Goal: Task Accomplishment & Management: Use online tool/utility

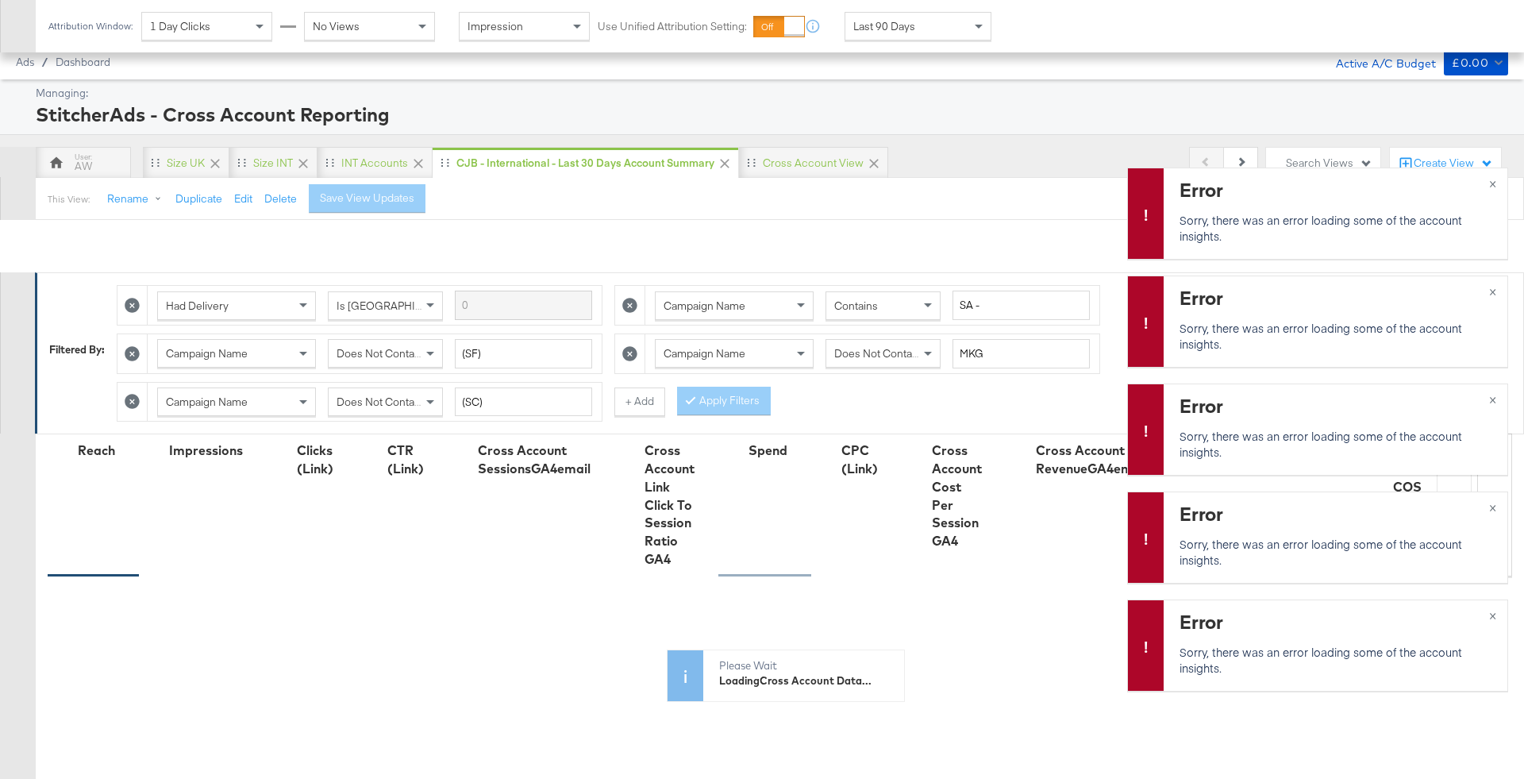
scroll to position [383, 0]
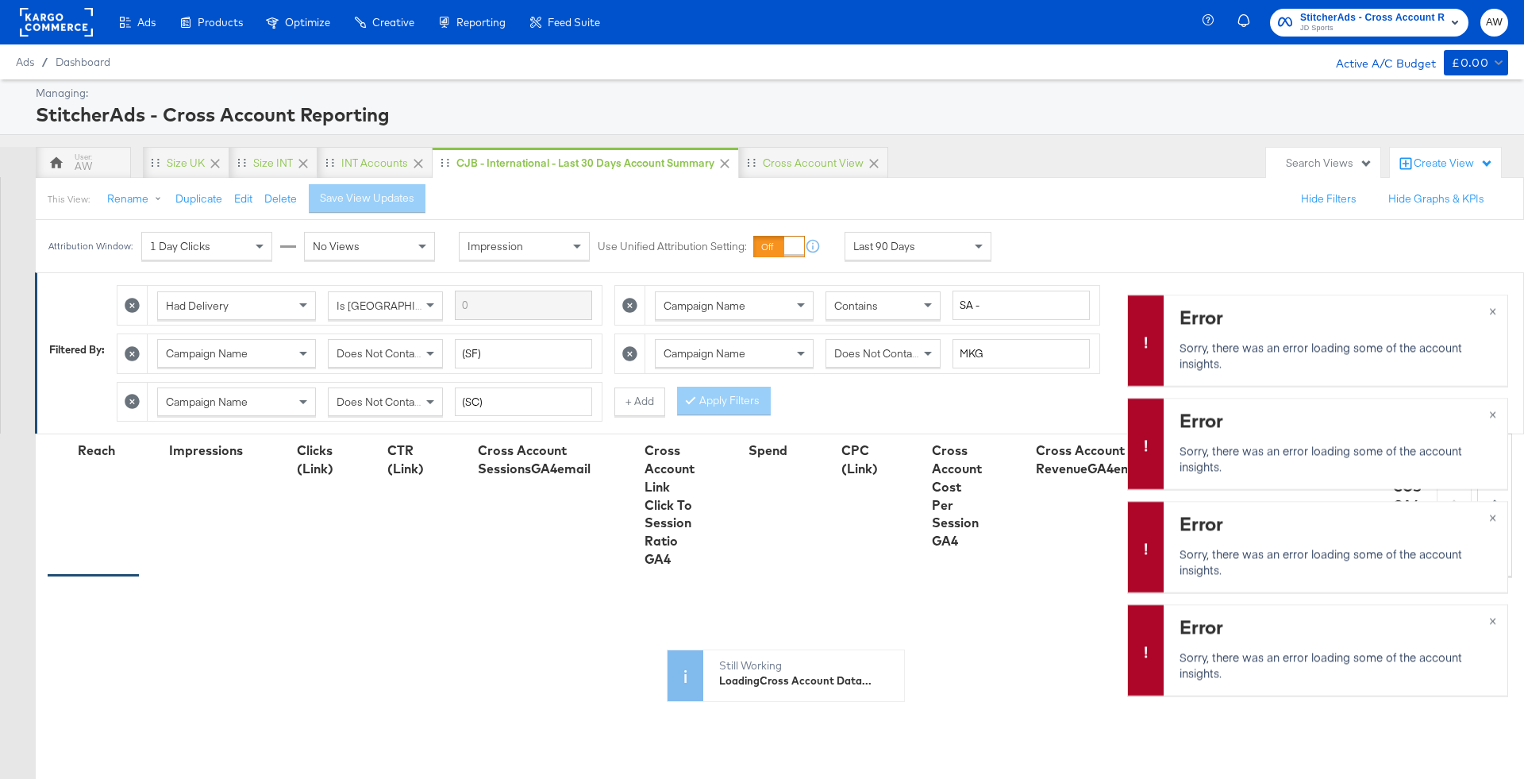
scroll to position [383, 0]
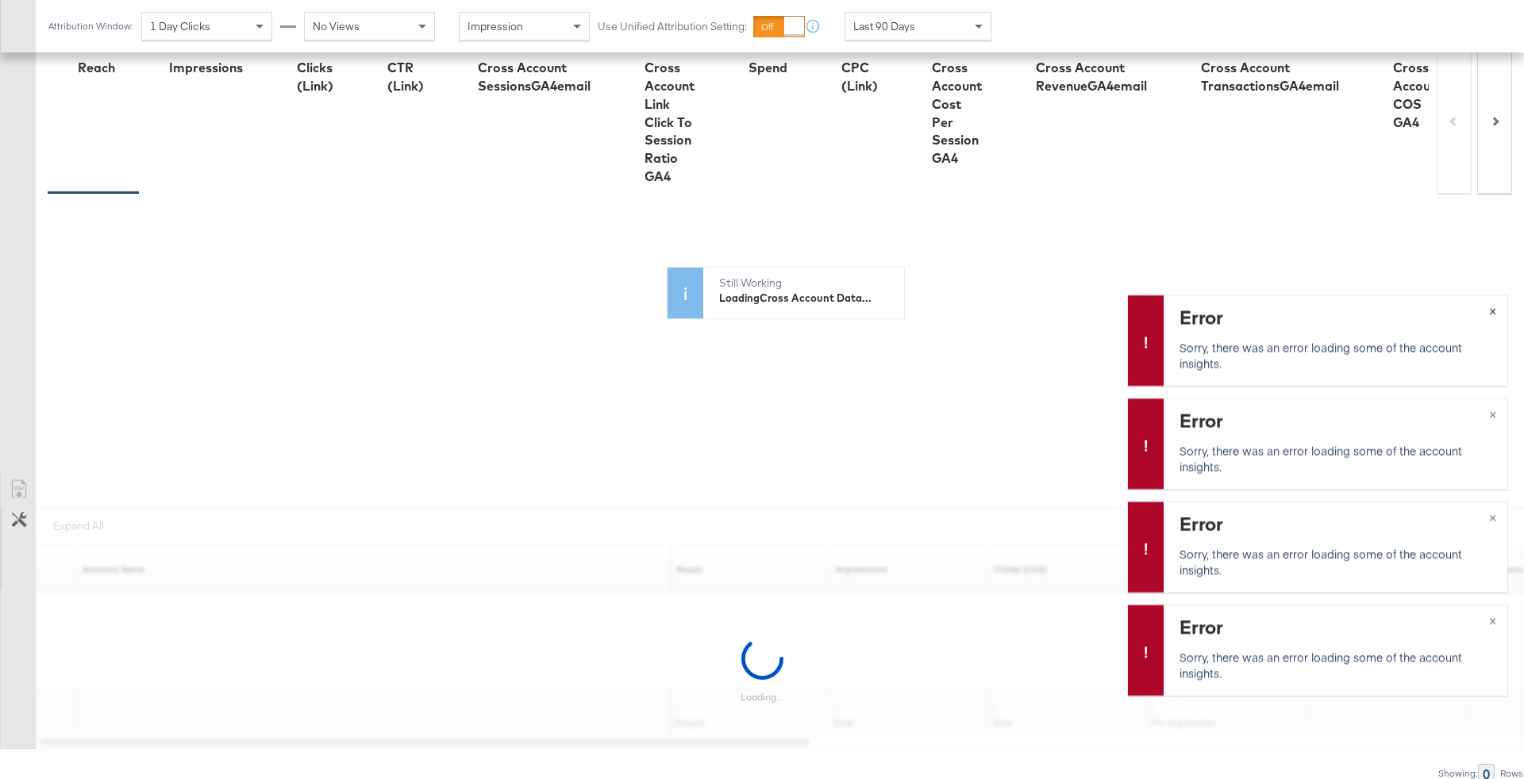
click at [1498, 310] on button "×" at bounding box center [1492, 309] width 29 height 29
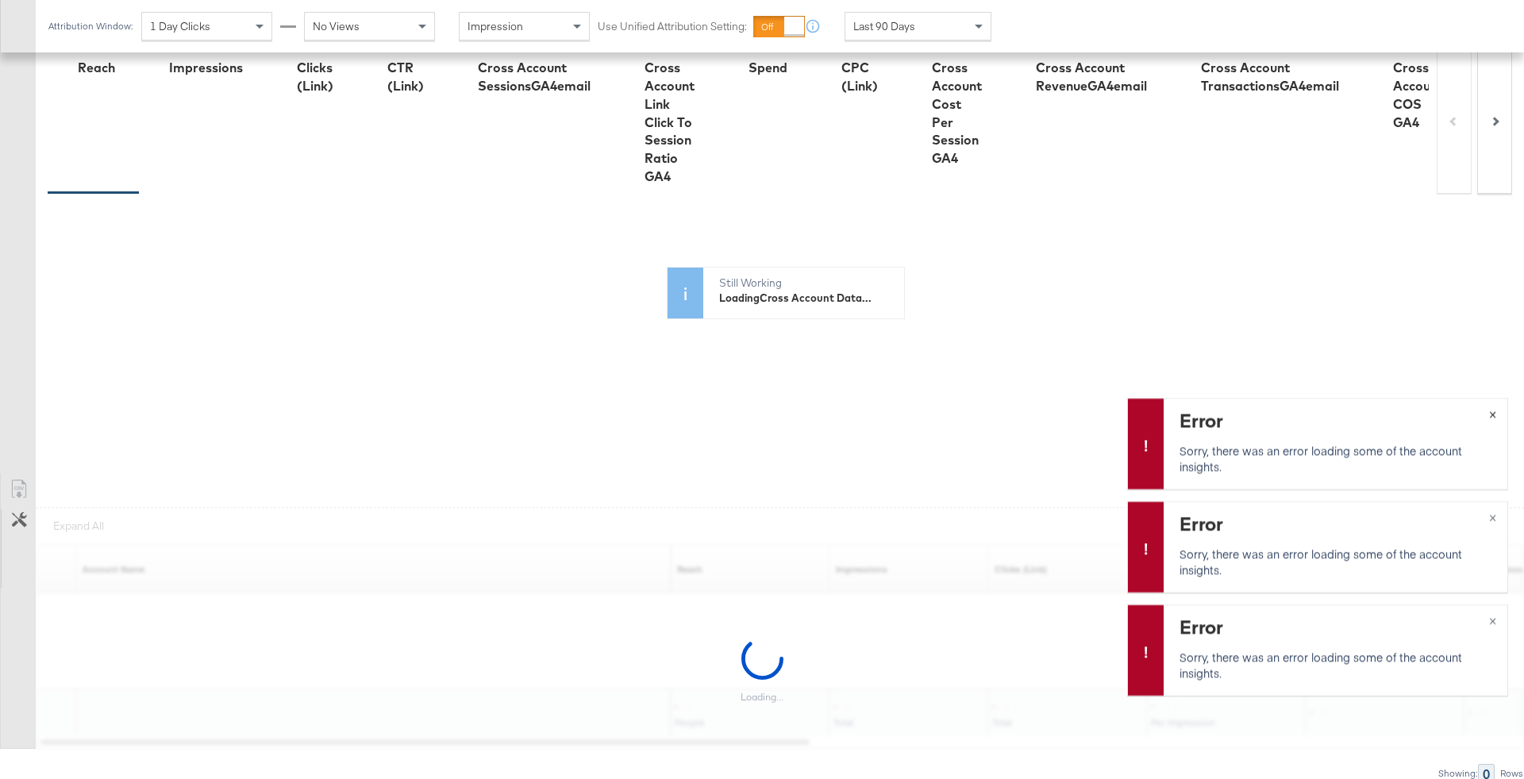
click at [1491, 416] on span "×" at bounding box center [1492, 412] width 7 height 18
click at [1499, 520] on button "×" at bounding box center [1492, 516] width 29 height 29
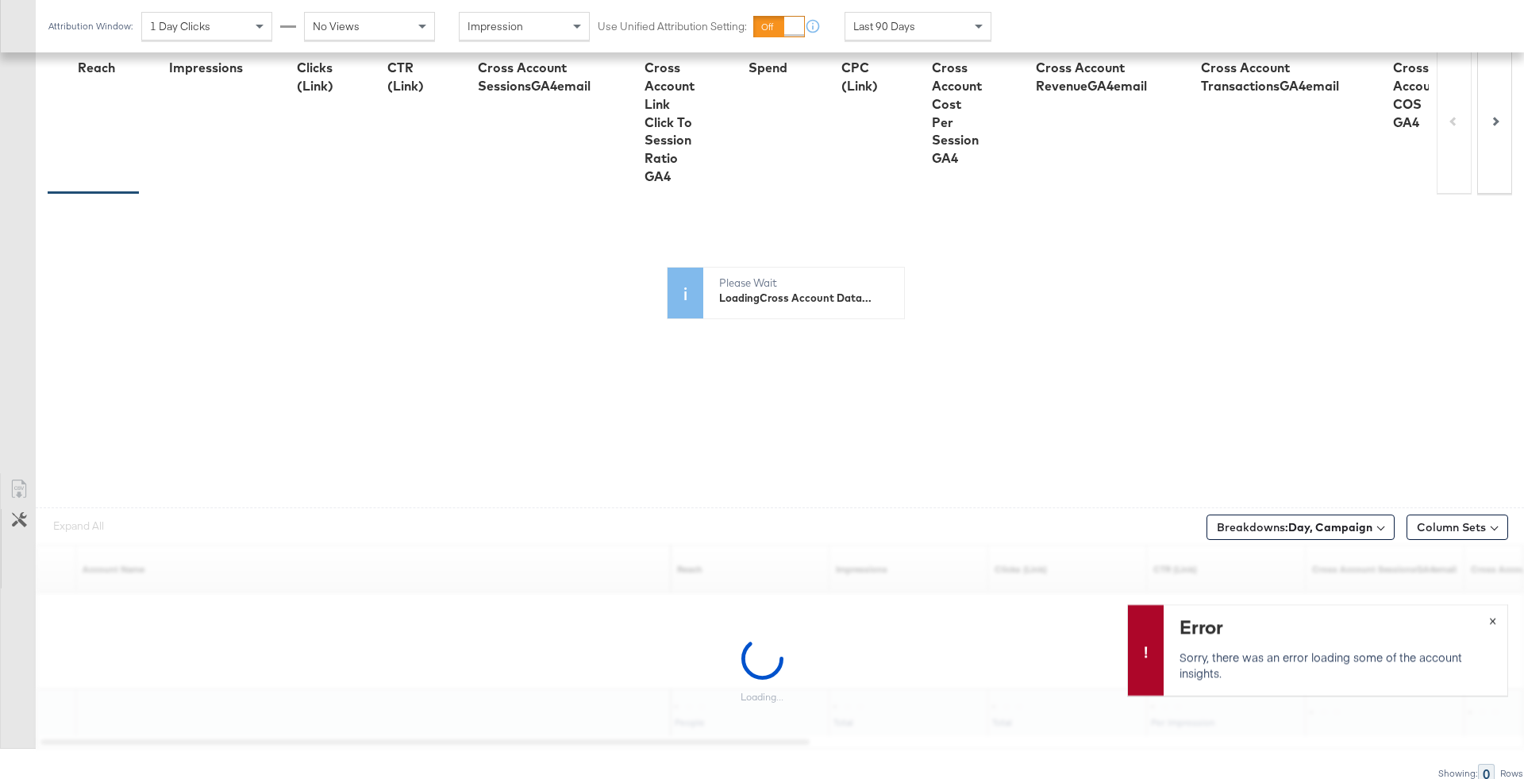
click at [1491, 625] on span "×" at bounding box center [1492, 619] width 7 height 18
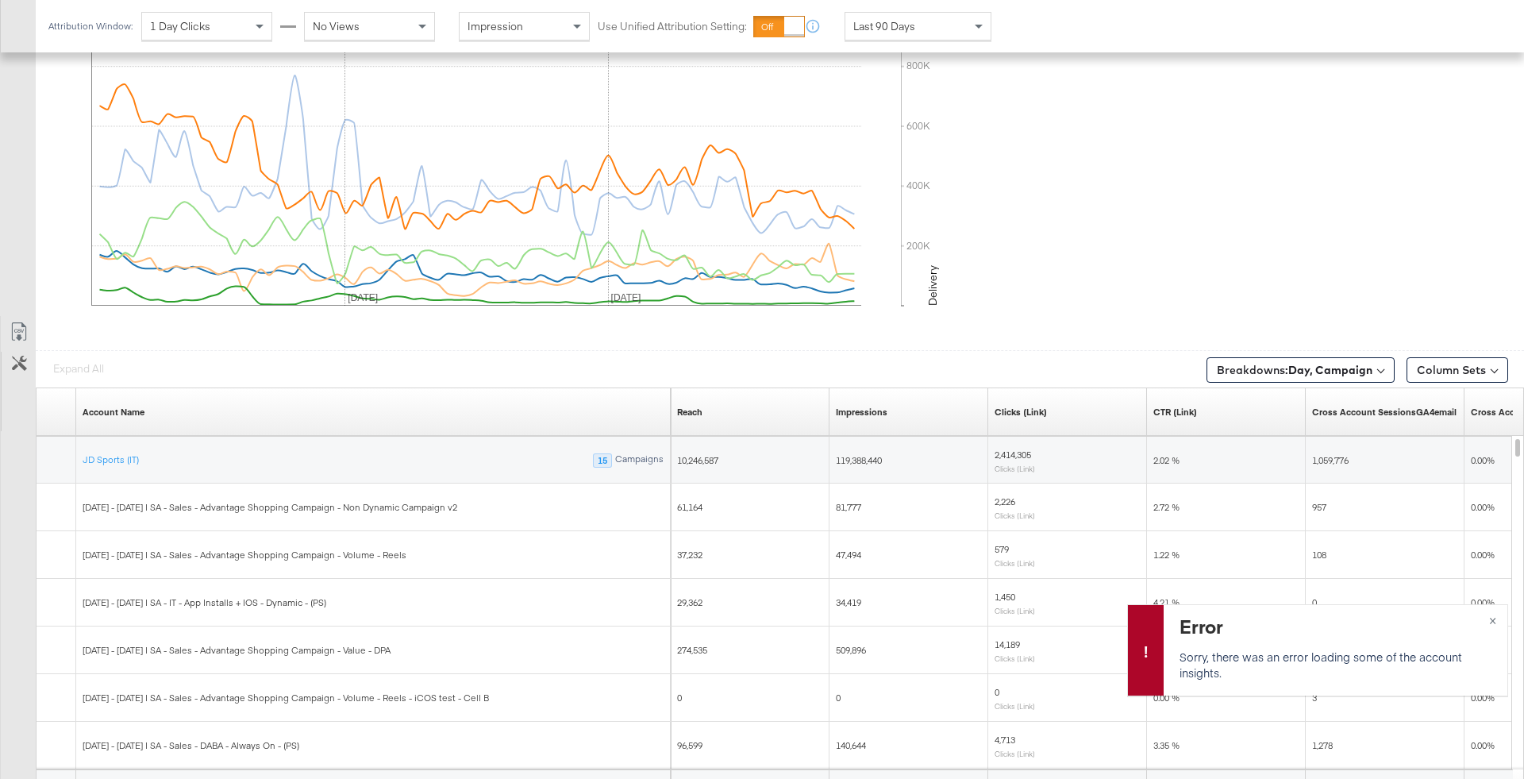
scroll to position [745, 0]
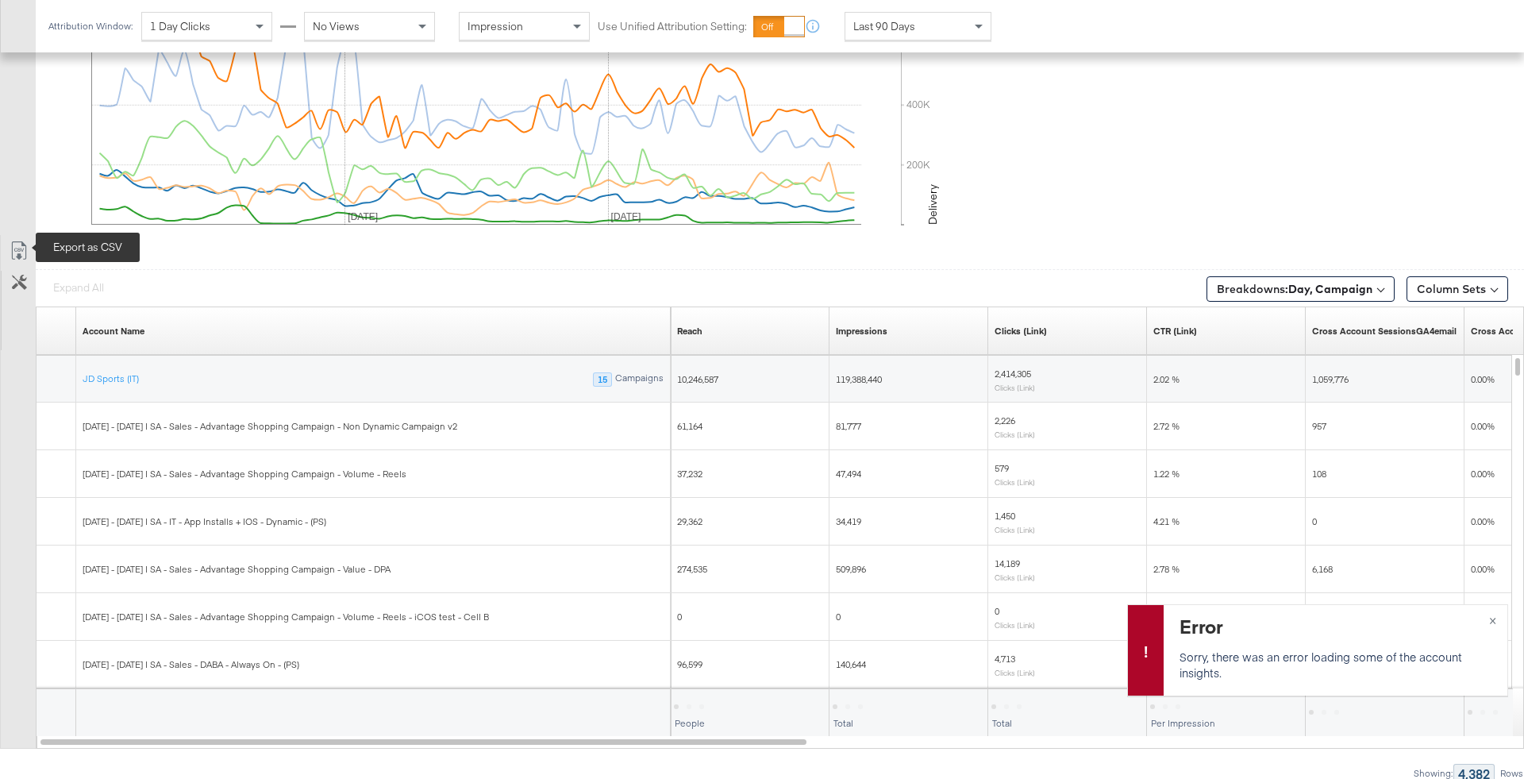
click at [20, 241] on icon at bounding box center [19, 250] width 19 height 19
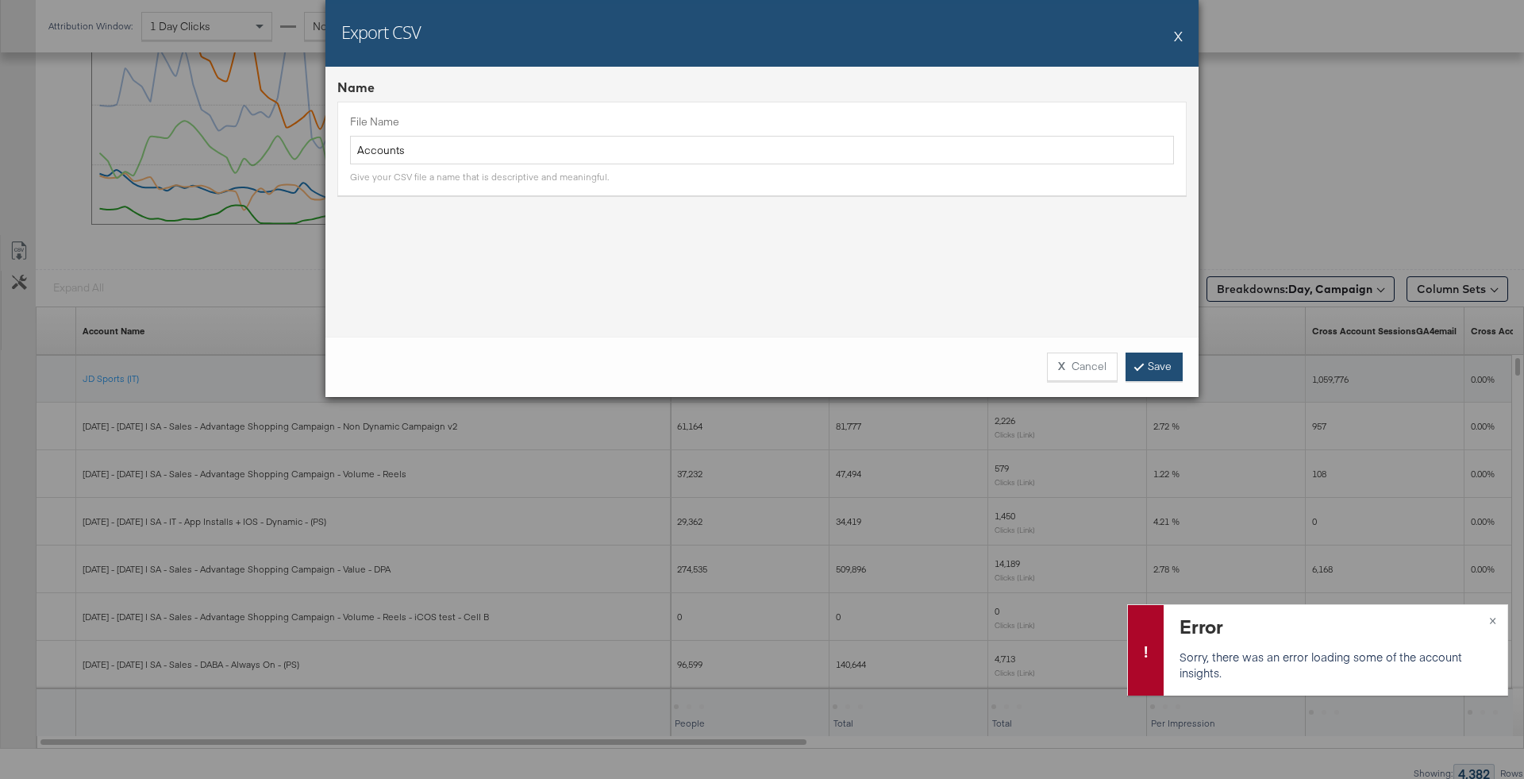
click at [1159, 375] on link "Save" at bounding box center [1154, 366] width 57 height 29
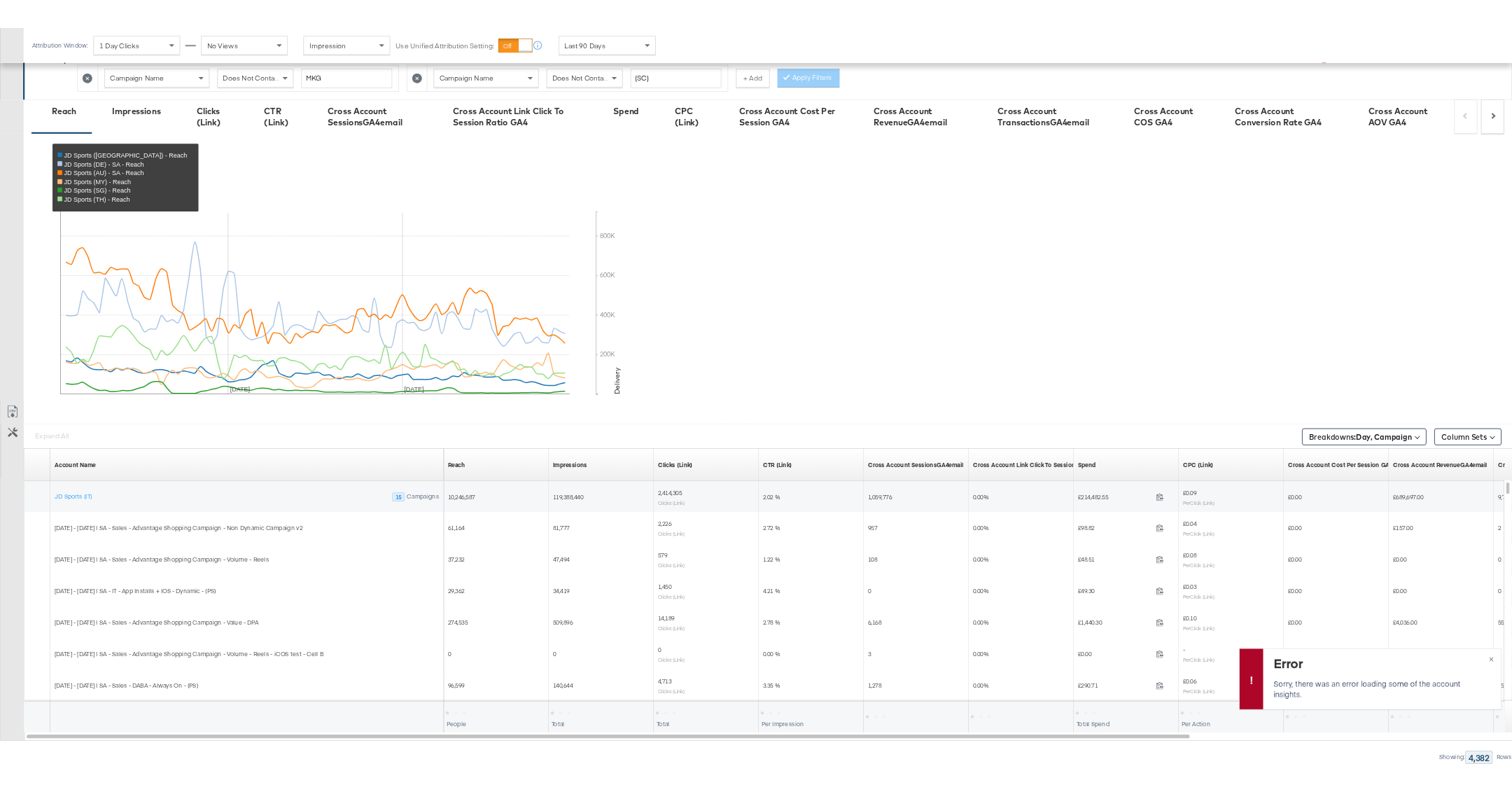
scroll to position [243, 0]
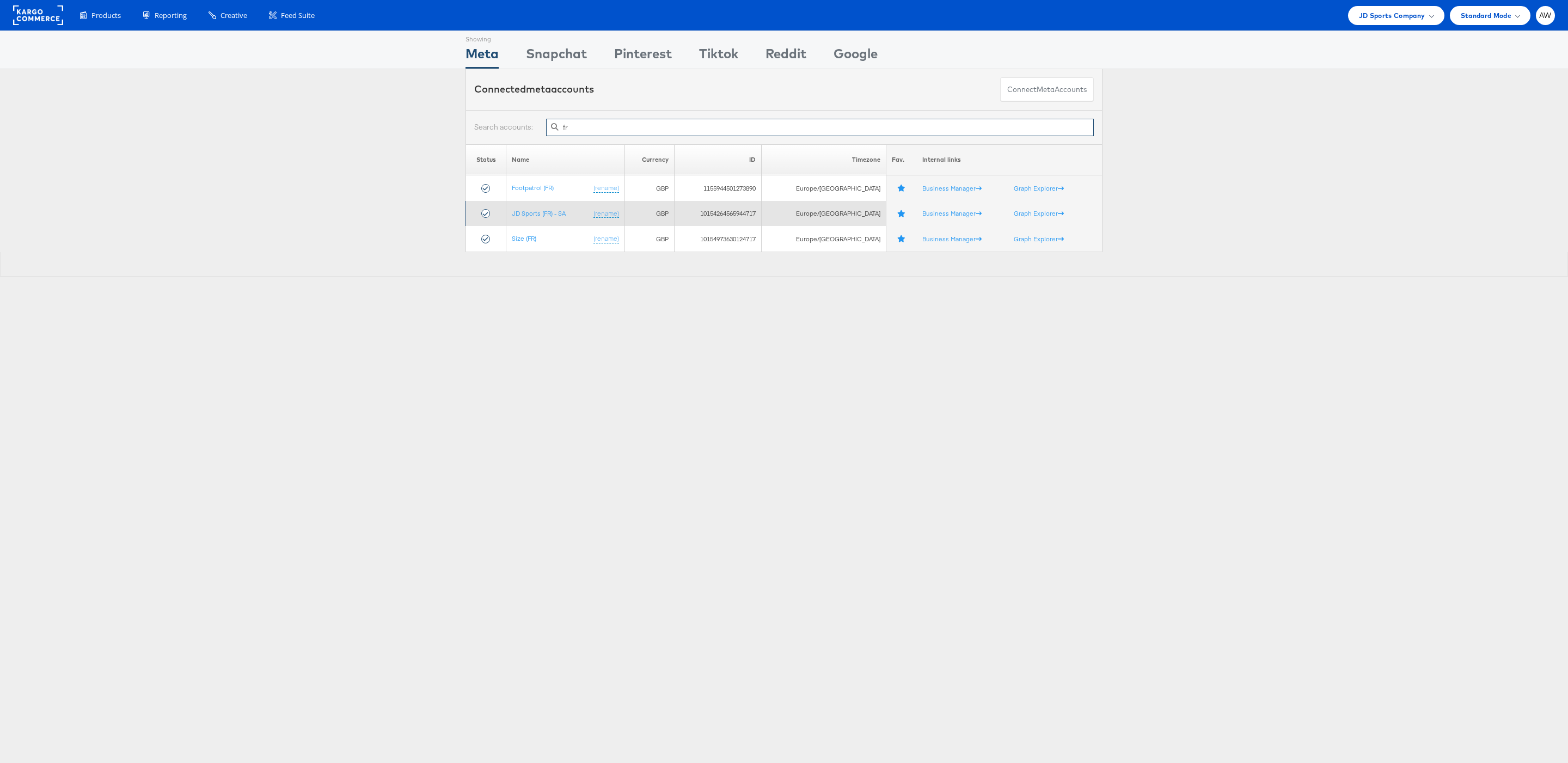
type input "fr"
click at [537, 210] on td "JD Sports (FR) - SA (rename)" at bounding box center [565, 213] width 118 height 25
click at [543, 214] on link "JD Sports (FR) - SA" at bounding box center [538, 213] width 54 height 8
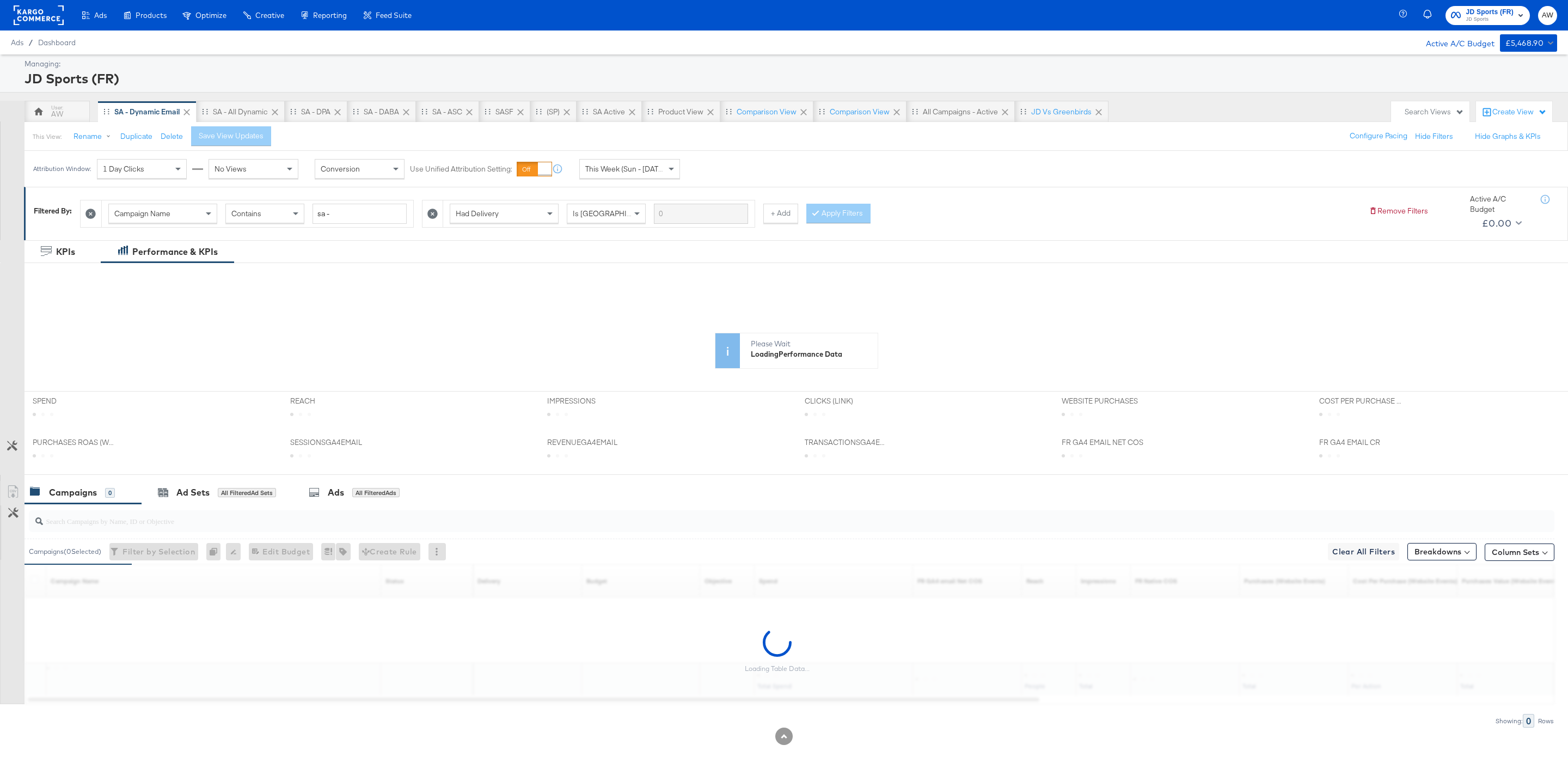
click at [645, 163] on div "This Week (Sun - Today)" at bounding box center [629, 169] width 99 height 19
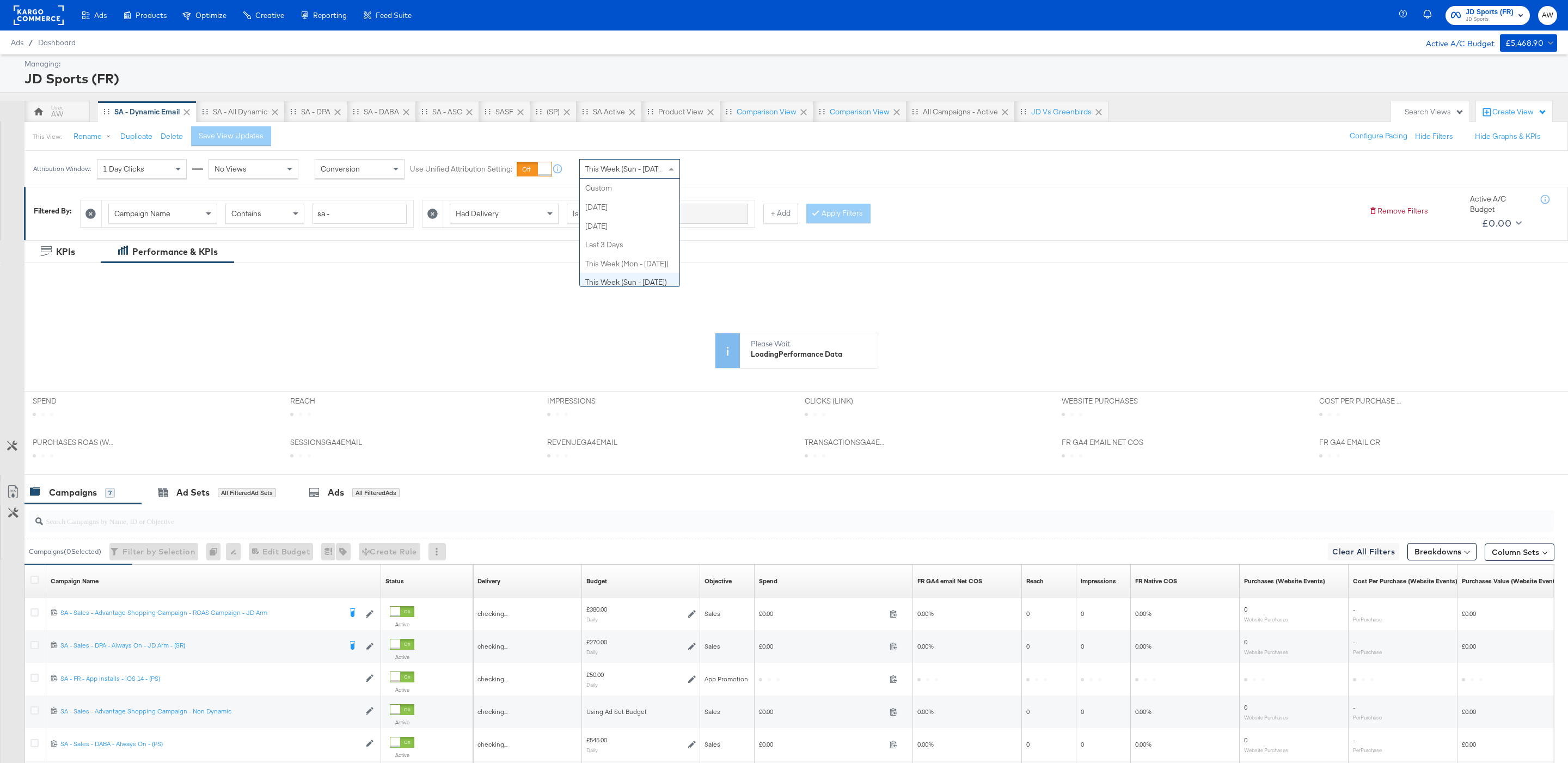
click at [648, 170] on span "This Week (Sun - Today)" at bounding box center [626, 169] width 82 height 10
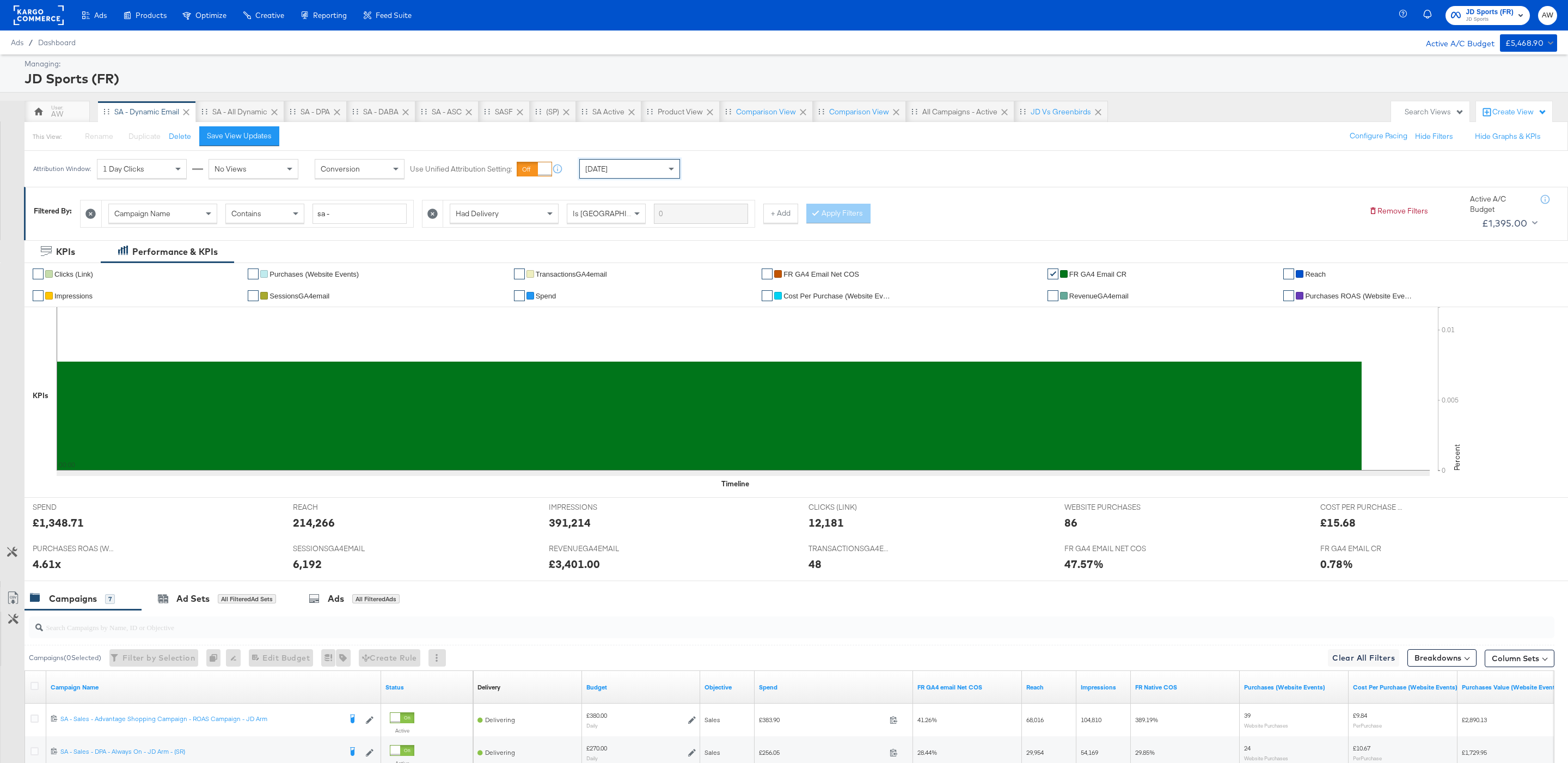
click at [1305, 180] on div "Attribution Window: 1 Day Clicks No Views Conversion Use Unified Attribution Se…" at bounding box center [784, 169] width 1568 height 36
click at [1477, 2] on div "JD Sports (FR) JD Sports AW" at bounding box center [1485, 15] width 165 height 30
click at [1484, 20] on span "JD Sports" at bounding box center [1490, 19] width 48 height 9
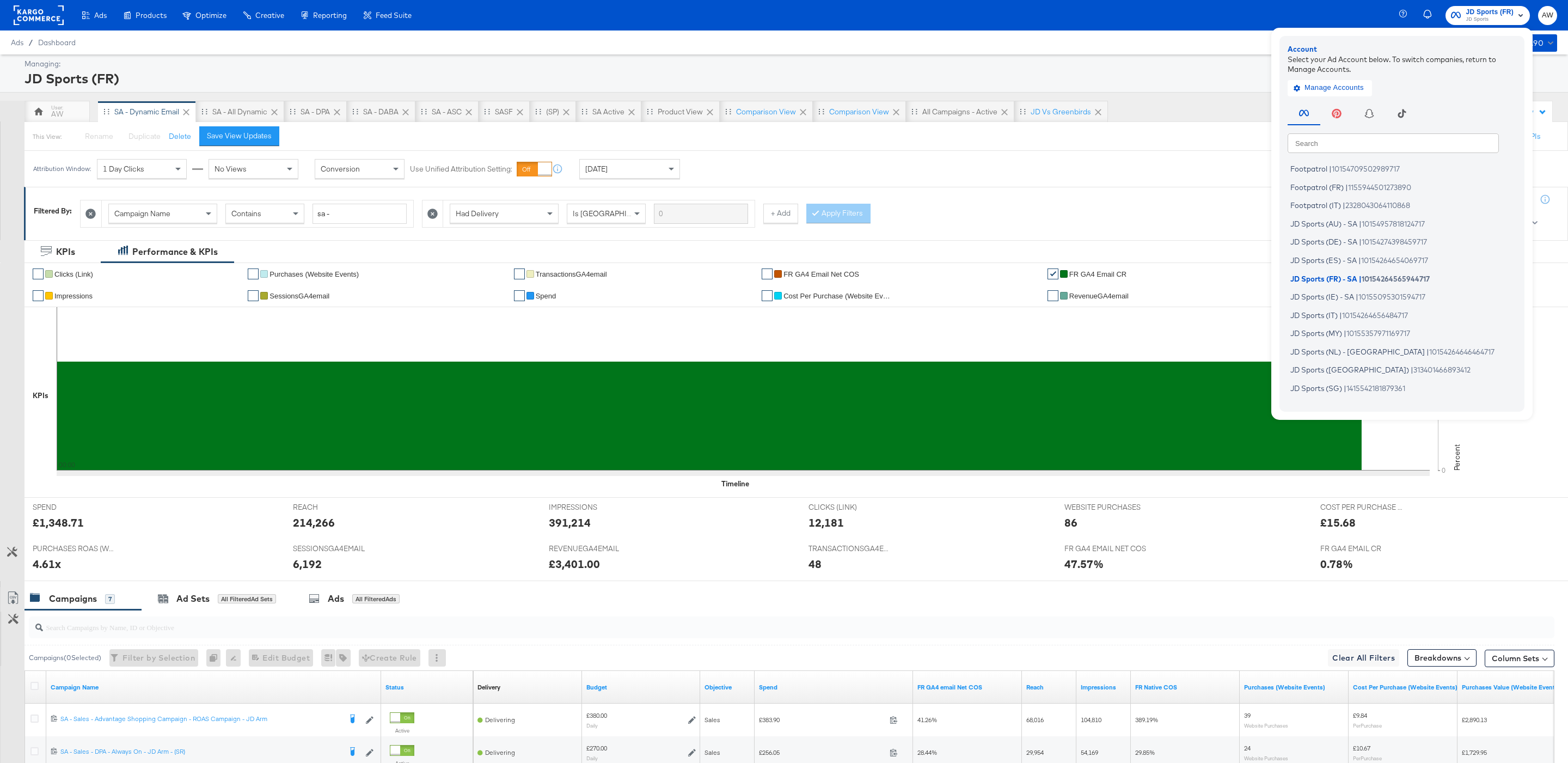
click at [1433, 141] on input "text" at bounding box center [1393, 143] width 211 height 20
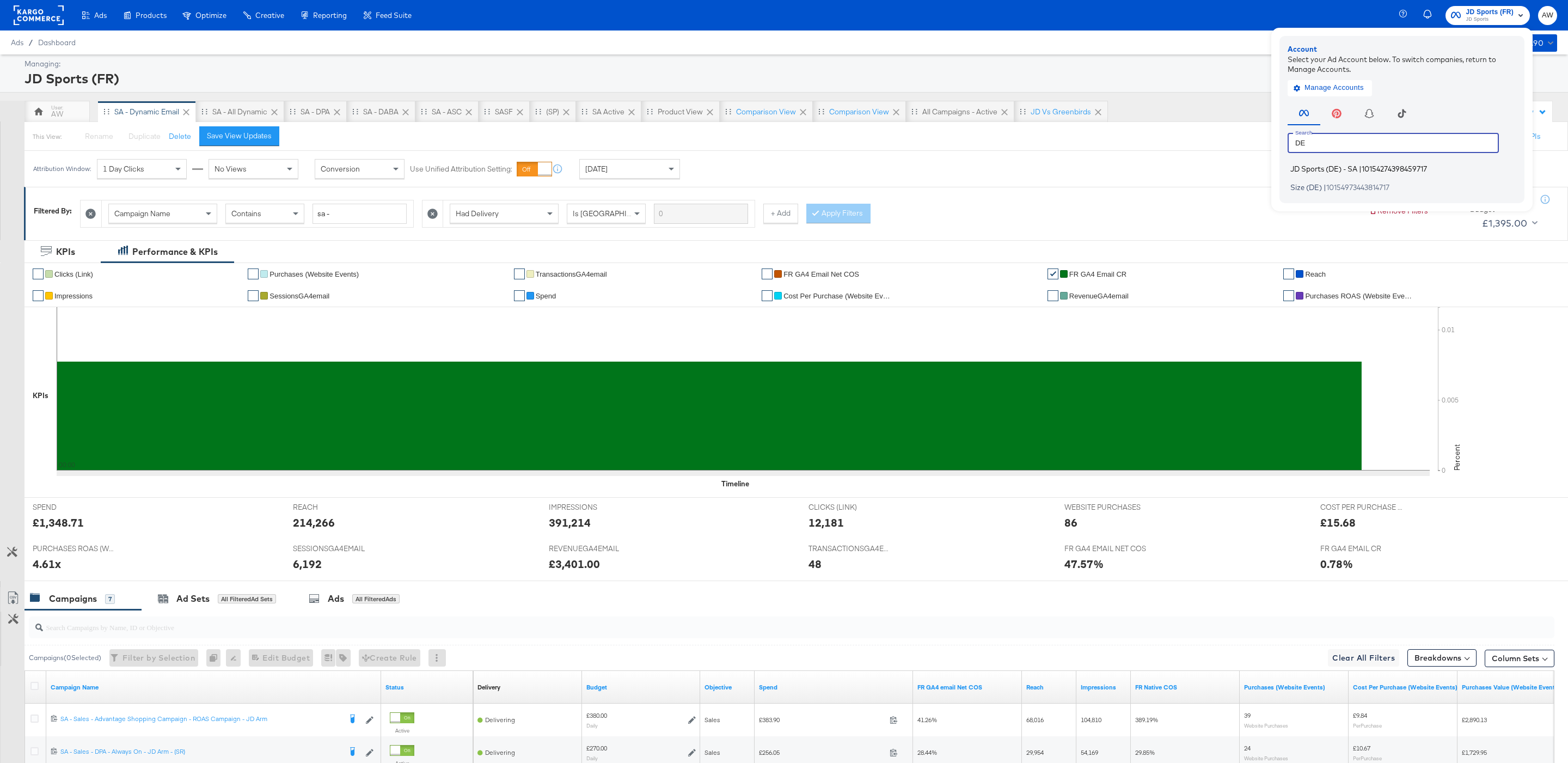
type input "DE"
click at [1383, 172] on span "10154274398459717" at bounding box center [1394, 169] width 65 height 9
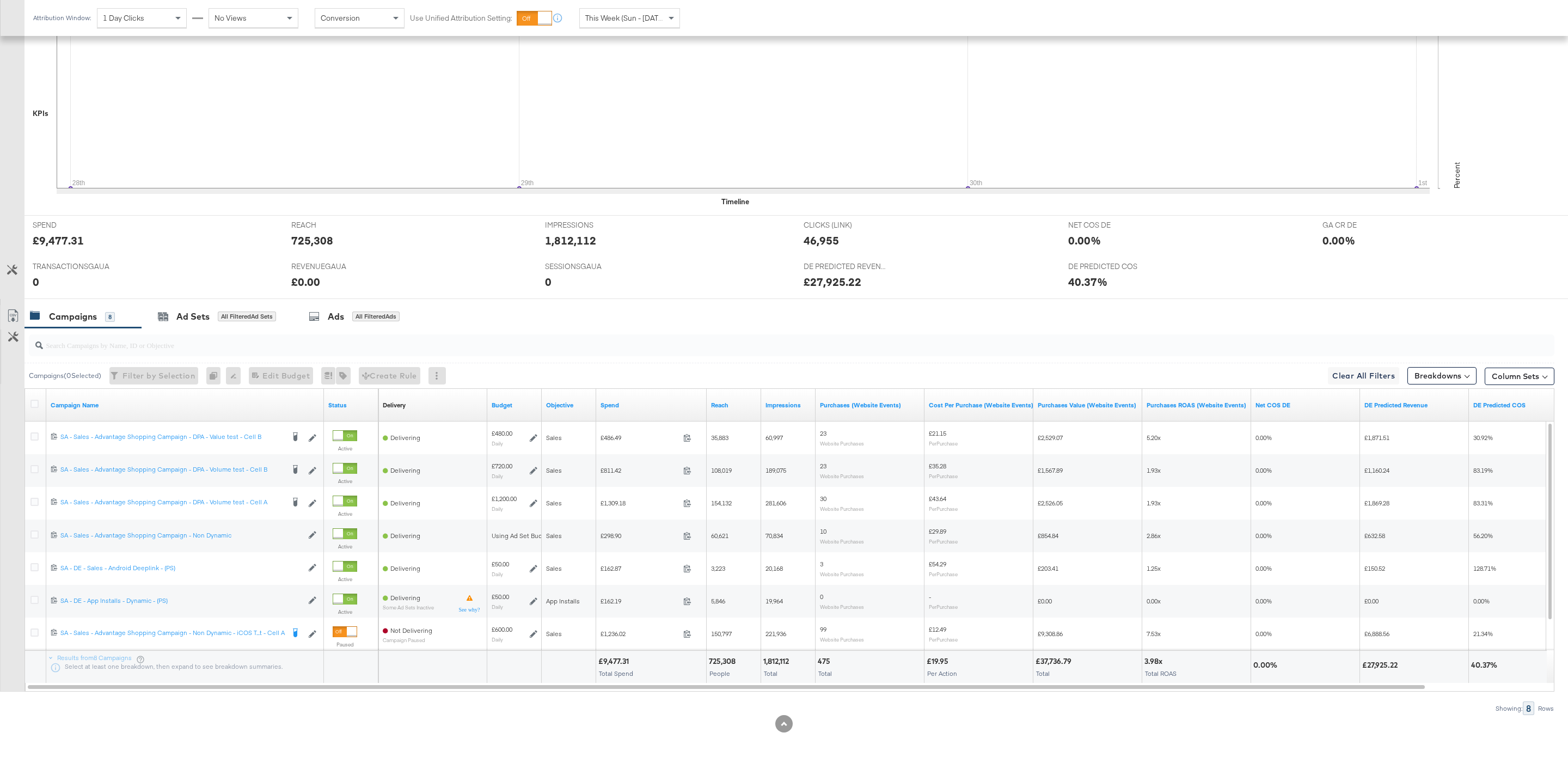
scroll to position [286, 0]
drag, startPoint x: 326, startPoint y: 396, endPoint x: 503, endPoint y: 390, distance: 177.1
click at [25, 389] on div "Campaign Name Status Delivery Sorting Unavailable Budget Objective Spend Reach …" at bounding box center [25, 389] width 0 height 0
drag, startPoint x: 320, startPoint y: 393, endPoint x: 433, endPoint y: 390, distance: 113.0
click at [25, 389] on div "Campaign Name Status Delivery Sorting Unavailable Budget Objective Spend Reach …" at bounding box center [25, 389] width 0 height 0
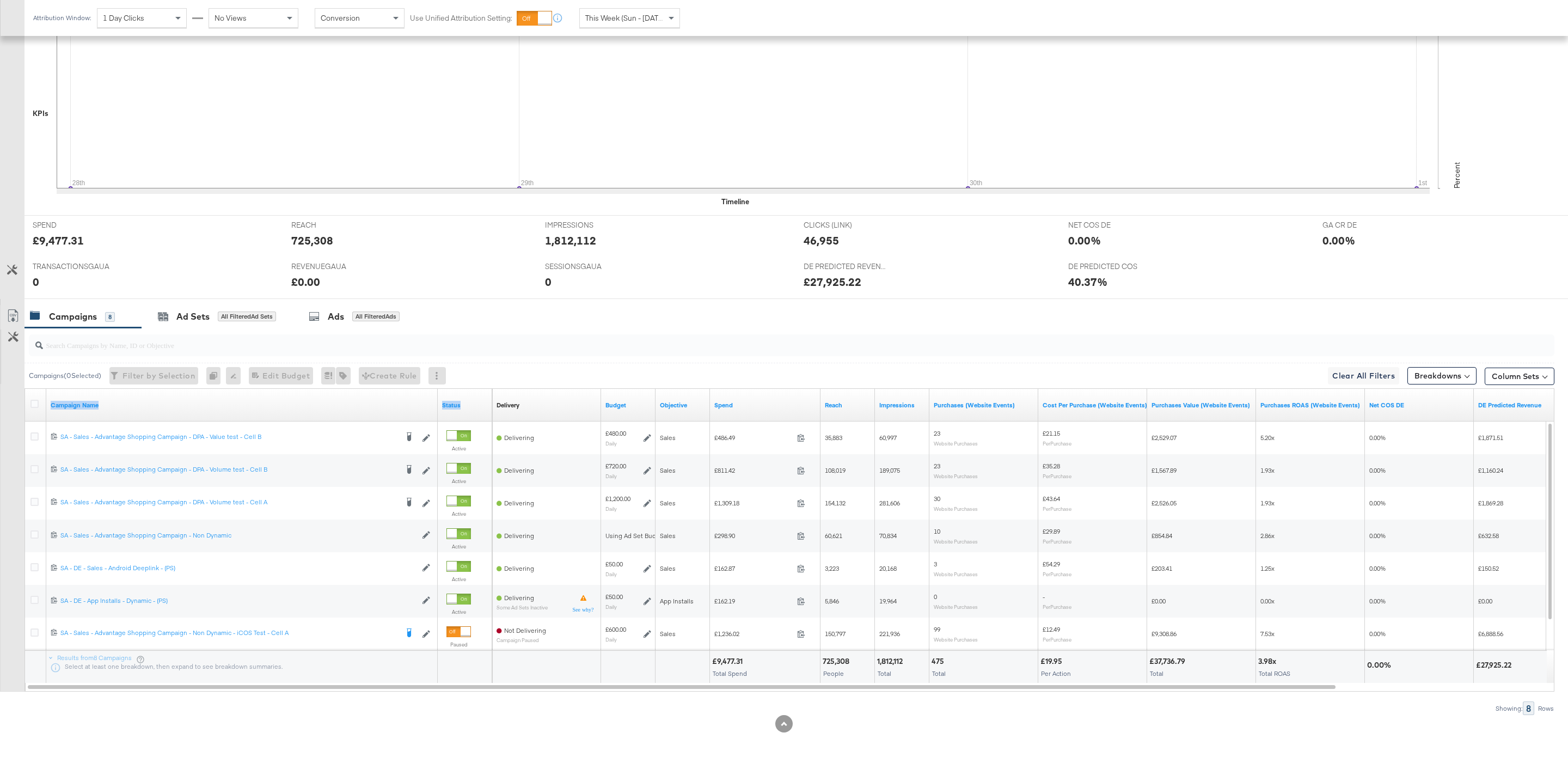
scroll to position [0, 0]
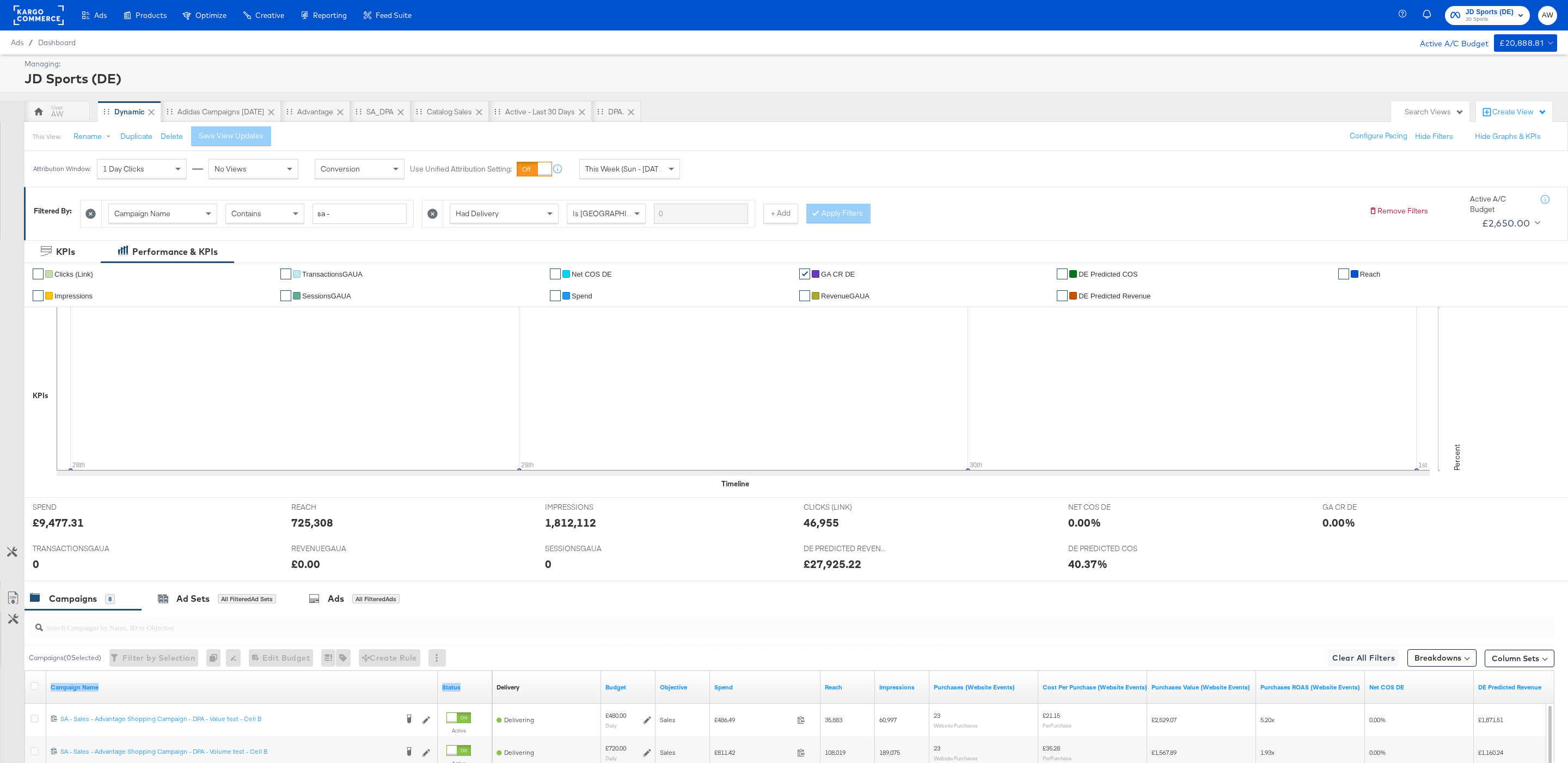
click at [1499, 16] on span "JD Sports" at bounding box center [1490, 19] width 48 height 9
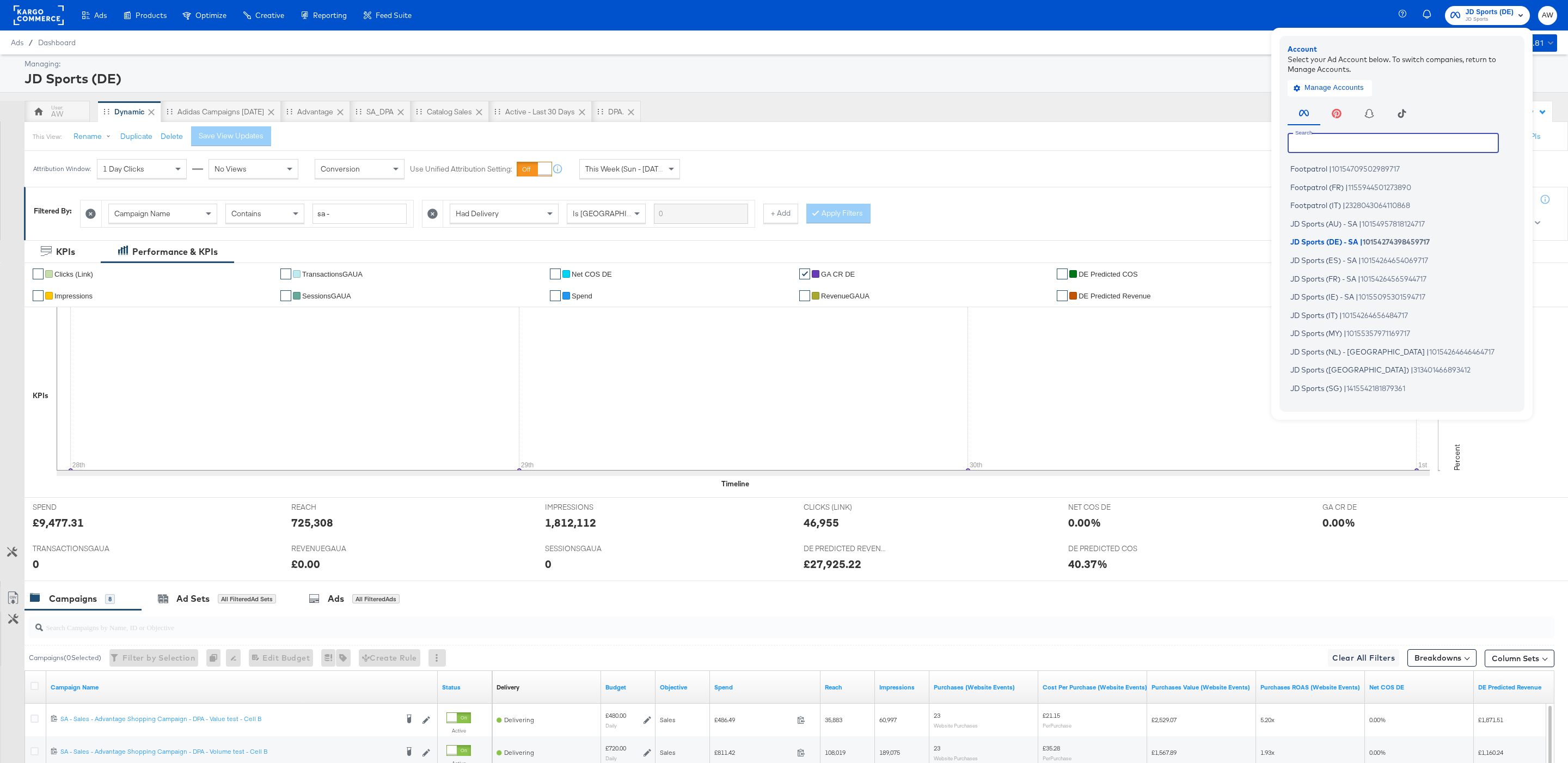
click at [1451, 147] on input "text" at bounding box center [1393, 143] width 211 height 20
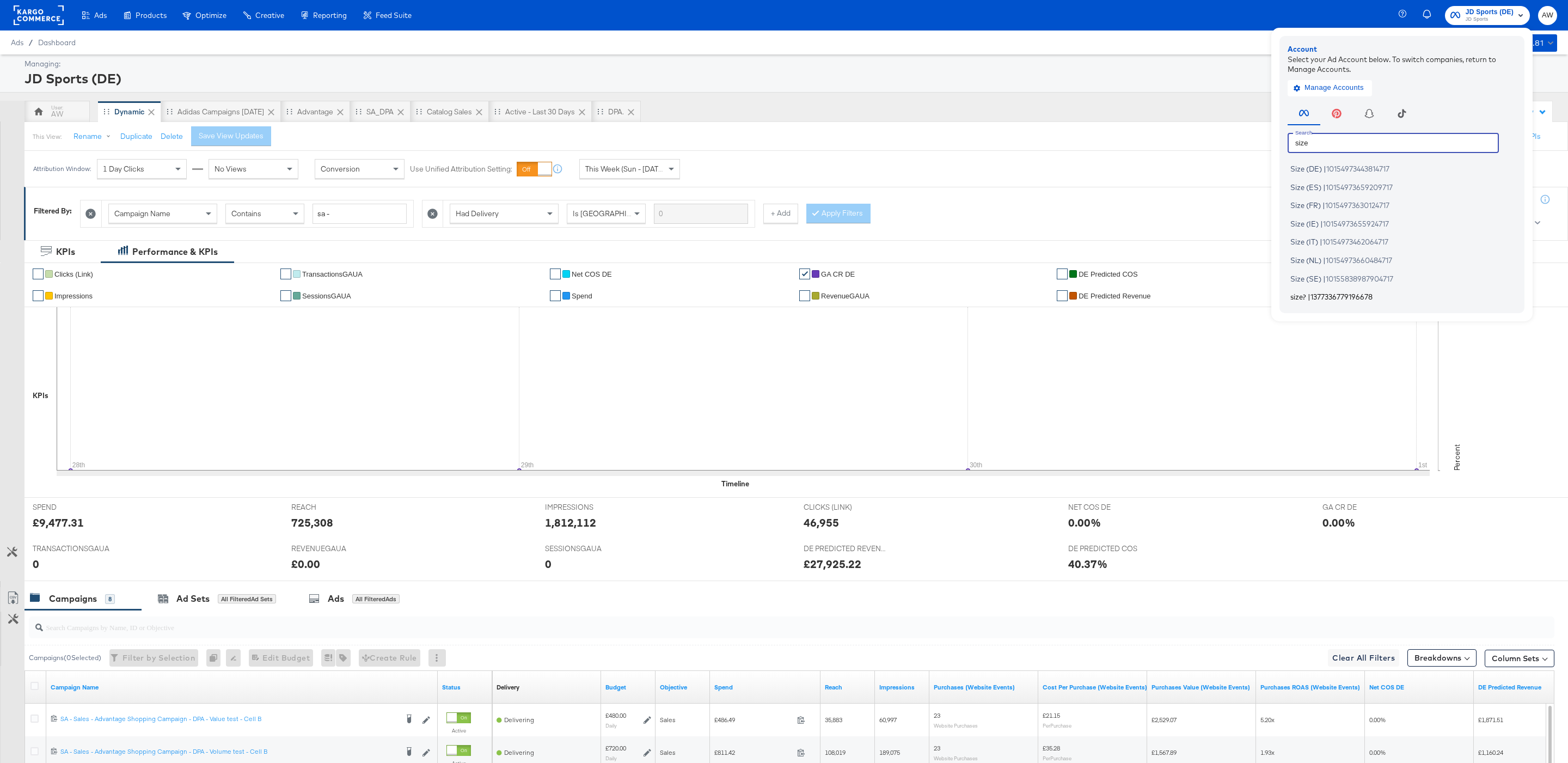
type input "size"
click at [1346, 298] on span "1377336779196678" at bounding box center [1341, 296] width 62 height 9
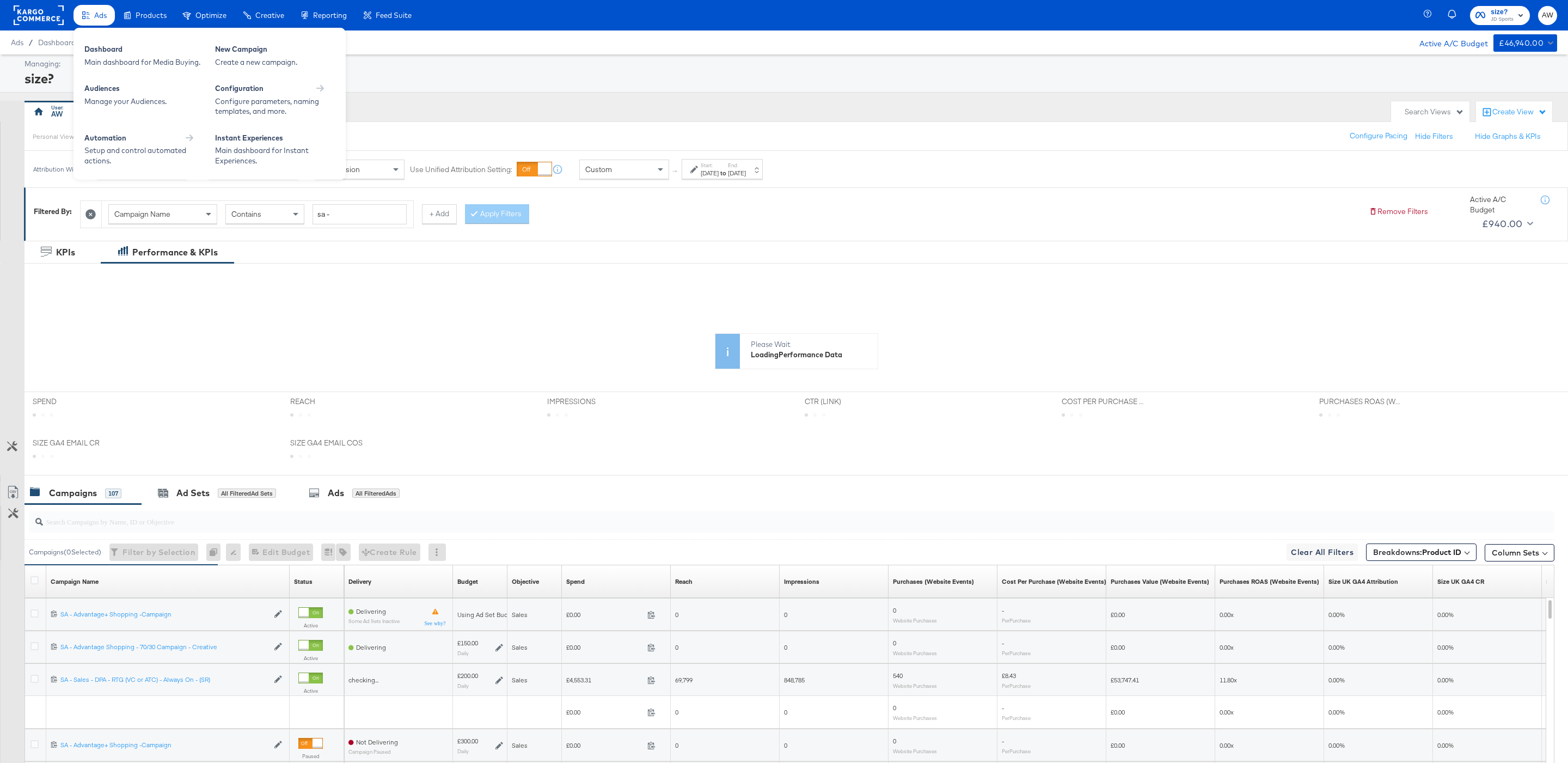
click at [91, 13] on div "Ads" at bounding box center [94, 15] width 41 height 21
click at [140, 49] on div "Dashboard" at bounding box center [144, 50] width 120 height 13
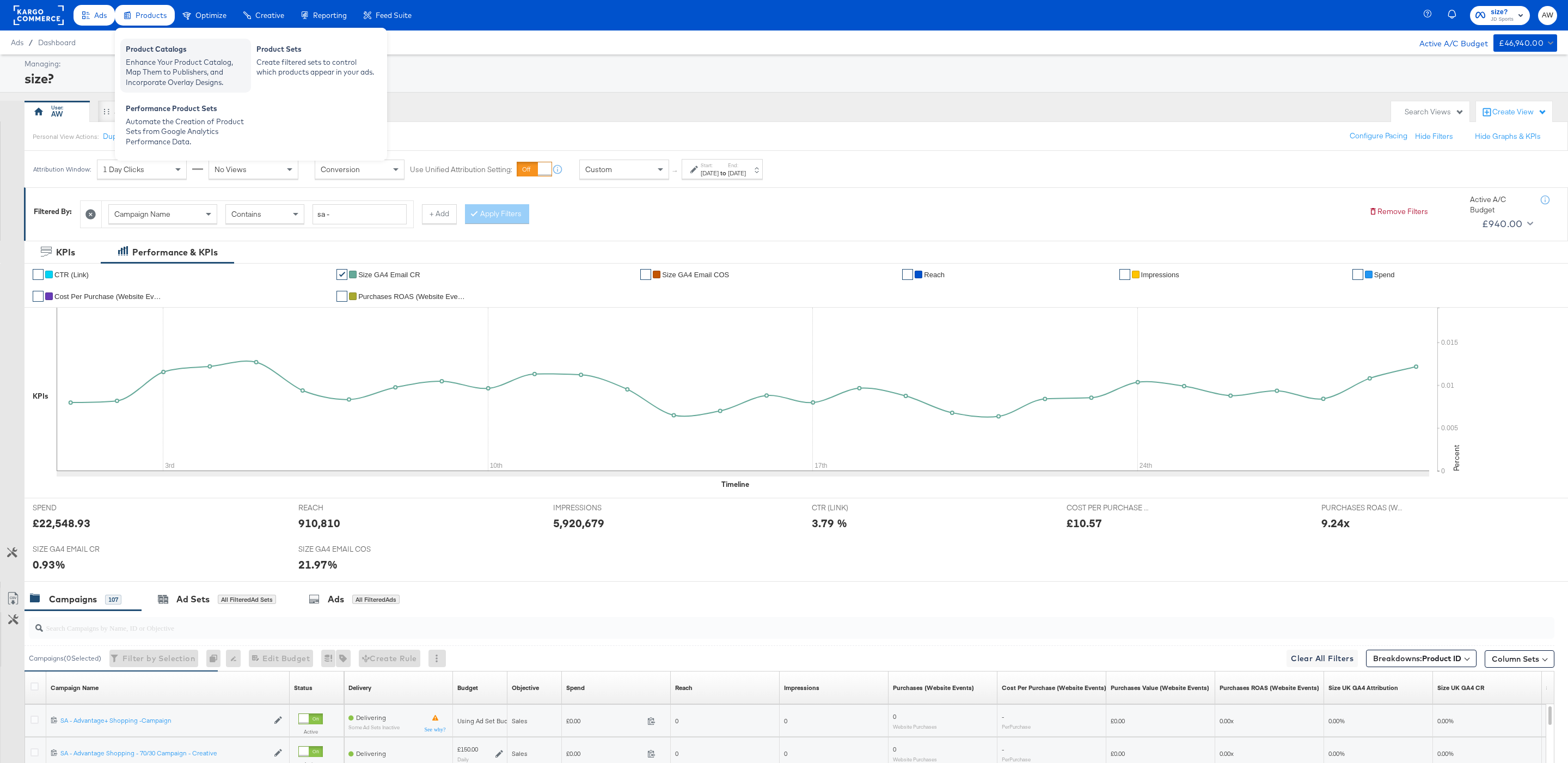
click at [157, 46] on div "Product Catalogs" at bounding box center [185, 50] width 120 height 13
click at [178, 57] on div "Enhance Your Product Catalog, Map Them to Publishers, and Incorporate Overlay D…" at bounding box center [185, 72] width 120 height 30
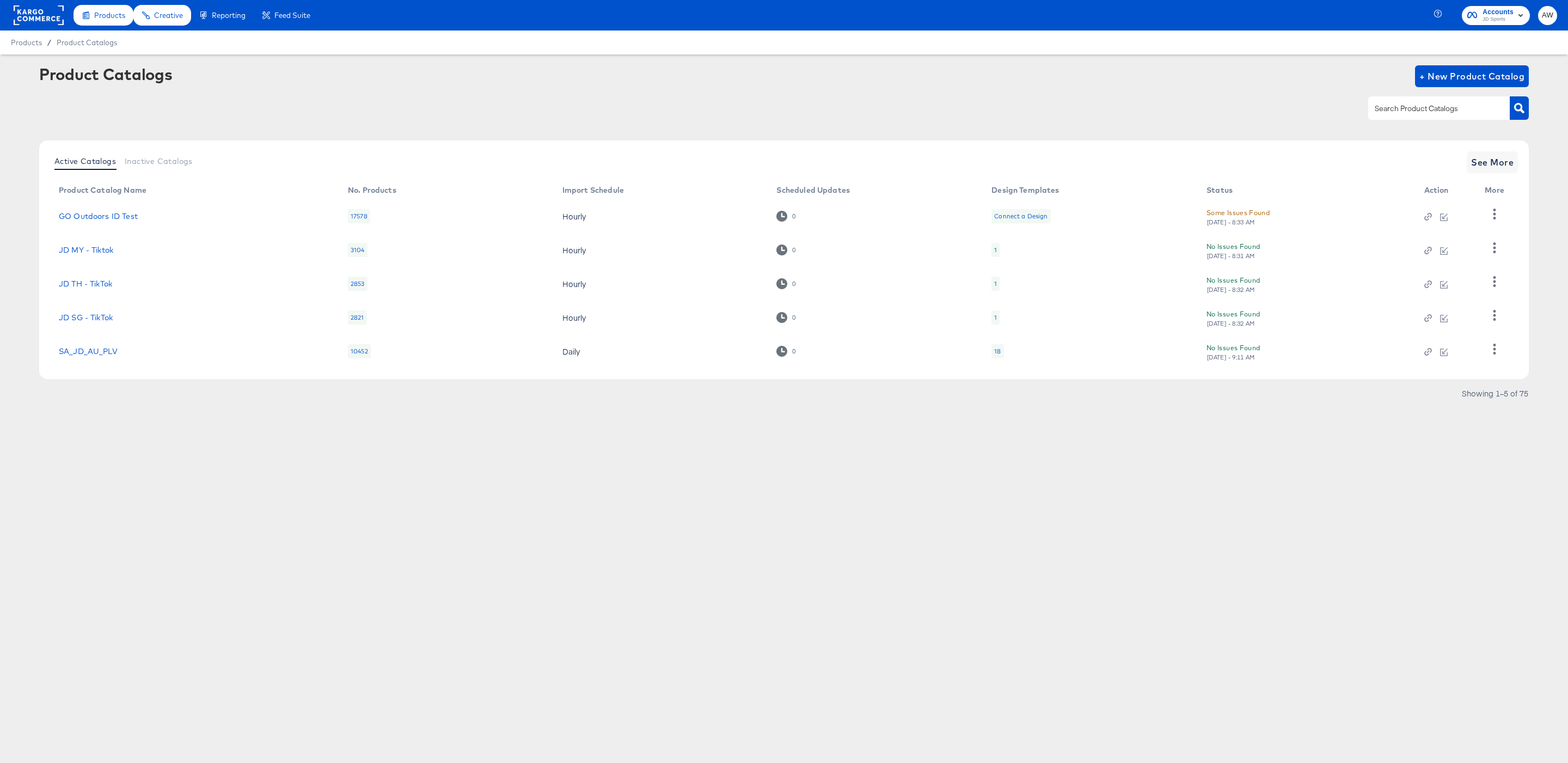
click at [1406, 119] on div at bounding box center [1439, 107] width 141 height 23
click at [1500, 169] on span "See More" at bounding box center [1493, 162] width 43 height 15
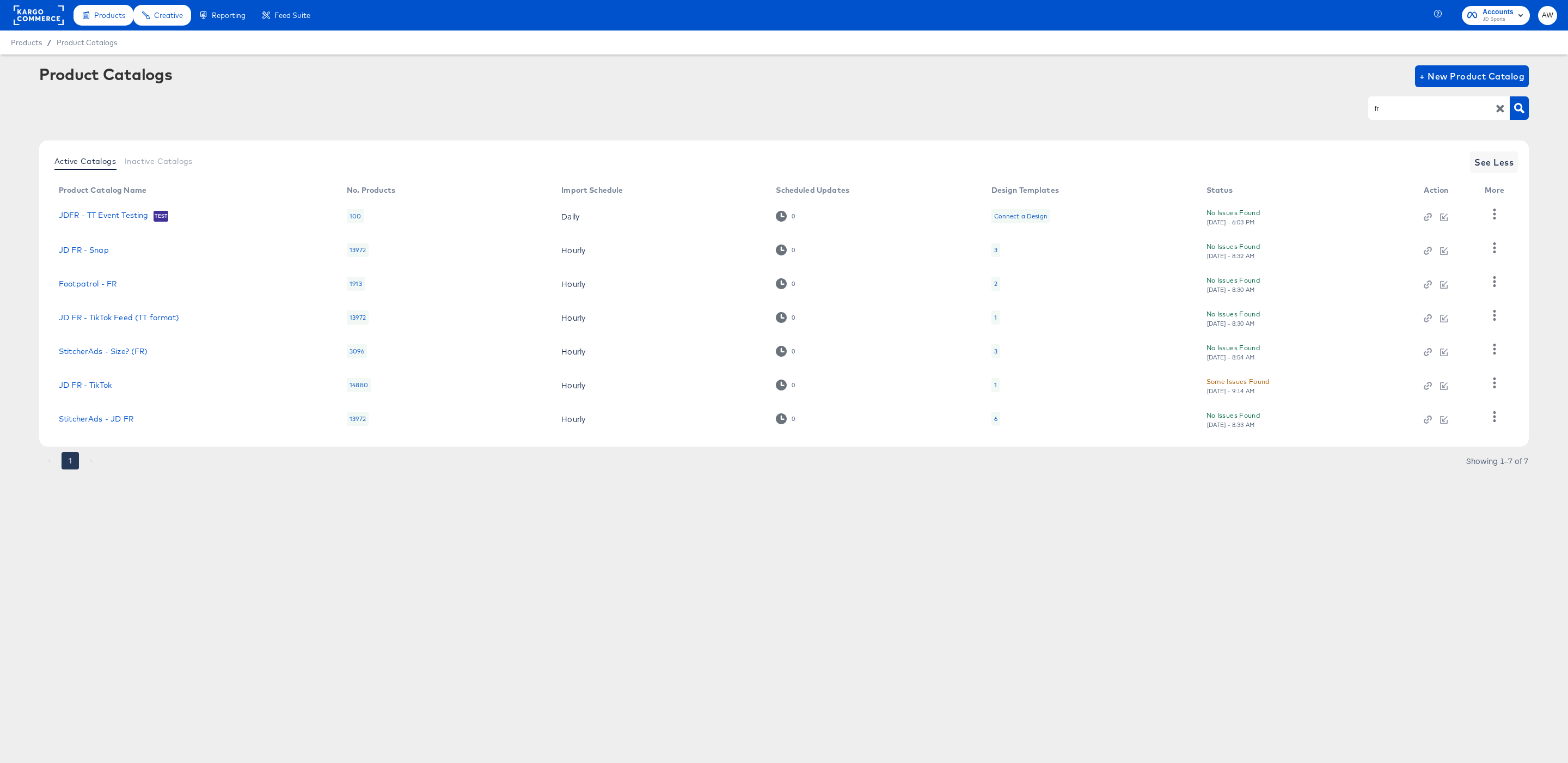
click at [1409, 101] on div "fr" at bounding box center [1439, 107] width 141 height 23
type input "size"
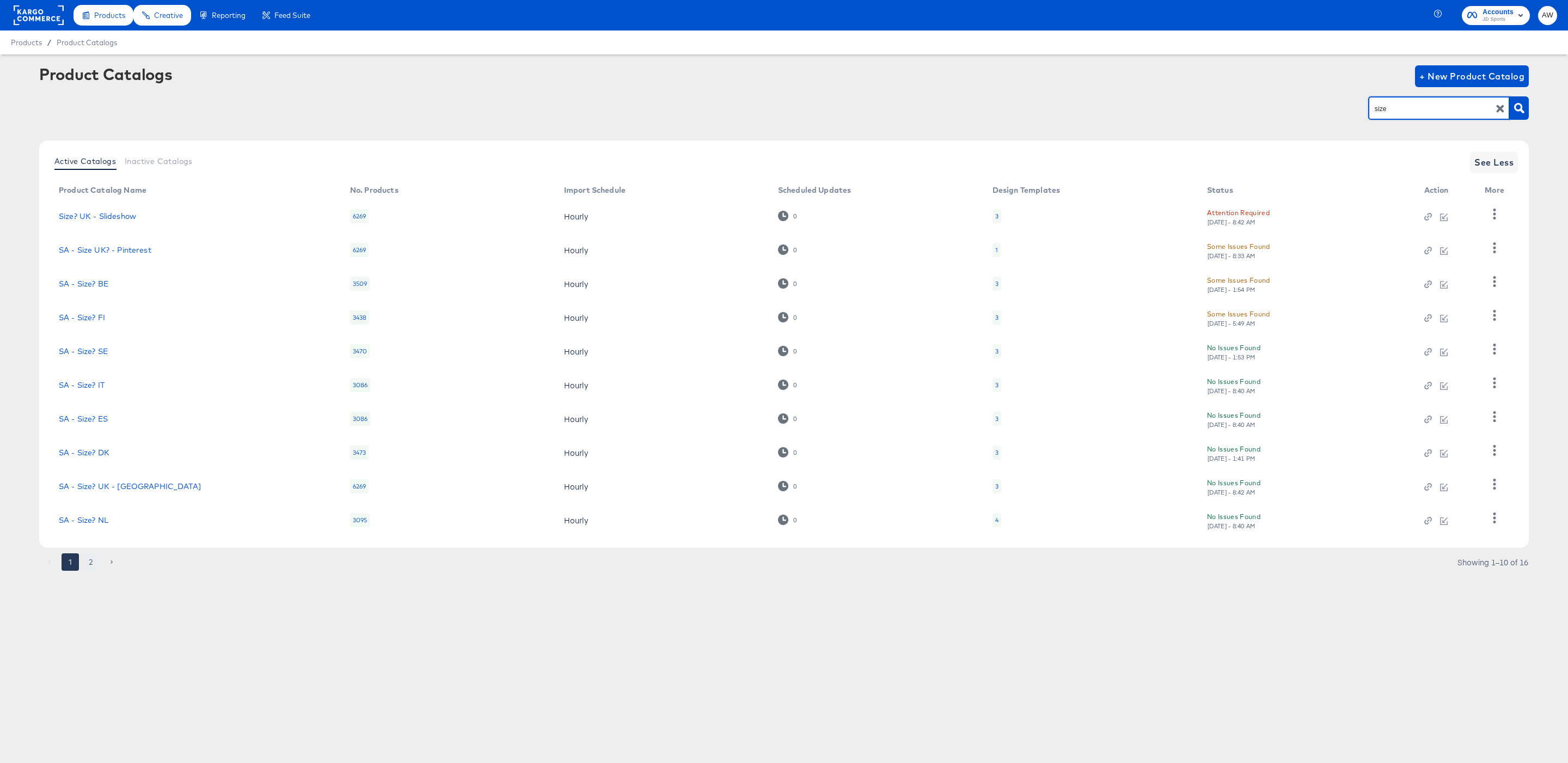
click at [88, 561] on button "2" at bounding box center [91, 561] width 17 height 17
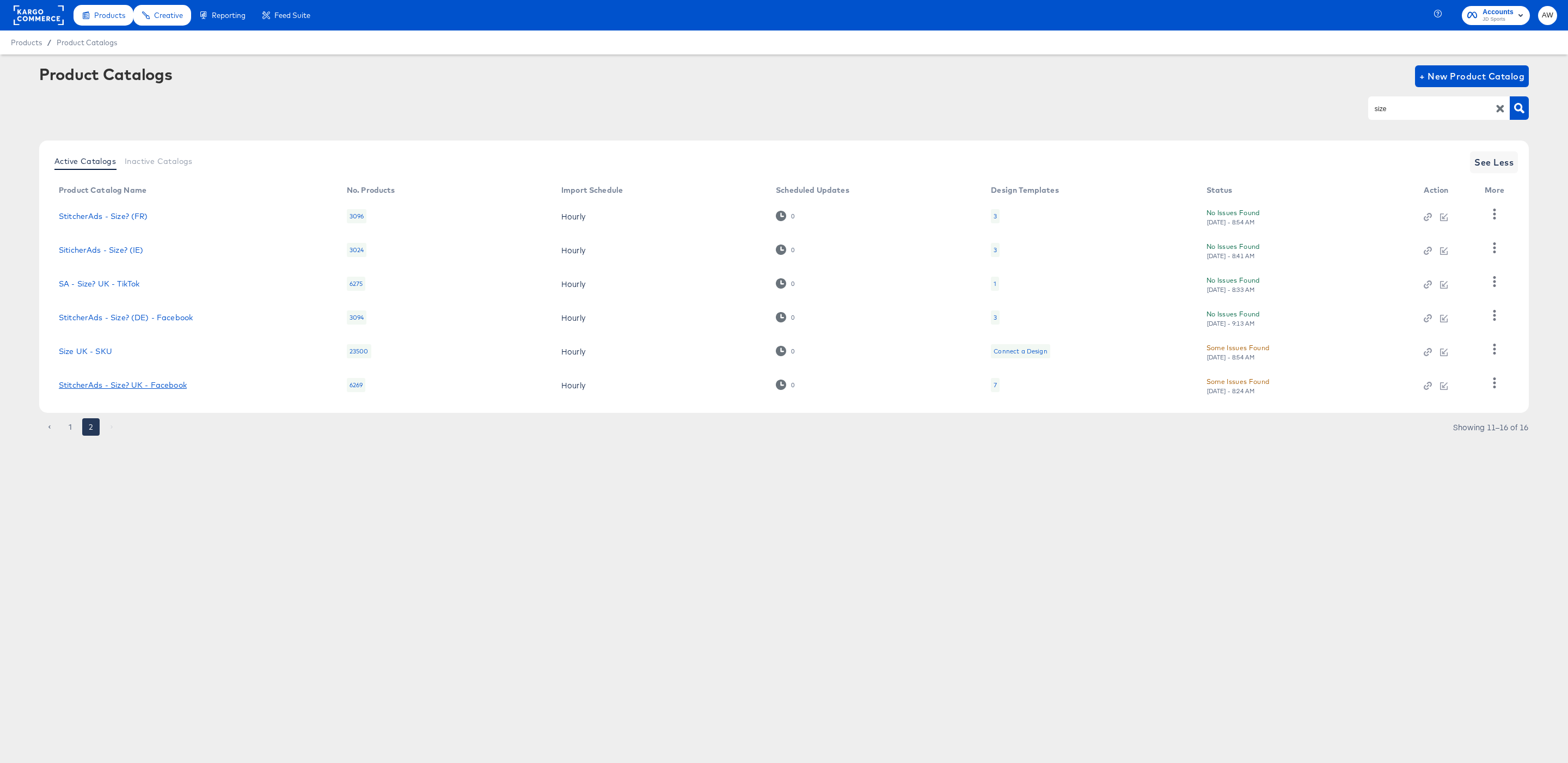
click at [175, 388] on link "StitcherAds - Size? UK - Facebook" at bounding box center [123, 385] width 128 height 9
click at [169, 386] on link "StitcherAds - Size? UK - Facebook" at bounding box center [123, 385] width 128 height 9
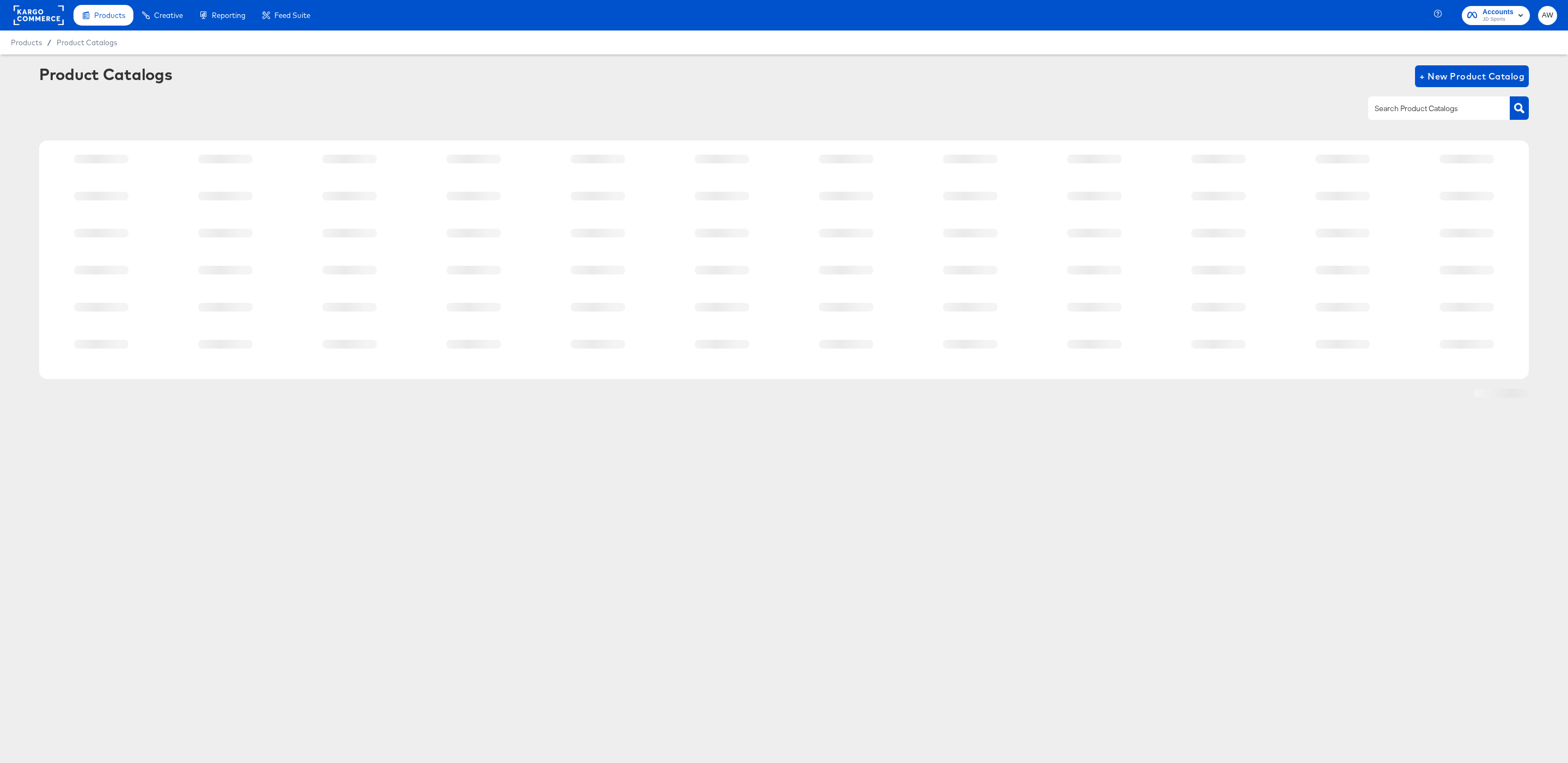
click at [40, 21] on rect at bounding box center [38, 15] width 50 height 20
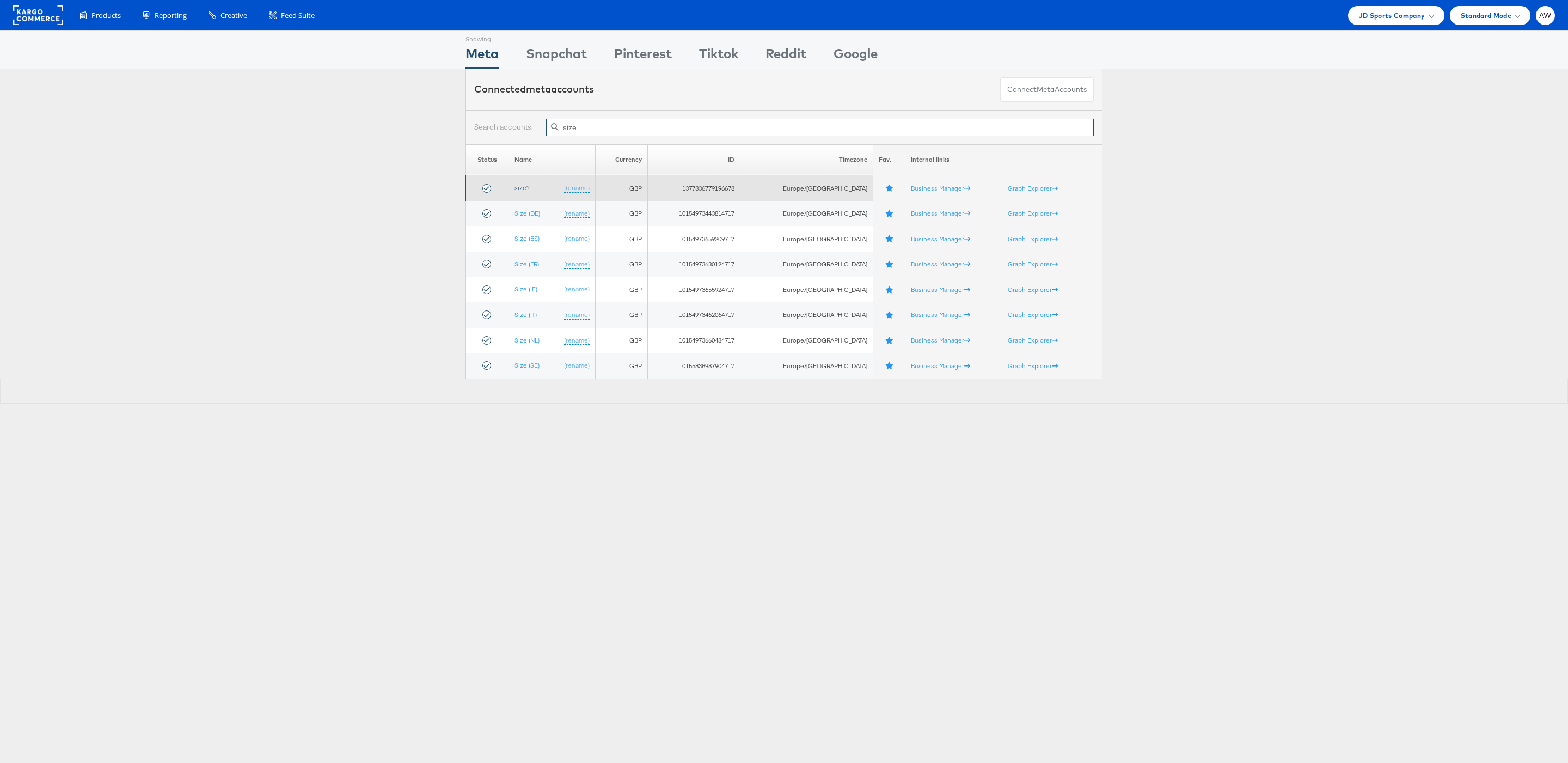
type input "size"
click at [526, 190] on link "size?" at bounding box center [522, 187] width 15 height 8
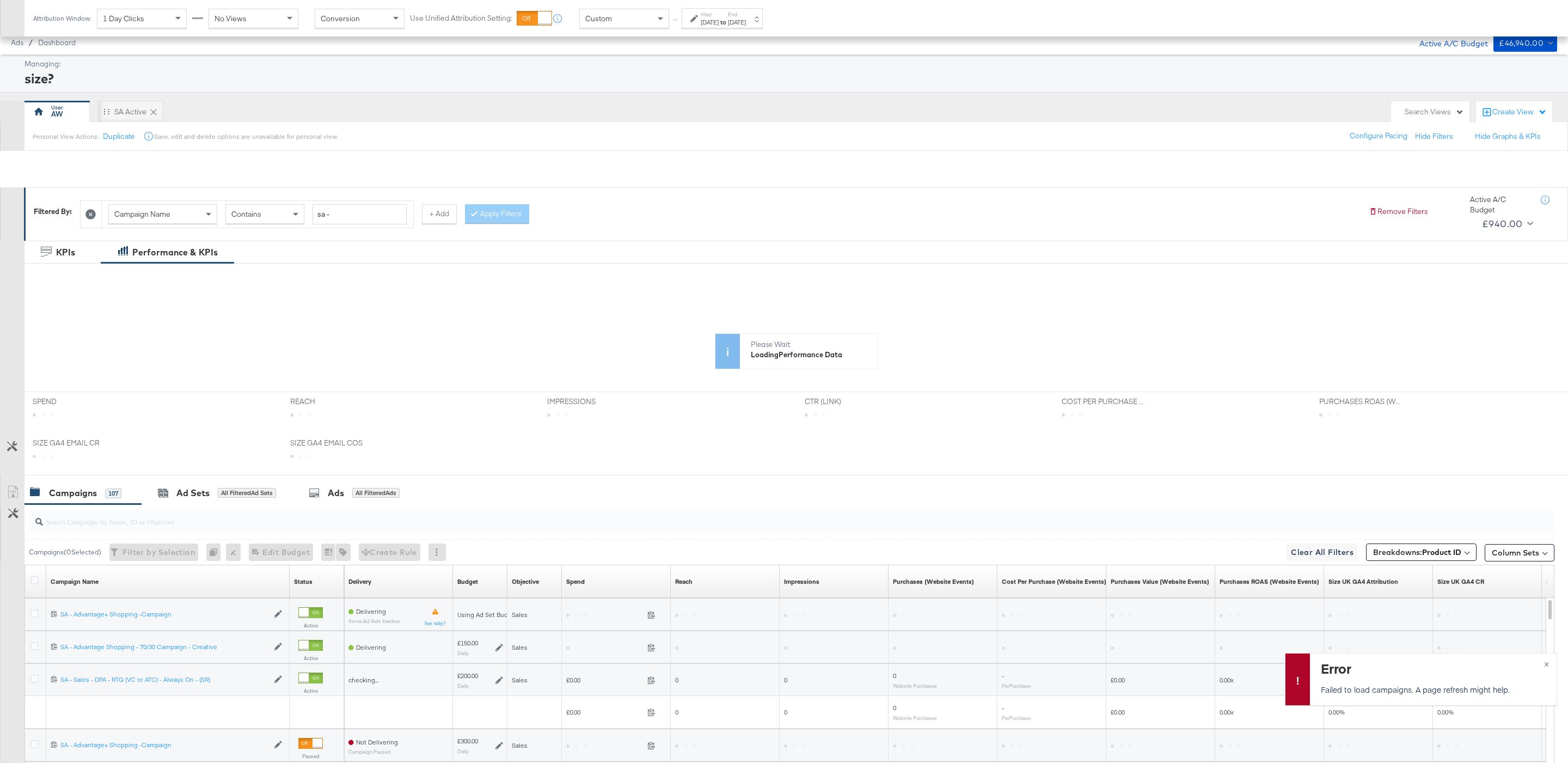
scroll to position [180, 0]
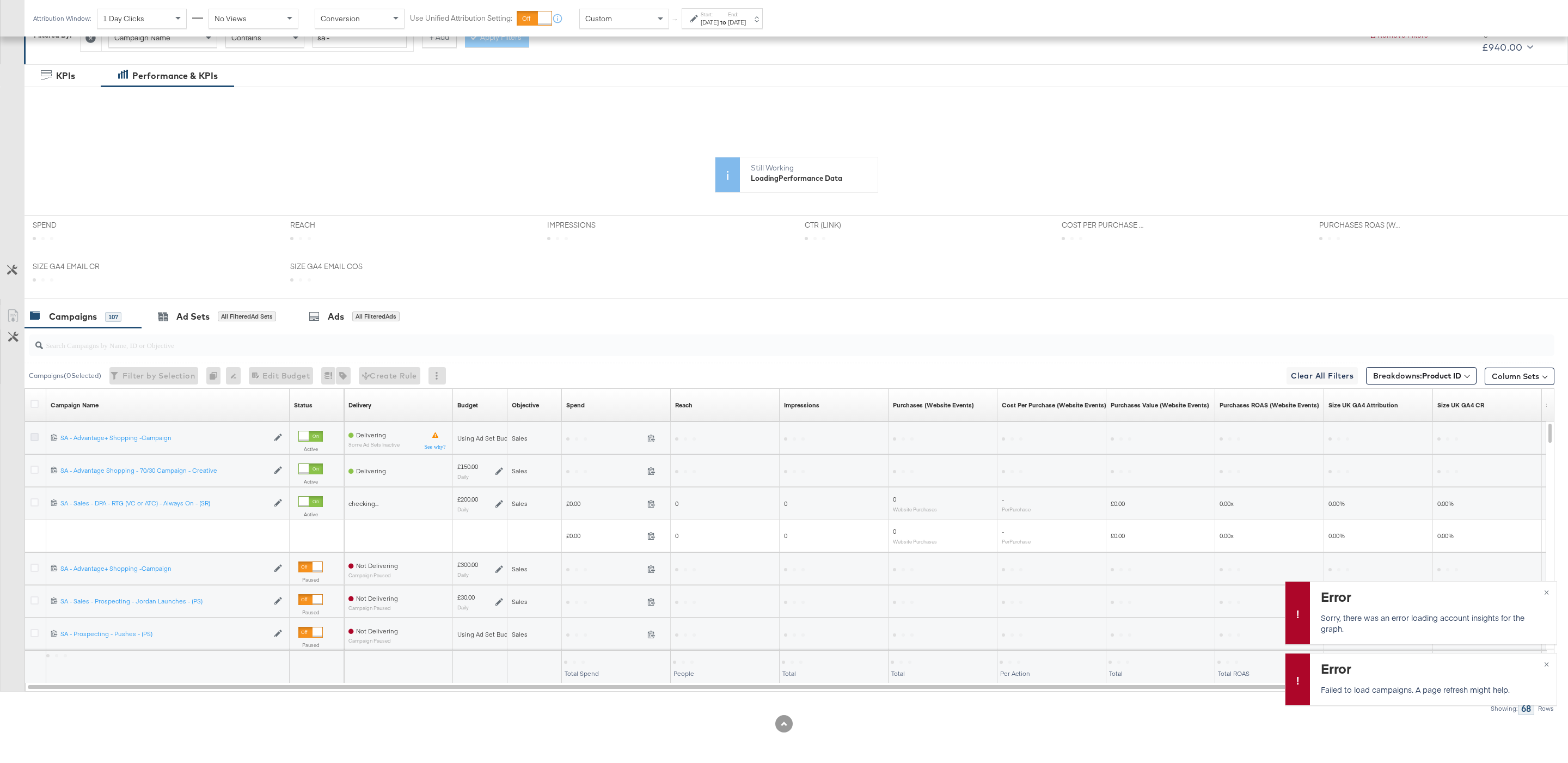
click at [36, 438] on icon at bounding box center [34, 437] width 8 height 8
click at [0, 0] on input "checkbox" at bounding box center [0, 0] width 0 height 0
click at [339, 320] on div "Ads for 1 Campaign" at bounding box center [348, 316] width 94 height 12
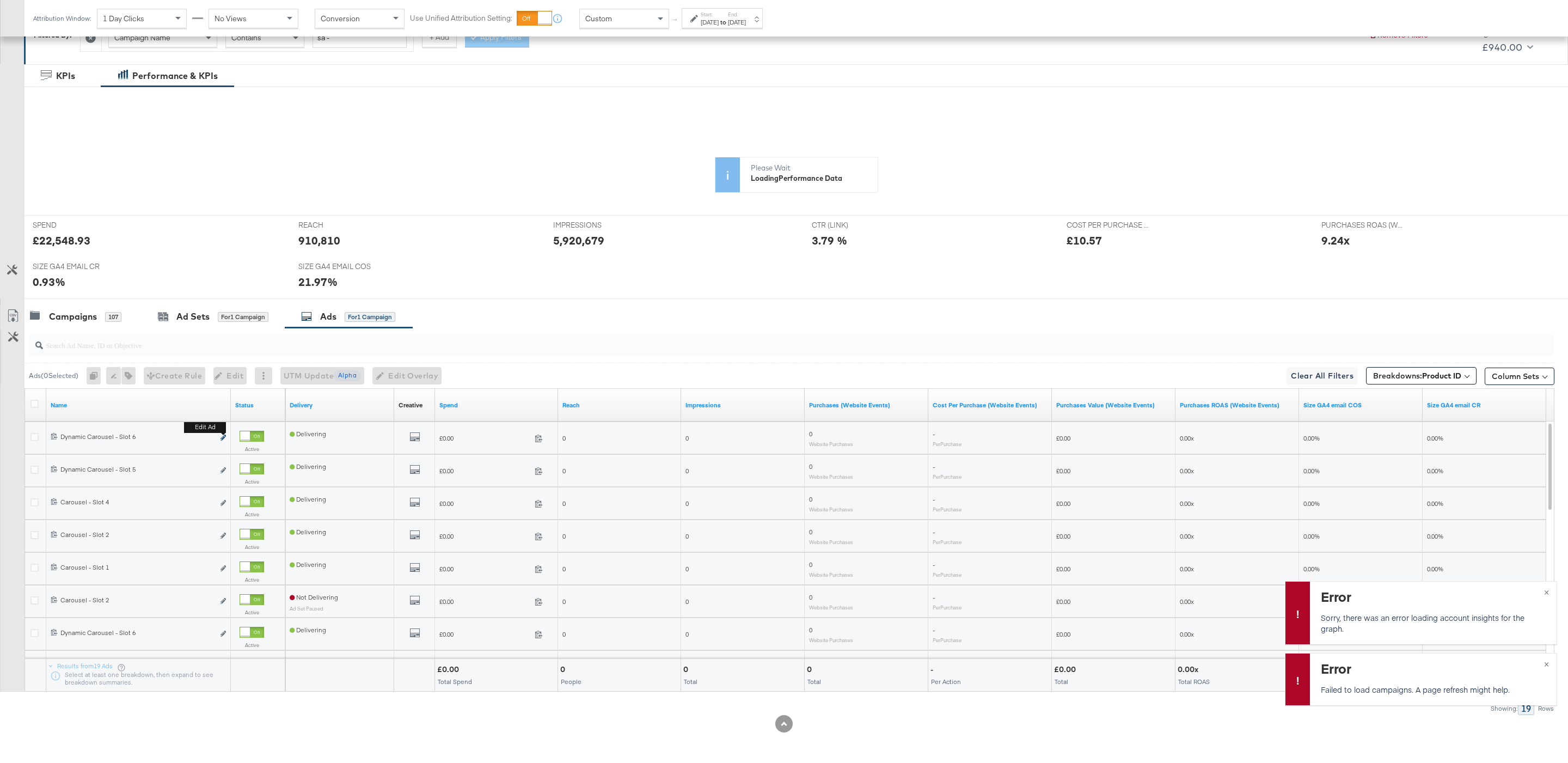
click at [220, 438] on icon "link" at bounding box center [223, 437] width 5 height 6
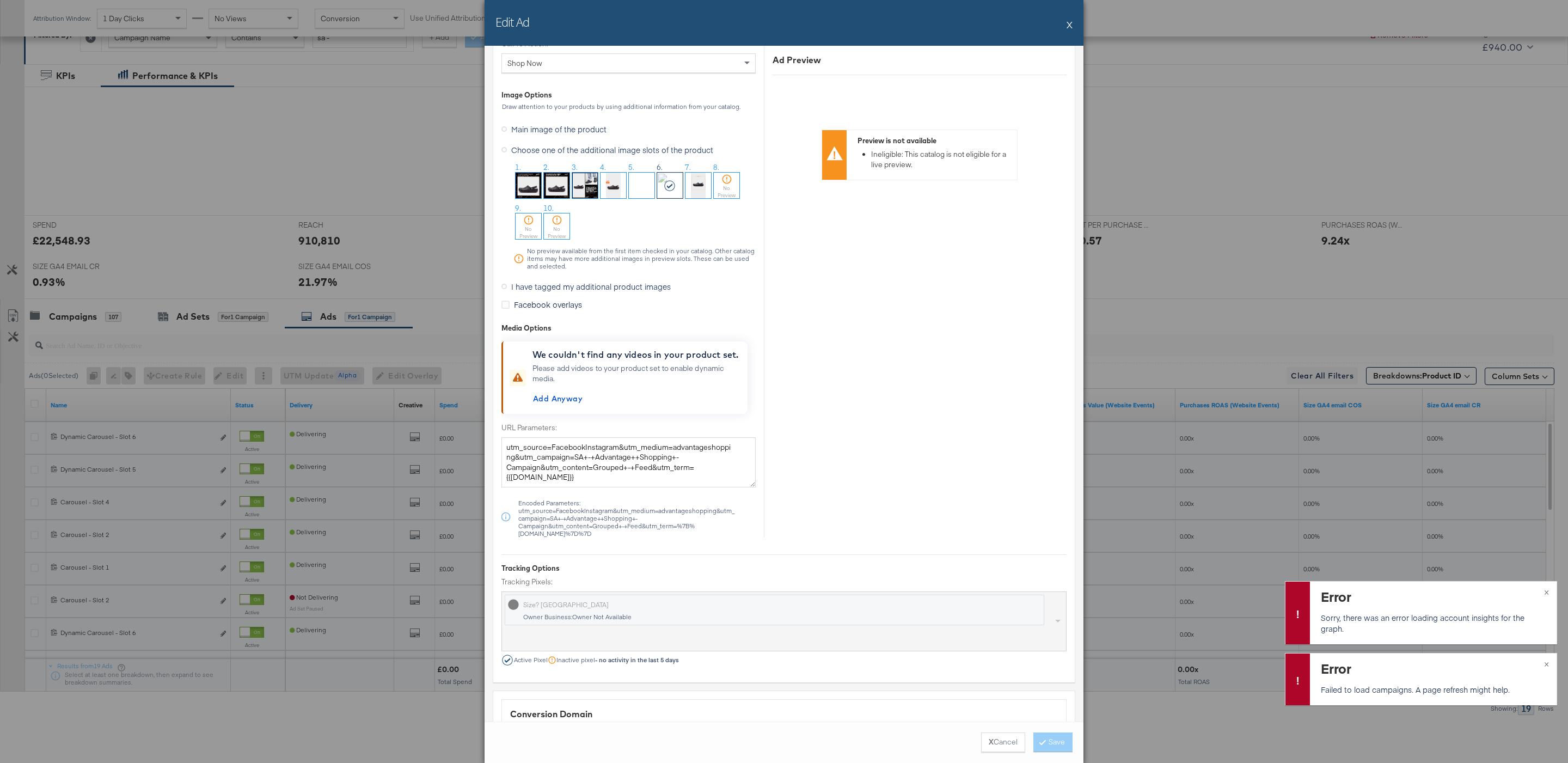
scroll to position [1085, 0]
click at [633, 286] on span "I have tagged my additional product images" at bounding box center [591, 285] width 160 height 11
click at [0, 0] on input "I have tagged my additional product images" at bounding box center [0, 0] width 0 height 0
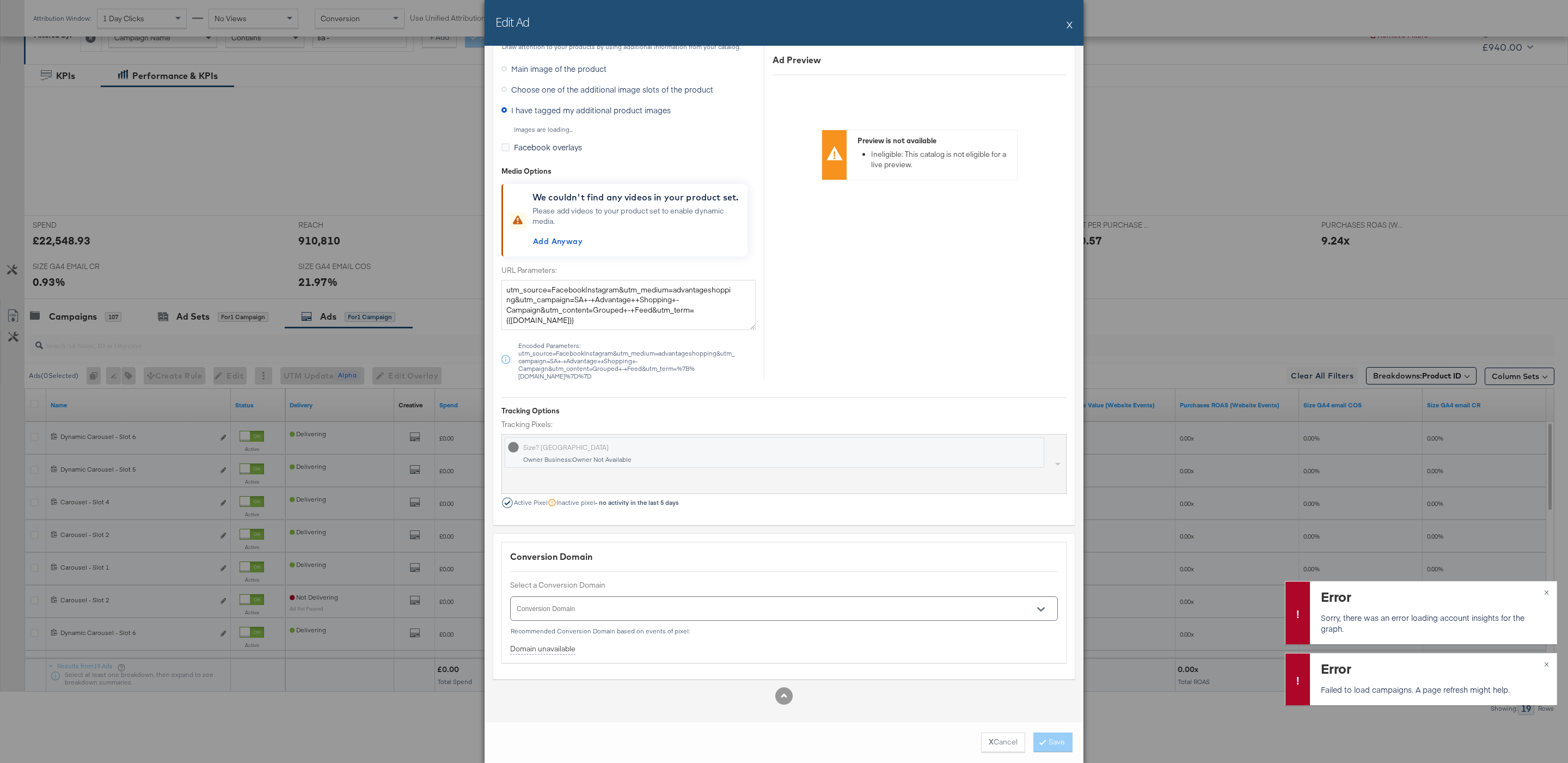
scroll to position [930, 0]
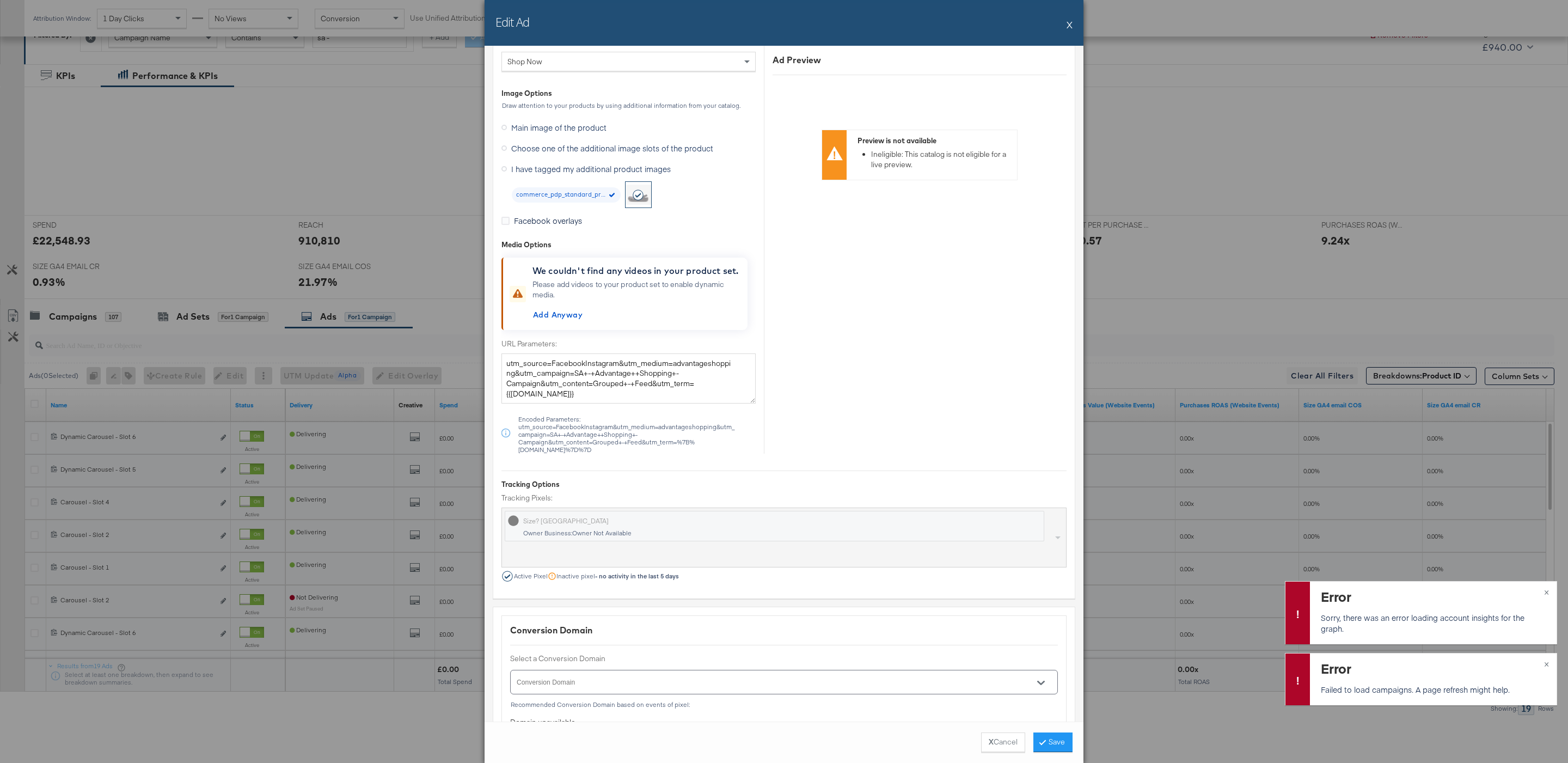
click at [631, 150] on span "Choose one of the additional image slots of the product" at bounding box center [612, 148] width 202 height 11
click at [0, 0] on input "Choose one of the additional image slots of the product" at bounding box center [0, 0] width 0 height 0
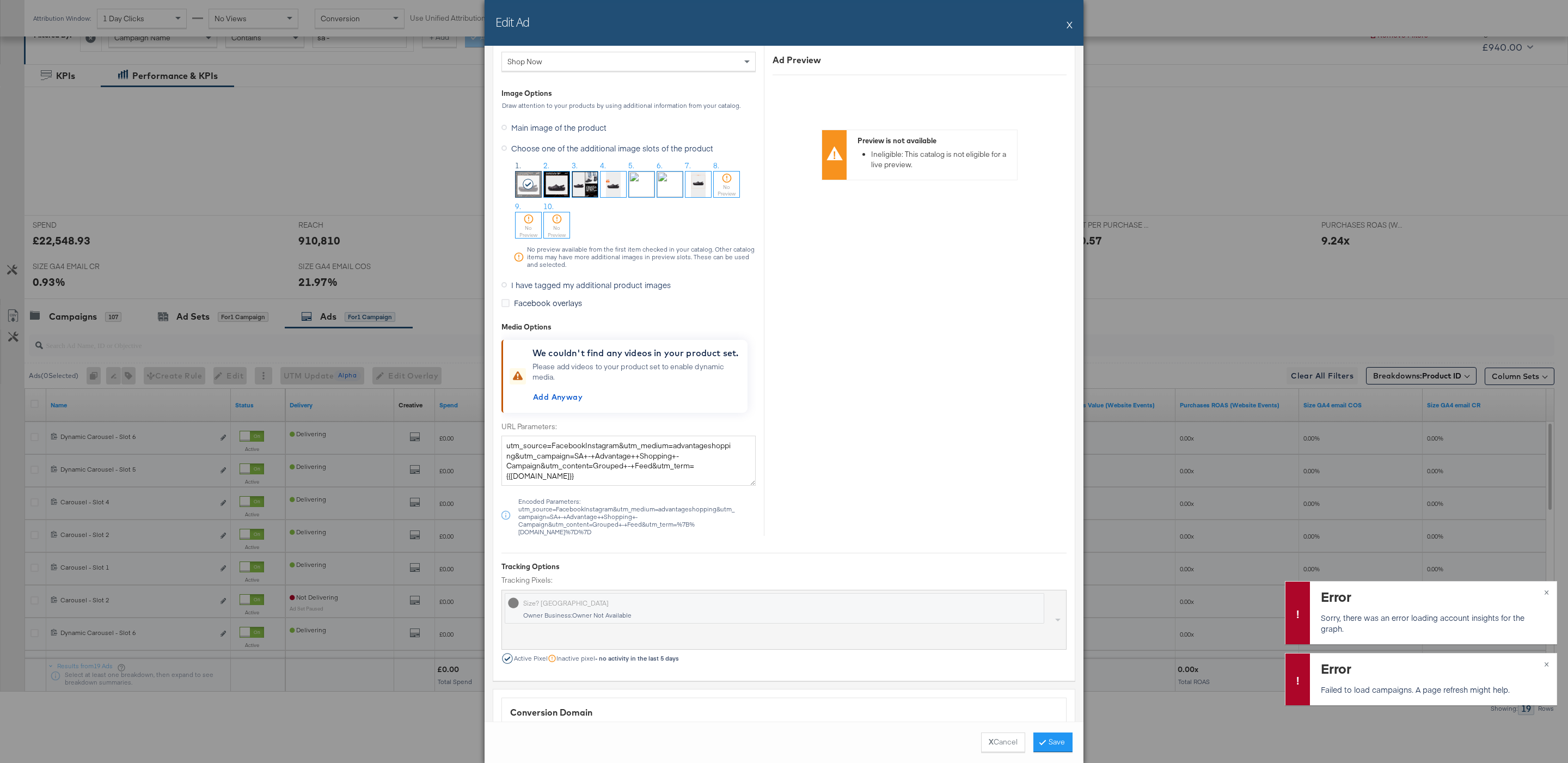
click at [1067, 25] on button "X" at bounding box center [1069, 25] width 6 height 22
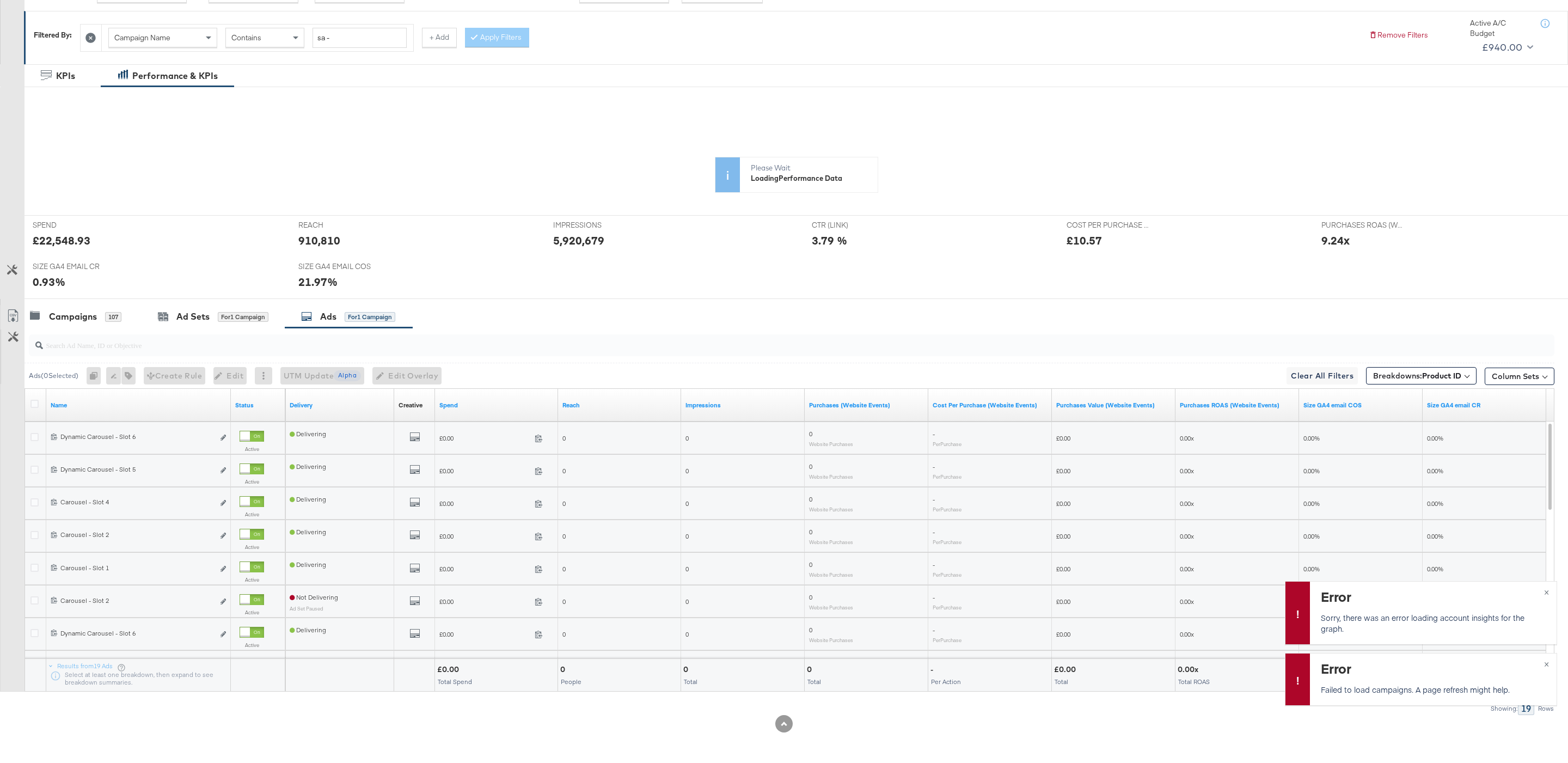
scroll to position [0, 0]
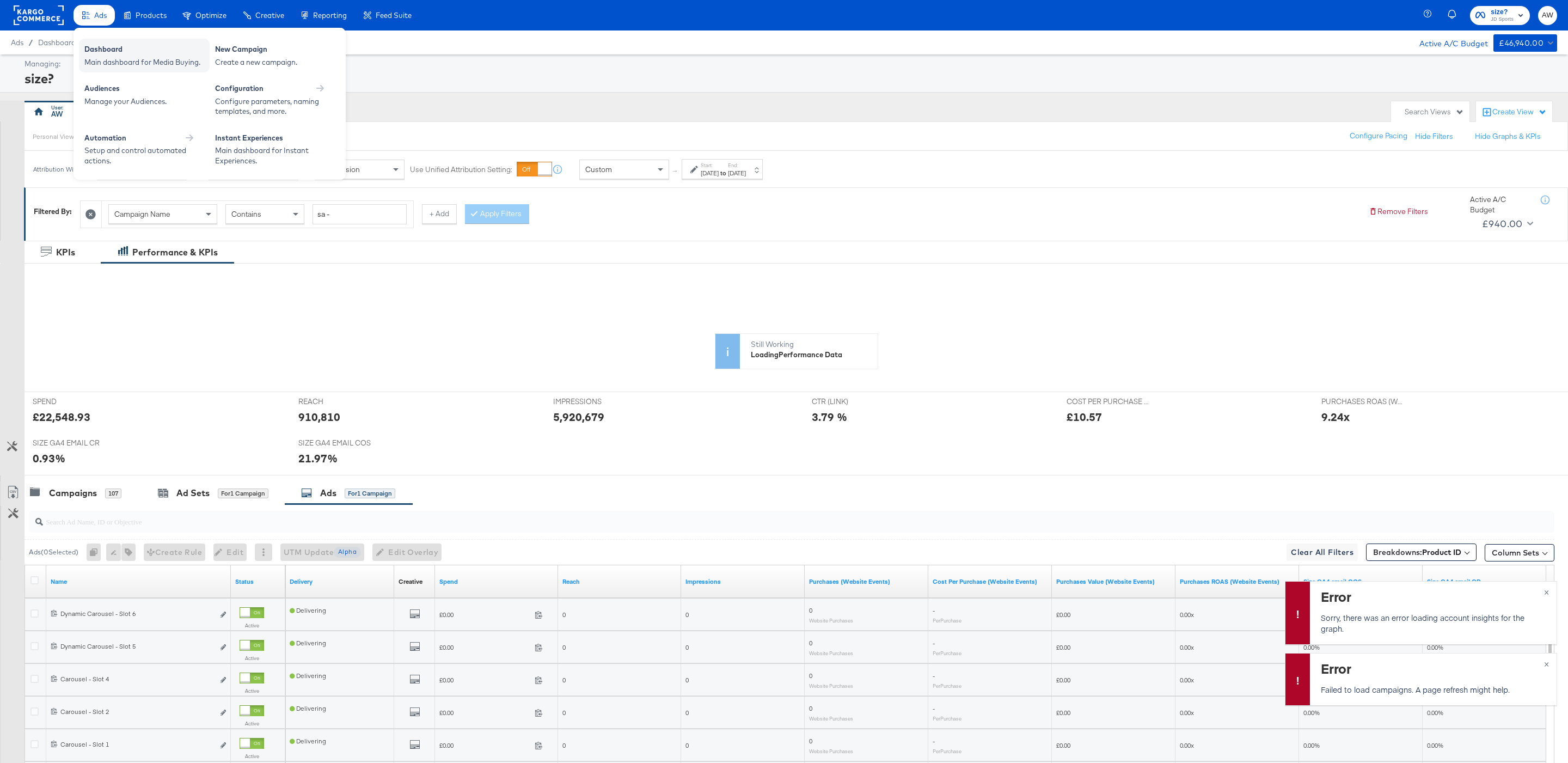
click at [115, 50] on div "Dashboard" at bounding box center [144, 50] width 120 height 13
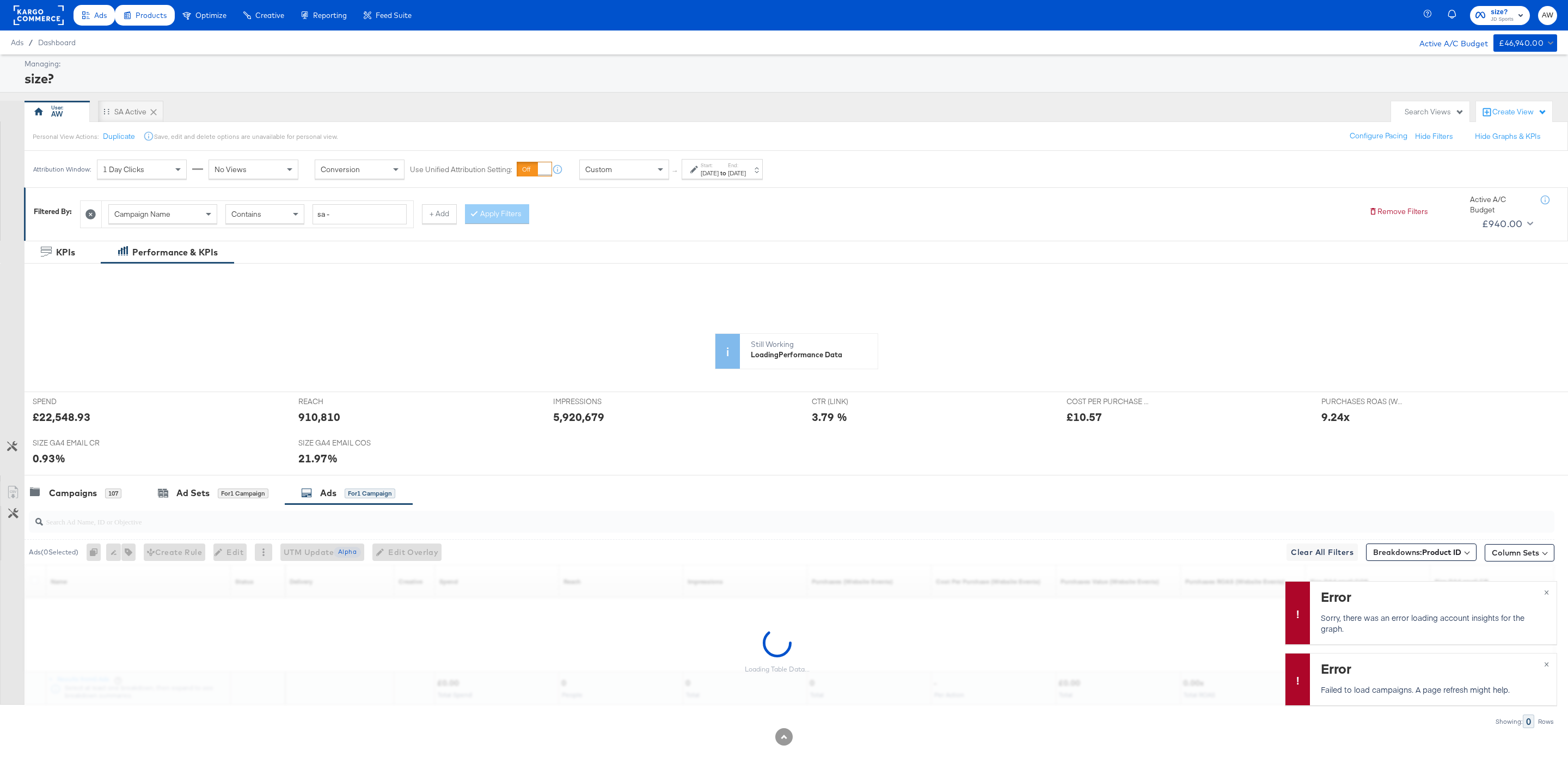
click at [152, 23] on div "Products" at bounding box center [144, 15] width 60 height 21
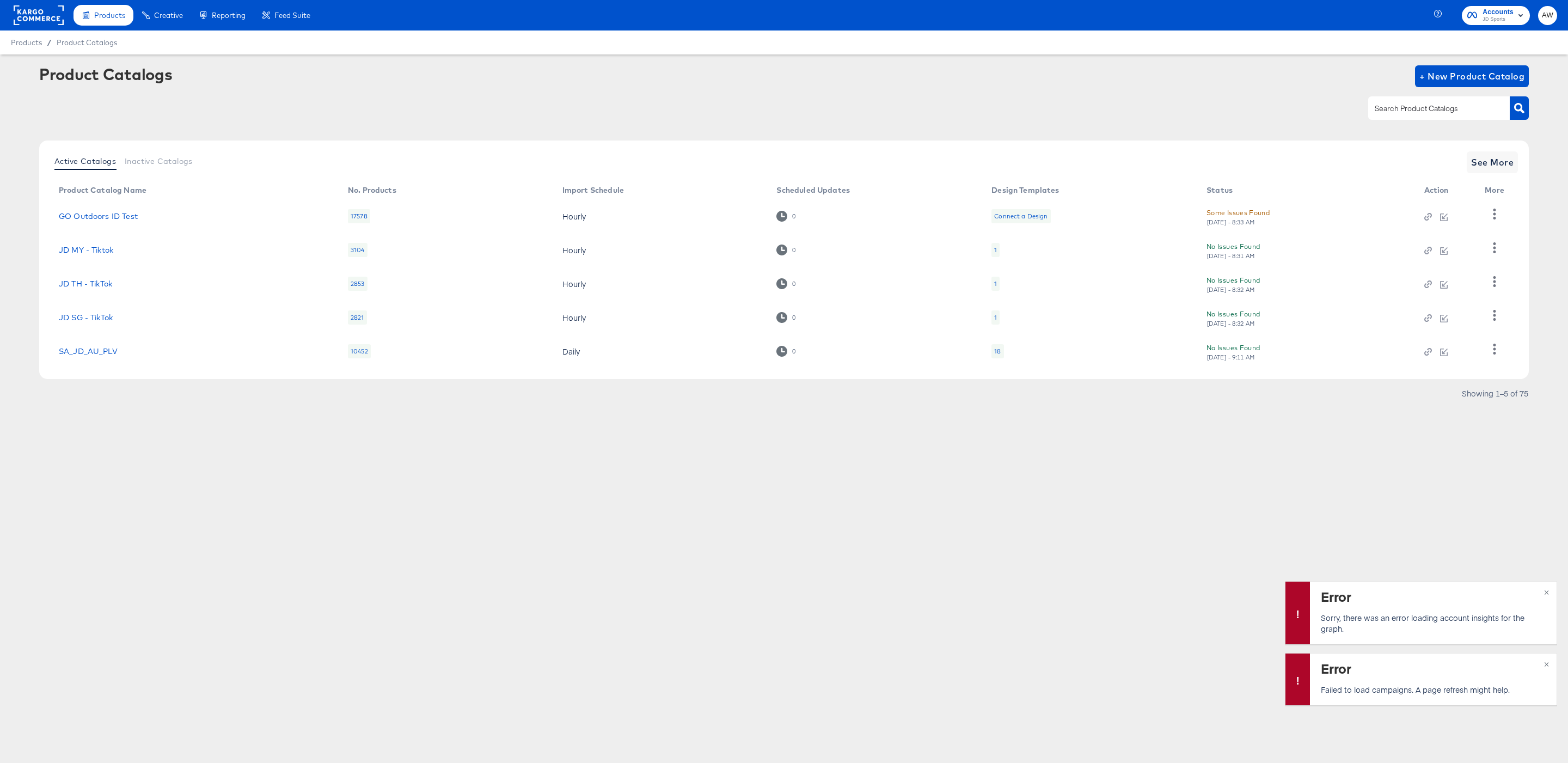
click at [1441, 106] on input "text" at bounding box center [1430, 108] width 116 height 12
type input "size"
click at [1502, 178] on div "Active Catalogs Inactive Catalogs See More Product Catalog Name No. Products Im…" at bounding box center [784, 260] width 1490 height 239
click at [1493, 167] on span "See More" at bounding box center [1493, 162] width 43 height 15
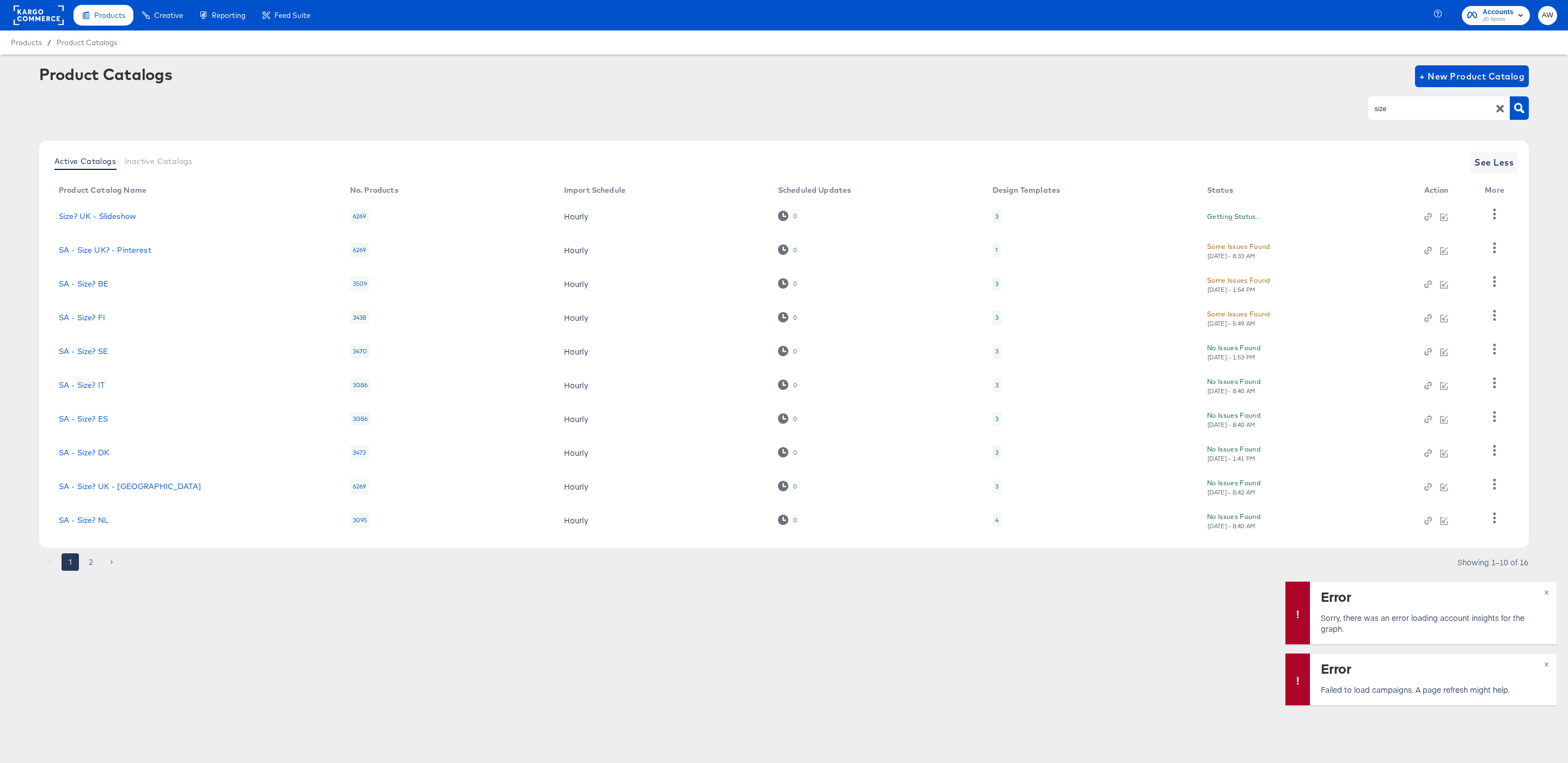
click at [92, 569] on button "2" at bounding box center [91, 561] width 17 height 17
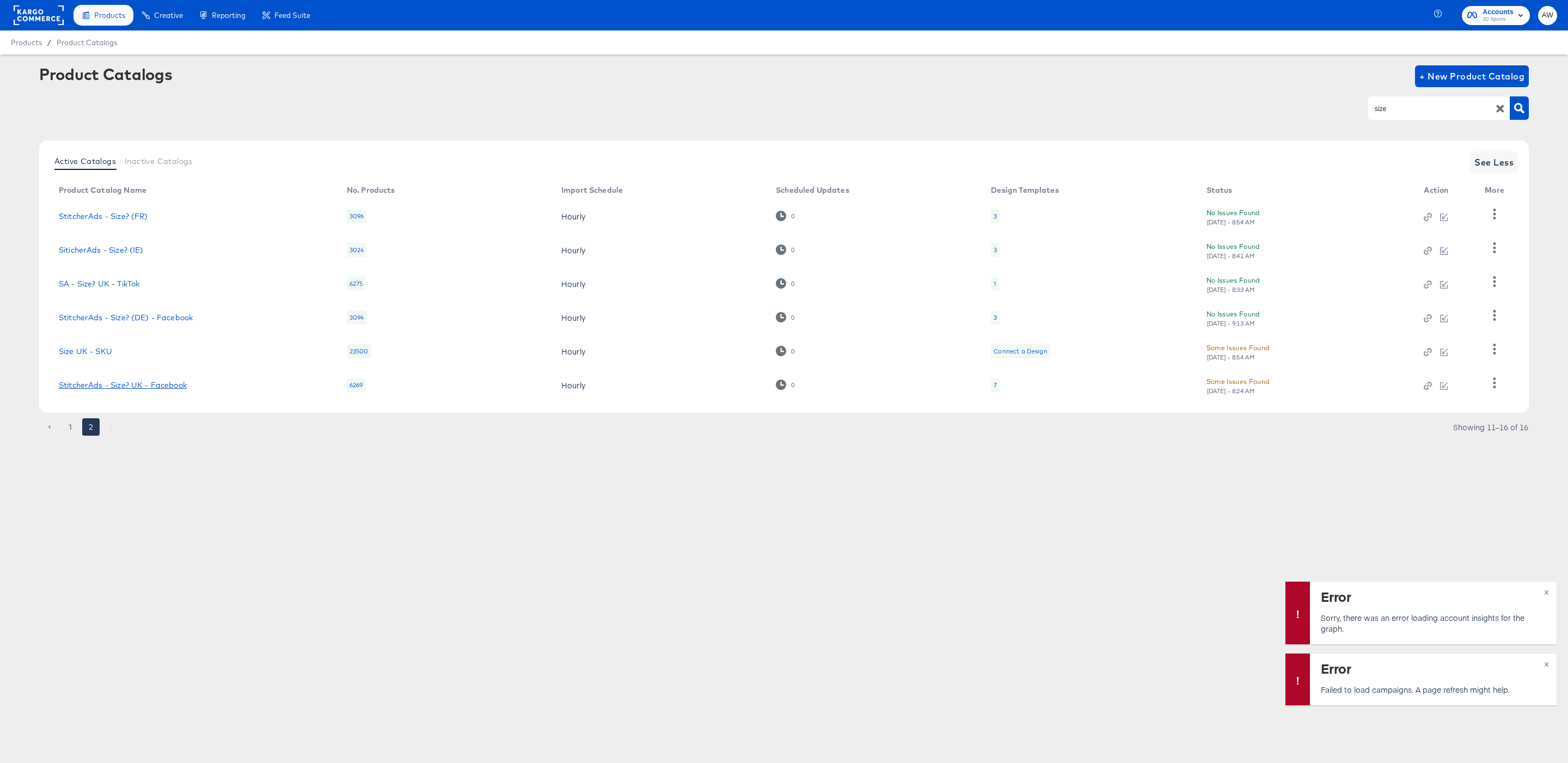
click at [130, 384] on link "StitcherAds - Size? UK - Facebook" at bounding box center [123, 385] width 128 height 9
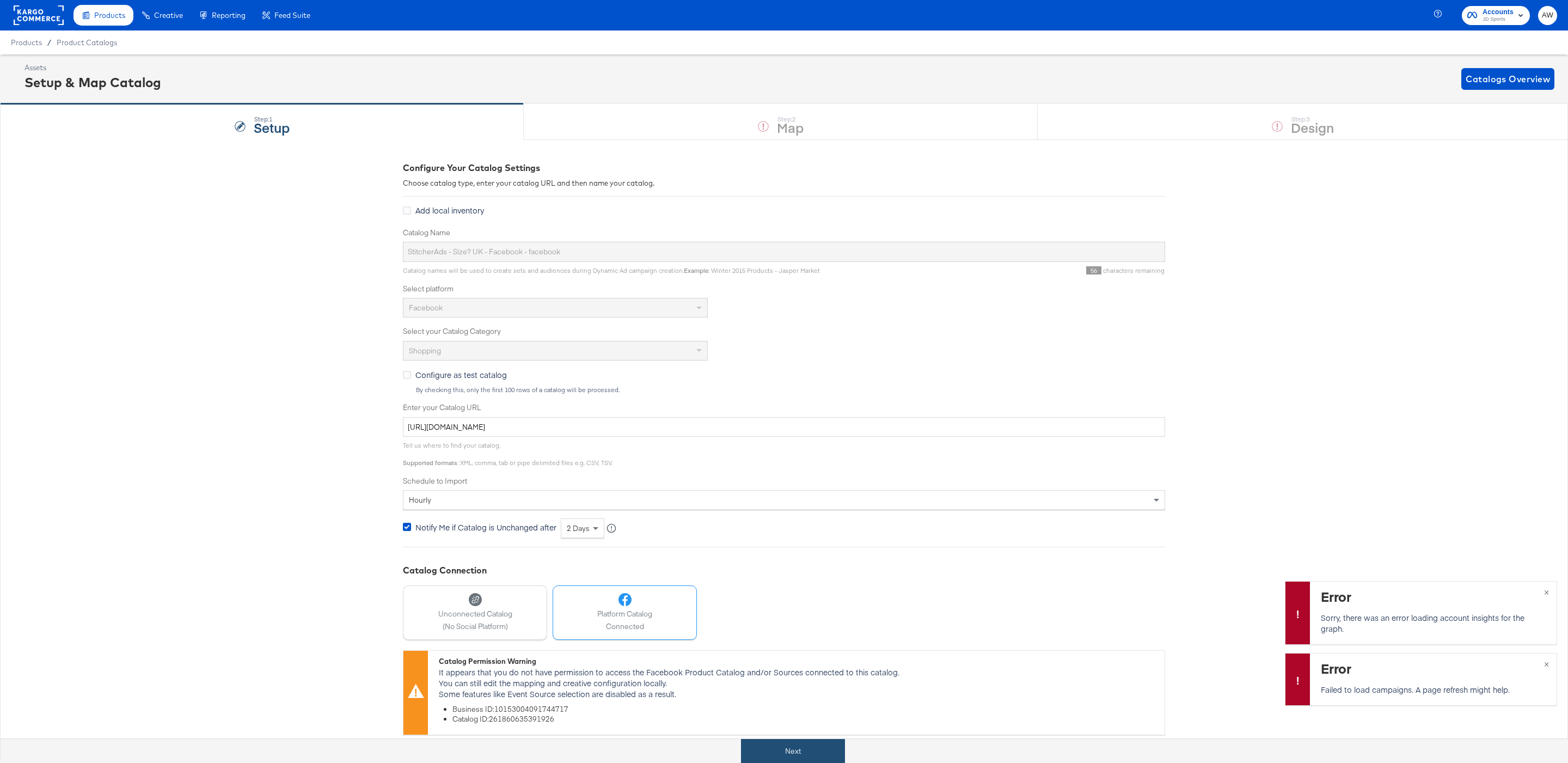
click at [816, 739] on button "Next" at bounding box center [793, 751] width 104 height 25
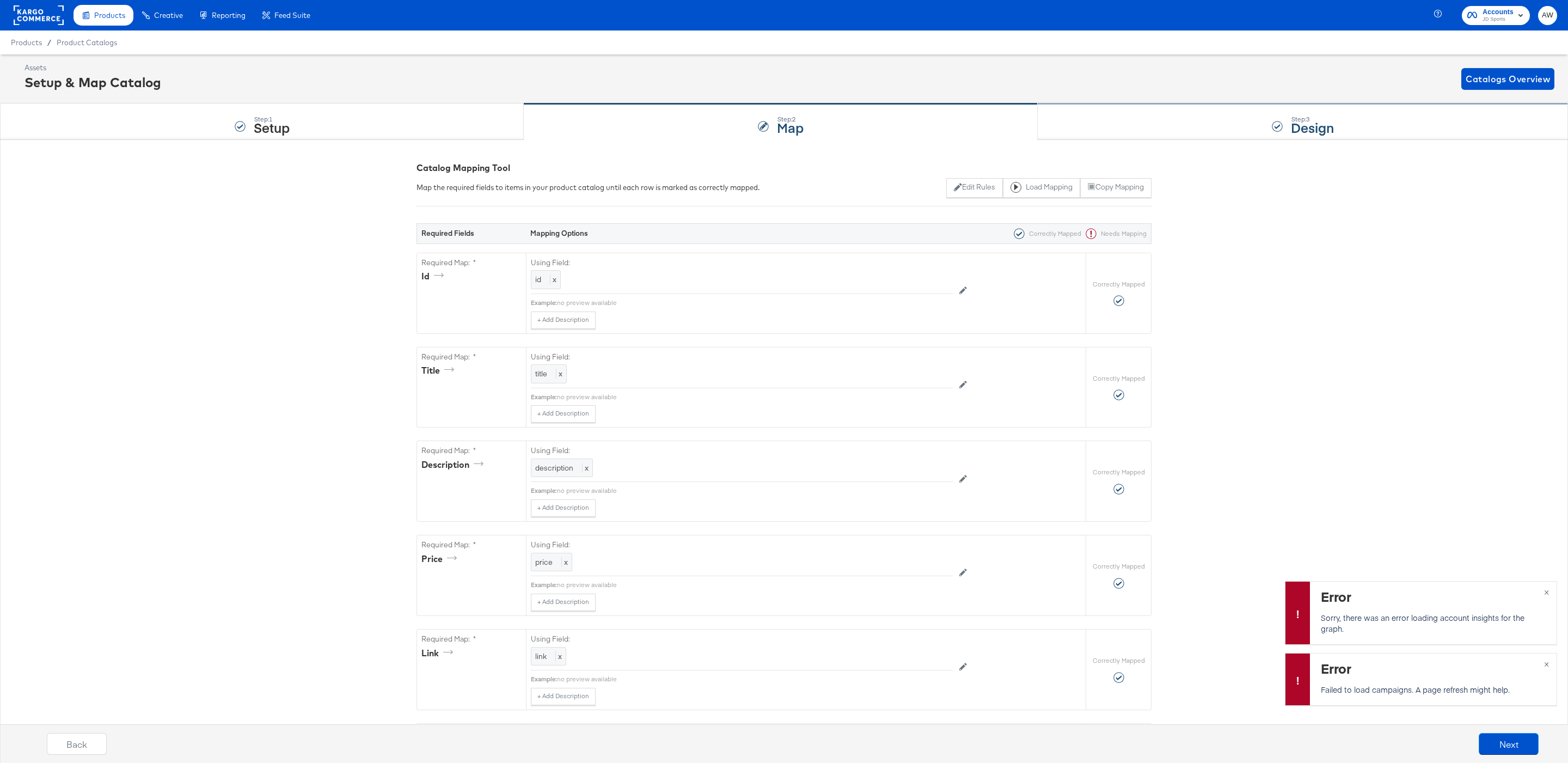
click at [1130, 115] on div "Step: 3 Design" at bounding box center [1303, 122] width 530 height 36
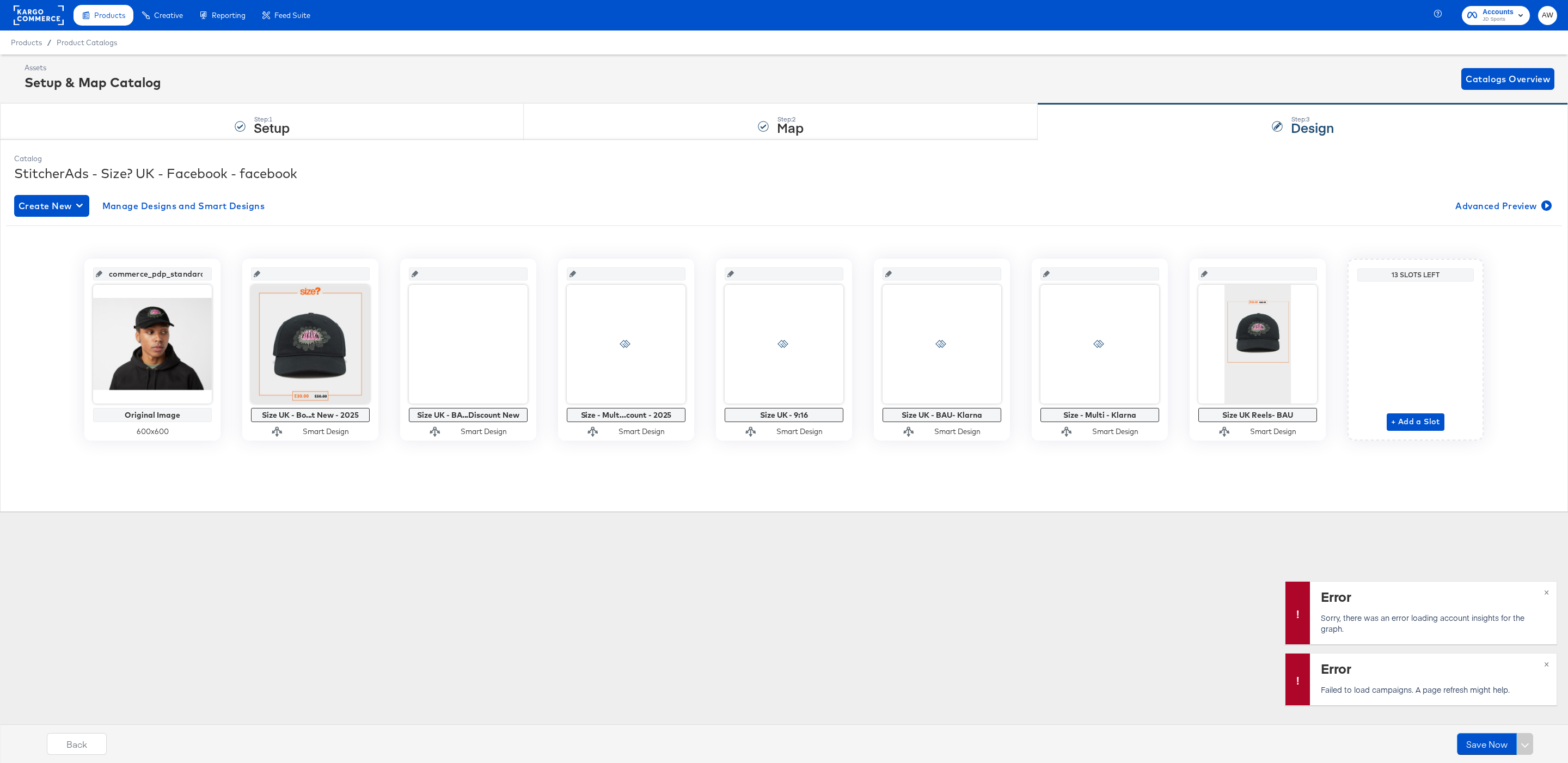
click at [170, 279] on input "commerce_pdp_standard_preferred" at bounding box center [156, 269] width 107 height 30
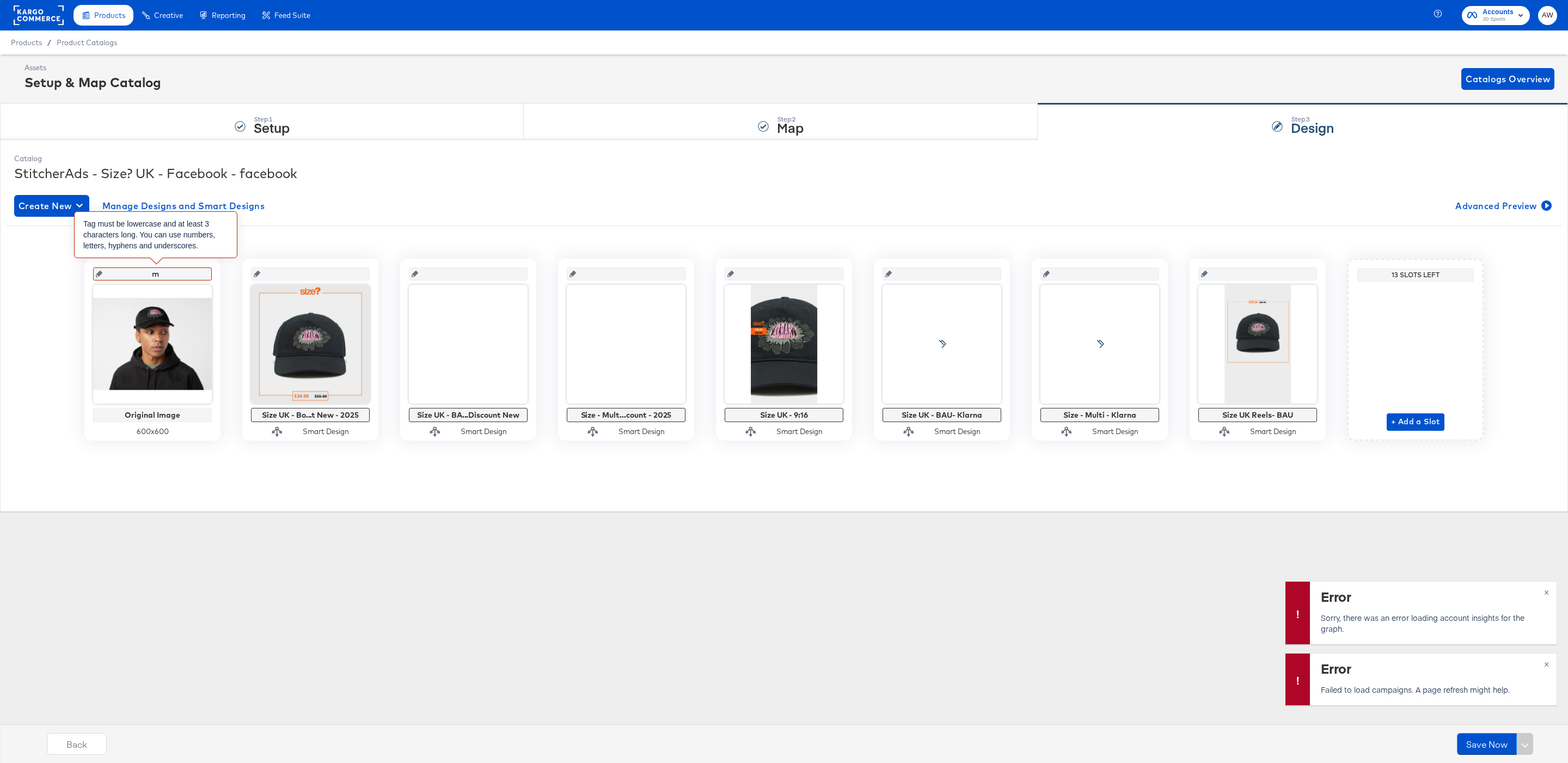
type input "ma"
type input "main"
click at [54, 6] on rect at bounding box center [38, 15] width 50 height 20
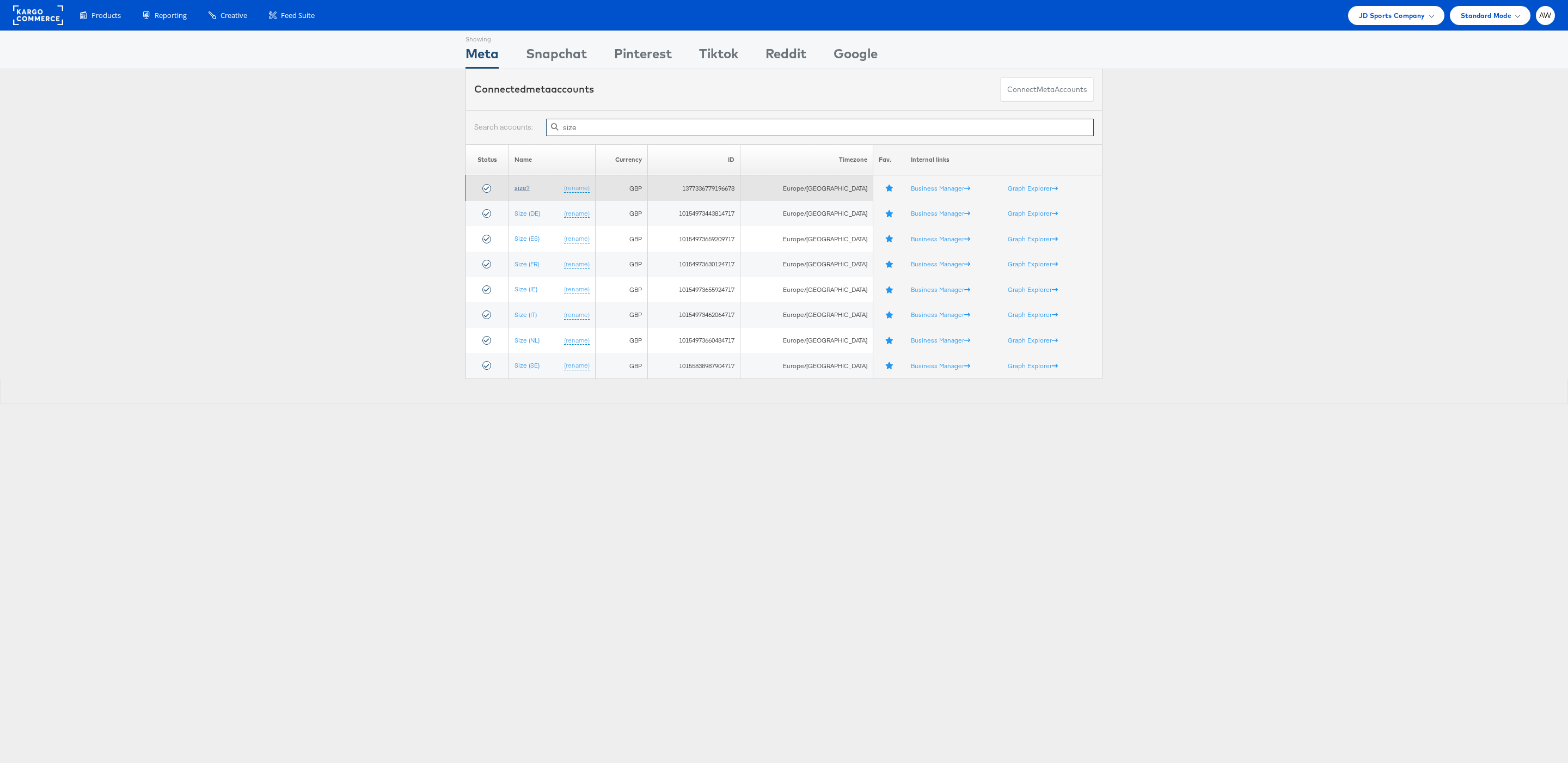
type input "size"
click at [522, 189] on link "size?" at bounding box center [522, 187] width 15 height 8
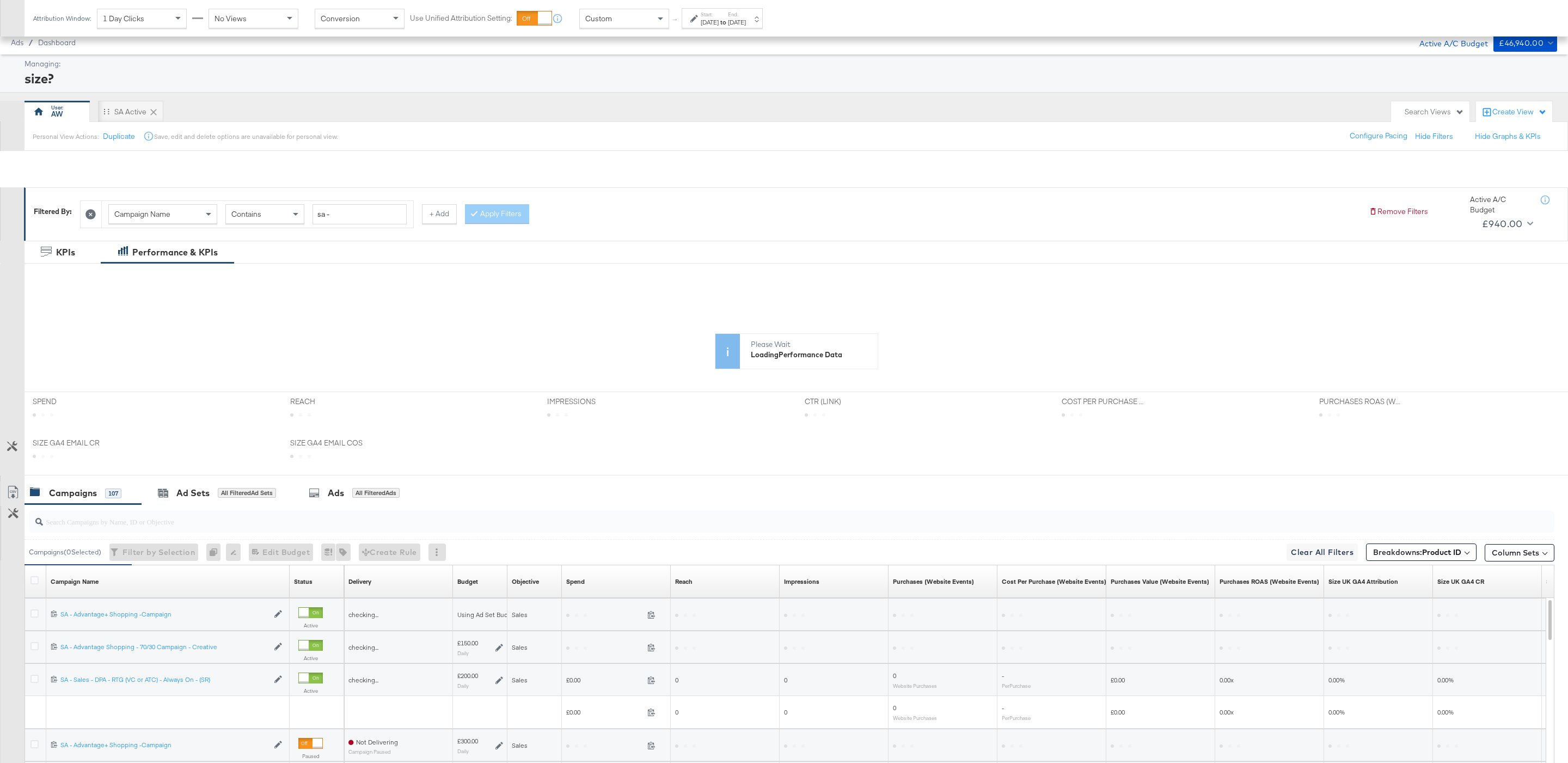
scroll to position [180, 0]
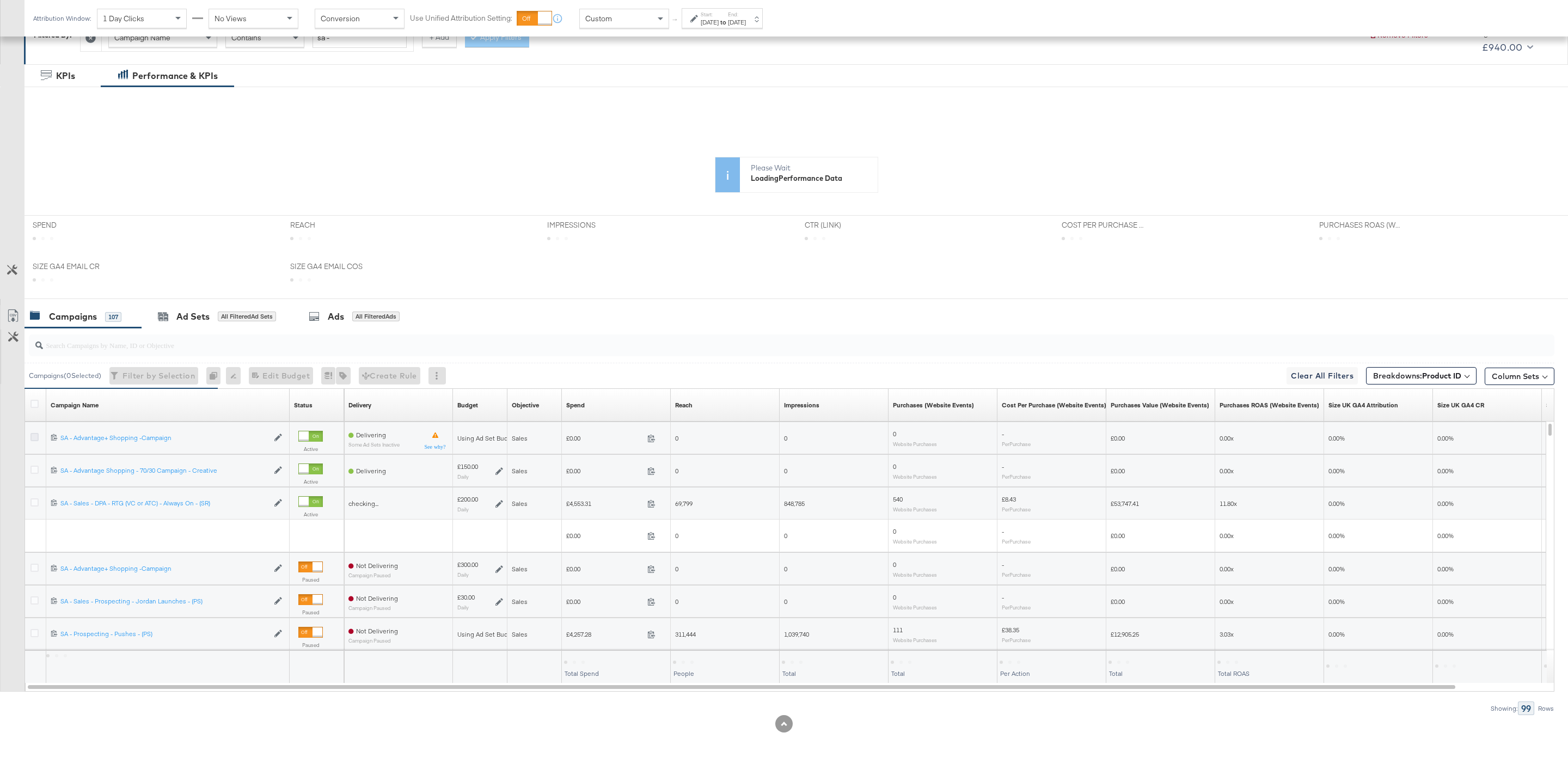
click at [37, 436] on icon at bounding box center [34, 437] width 8 height 8
click at [0, 0] on input "checkbox" at bounding box center [0, 0] width 0 height 0
click at [327, 313] on div "Ads" at bounding box center [329, 316] width 16 height 12
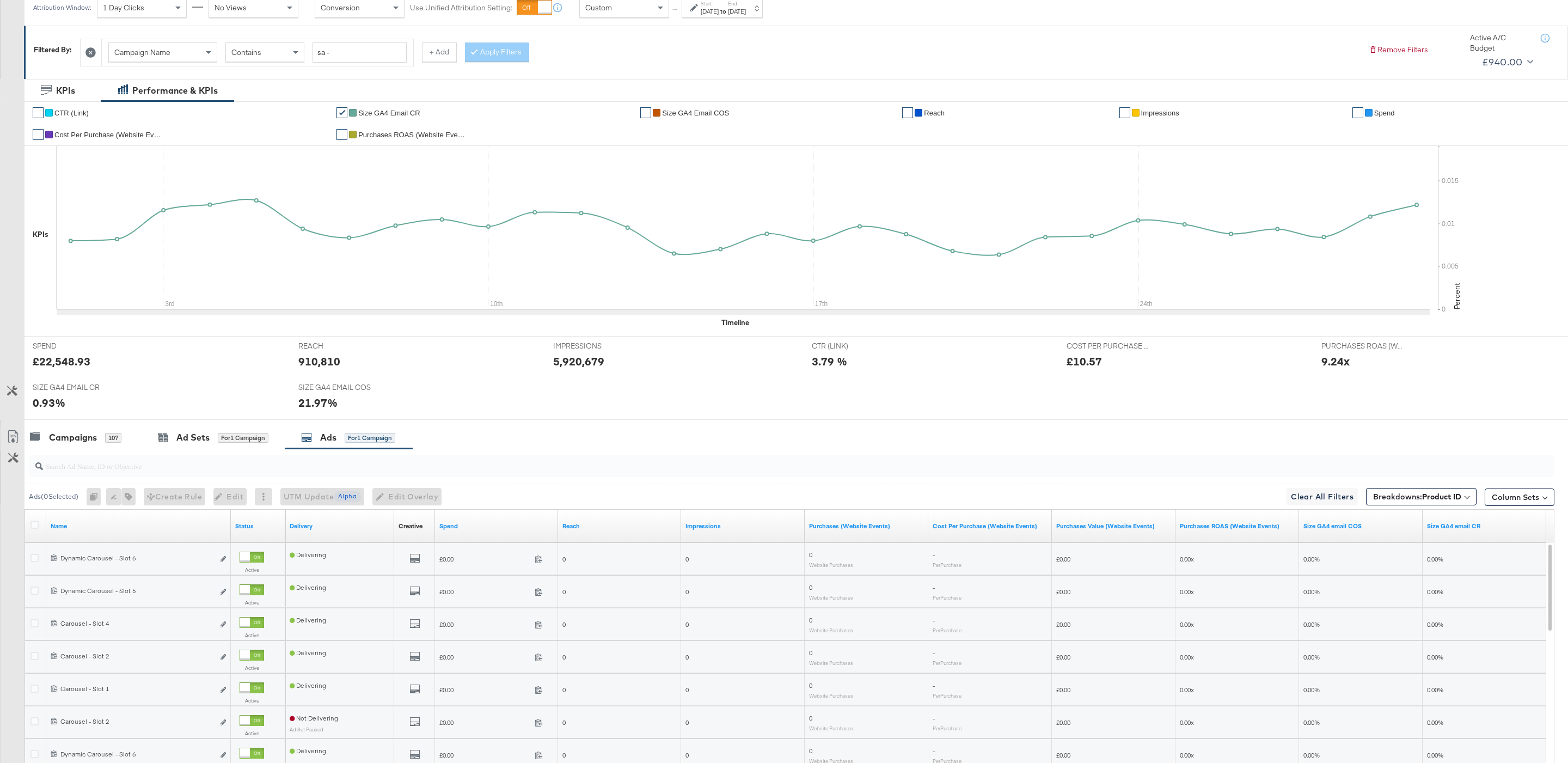
scroll to position [211, 0]
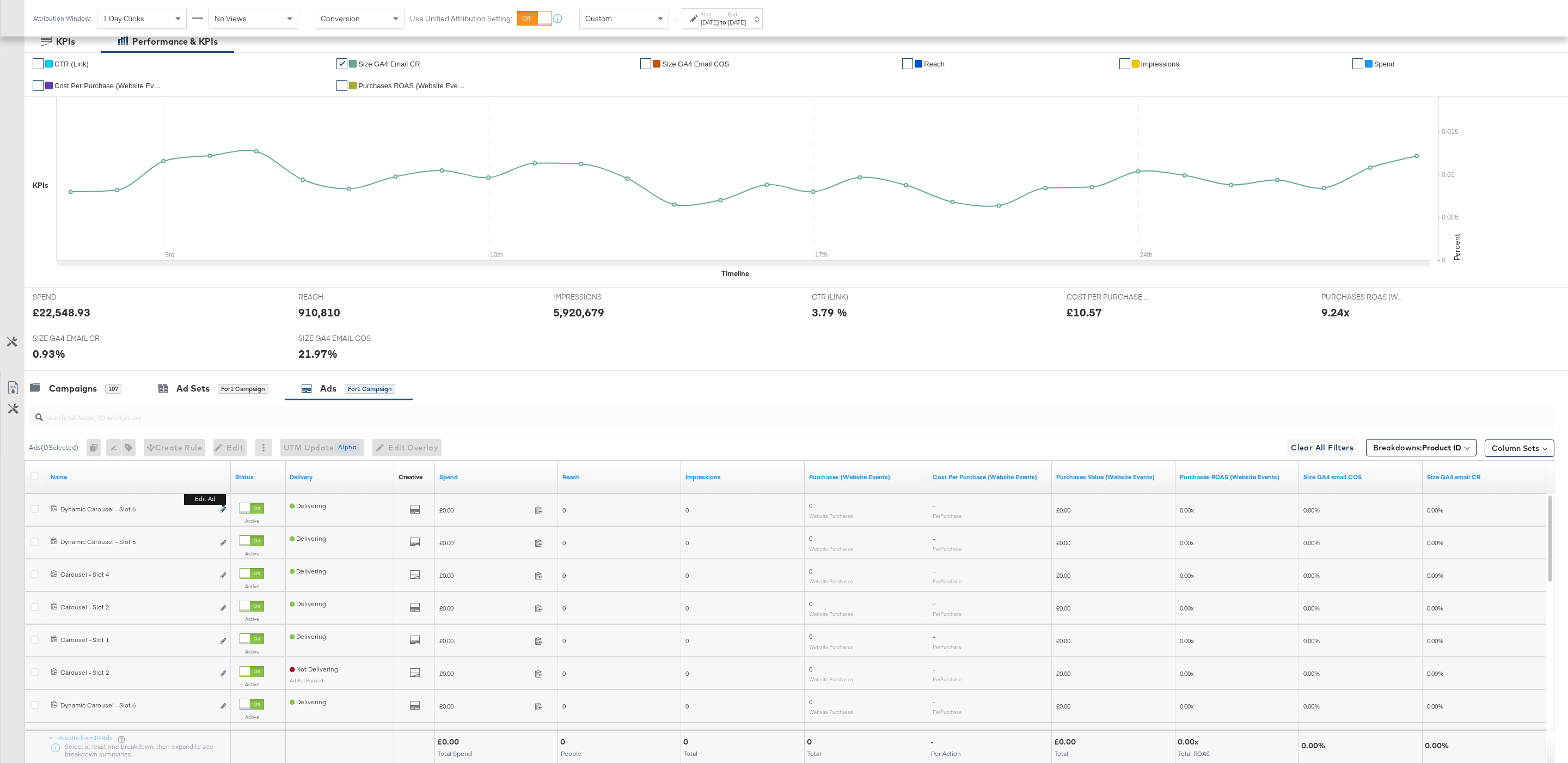
click at [225, 513] on icon "link" at bounding box center [223, 509] width 5 height 6
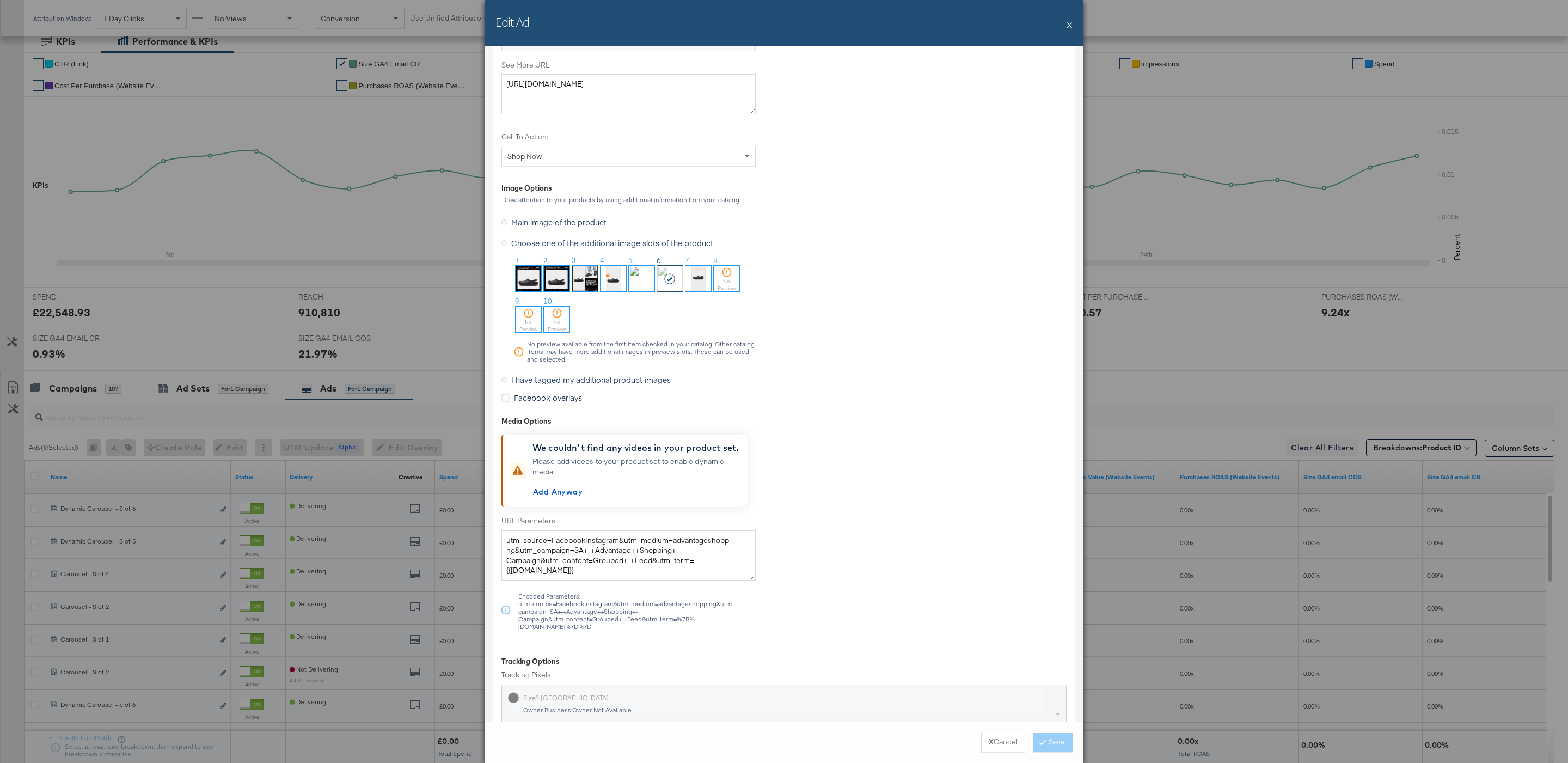
scroll to position [1038, 0]
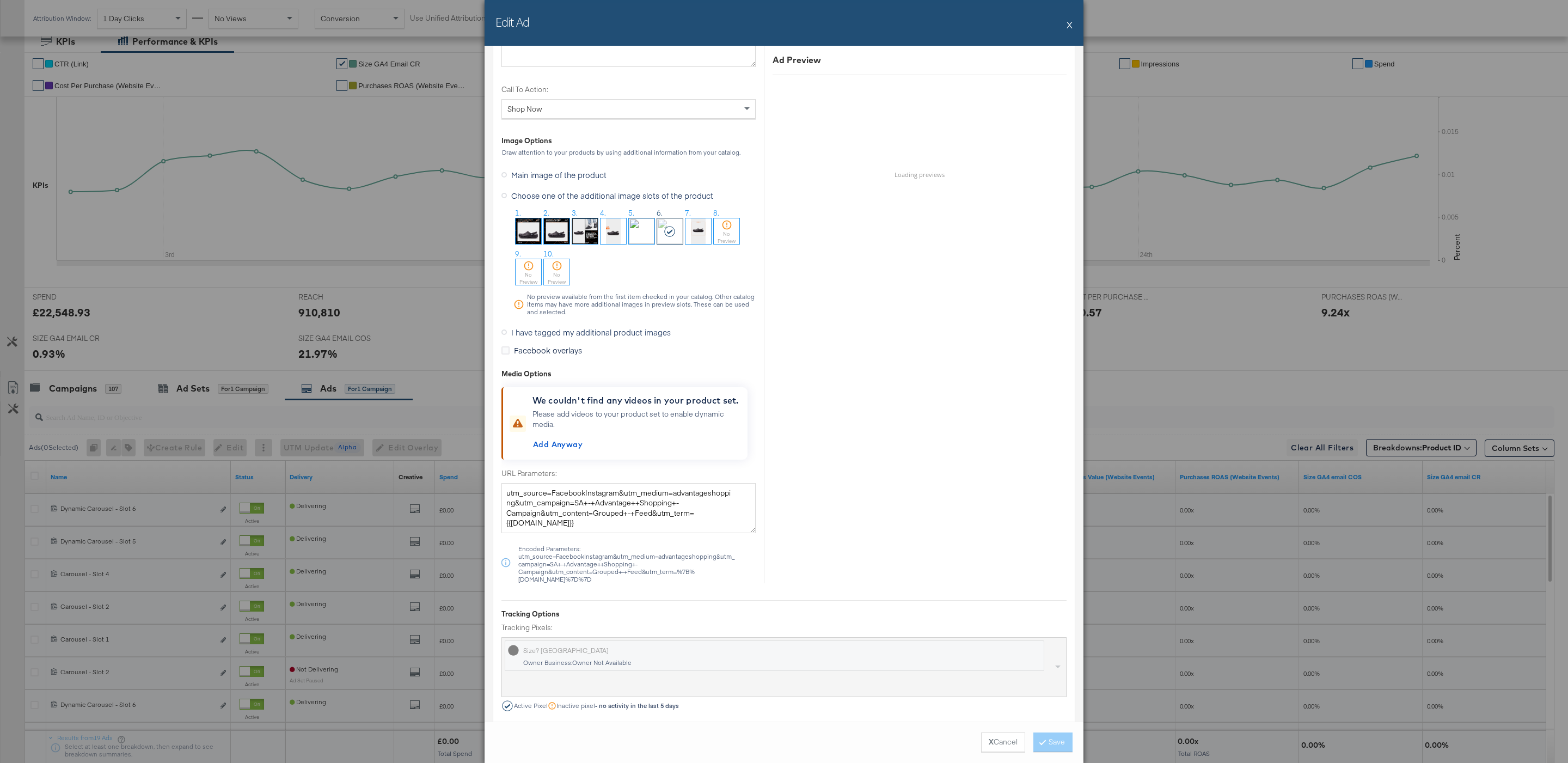
click at [537, 333] on span "I have tagged my additional product images" at bounding box center [591, 332] width 160 height 11
click at [0, 0] on input "I have tagged my additional product images" at bounding box center [0, 0] width 0 height 0
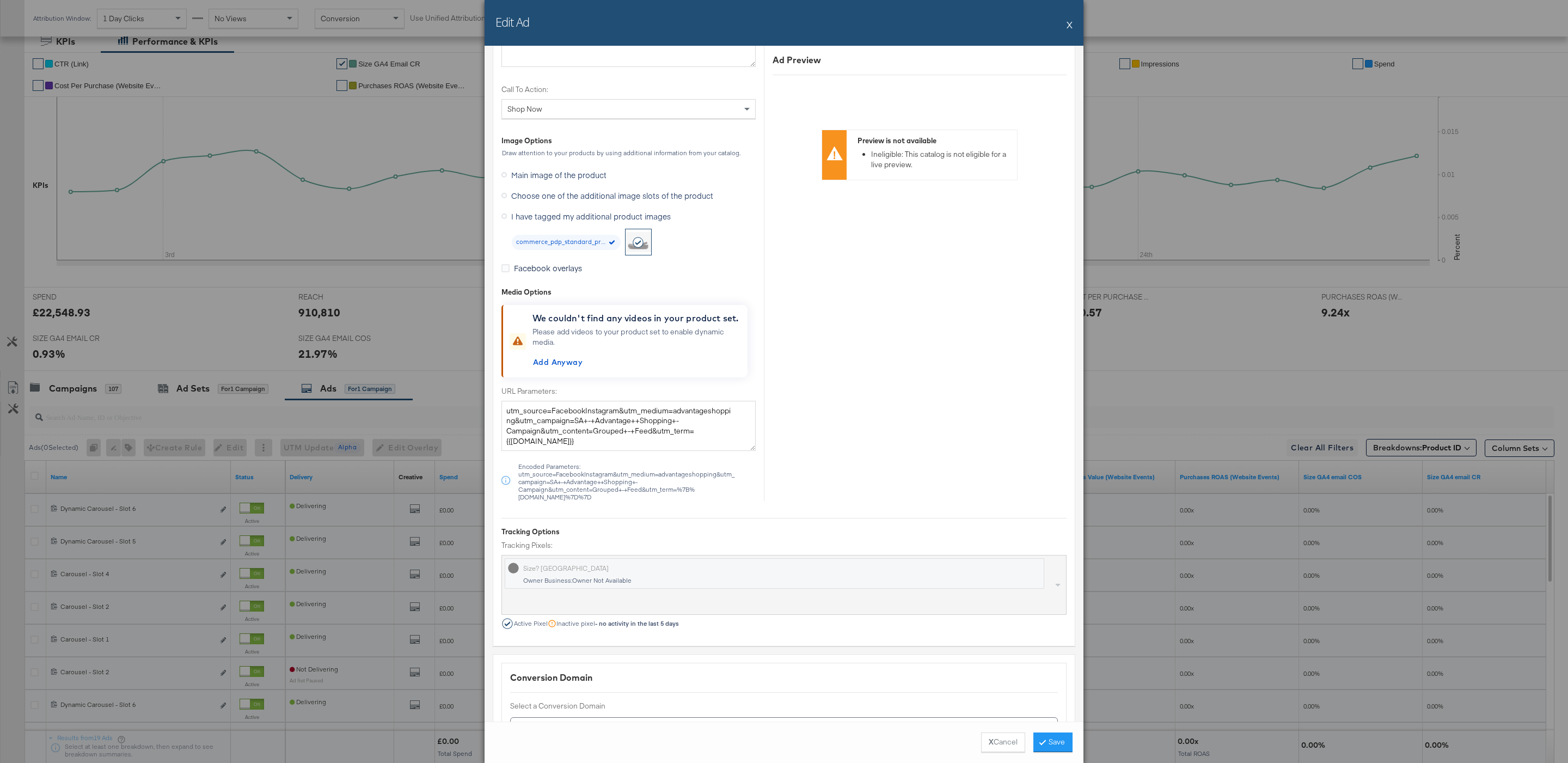
drag, startPoint x: 496, startPoint y: 126, endPoint x: 754, endPoint y: 406, distance: 380.7
drag, startPoint x: 793, startPoint y: 486, endPoint x: 747, endPoint y: 401, distance: 96.6
drag, startPoint x: 798, startPoint y: 266, endPoint x: 762, endPoint y: 264, distance: 36.1
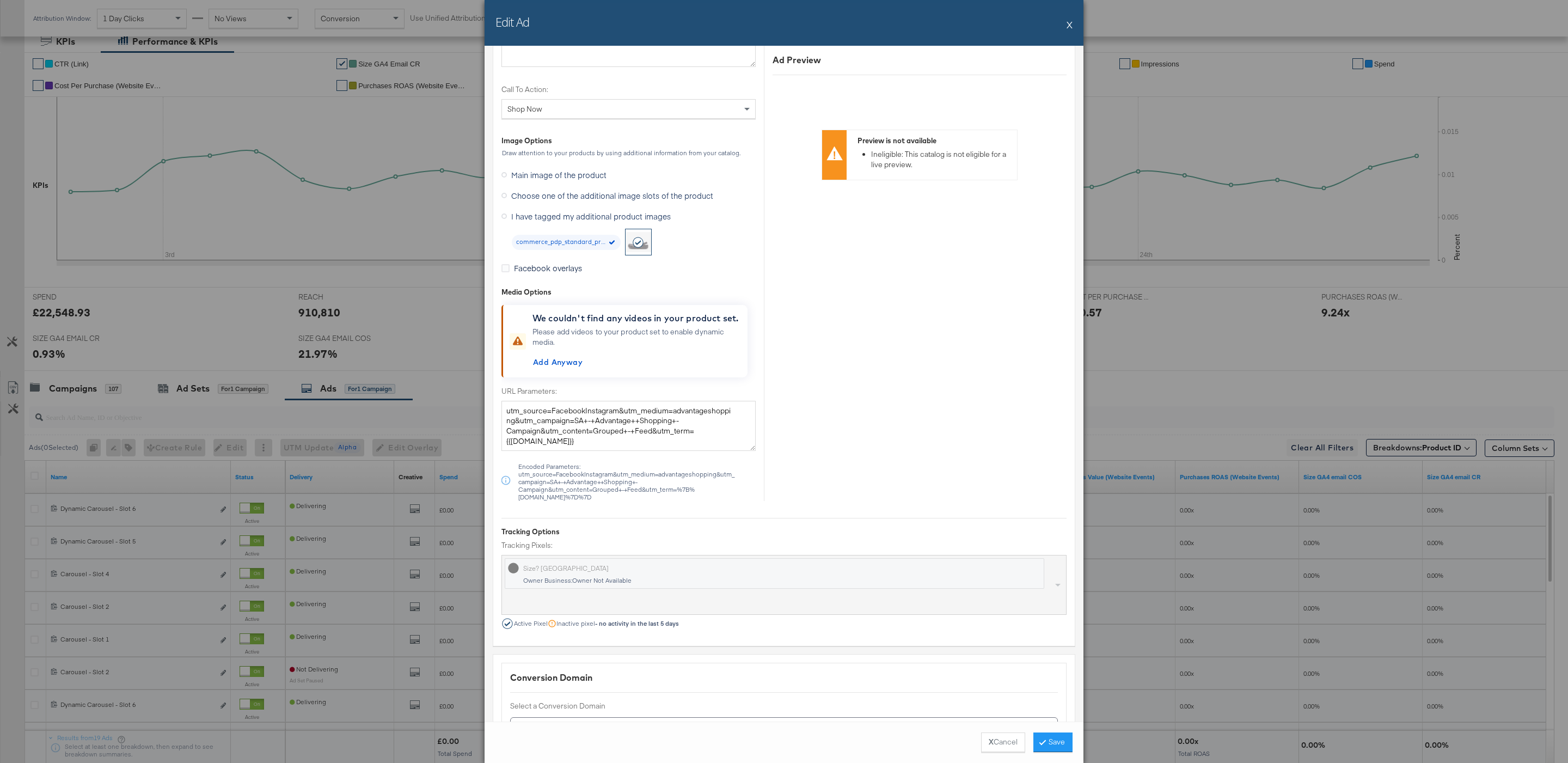
click at [1069, 27] on button "X" at bounding box center [1069, 25] width 6 height 22
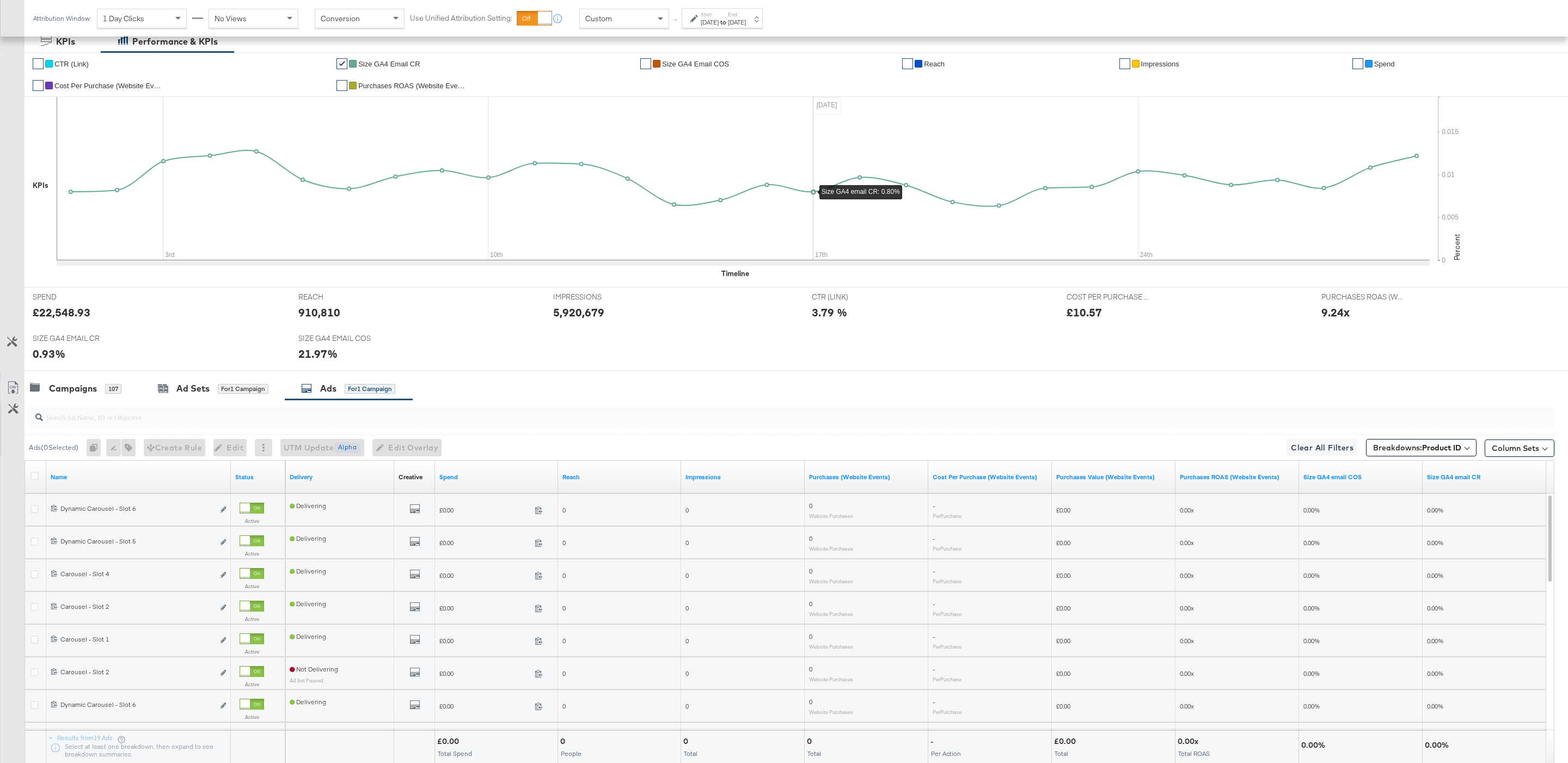
scroll to position [0, 0]
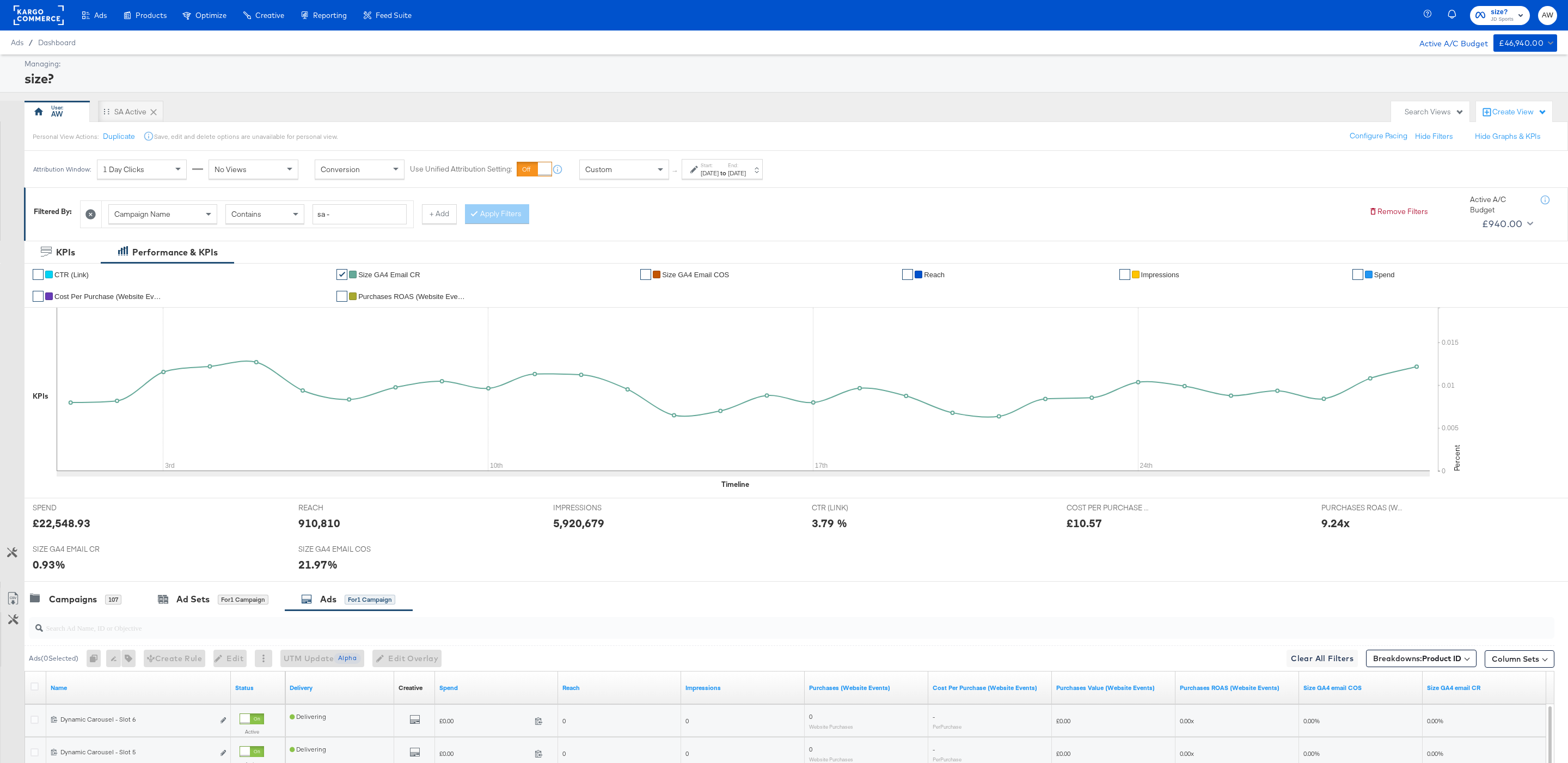
click at [1495, 25] on div "size? JD Sports AW" at bounding box center [1497, 15] width 141 height 30
click at [1487, 14] on span "size? JD Sports" at bounding box center [1499, 15] width 49 height 17
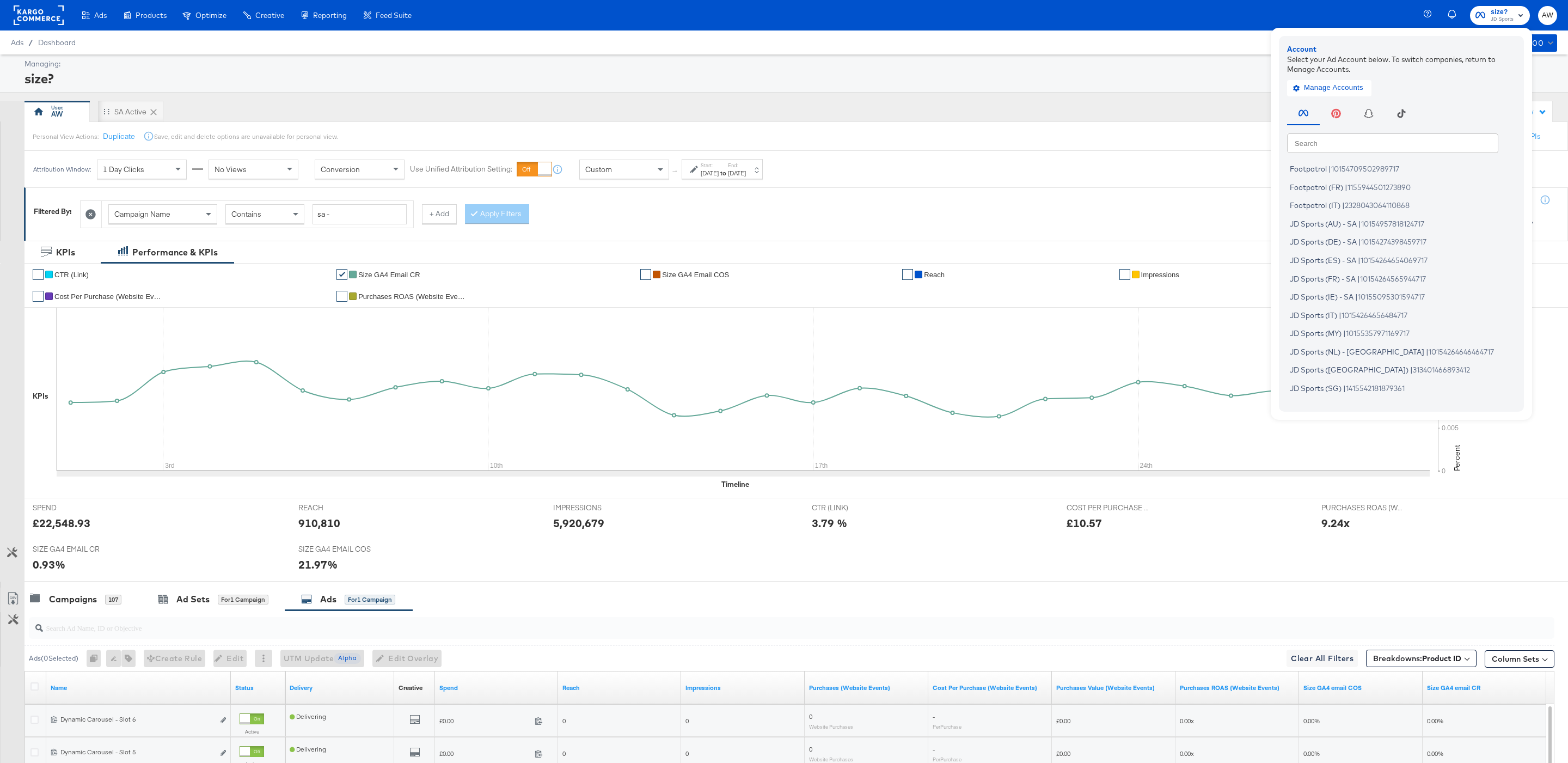
click at [1320, 145] on input "text" at bounding box center [1392, 143] width 211 height 20
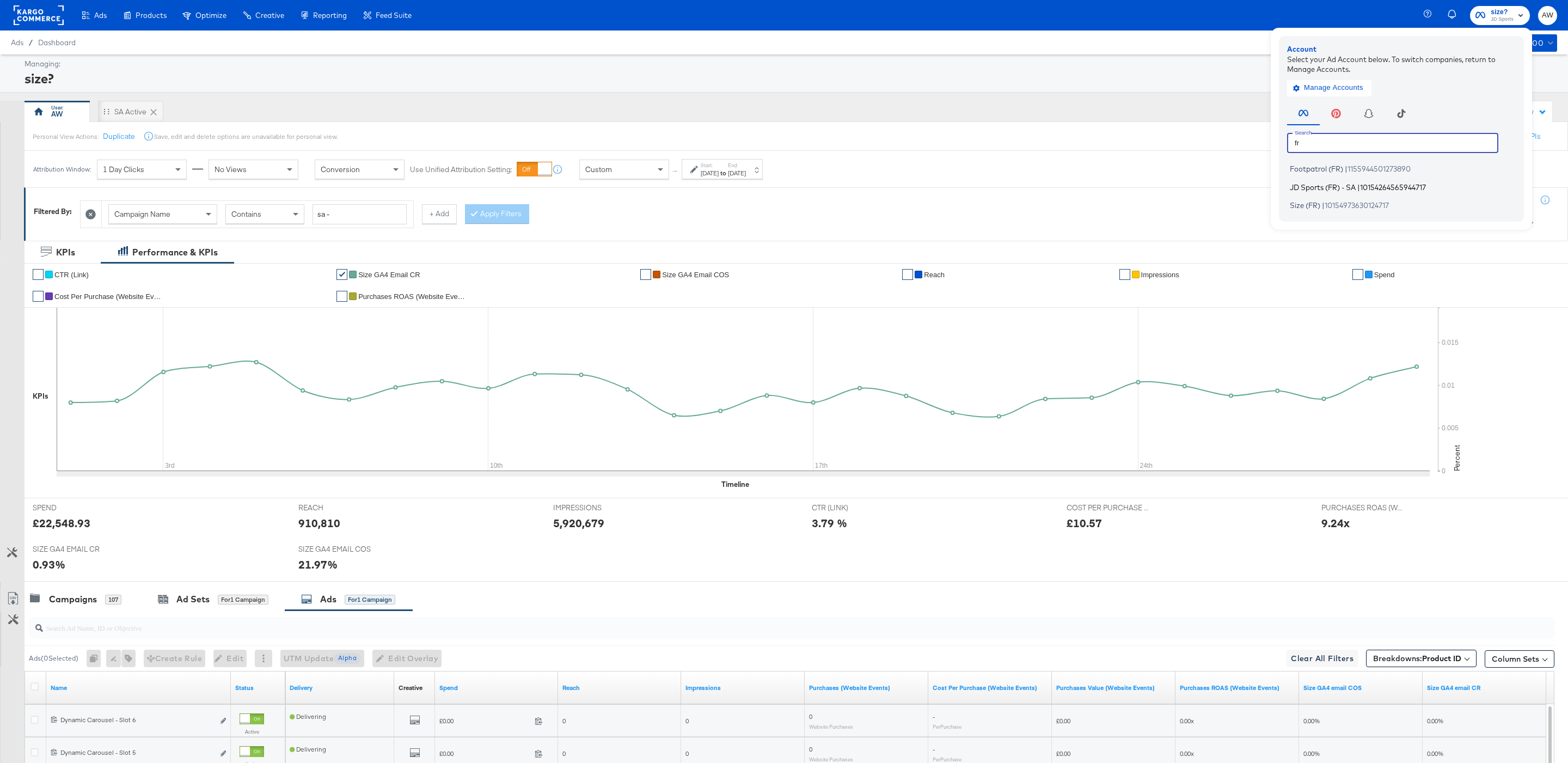
type input "fr"
click at [1298, 184] on span "JD Sports (FR) - SA" at bounding box center [1322, 187] width 66 height 9
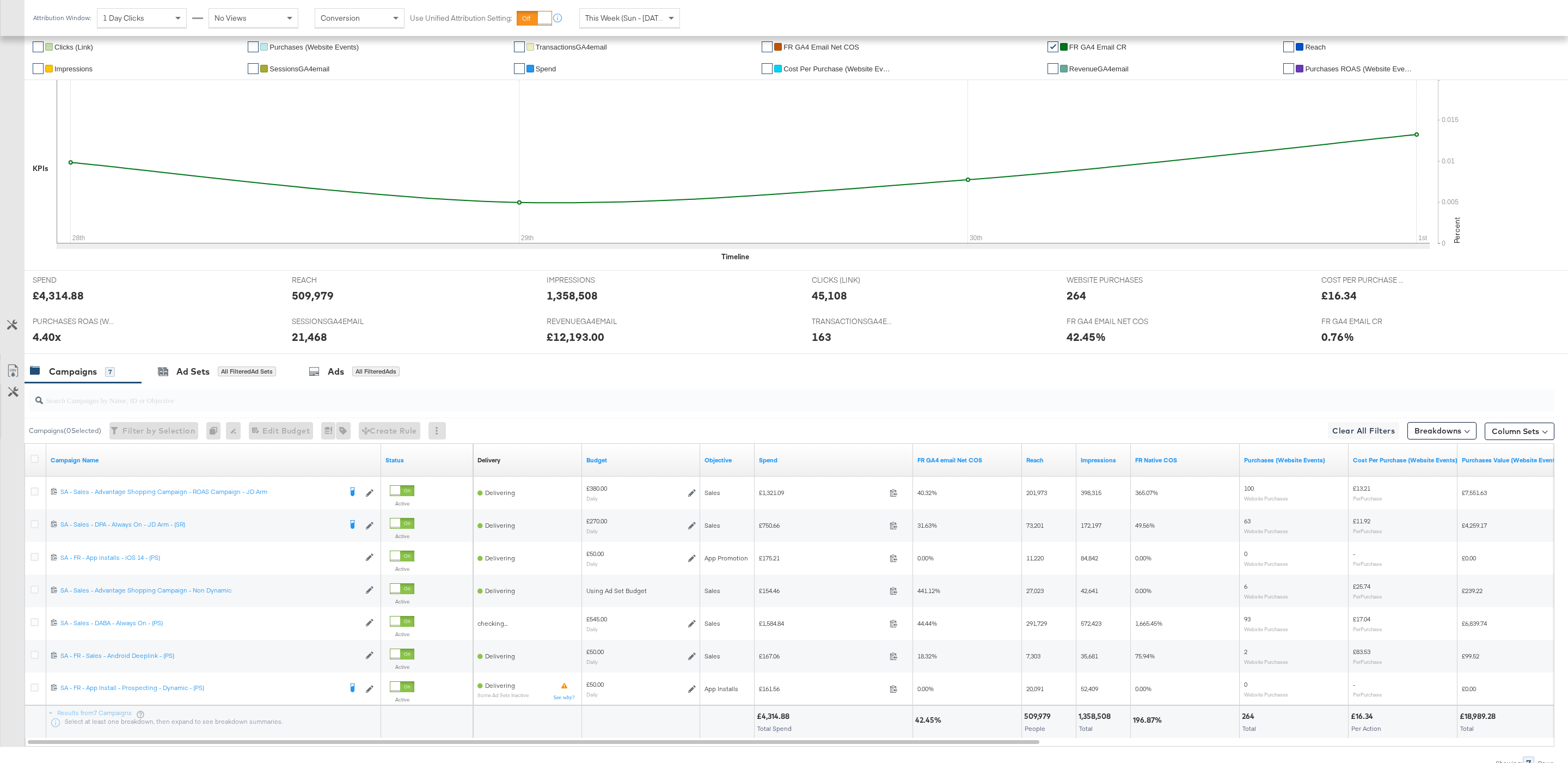
scroll to position [245, 0]
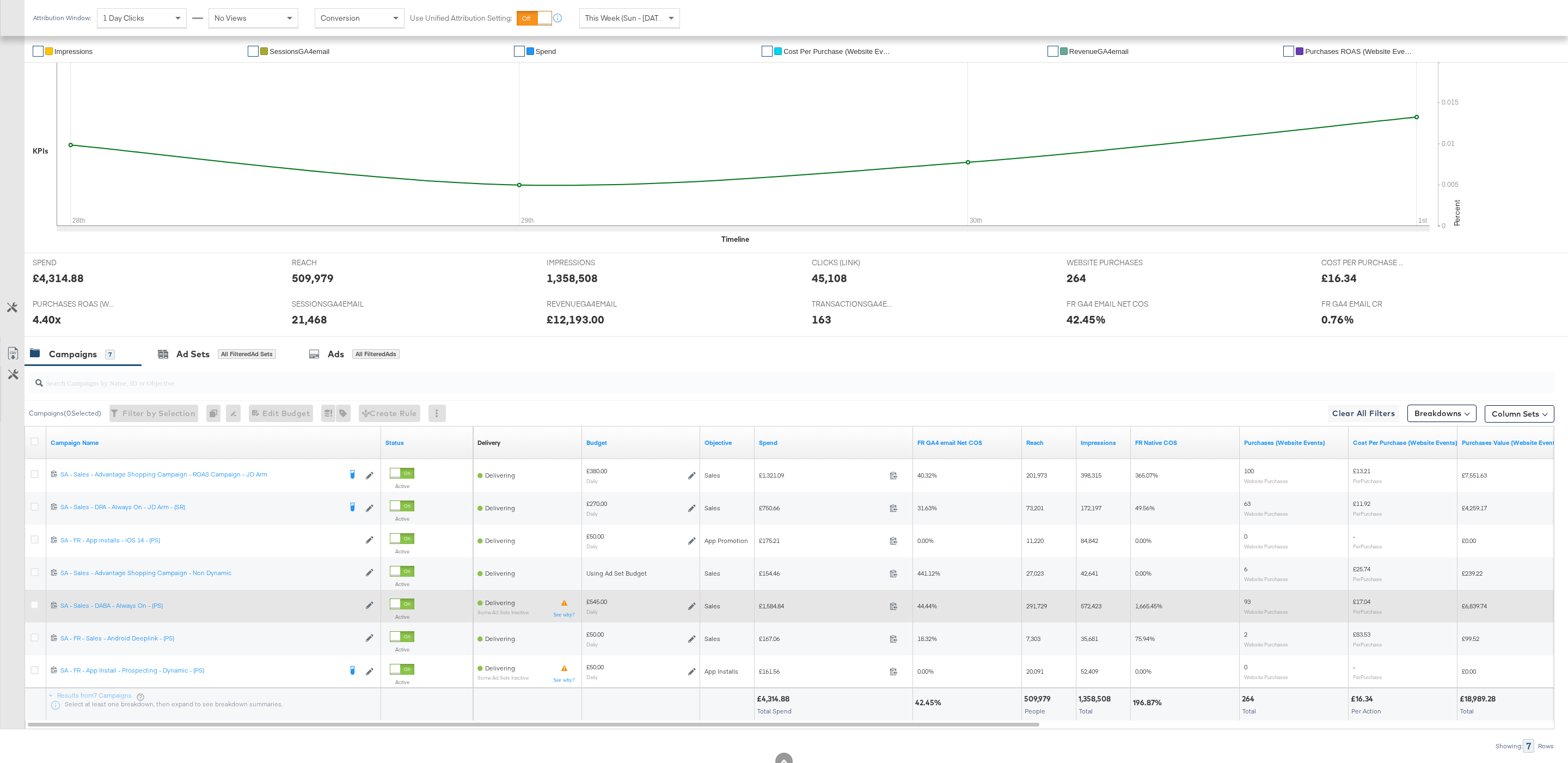
click at [39, 608] on div at bounding box center [36, 606] width 12 height 11
click at [33, 607] on icon at bounding box center [34, 604] width 8 height 8
click at [0, 0] on input "checkbox" at bounding box center [0, 0] width 0 height 0
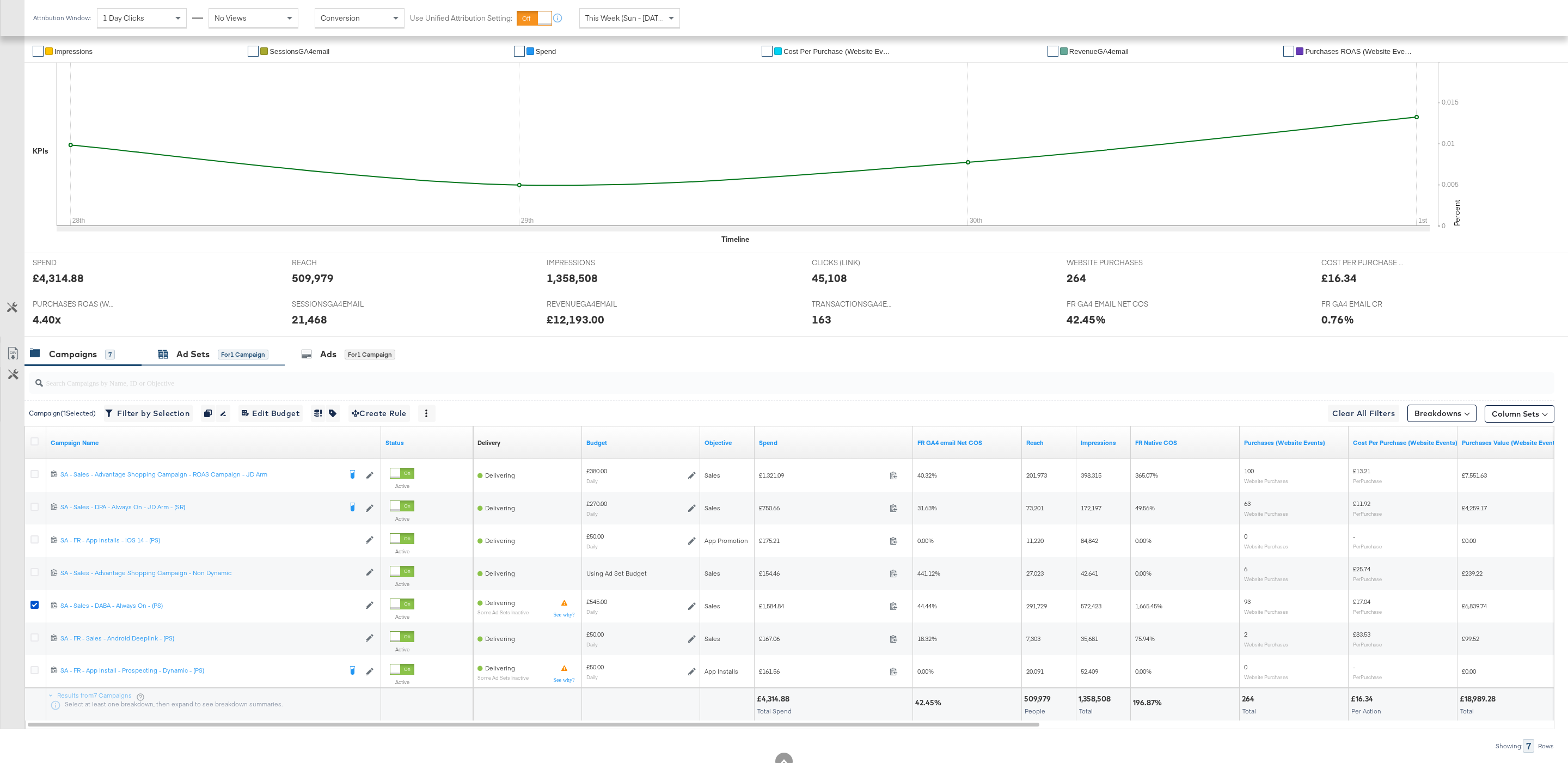
click at [206, 353] on div "Ad Sets" at bounding box center [193, 354] width 33 height 12
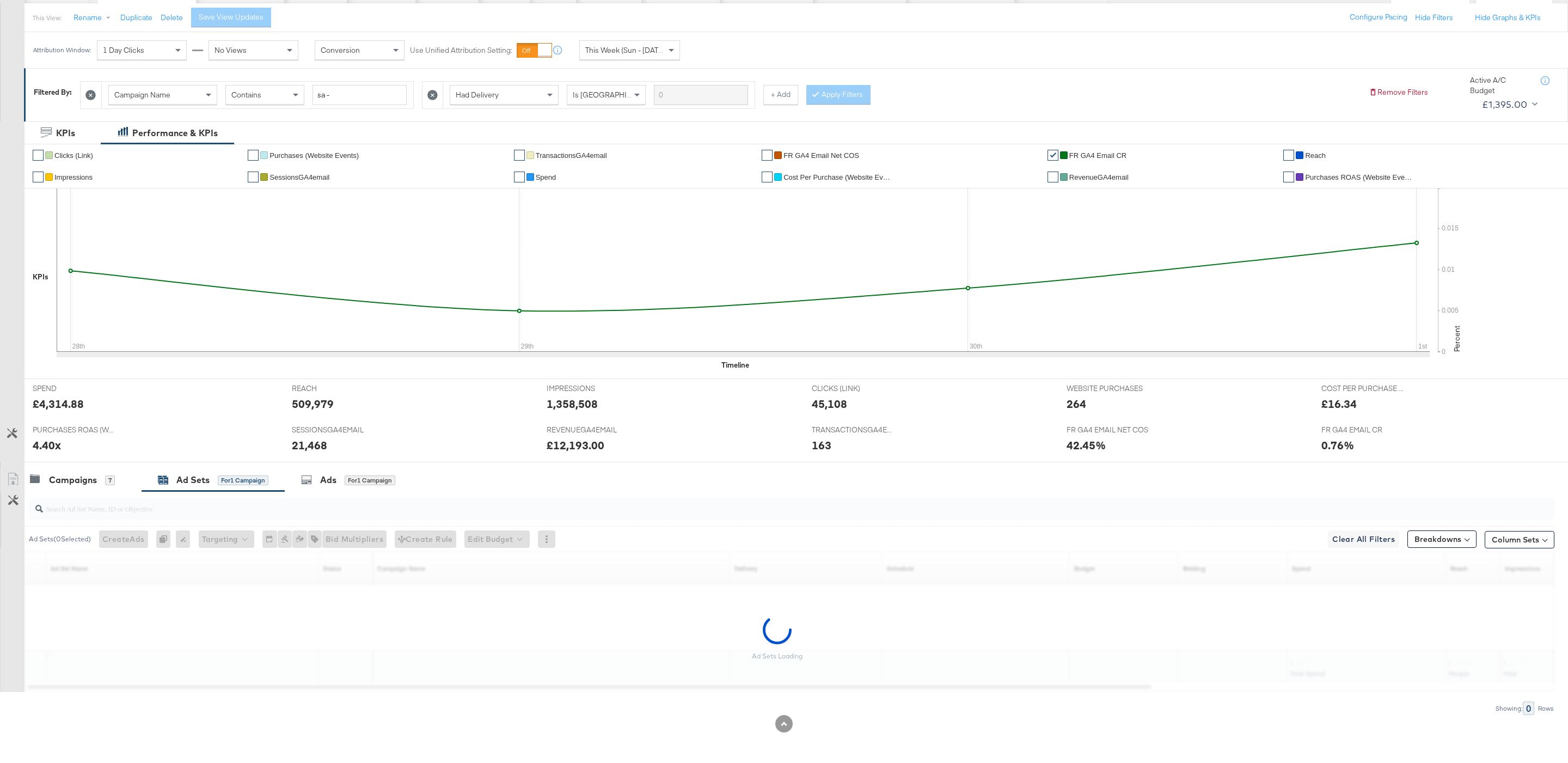
scroll to position [123, 0]
click at [228, 500] on input "search" at bounding box center [726, 504] width 1367 height 21
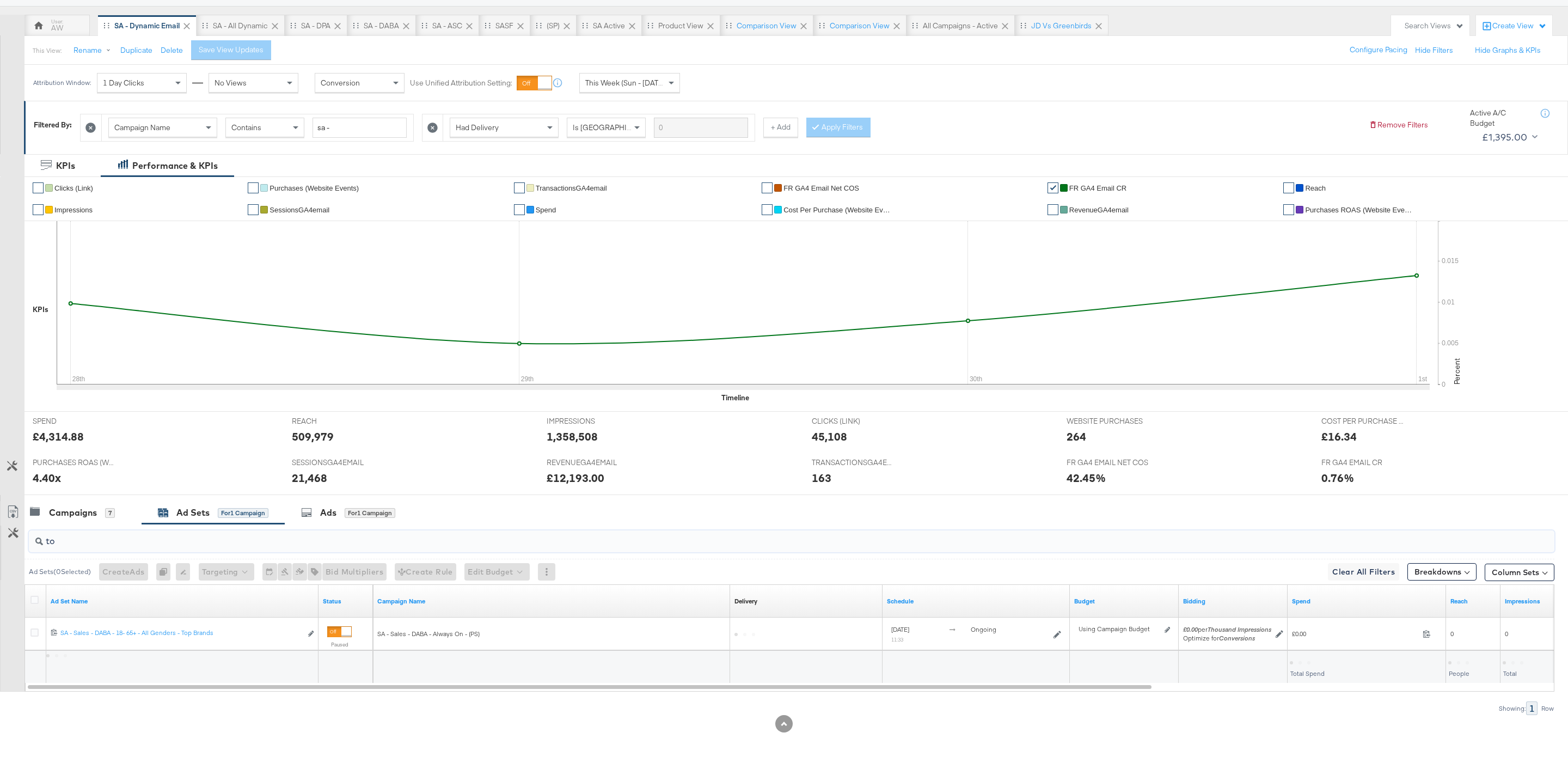
scroll to position [90, 0]
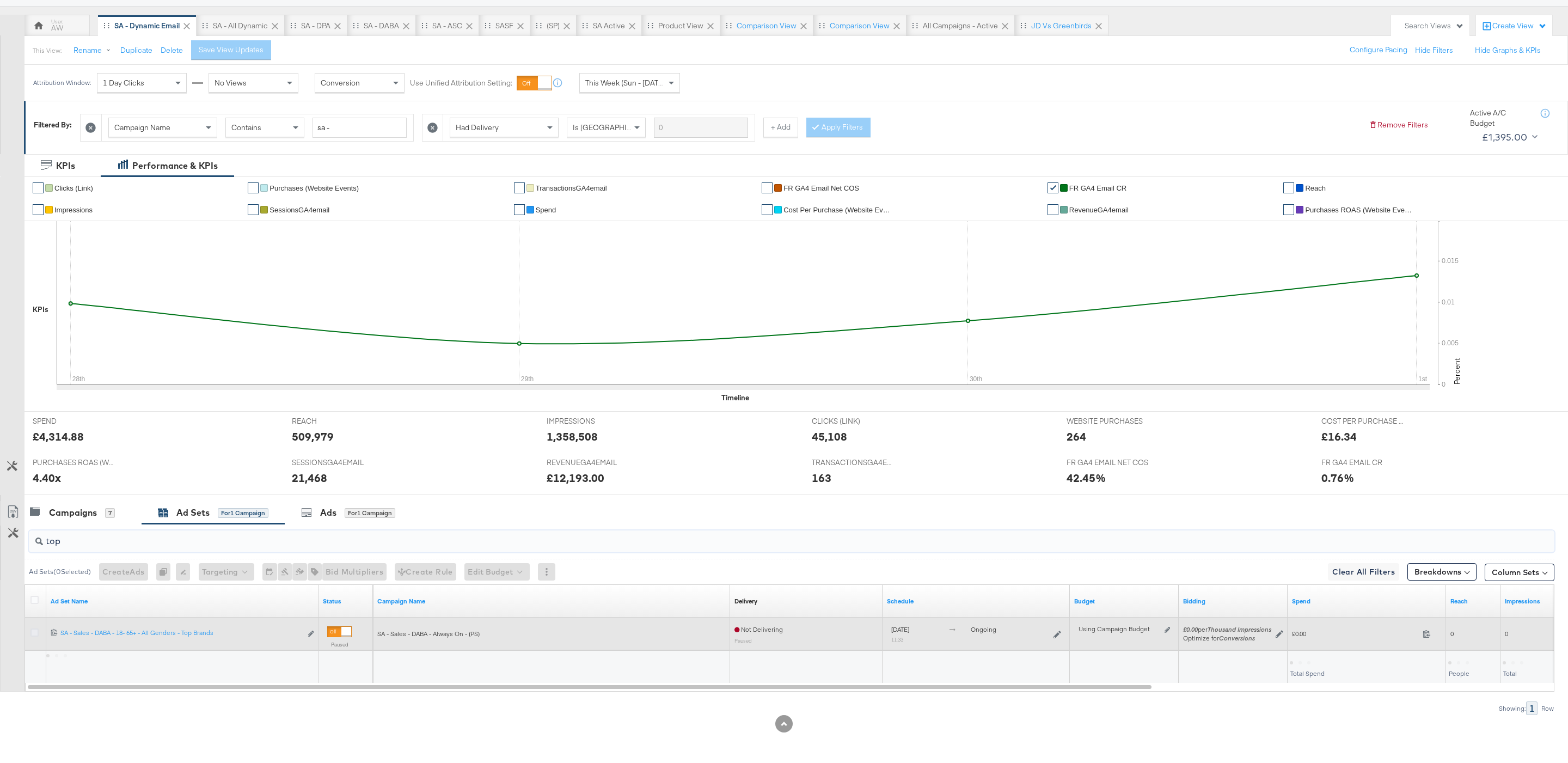
type input "top"
click at [35, 631] on icon at bounding box center [34, 633] width 8 height 8
click at [0, 0] on input "checkbox" at bounding box center [0, 0] width 0 height 0
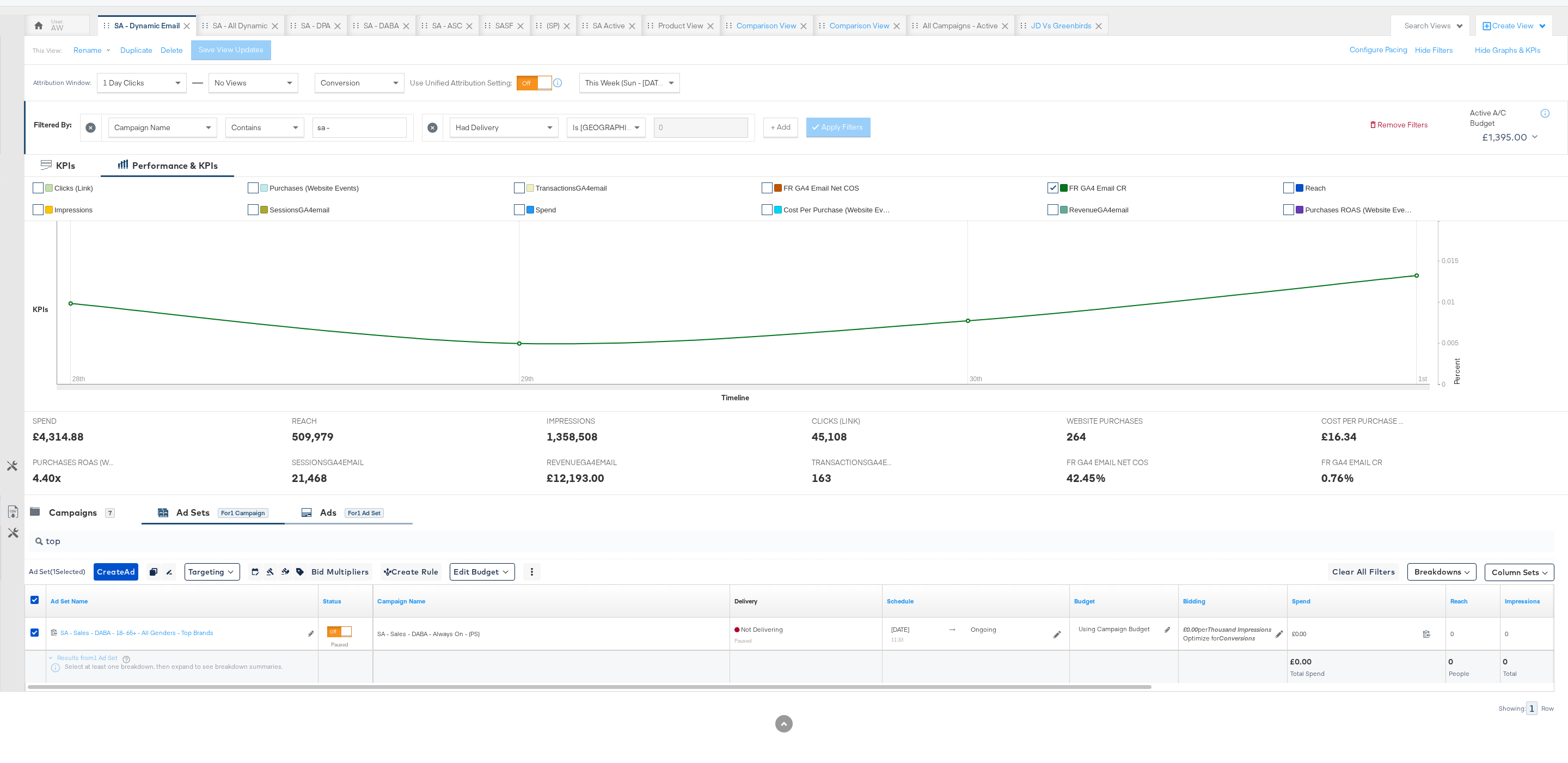
click at [383, 513] on div "for 1 Ad Set" at bounding box center [364, 513] width 39 height 10
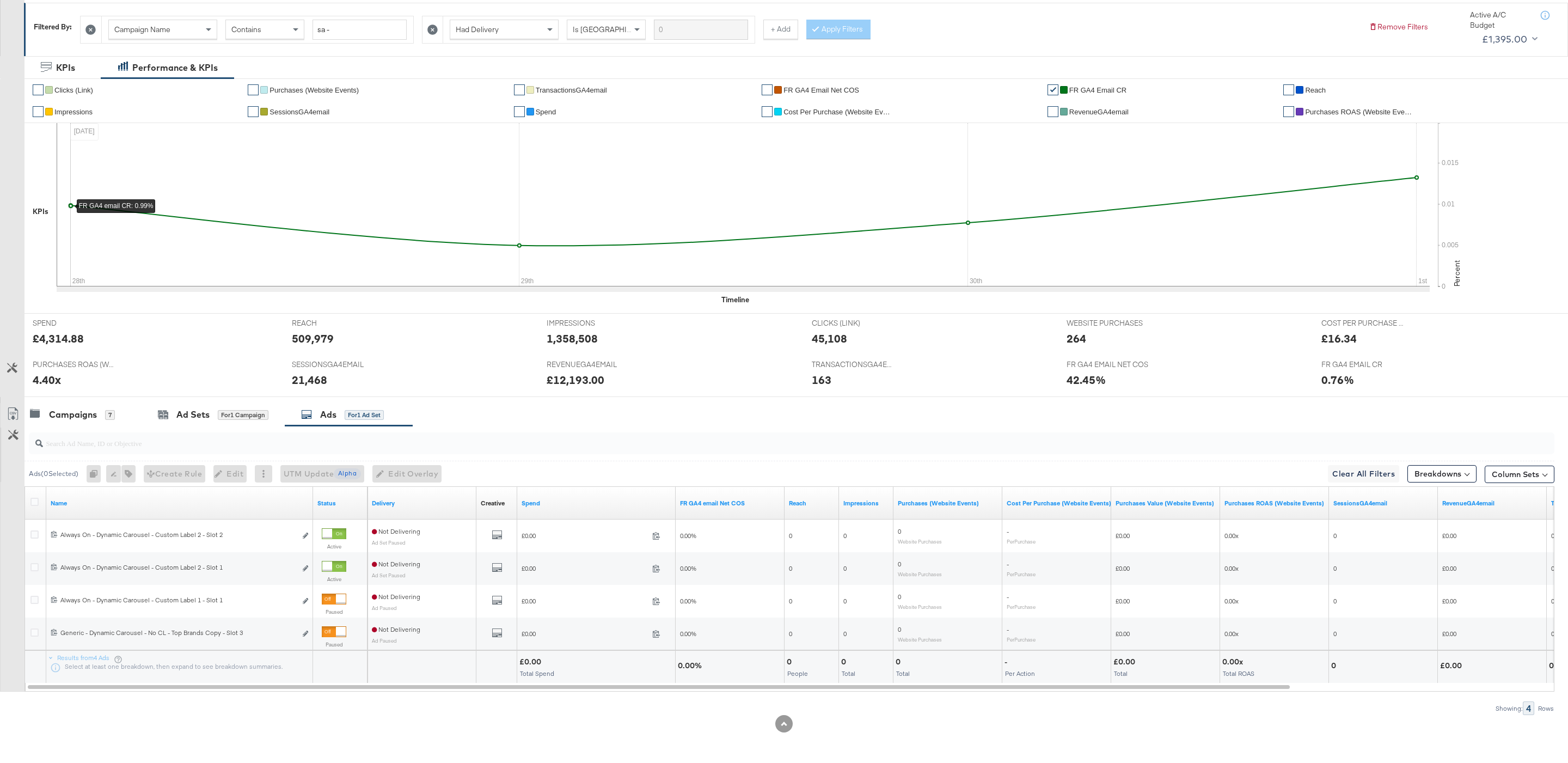
scroll to position [0, 0]
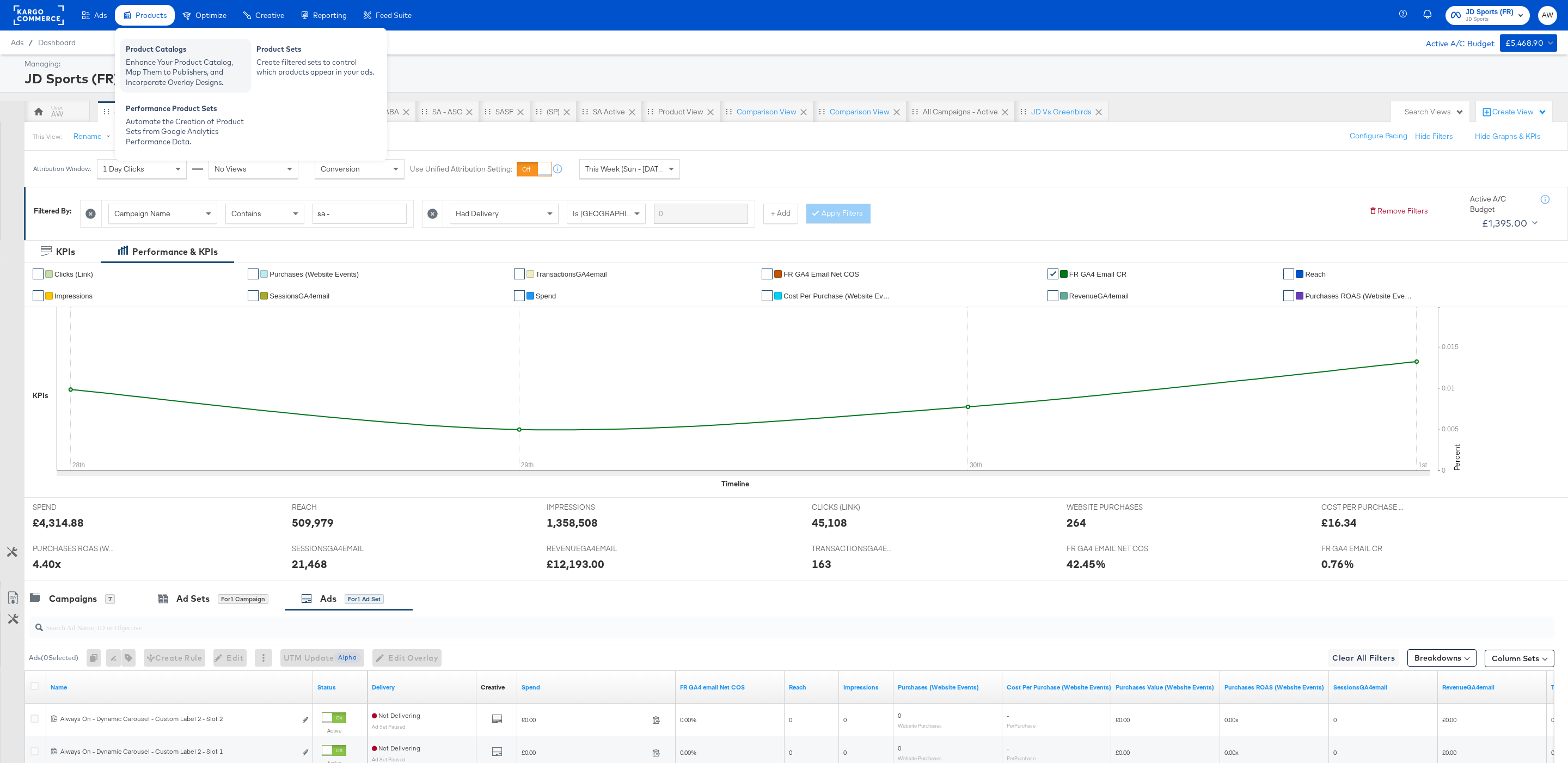
click at [158, 67] on div "Enhance Your Product Catalog, Map Them to Publishers, and Incorporate Overlay D…" at bounding box center [185, 72] width 120 height 30
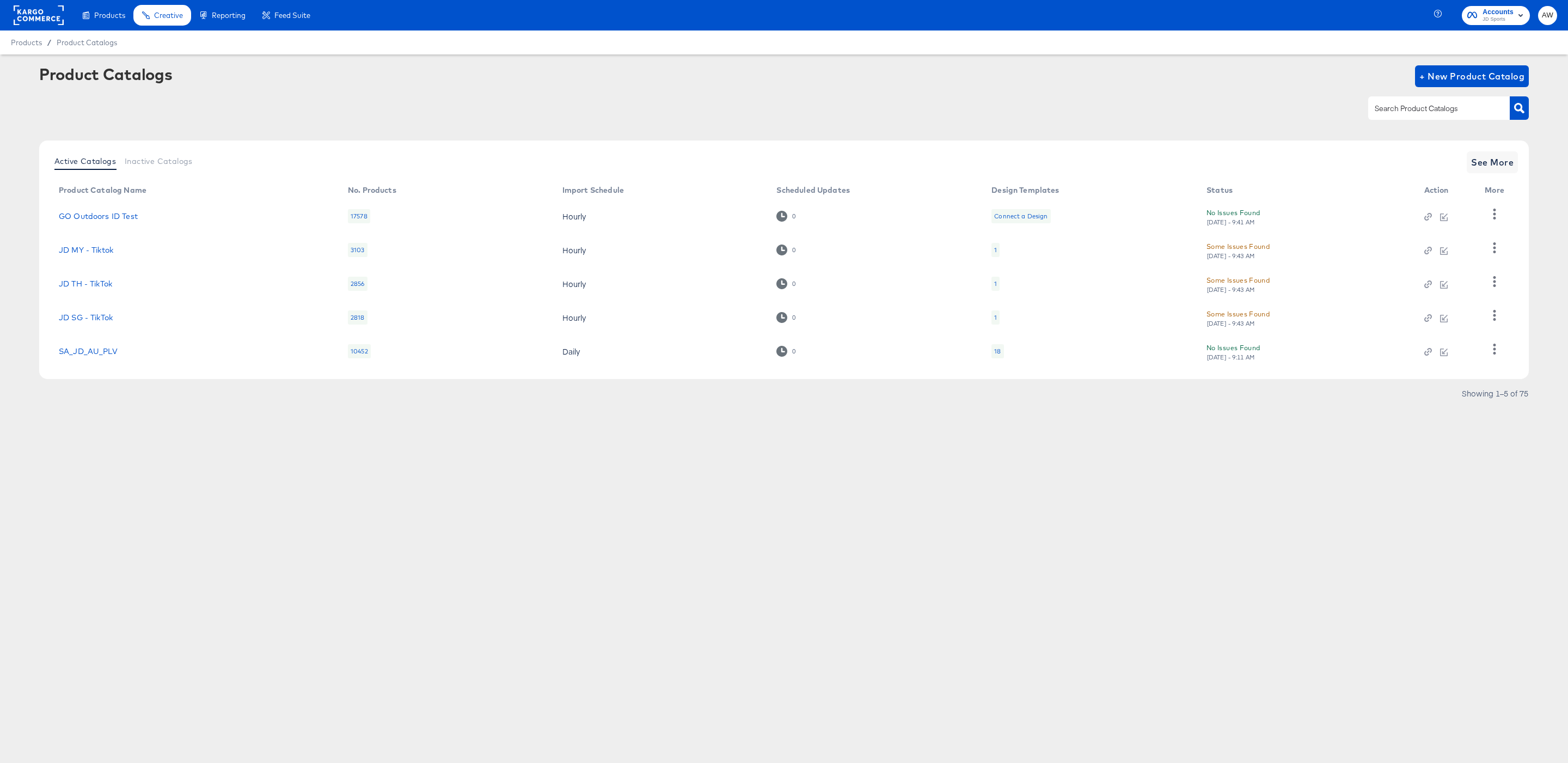
click at [1463, 106] on input "text" at bounding box center [1430, 108] width 116 height 12
type input "size"
click at [1512, 154] on span "See More" at bounding box center [1493, 162] width 43 height 15
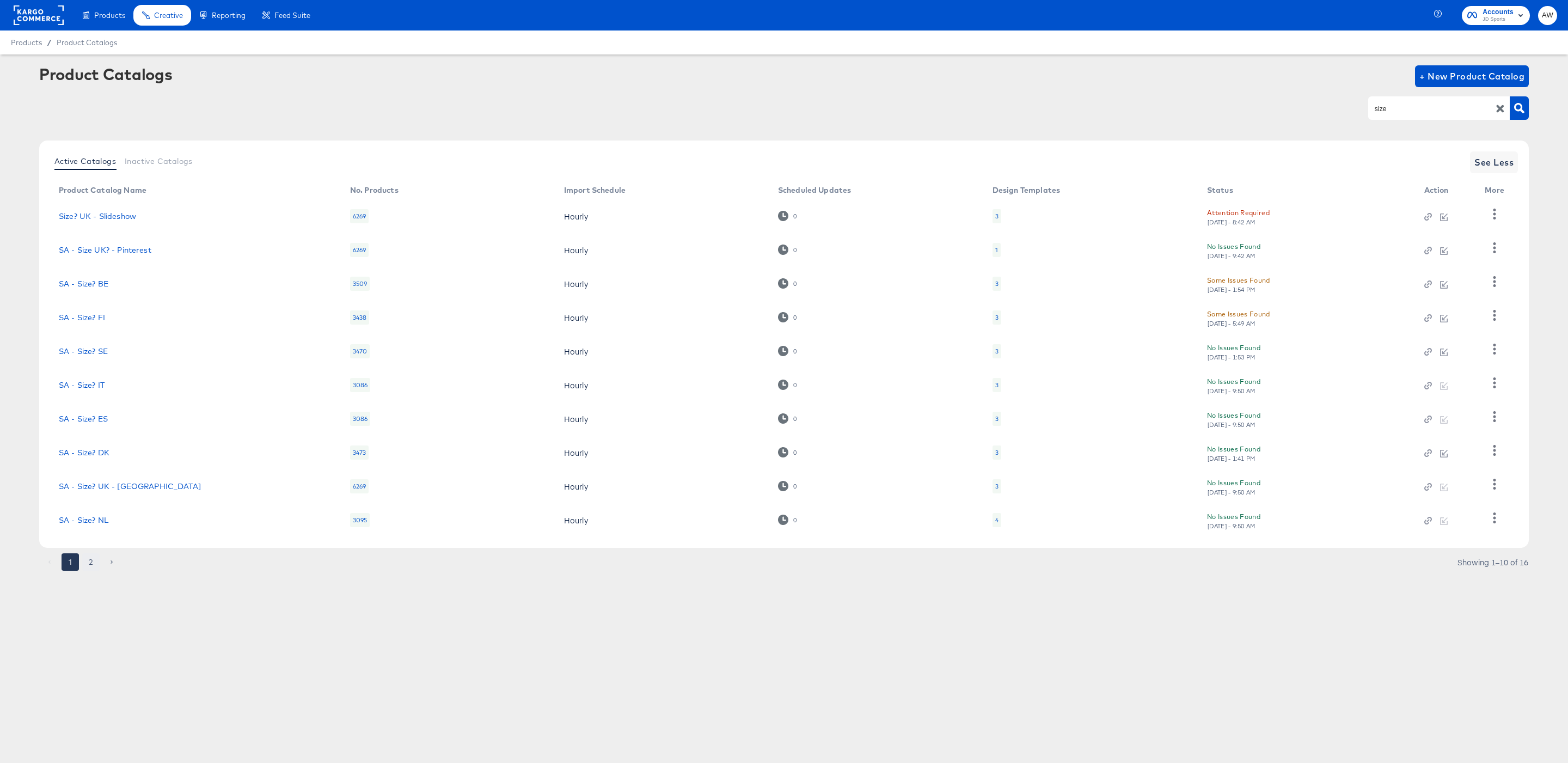
click at [93, 553] on button "2" at bounding box center [91, 561] width 17 height 17
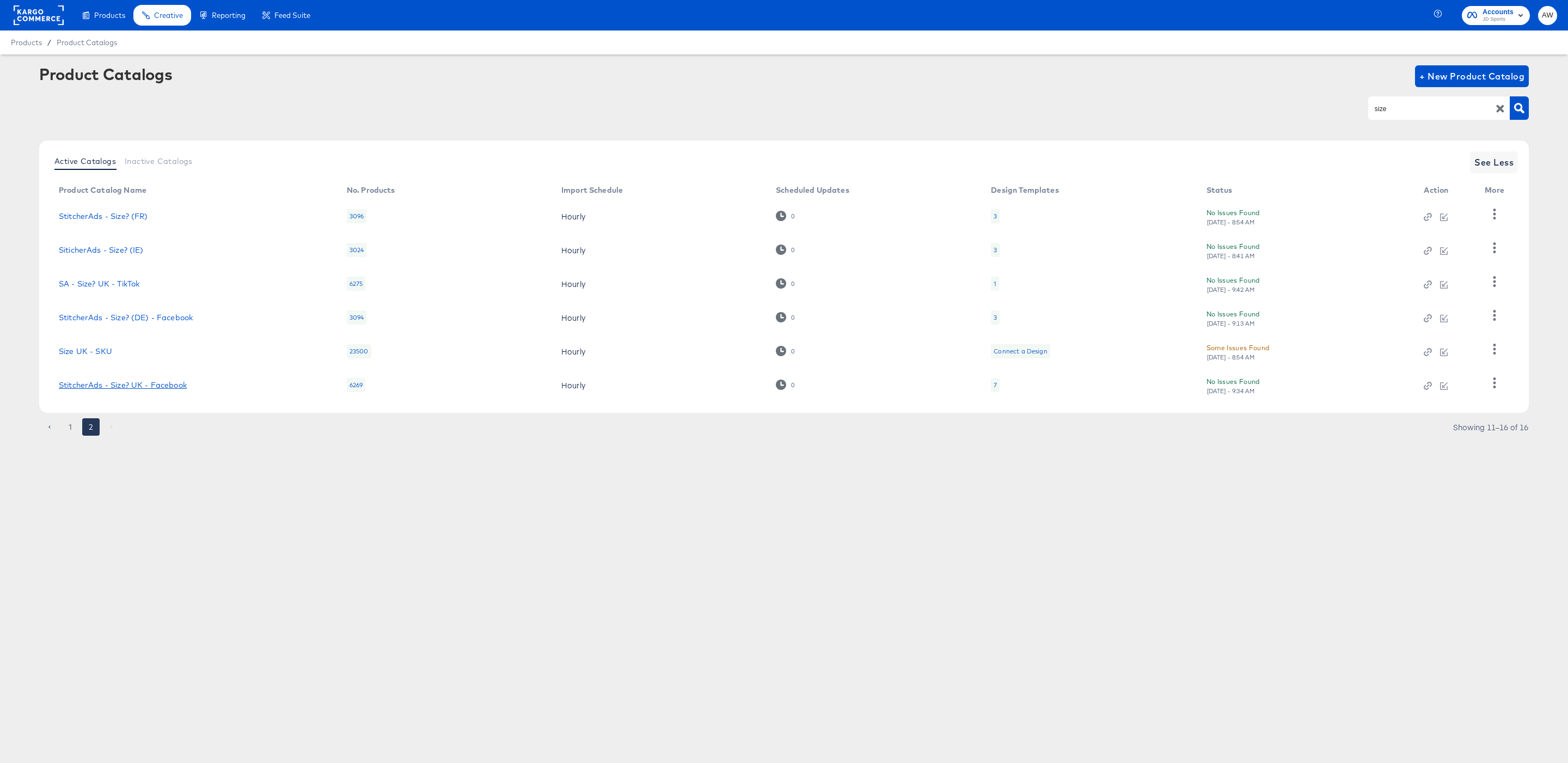
click at [167, 384] on link "StitcherAds - Size? UK - Facebook" at bounding box center [123, 385] width 128 height 9
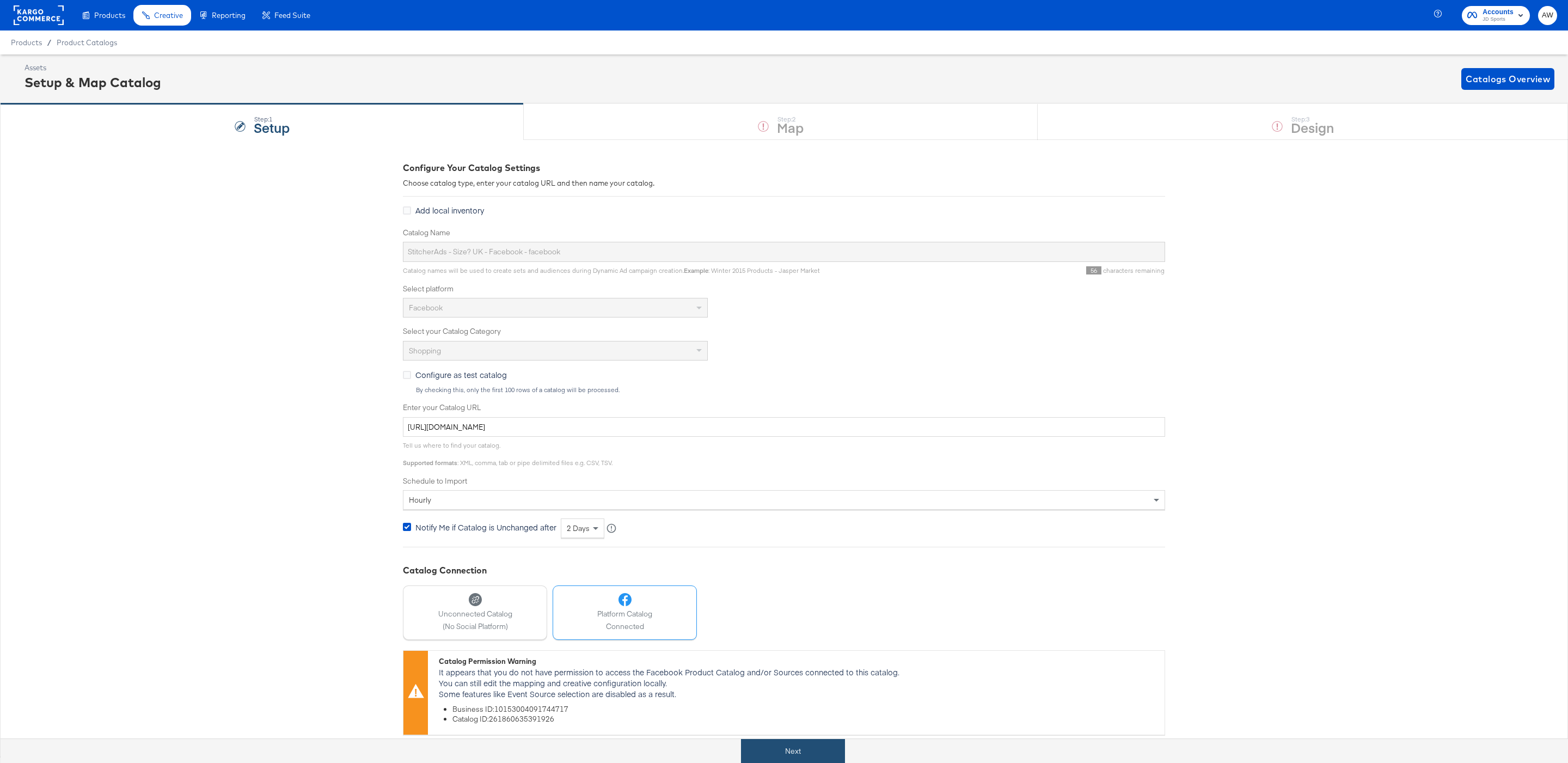
click at [810, 749] on button "Next" at bounding box center [793, 751] width 104 height 25
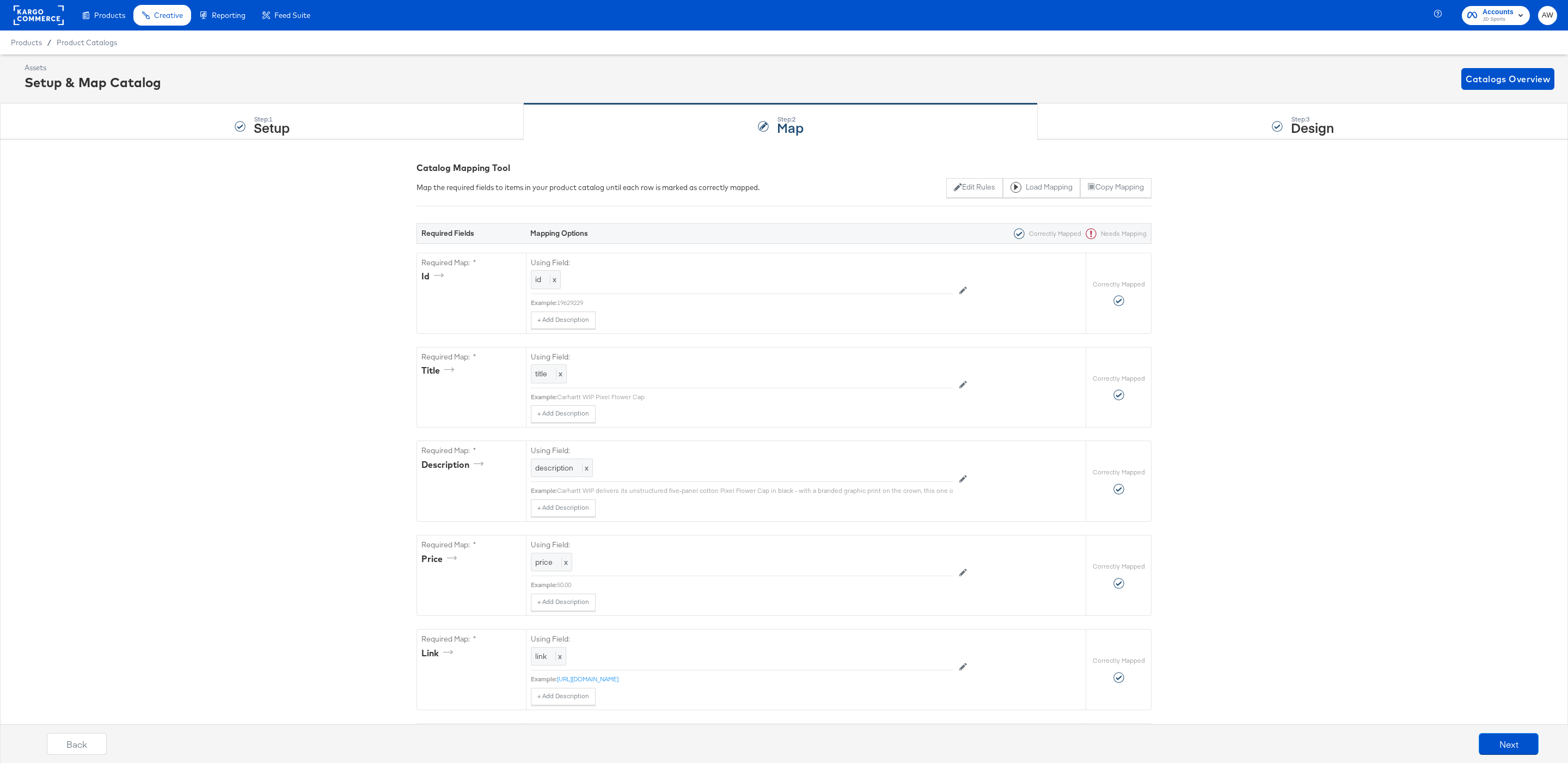
click at [1194, 126] on div "Step: 3 Design" at bounding box center [1303, 122] width 530 height 36
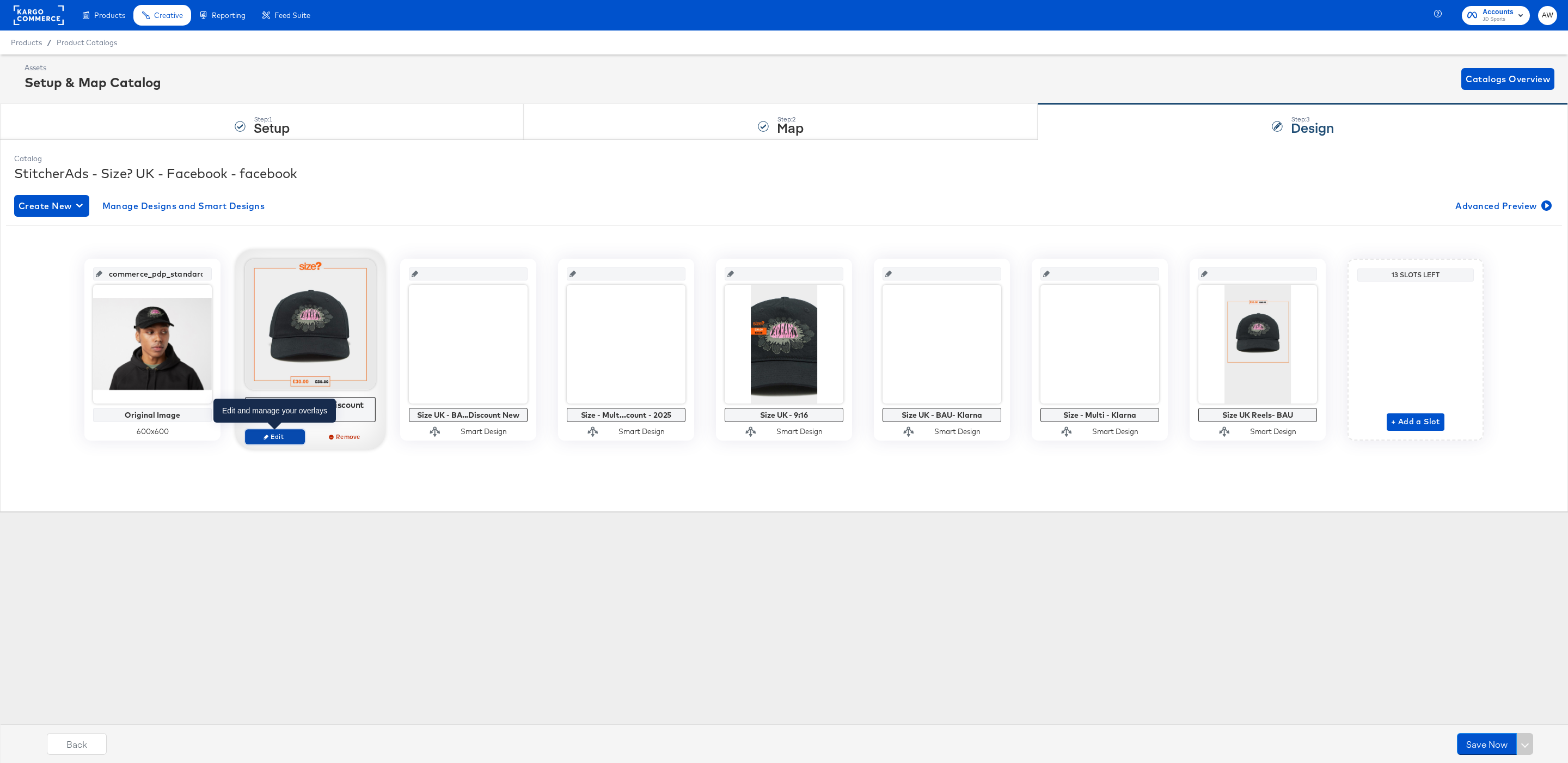
click at [265, 441] on span "Edit" at bounding box center [274, 436] width 50 height 8
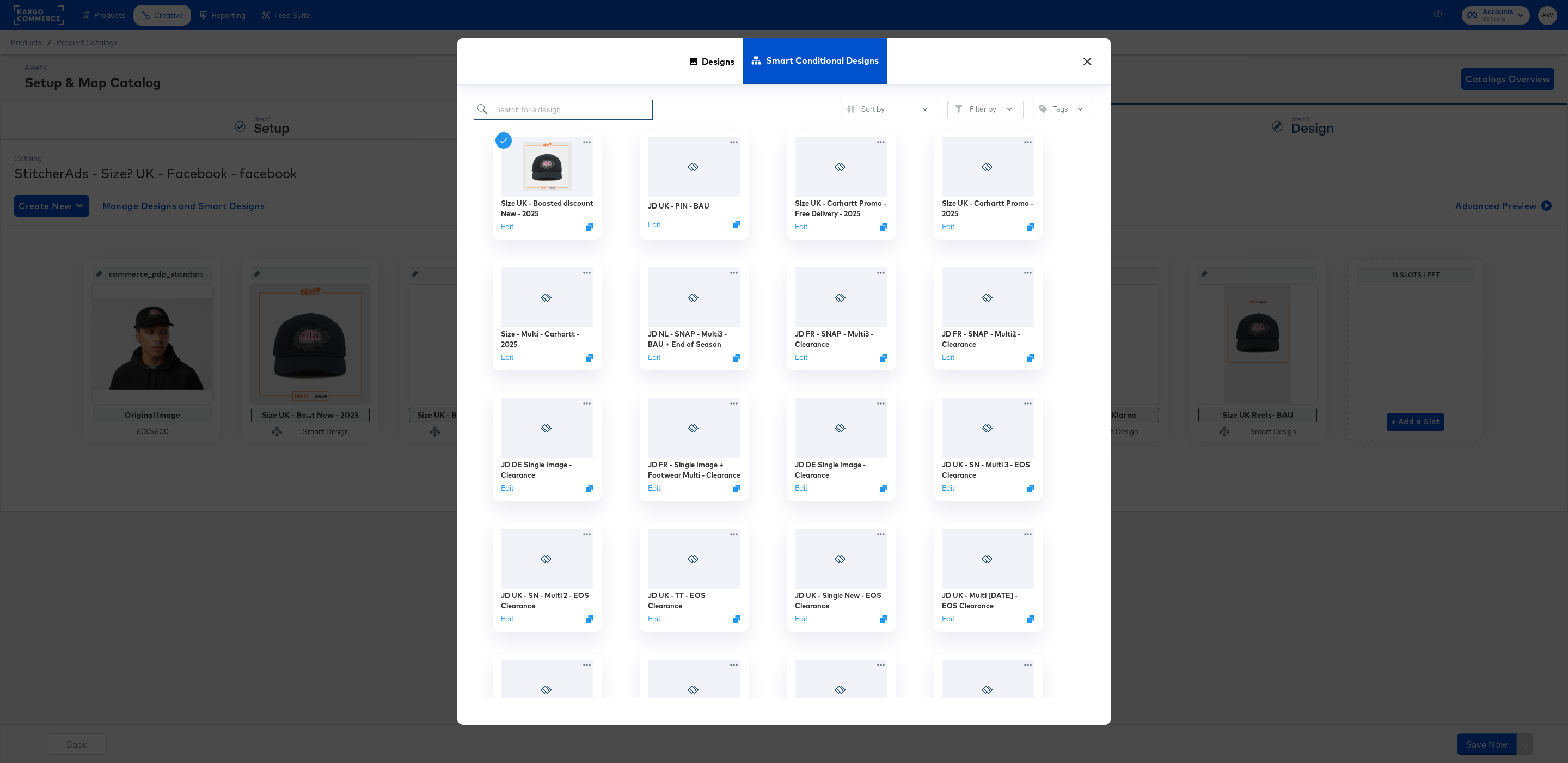
click at [524, 108] on input "search" at bounding box center [563, 109] width 179 height 20
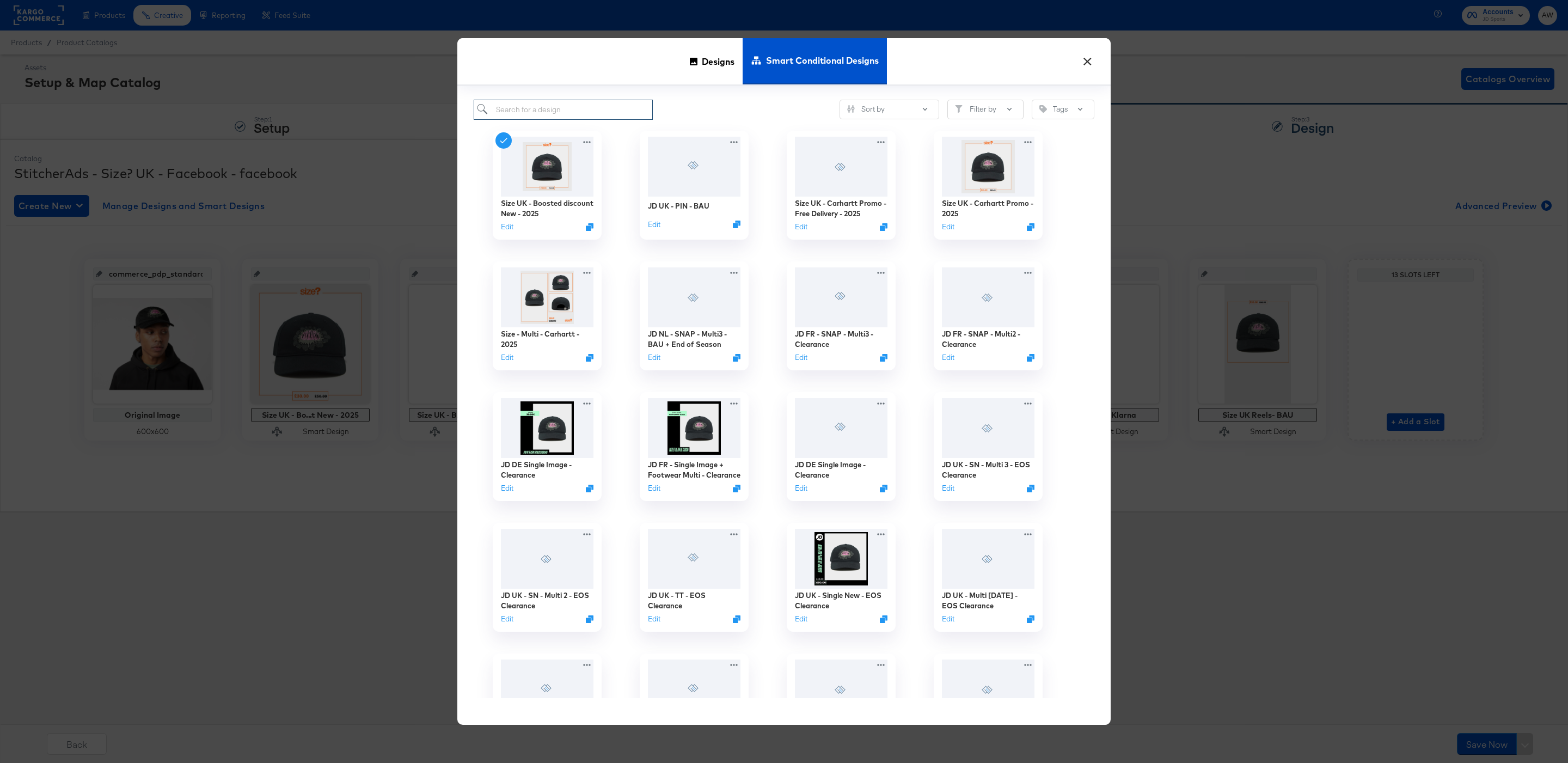
paste input "Size UK - Carhartt Promo - 2025"
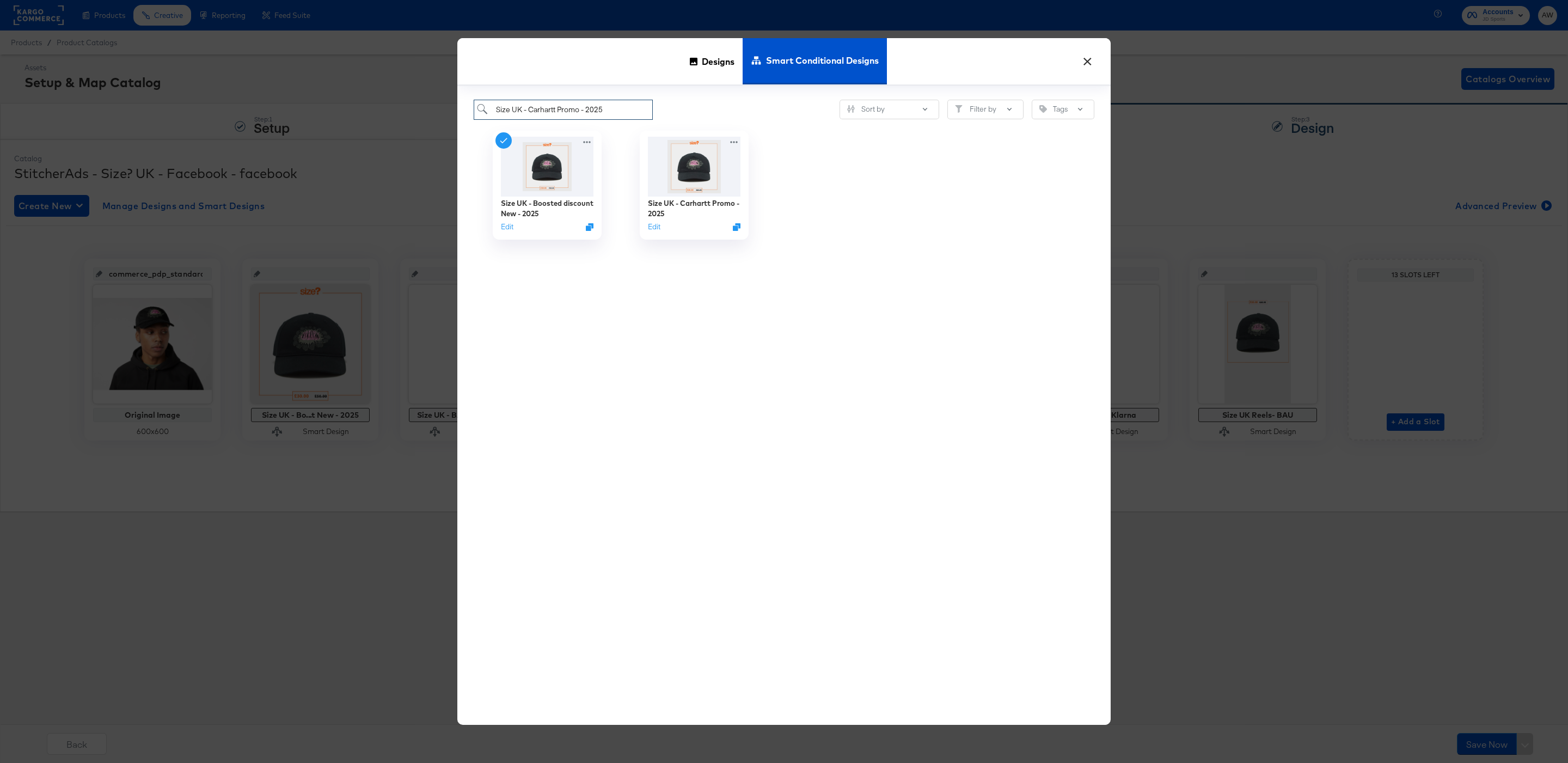
type input "Size UK - Carhartt Promo - 2025"
click at [606, 77] on div "Designs Smart Conditional Designs" at bounding box center [784, 62] width 653 height 48
click at [653, 229] on button "Edit" at bounding box center [652, 228] width 13 height 10
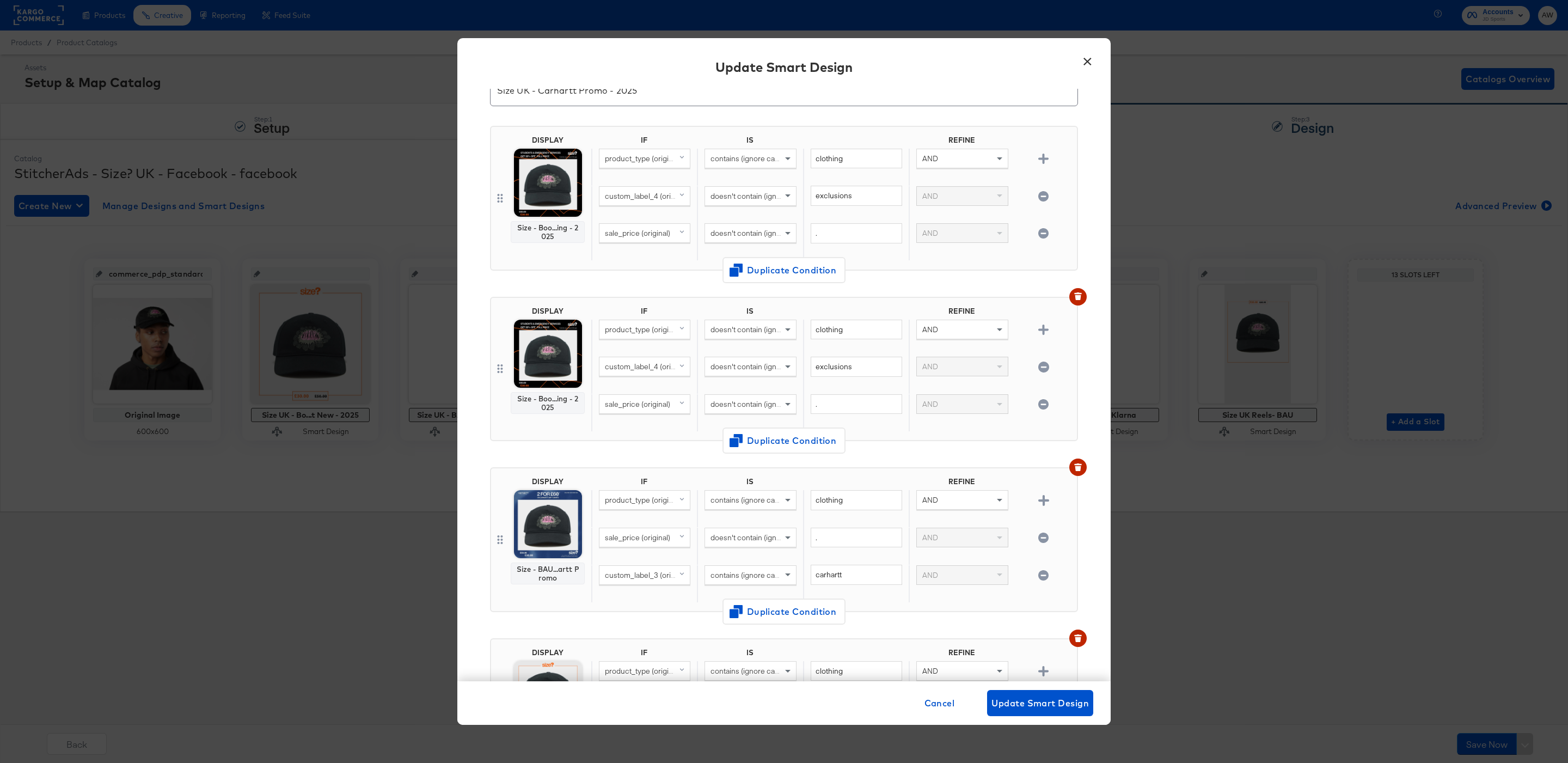
scroll to position [49, 0]
click at [1089, 62] on button "×" at bounding box center [1087, 58] width 20 height 20
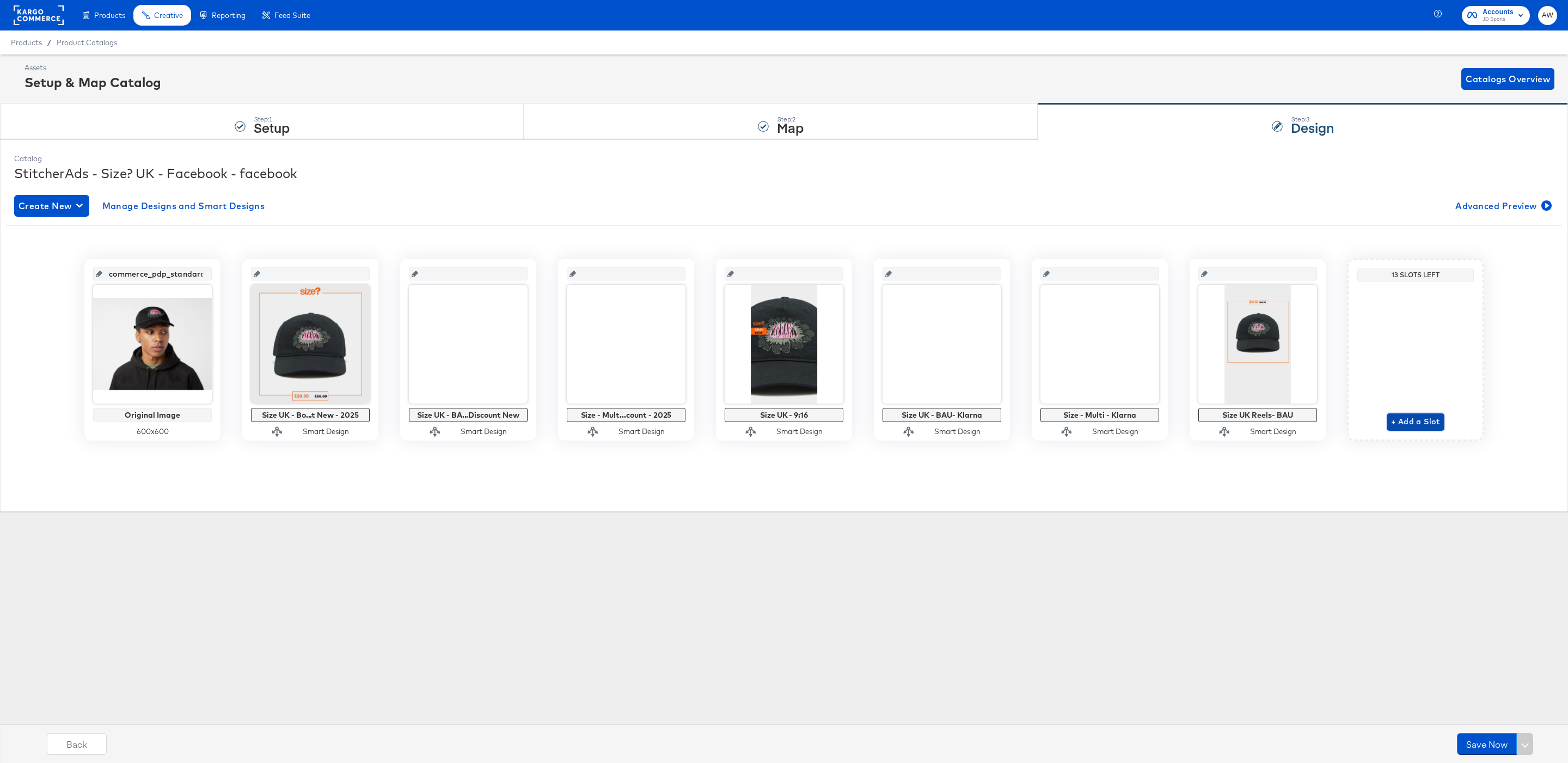
click at [1416, 421] on span "+ Add a Slot" at bounding box center [1415, 422] width 49 height 14
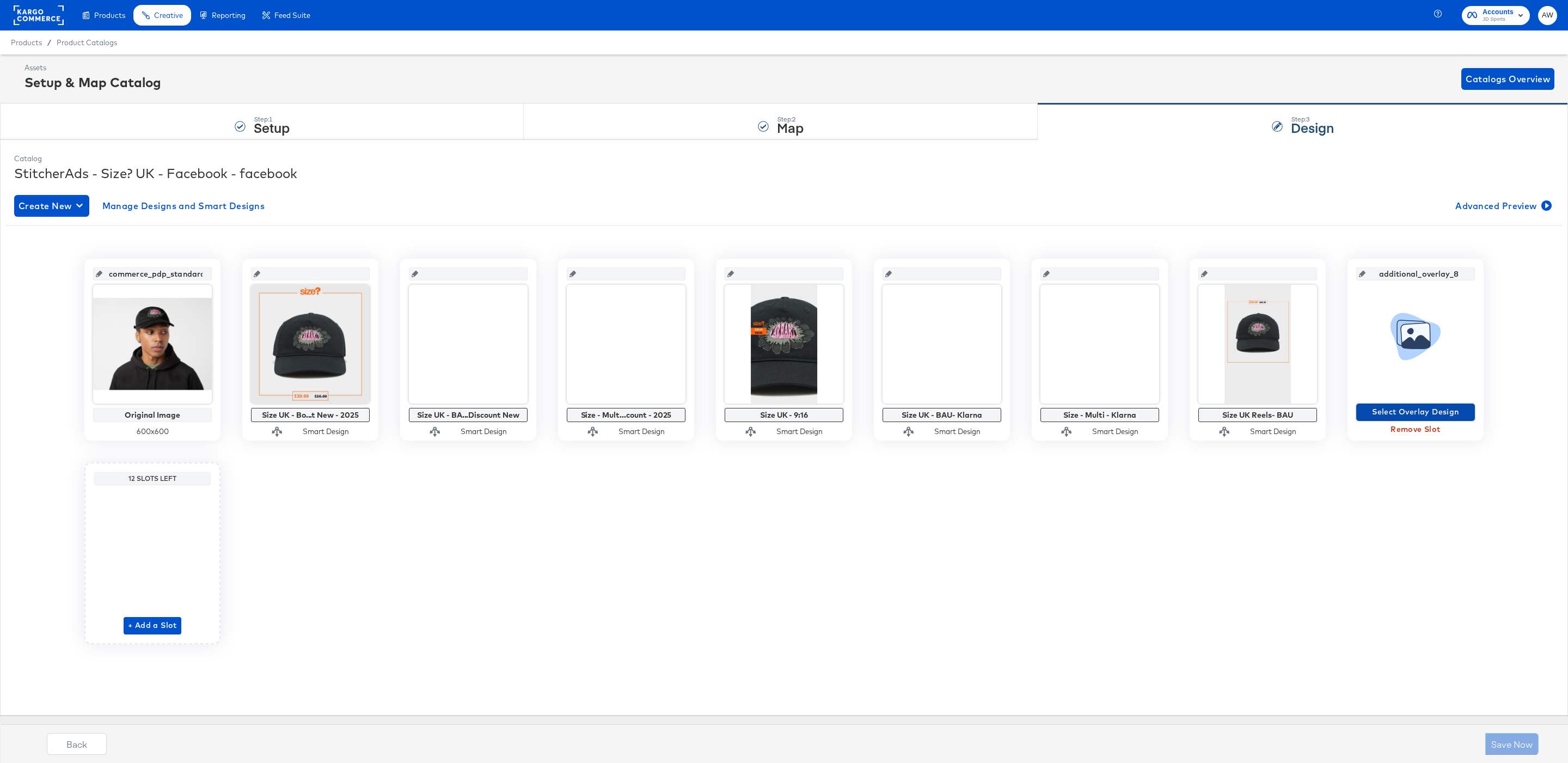
click at [1374, 412] on span "Select Overlay Design" at bounding box center [1416, 412] width 110 height 14
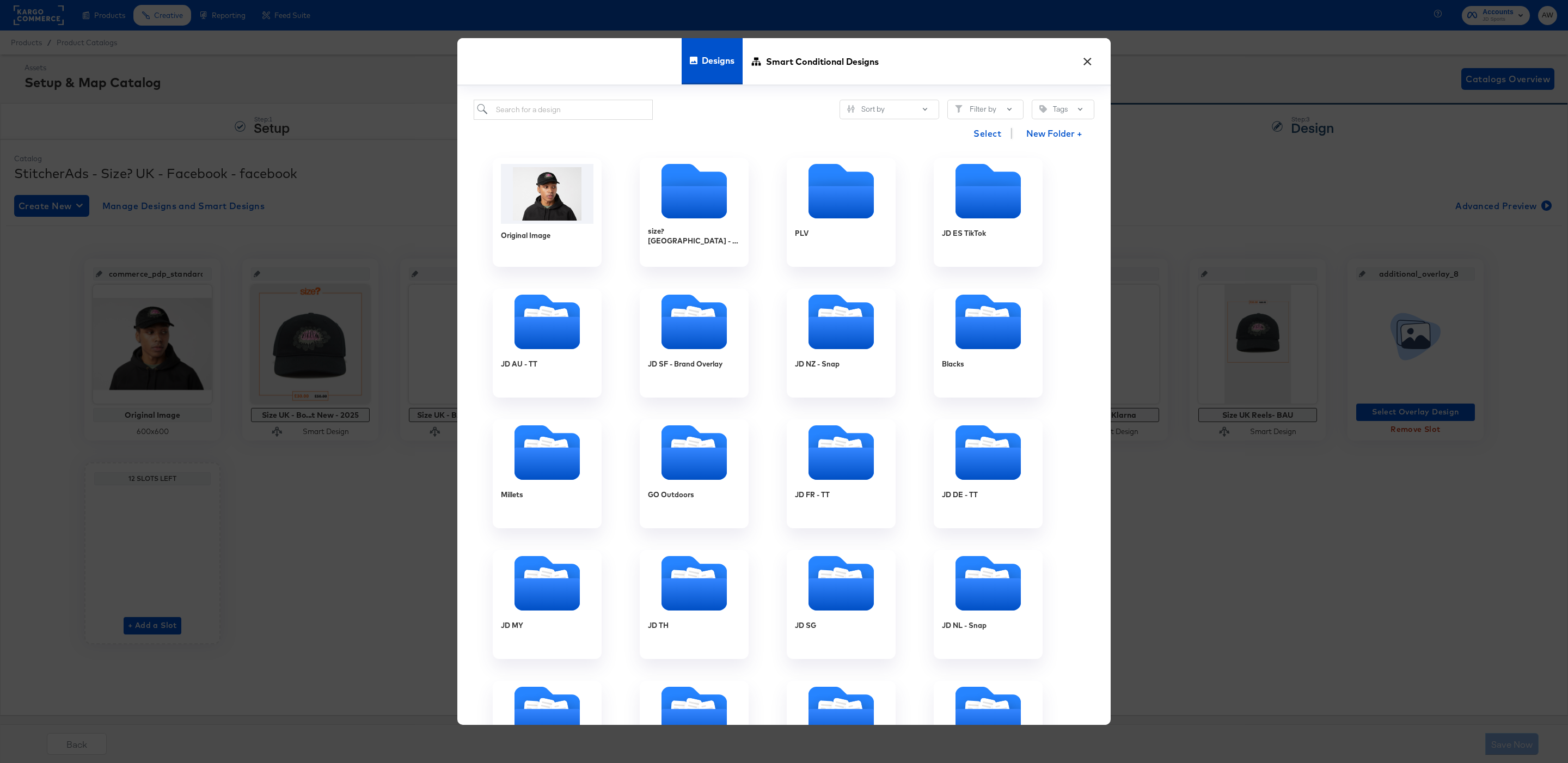
drag, startPoint x: 786, startPoint y: 59, endPoint x: 651, endPoint y: 82, distance: 136.9
click at [786, 59] on span "Smart Conditional Designs" at bounding box center [822, 62] width 112 height 48
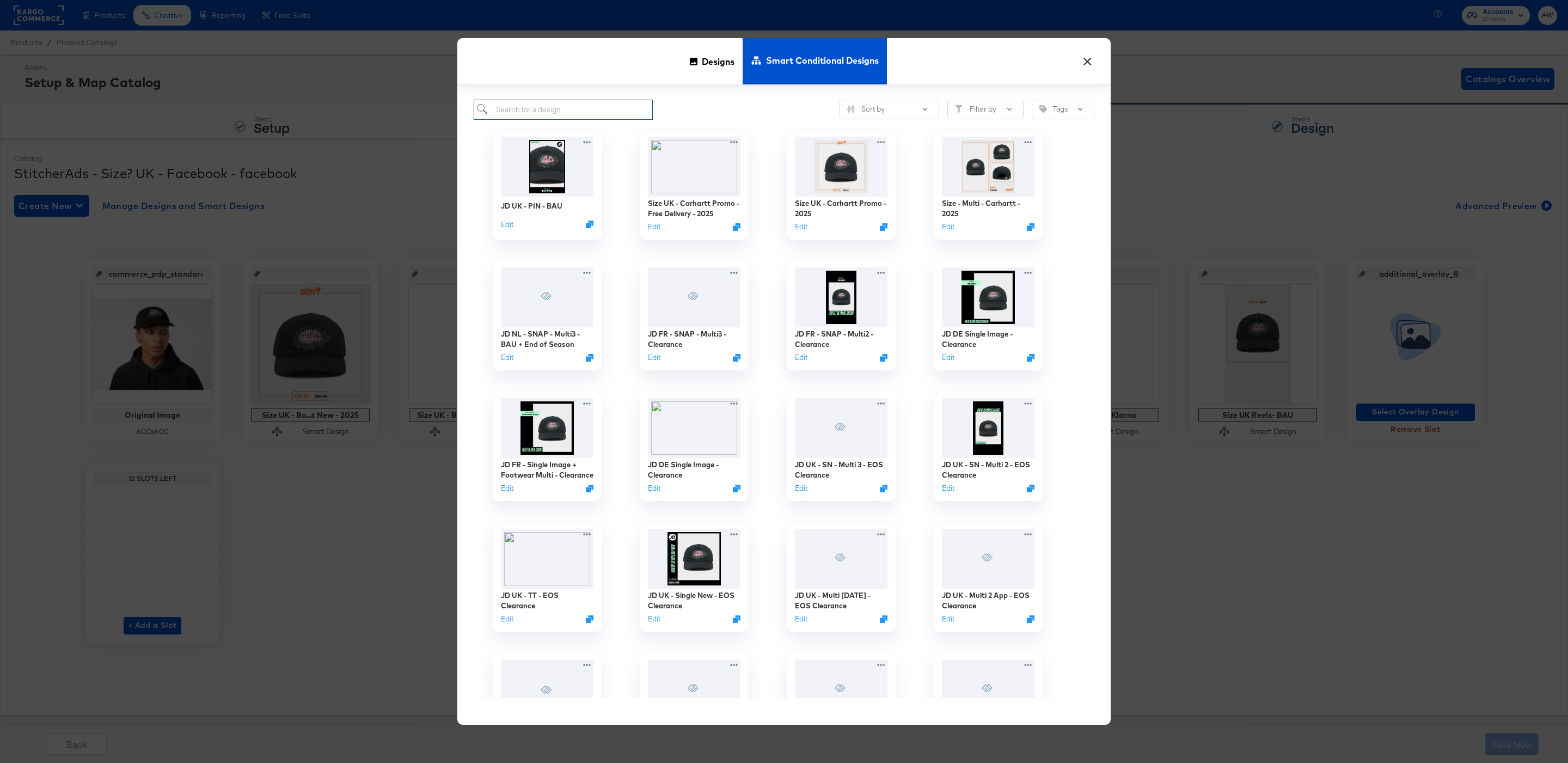
click at [621, 109] on input "search" at bounding box center [563, 109] width 179 height 20
paste input "Size UK - Carhartt Promo - 2025"
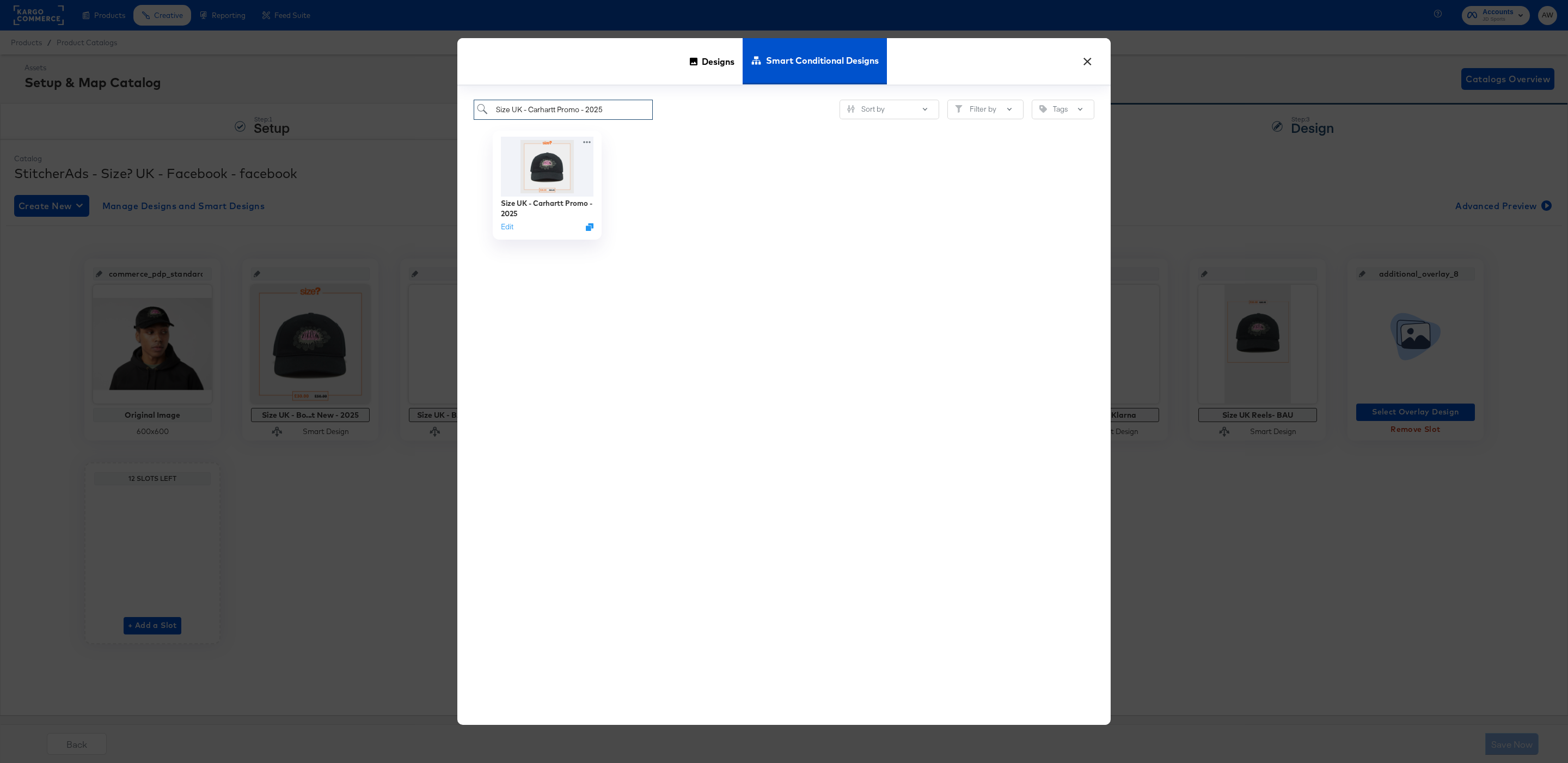
type input "Size UK - Carhartt Promo - 2025"
click at [722, 122] on div at bounding box center [694, 185] width 147 height 130
click at [582, 167] on img at bounding box center [547, 165] width 97 height 62
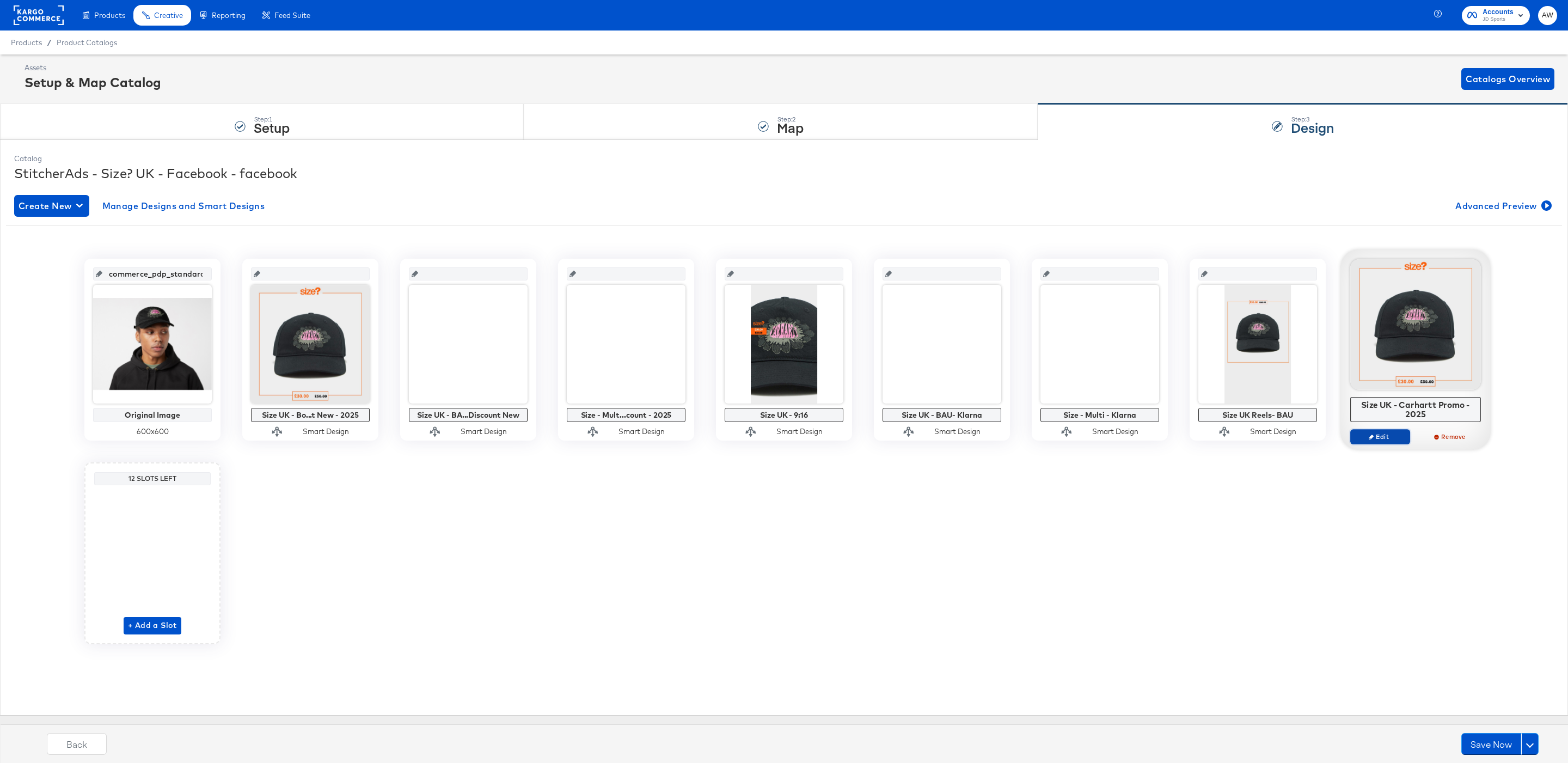
click at [1372, 438] on icon "button" at bounding box center [1370, 436] width 5 height 5
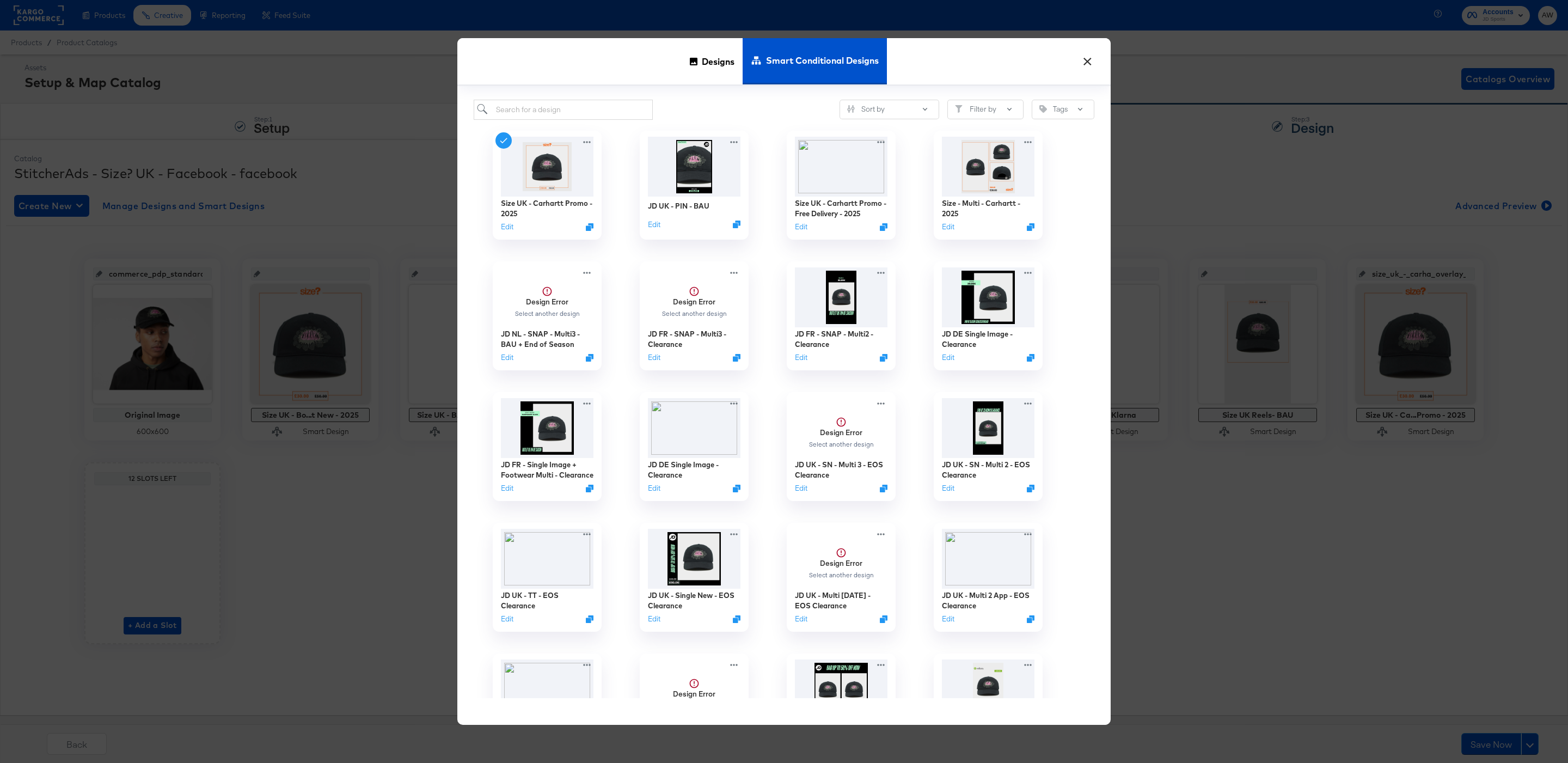
click at [1090, 55] on button "×" at bounding box center [1087, 58] width 20 height 20
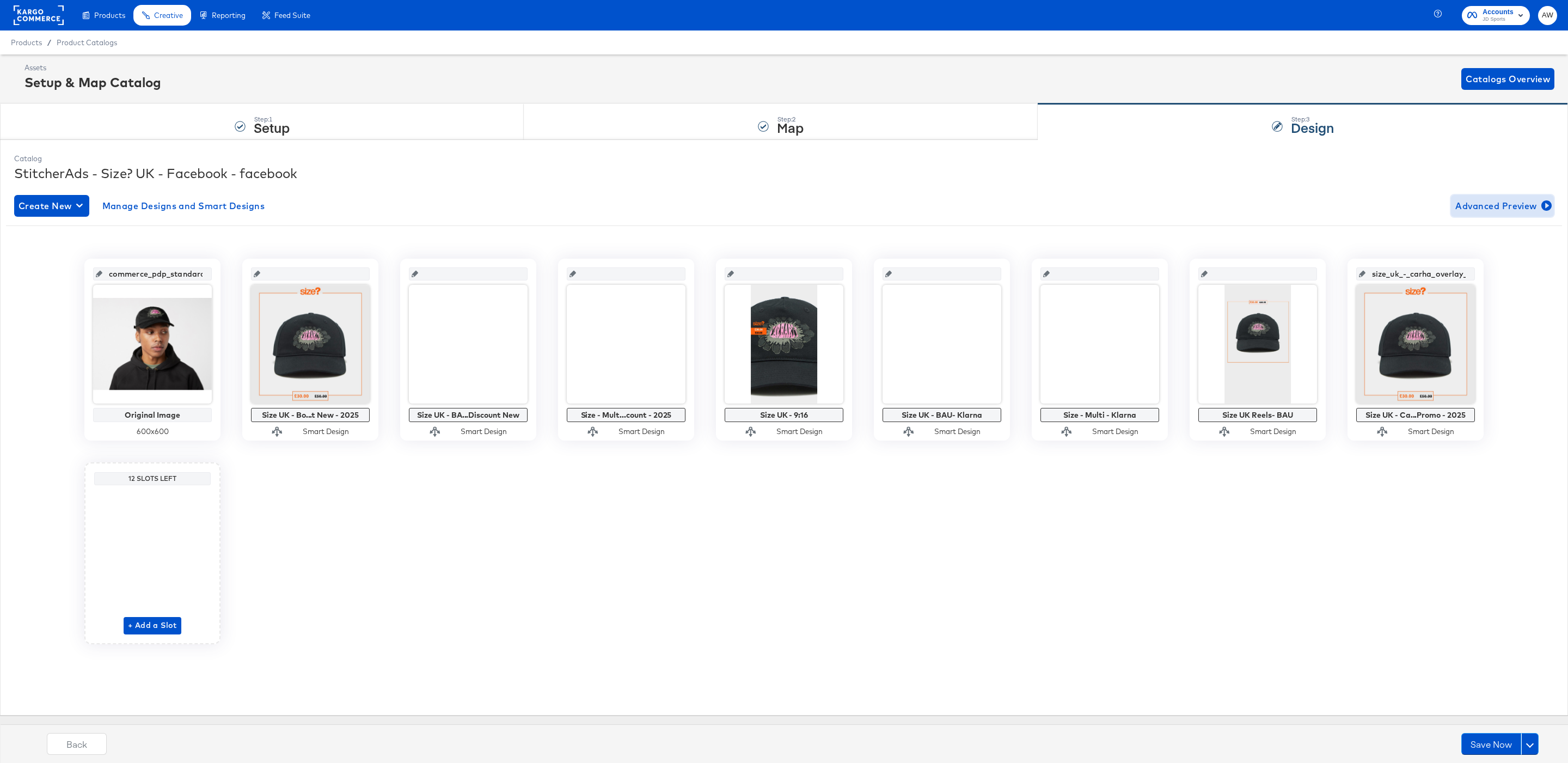
click at [1524, 196] on button "Advanced Preview" at bounding box center [1502, 206] width 103 height 22
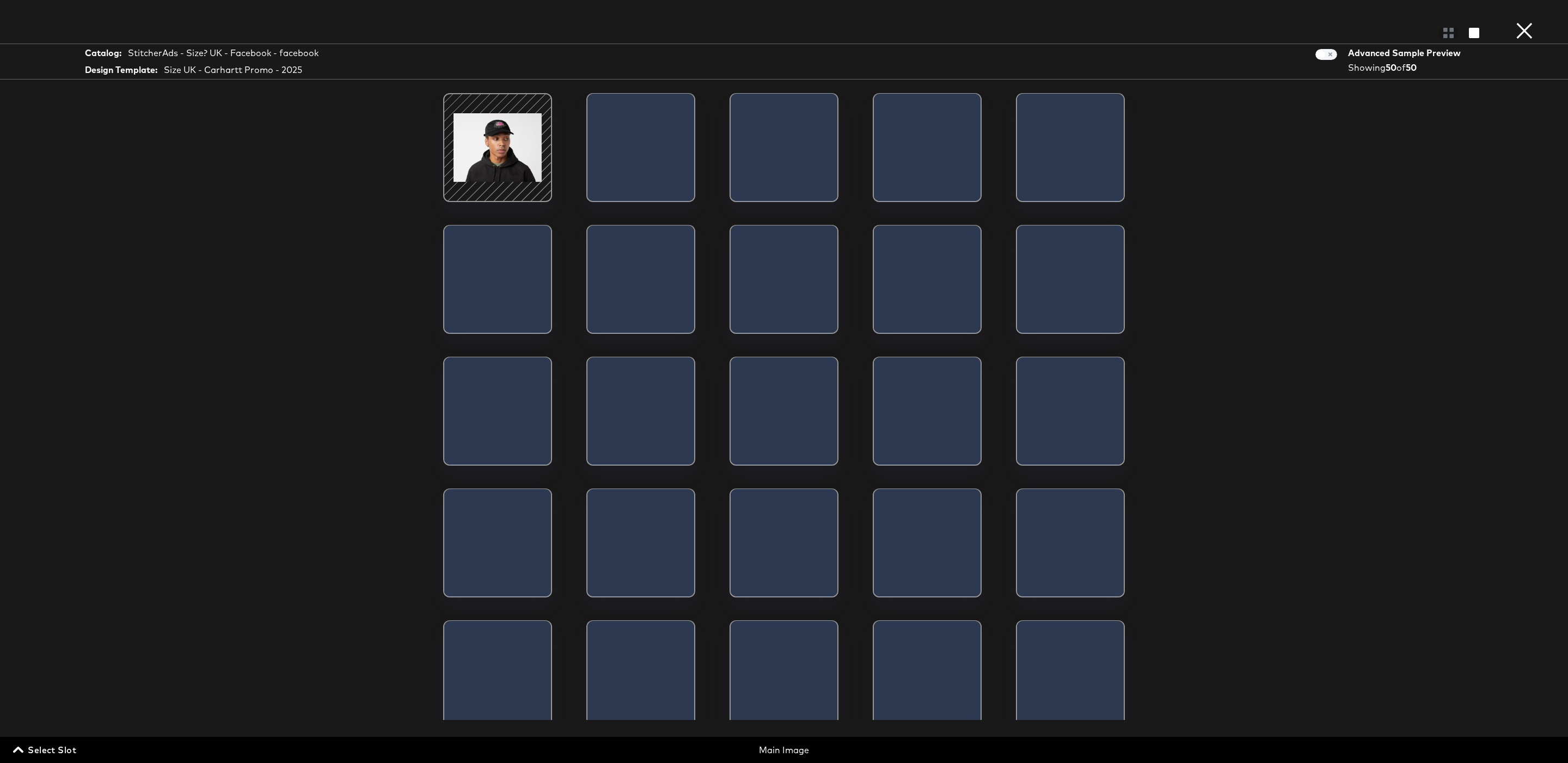
click at [60, 755] on span "Select Slot" at bounding box center [45, 750] width 61 height 15
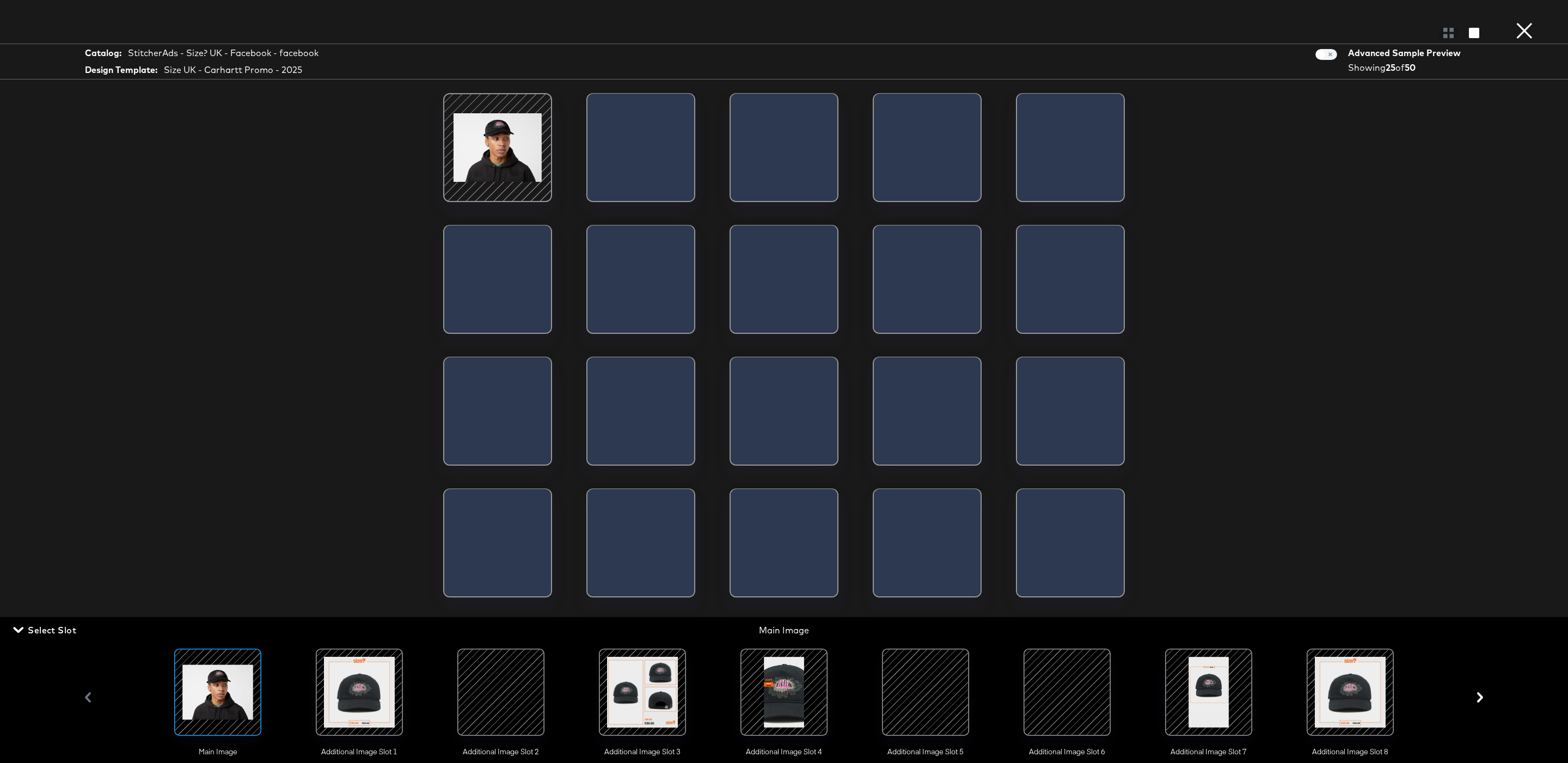
click at [1228, 692] on div at bounding box center [1209, 692] width 74 height 74
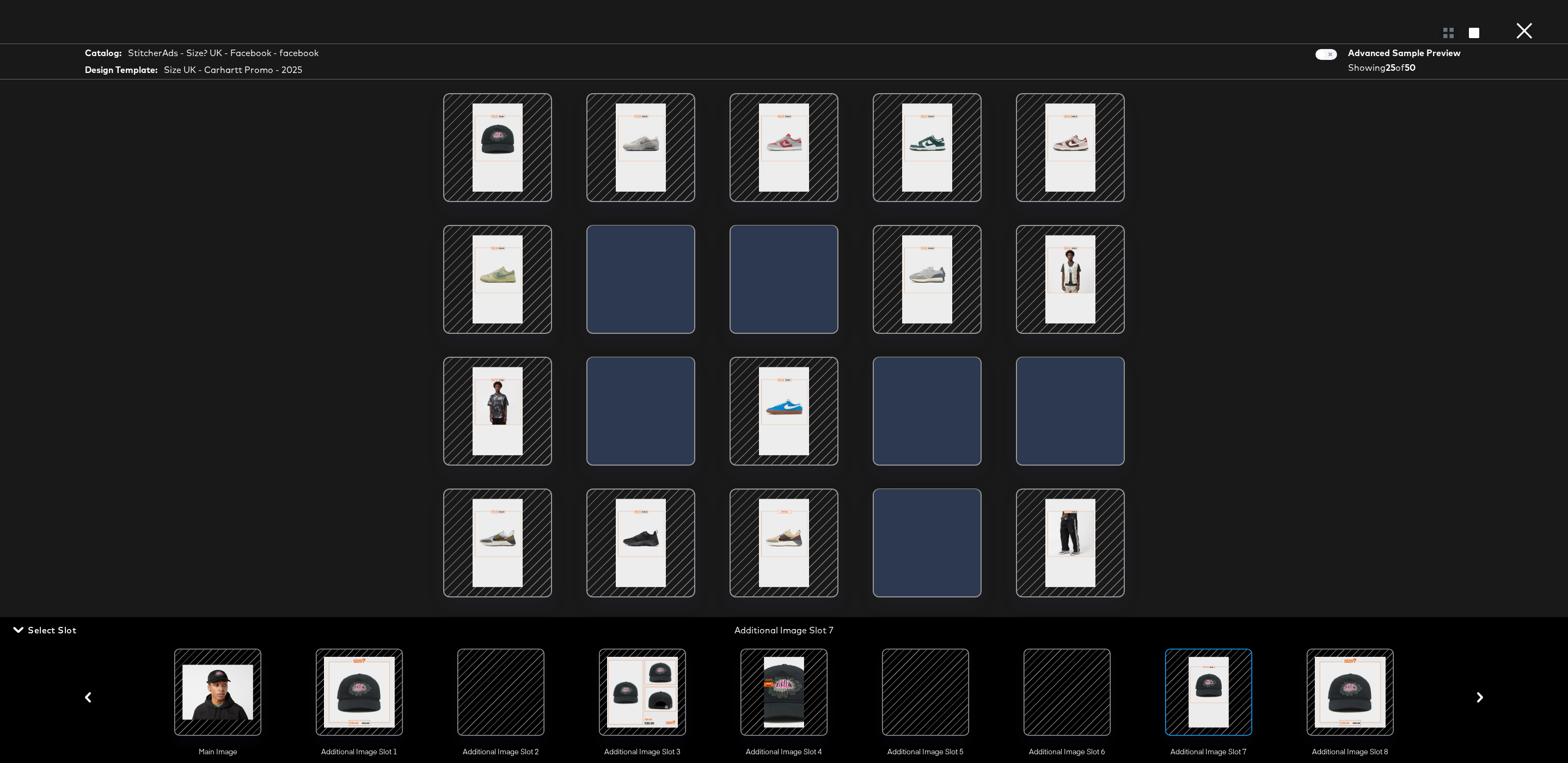
click at [1372, 682] on div at bounding box center [1350, 692] width 74 height 74
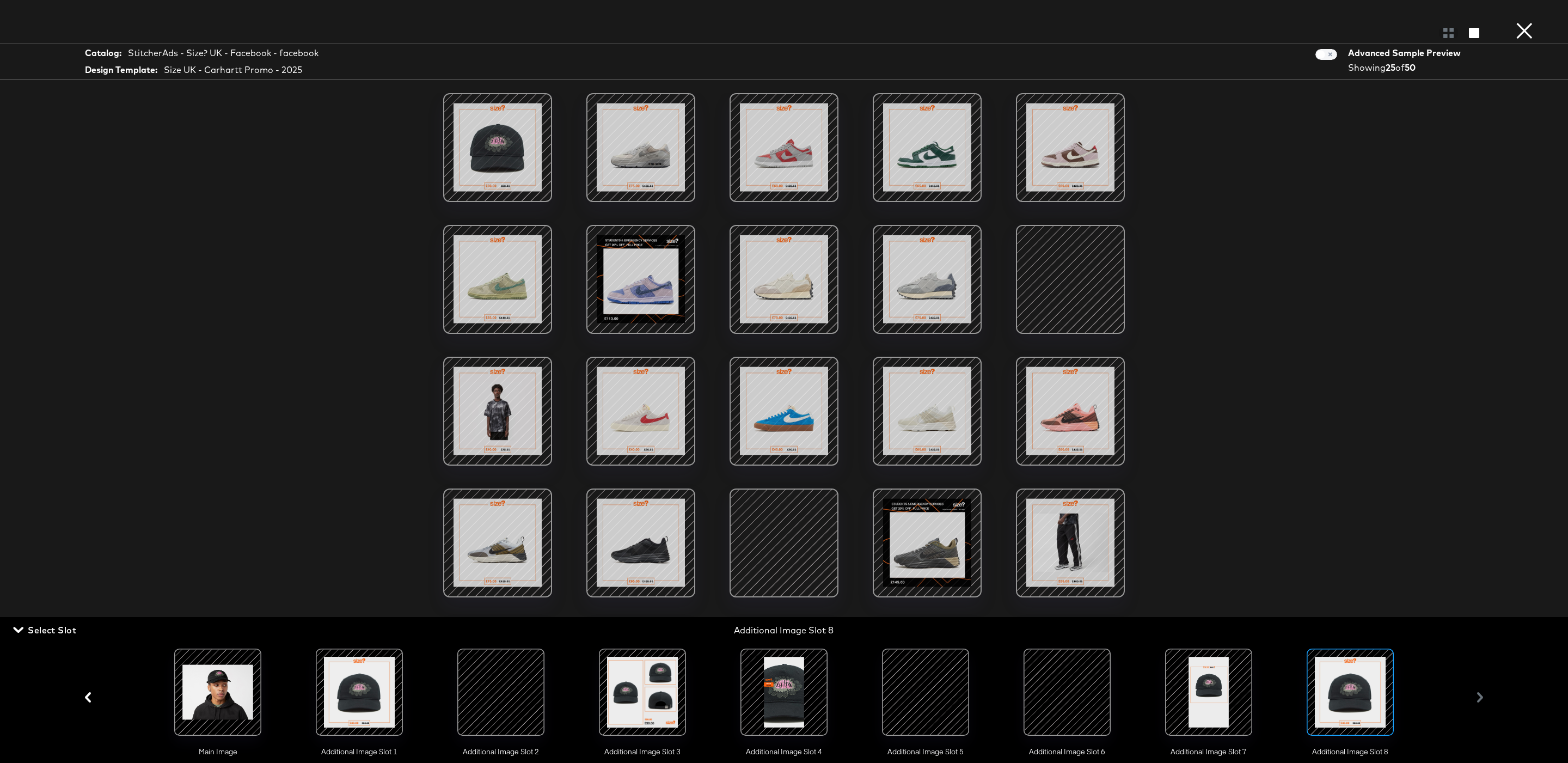
scroll to position [54, 0]
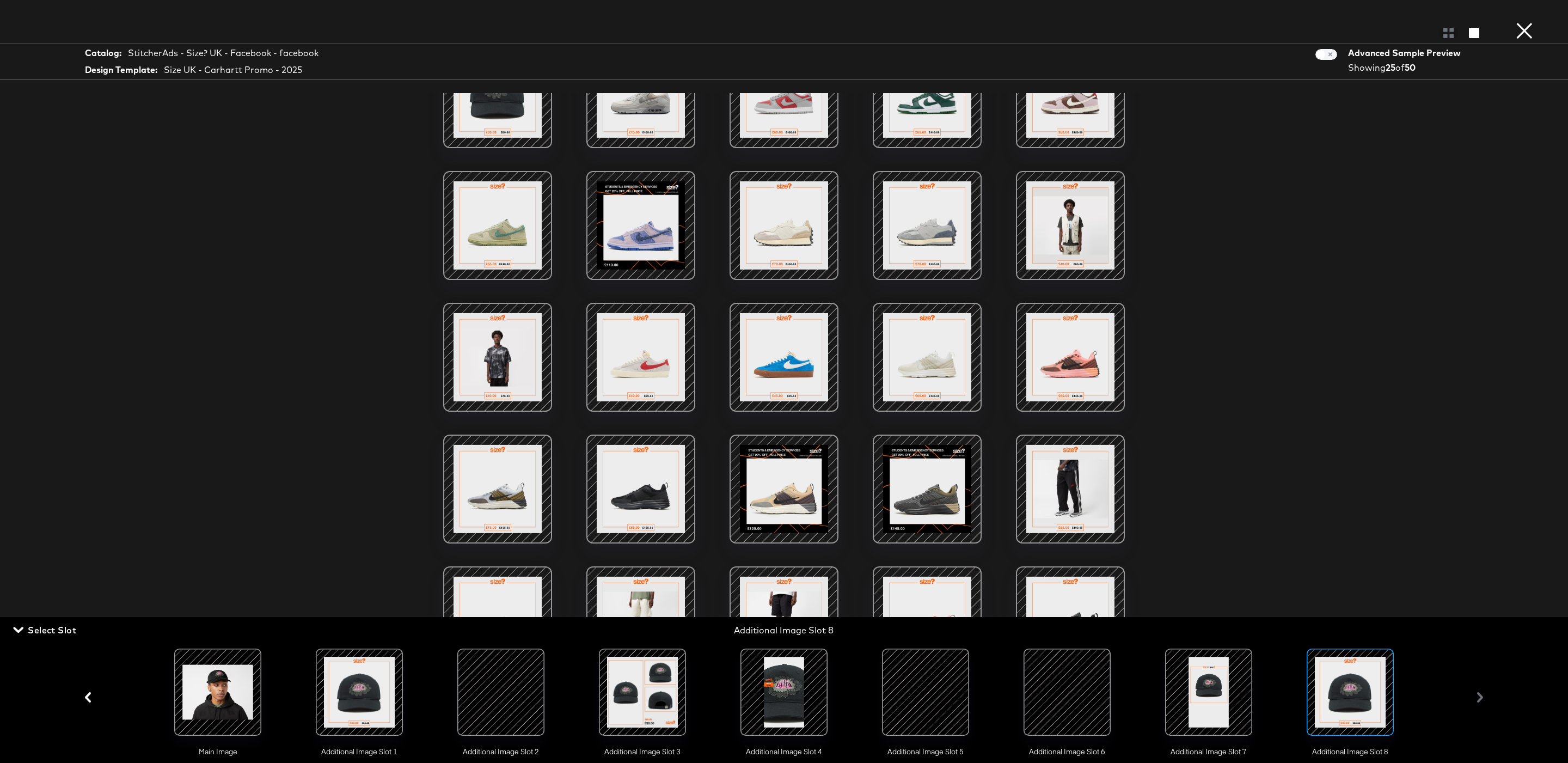
click at [1536, 28] on div at bounding box center [784, 33] width 1568 height 22
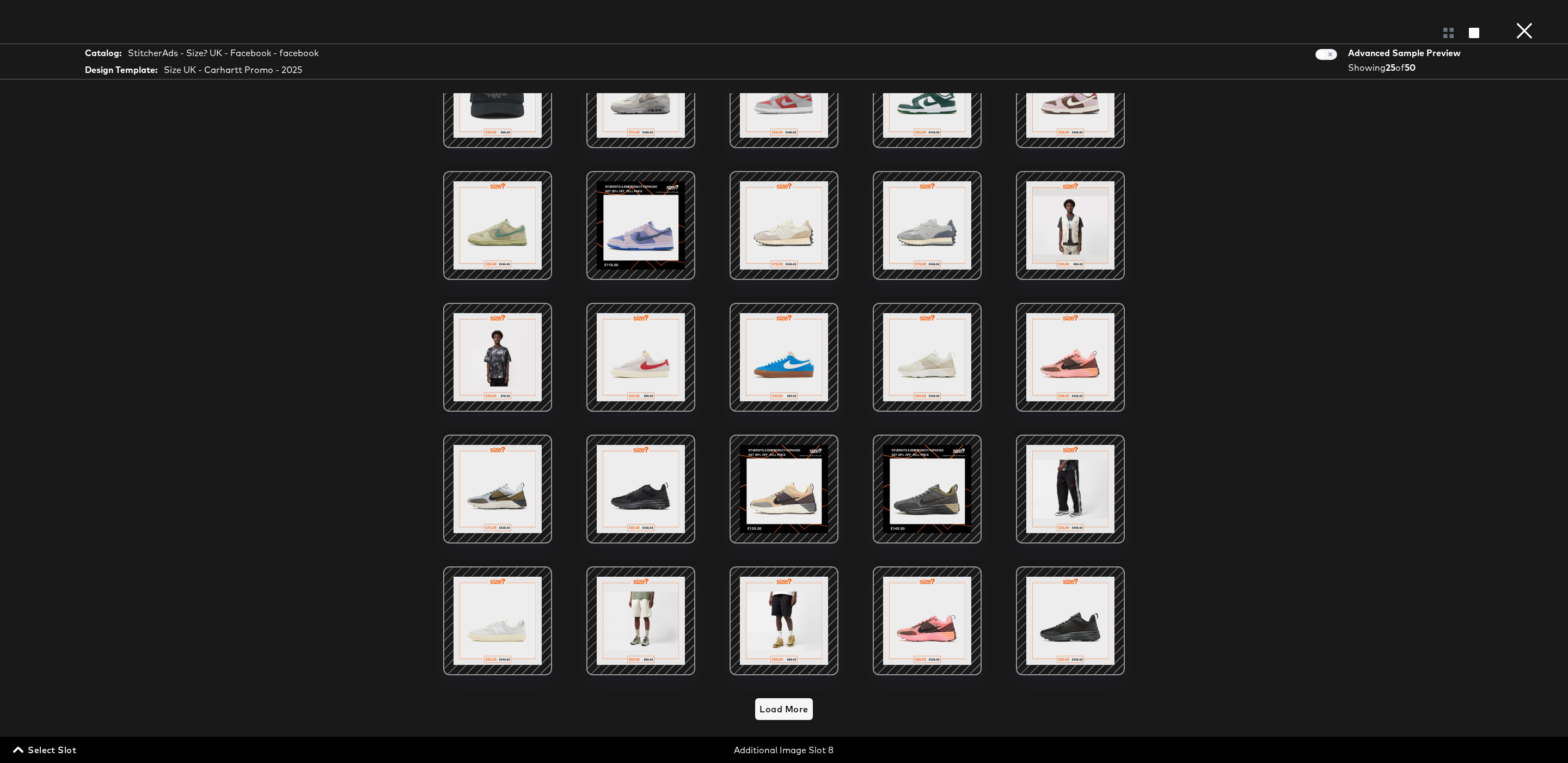
click at [1524, 22] on button "×" at bounding box center [1525, 11] width 22 height 22
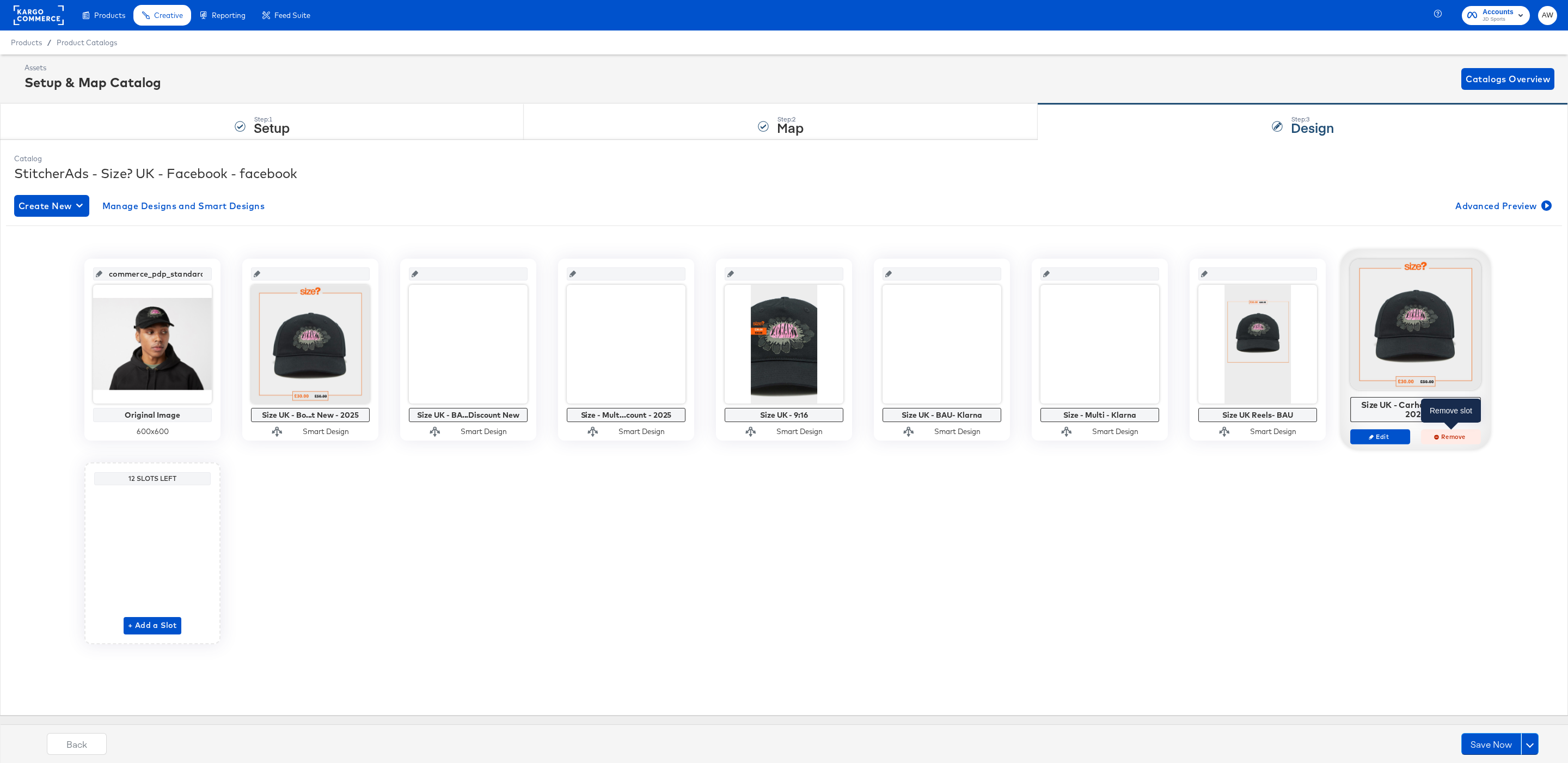
click at [1447, 436] on span "Remove" at bounding box center [1451, 436] width 50 height 8
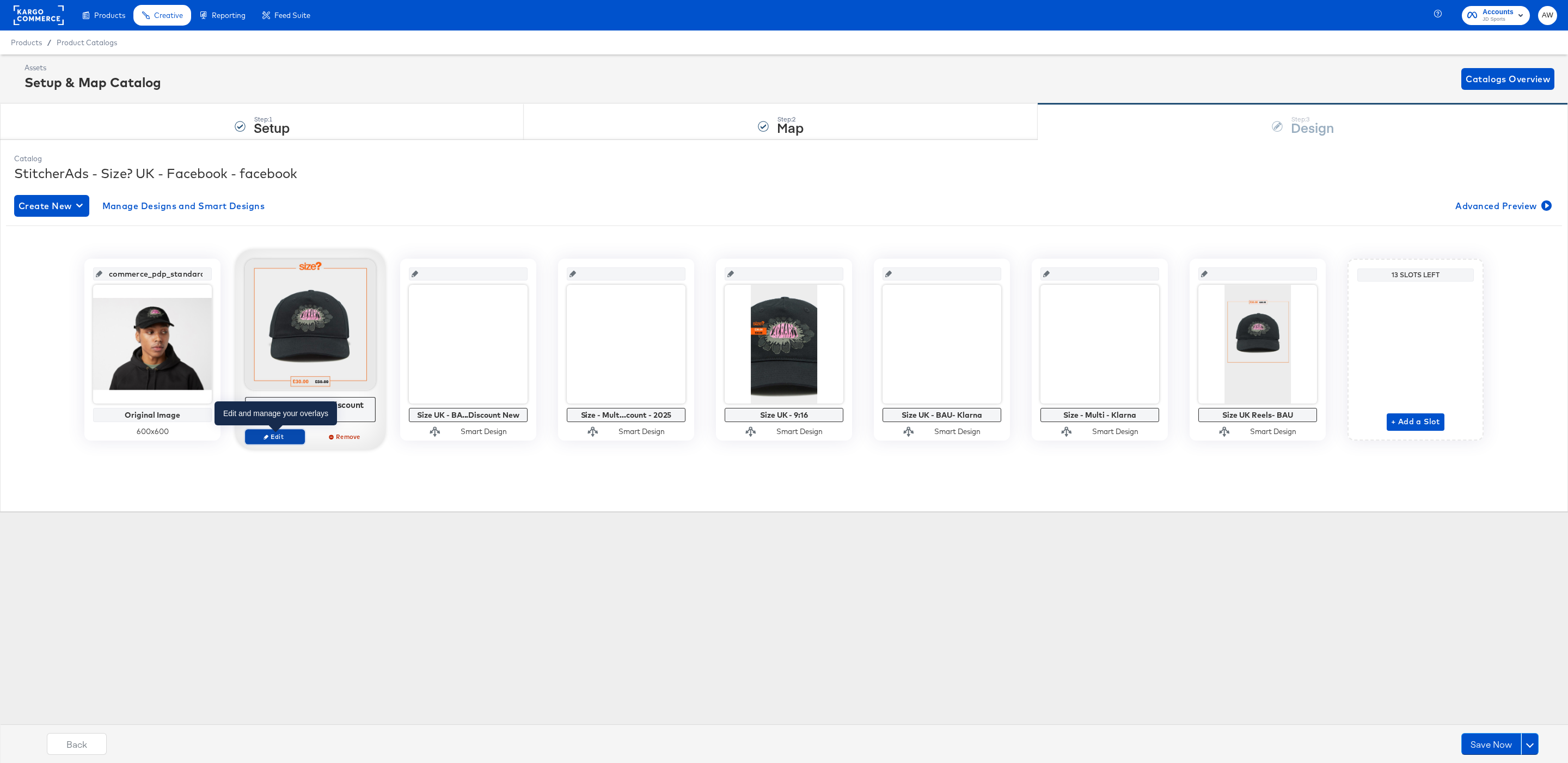
click at [282, 438] on span "Edit" at bounding box center [274, 436] width 50 height 8
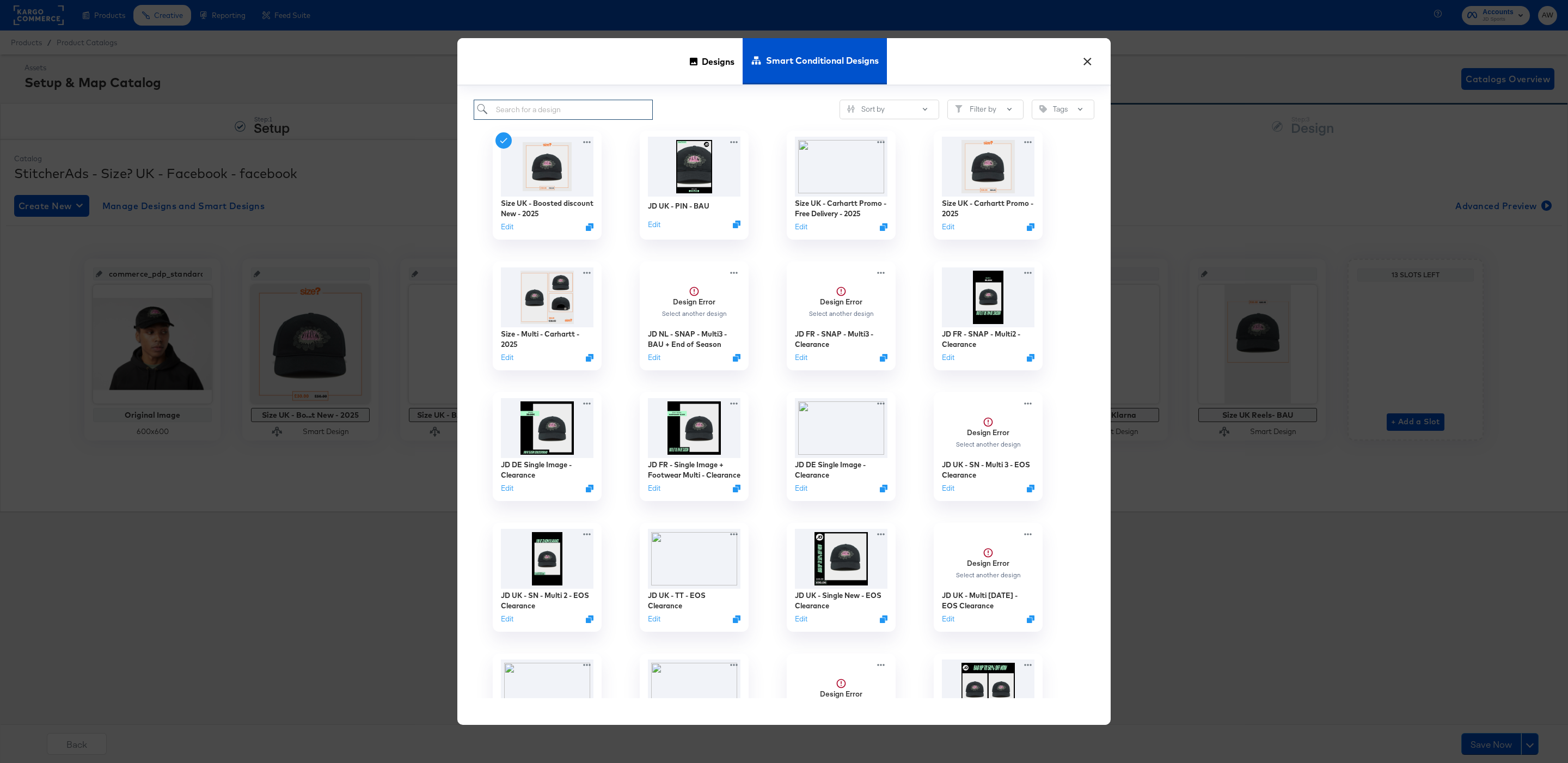
click at [608, 102] on input "search" at bounding box center [563, 109] width 179 height 20
paste input "Size - Multi - Carhartt - 2025"
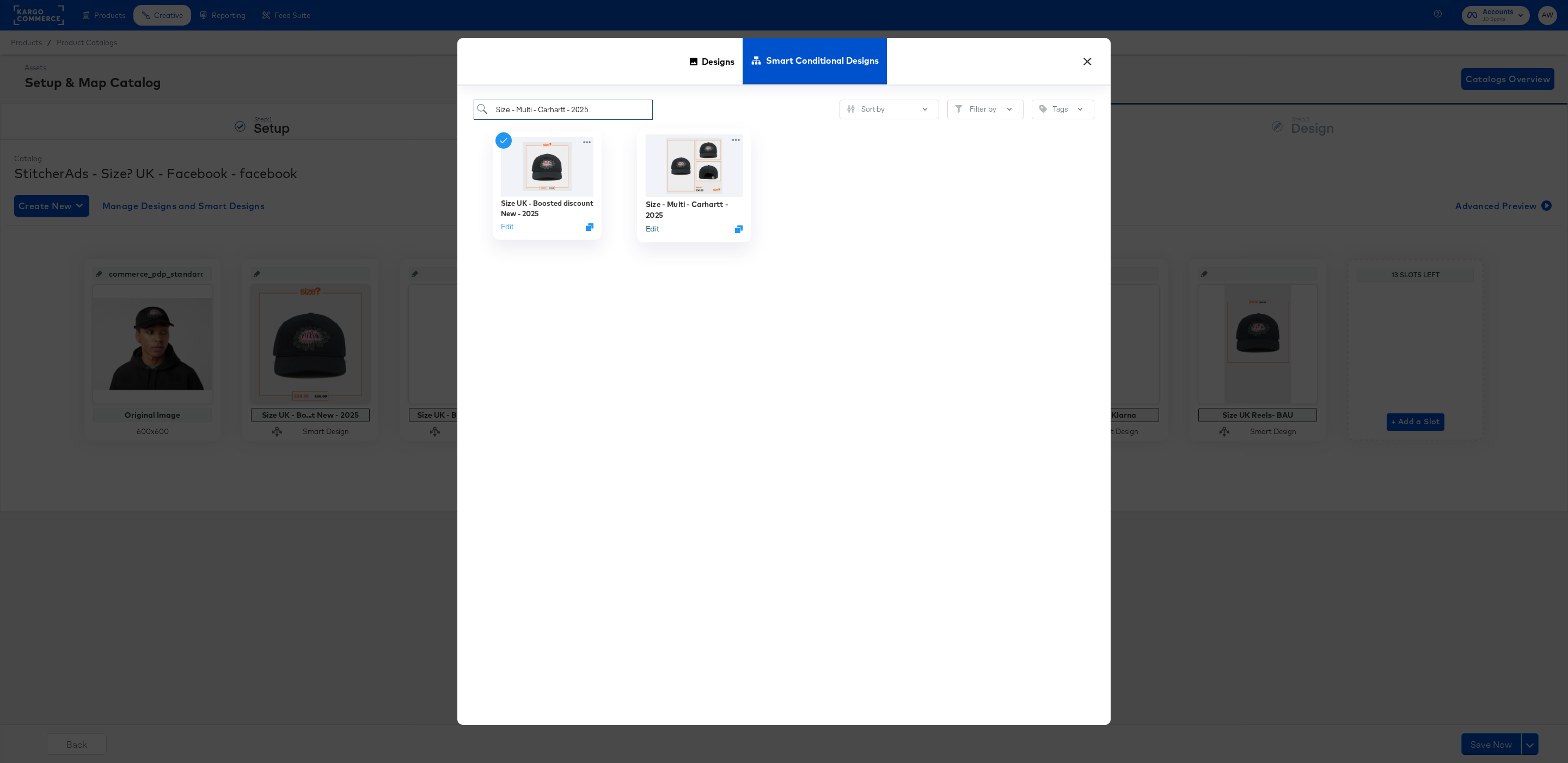
type input "Size - Multi - Carhartt - 2025"
click at [656, 229] on button "Edit" at bounding box center [652, 228] width 13 height 10
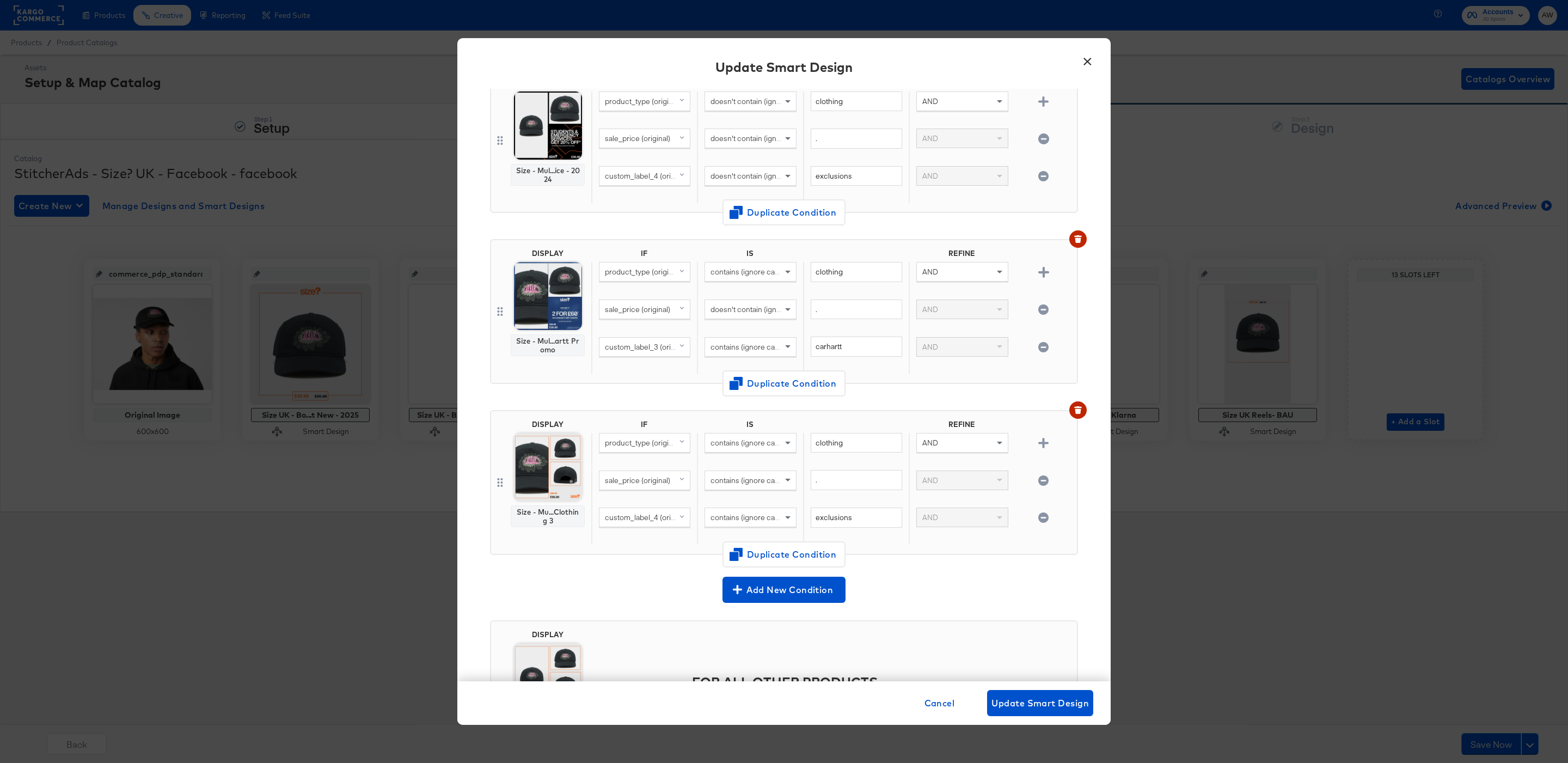
scroll to position [0, 0]
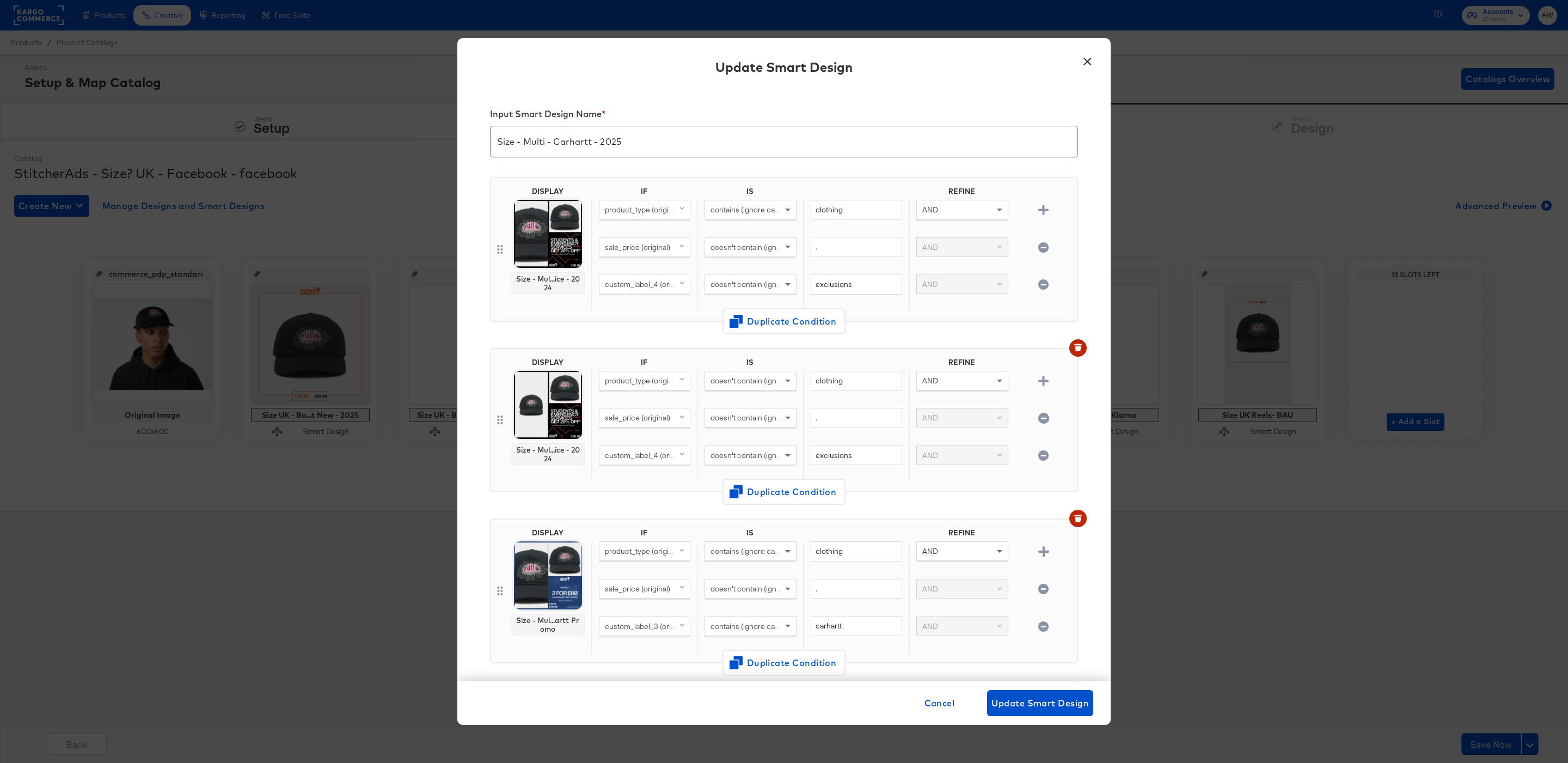
click at [1105, 60] on div "Update Smart Design" at bounding box center [784, 69] width 653 height 40
click at [1093, 60] on button "×" at bounding box center [1087, 58] width 20 height 20
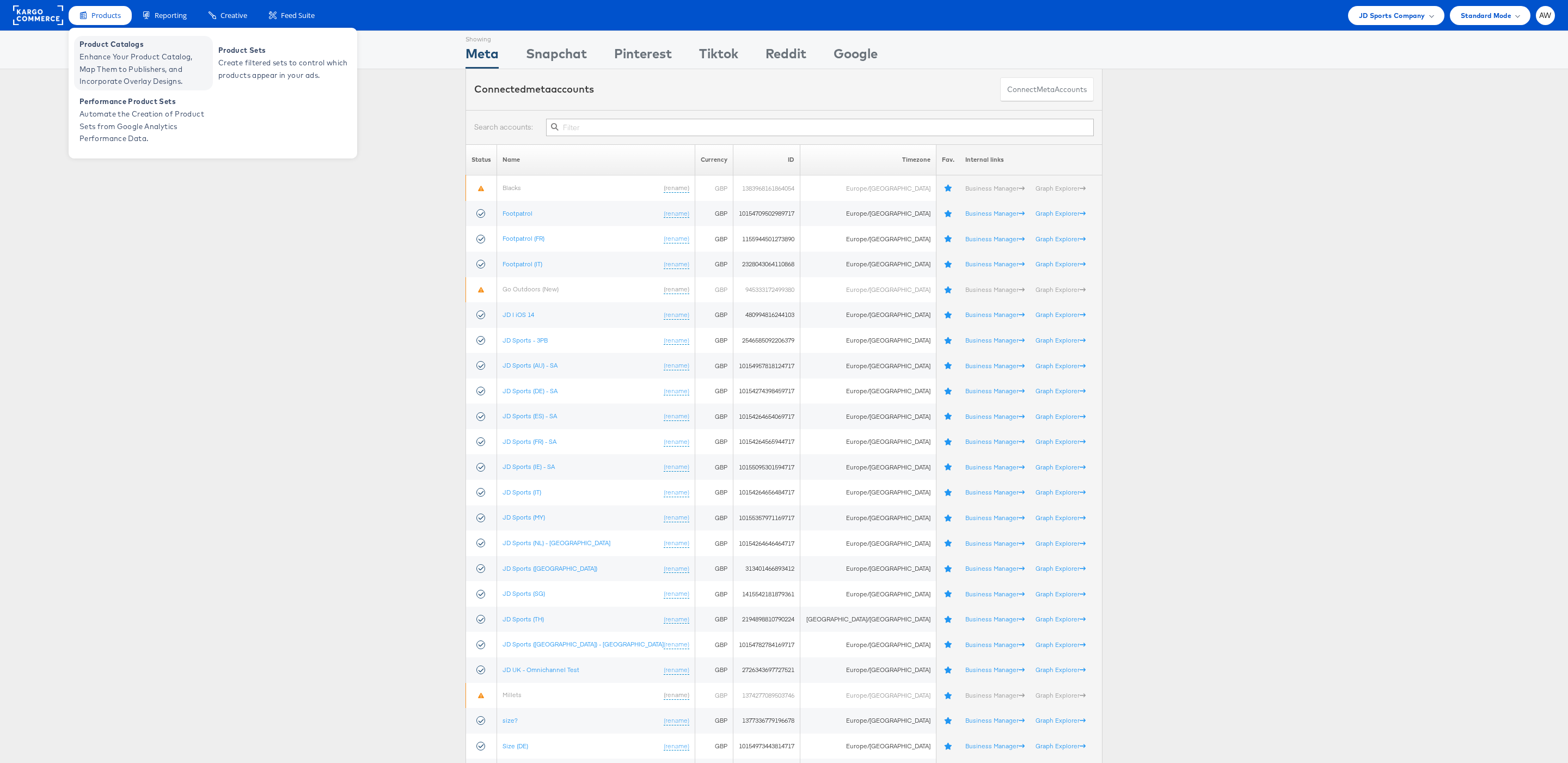
click at [117, 42] on span "Product Catalogs" at bounding box center [145, 45] width 130 height 12
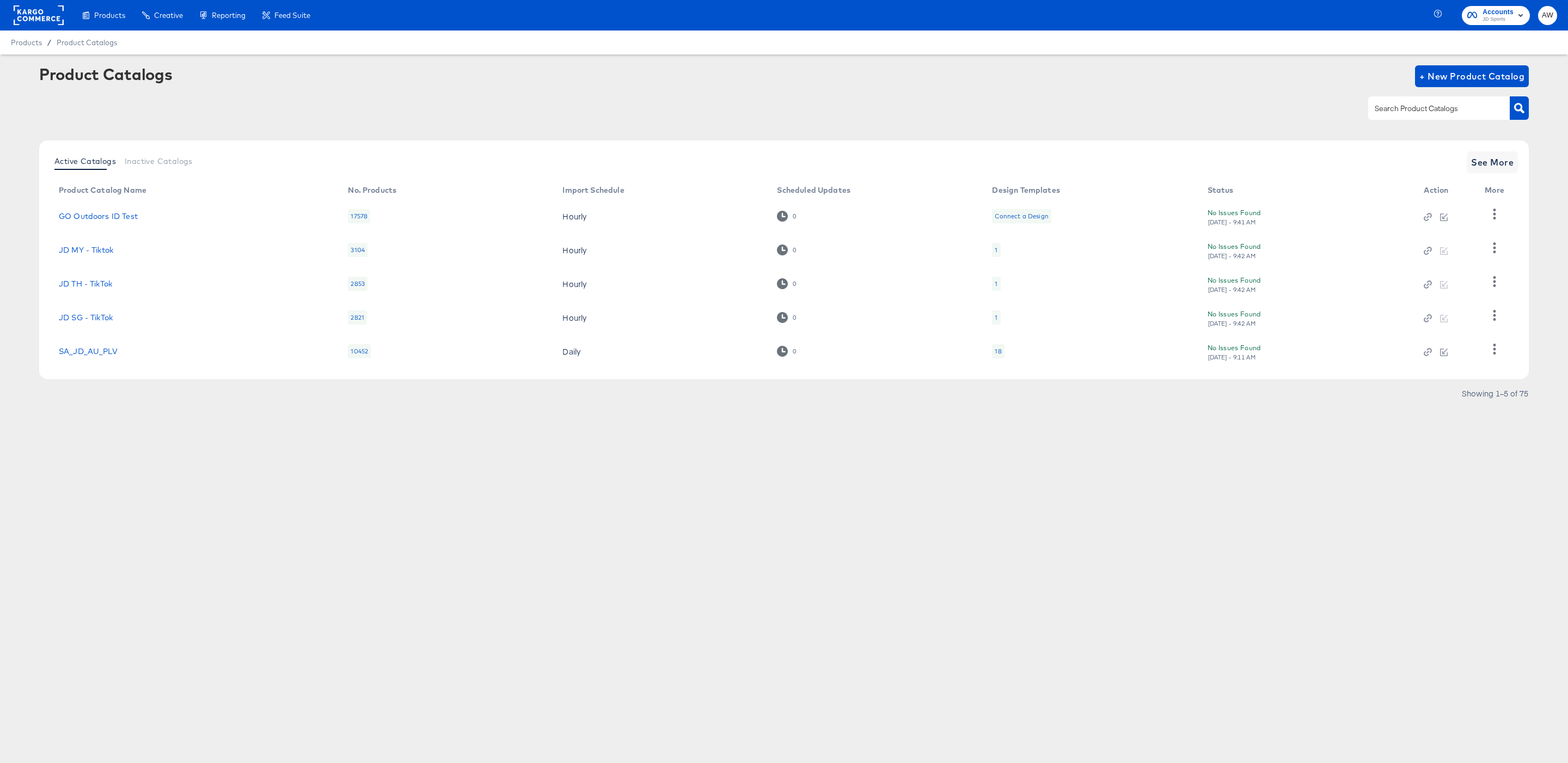
click at [1432, 107] on input "text" at bounding box center [1430, 108] width 116 height 12
type input "fr"
click at [117, 352] on link "StitcherAds - JD FR" at bounding box center [96, 350] width 75 height 9
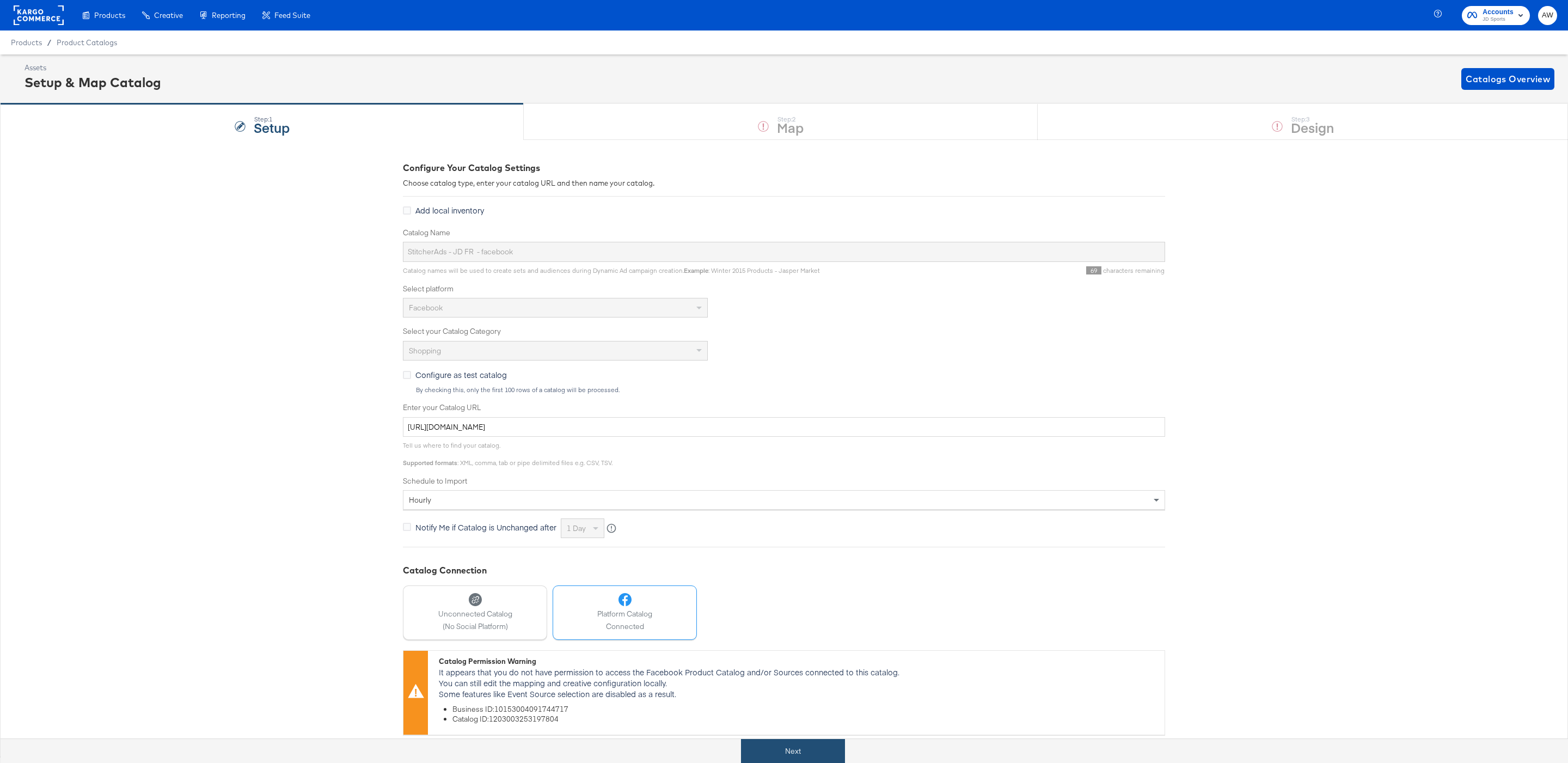
click at [794, 754] on button "Next" at bounding box center [793, 751] width 104 height 25
click at [1195, 128] on div "Step: 1 Setup Step: 2 Map Step: 3 Design" at bounding box center [784, 121] width 1568 height 36
click at [1195, 128] on div "Step: 3 Design" at bounding box center [1303, 122] width 530 height 36
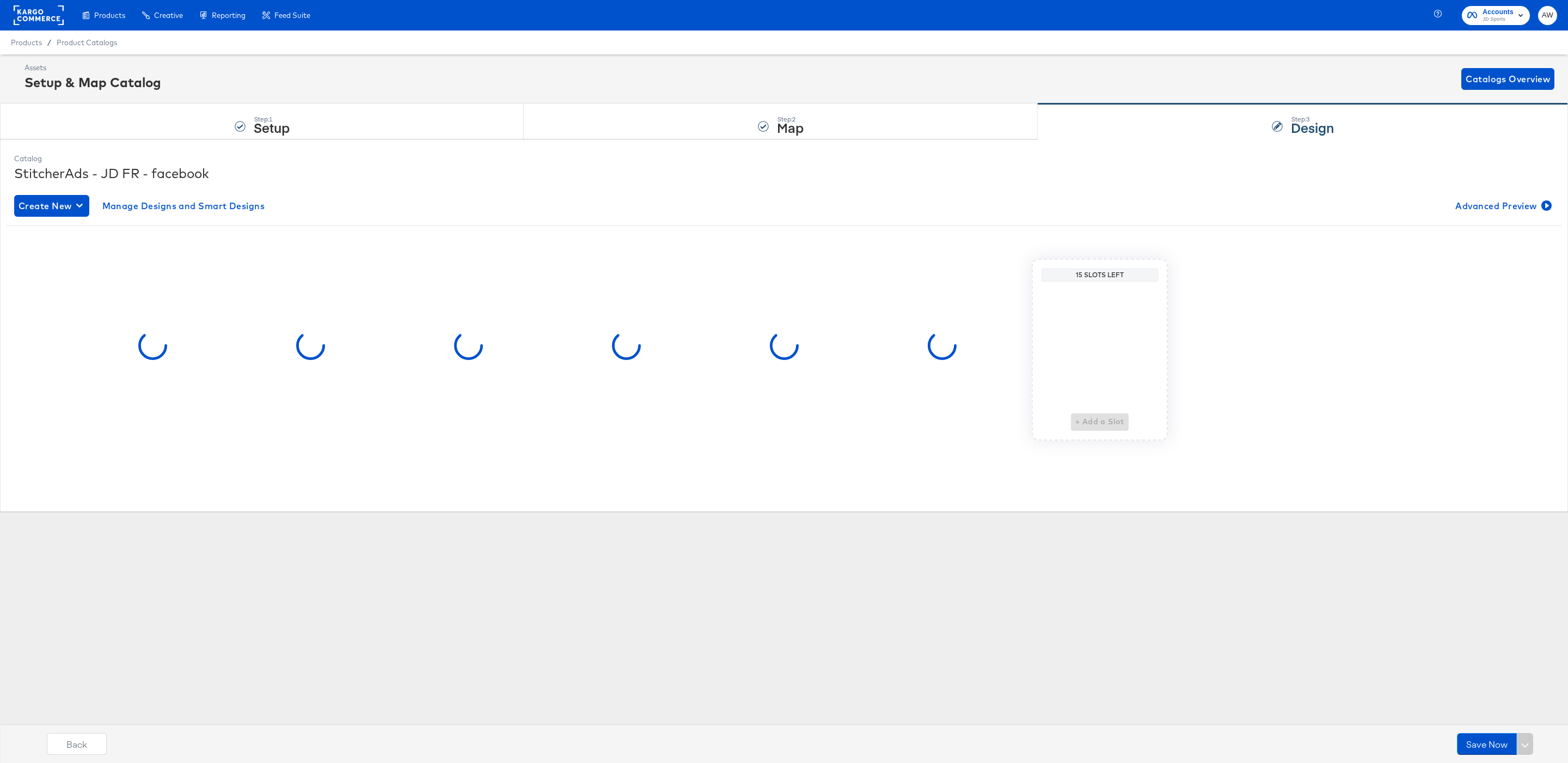
click at [1195, 128] on div "Step: 3 Design" at bounding box center [1303, 122] width 530 height 36
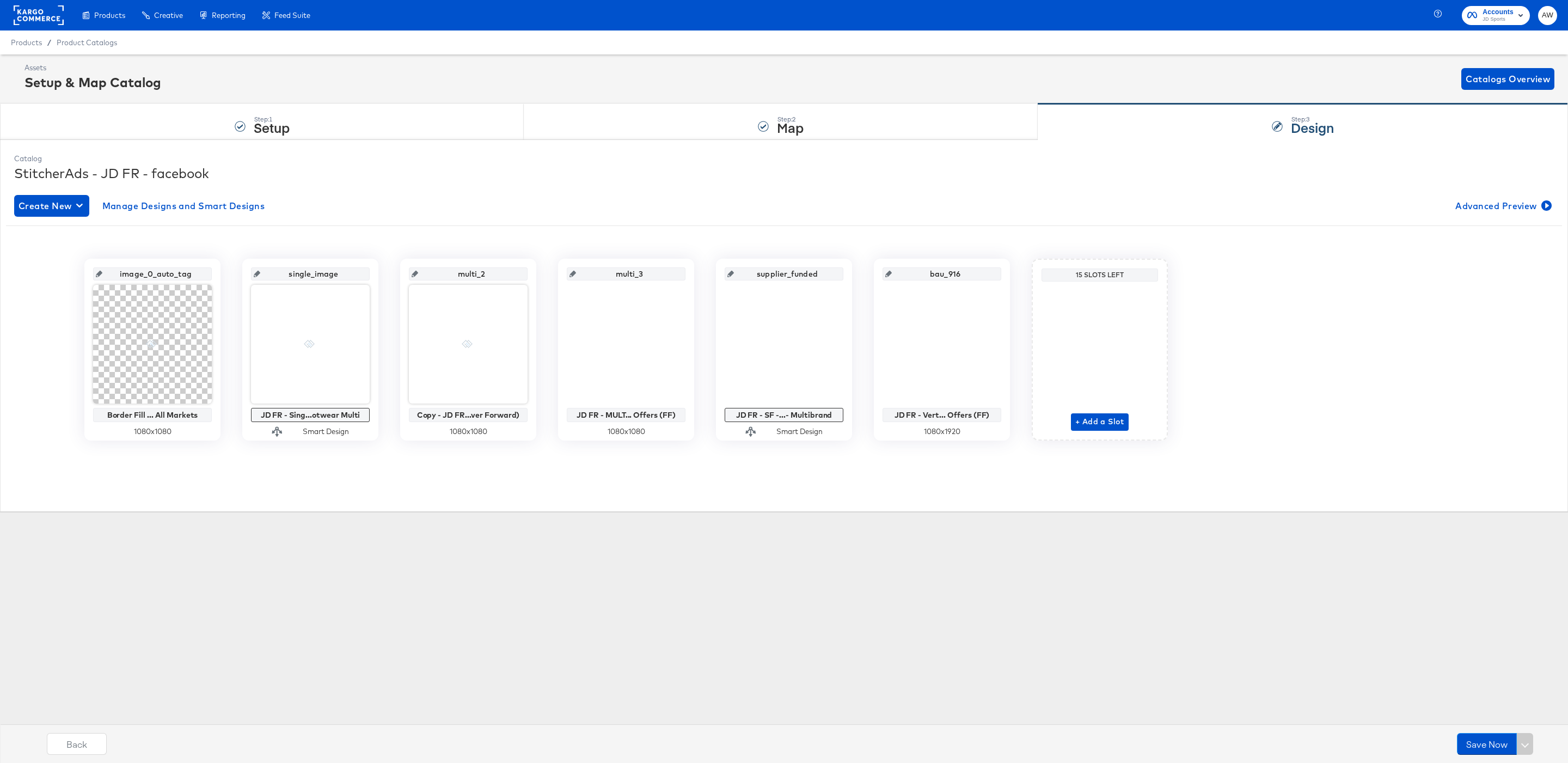
click at [1195, 128] on div "Step: 3 Design" at bounding box center [1303, 122] width 530 height 36
click at [1500, 200] on span "Advanced Preview" at bounding box center [1502, 206] width 94 height 15
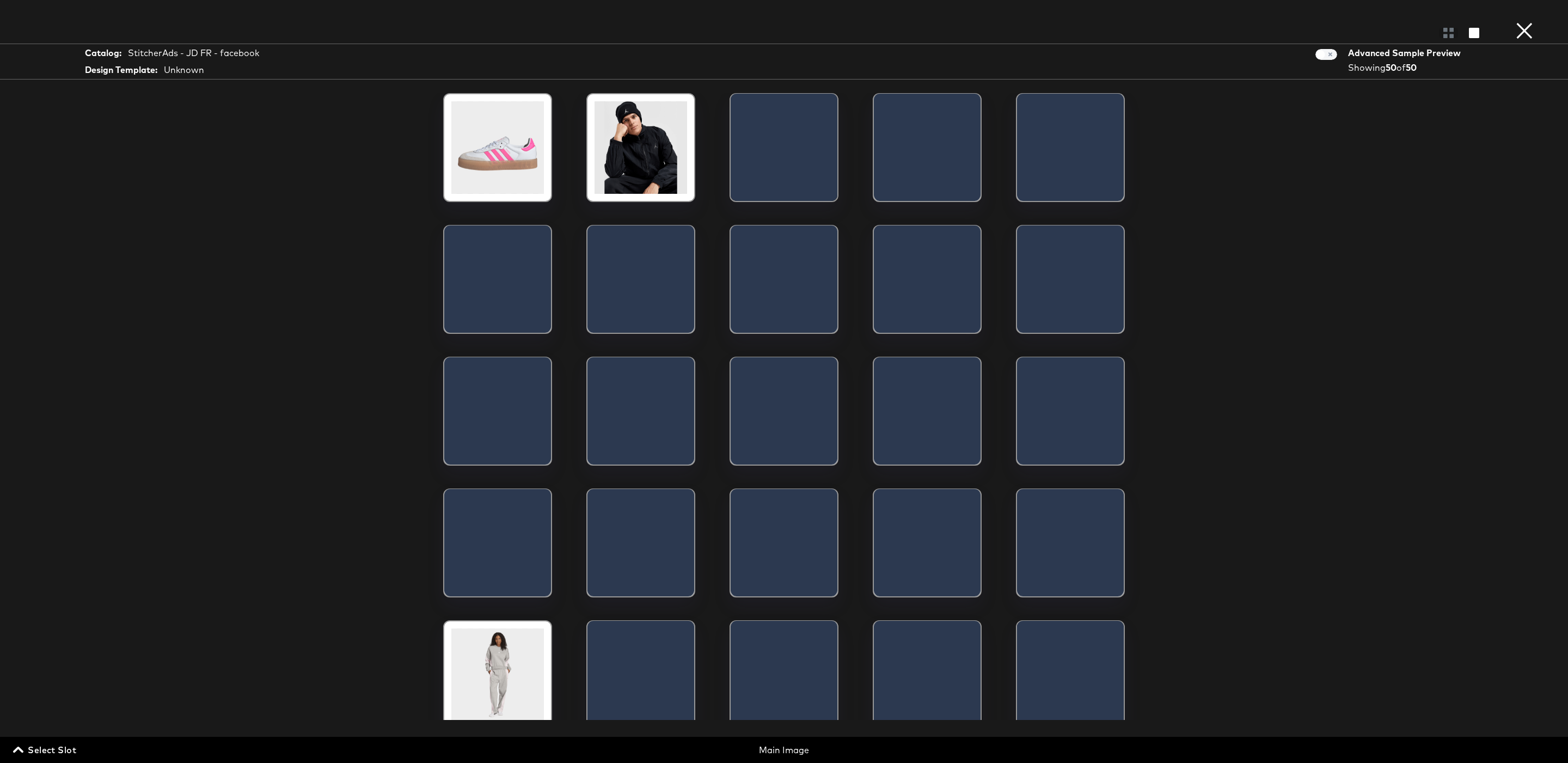
click at [62, 737] on div "Select Slot Main Image" at bounding box center [784, 747] width 1568 height 21
click at [68, 751] on span "Select Slot" at bounding box center [45, 750] width 61 height 15
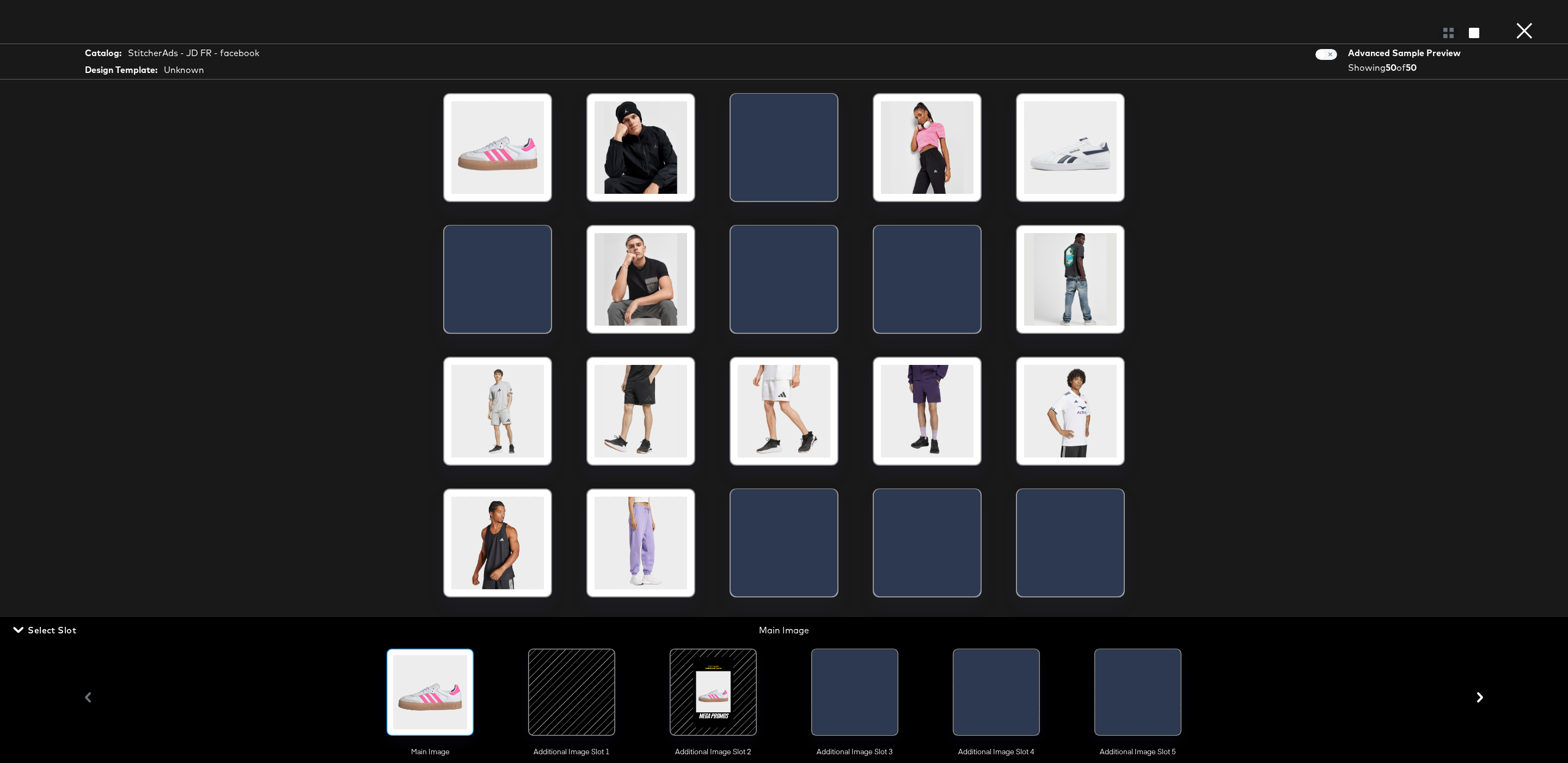
click at [978, 699] on div at bounding box center [966, 694] width 25 height 91
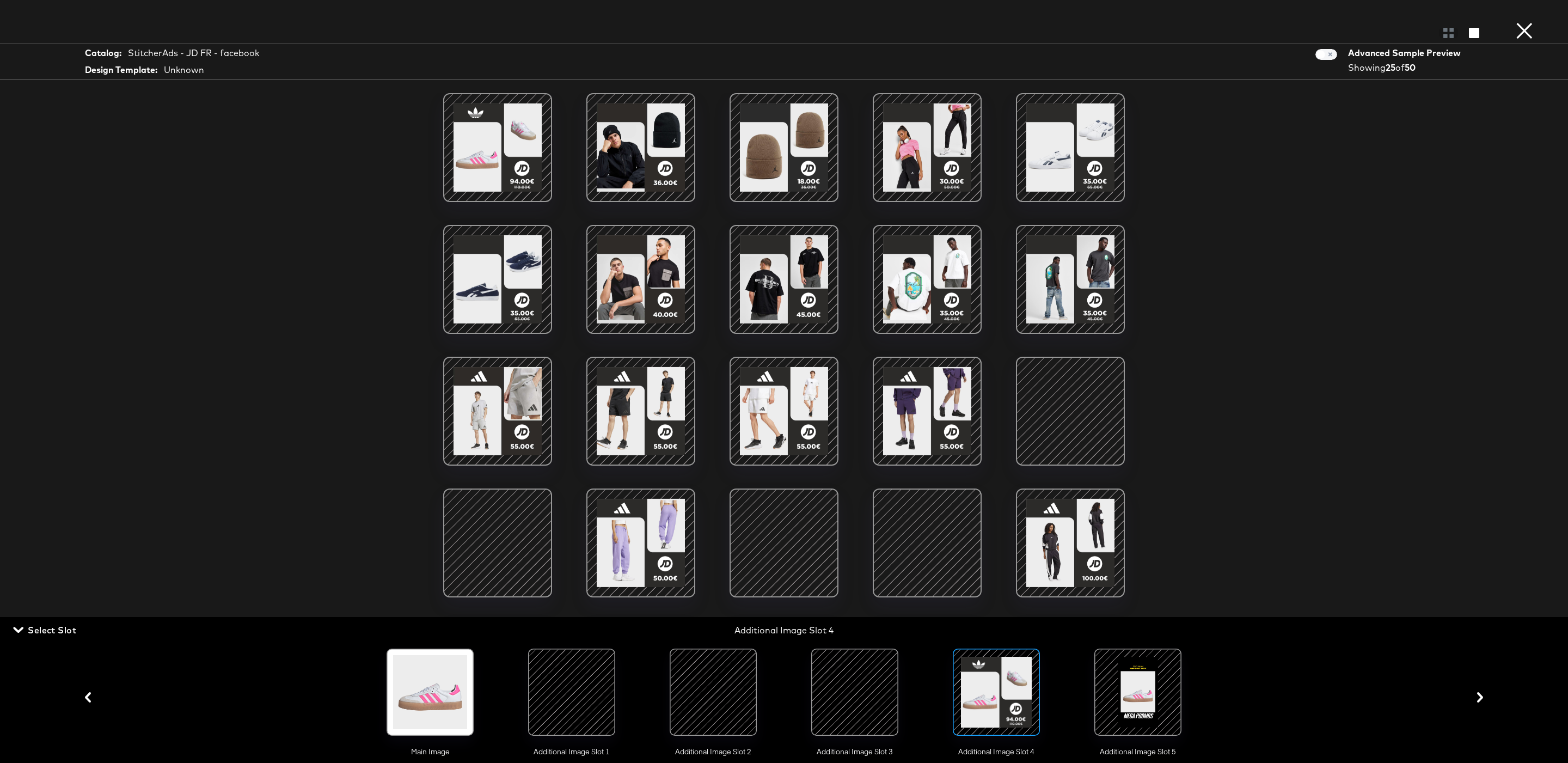
click at [1213, 310] on div "Catalog: StitcherAds - JD FR - facebook Design Template: Unknown Advanced Sampl…" at bounding box center [784, 382] width 1568 height 720
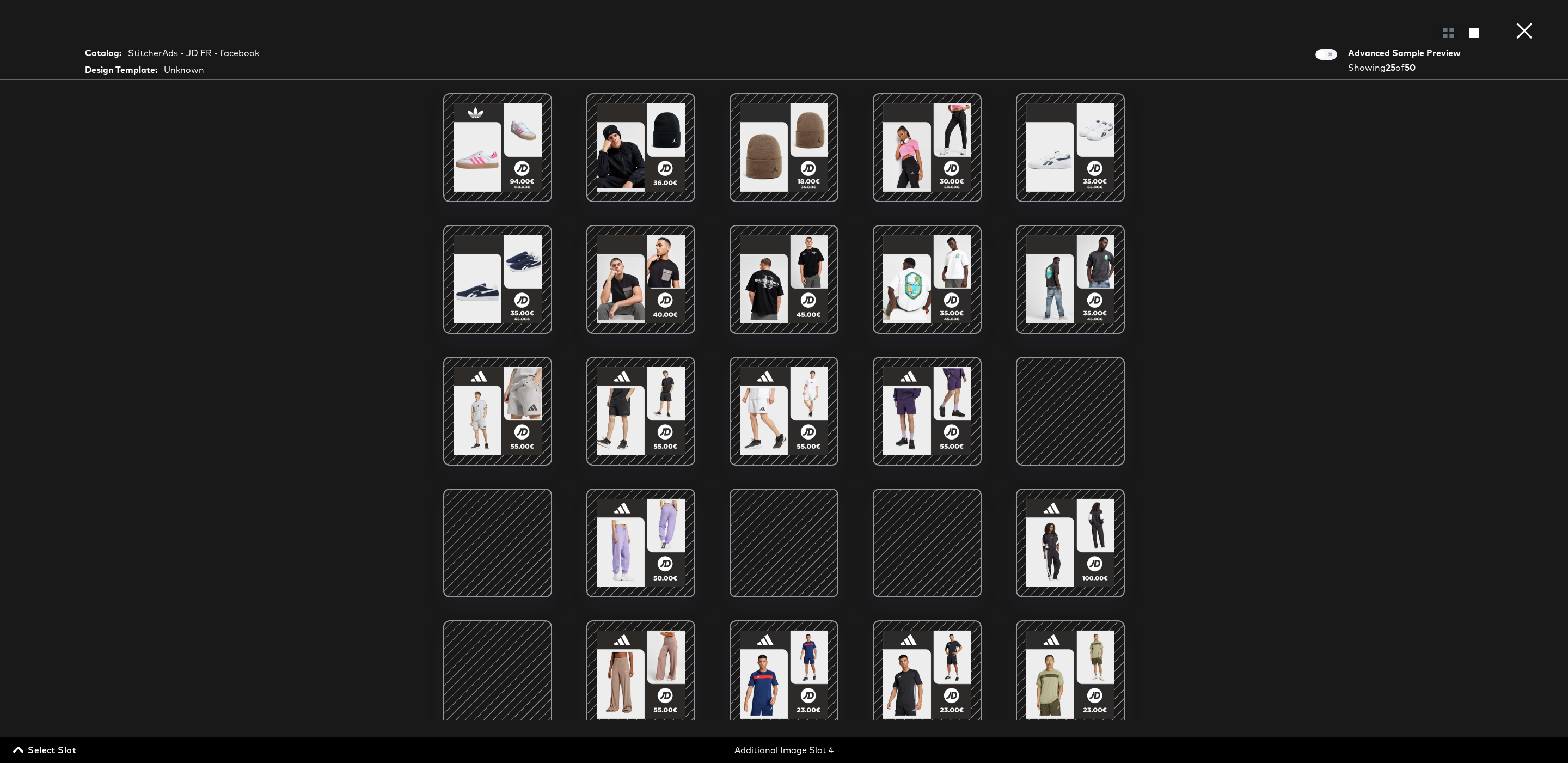
scroll to position [54, 0]
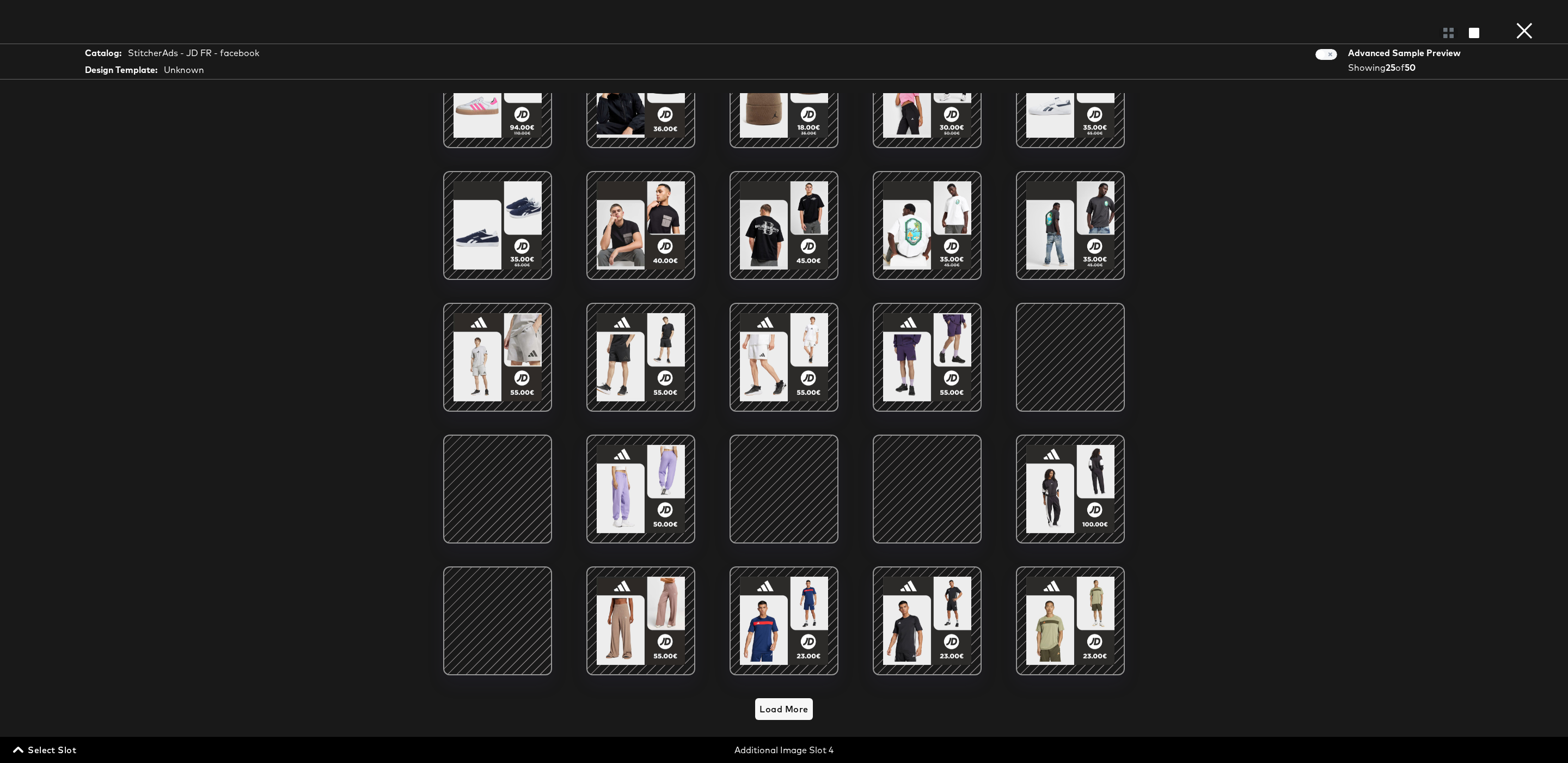
click at [797, 591] on div at bounding box center [783, 620] width 93 height 93
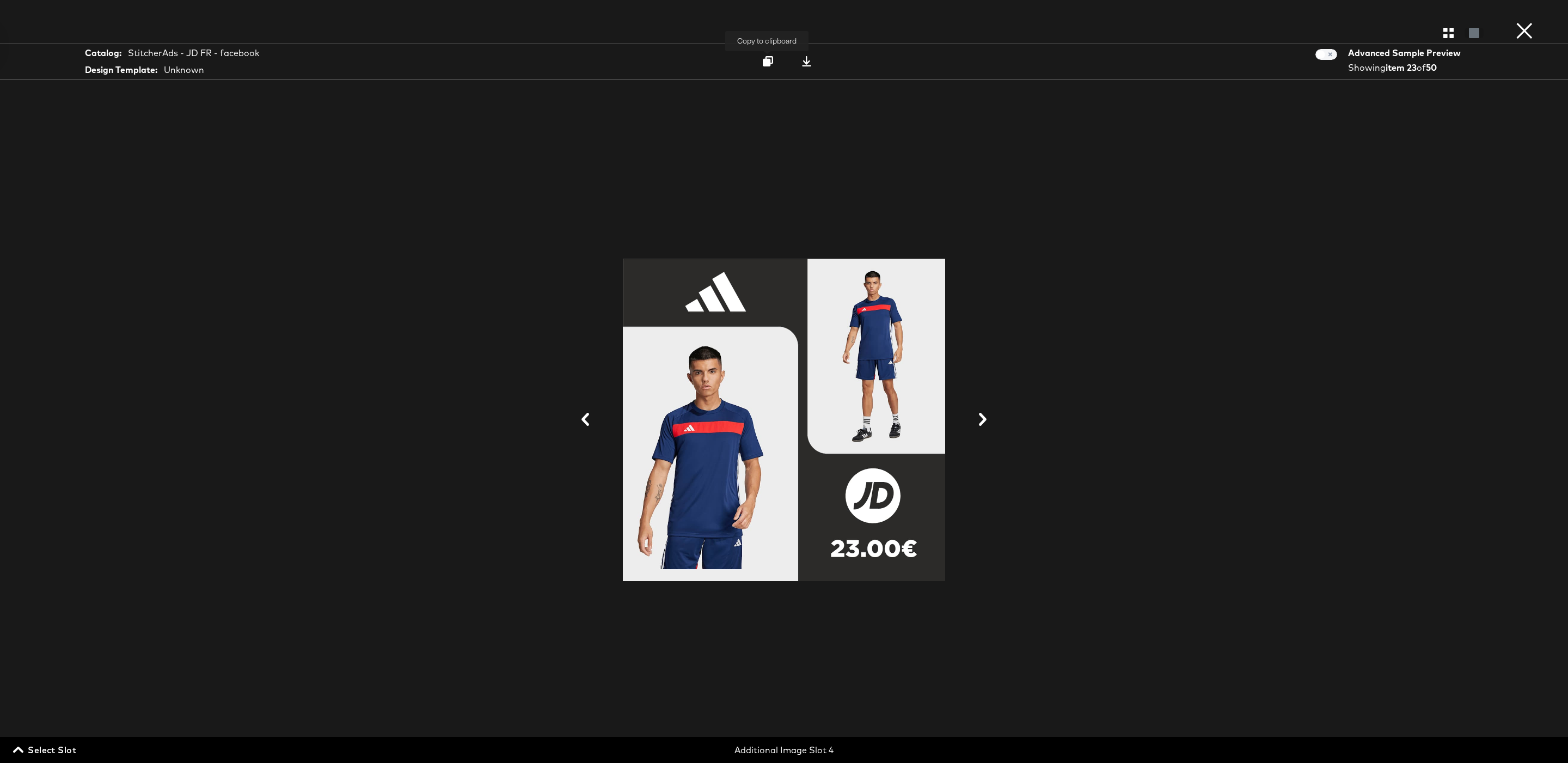
click at [767, 58] on icon at bounding box center [768, 61] width 10 height 10
click at [989, 424] on icon at bounding box center [982, 419] width 13 height 13
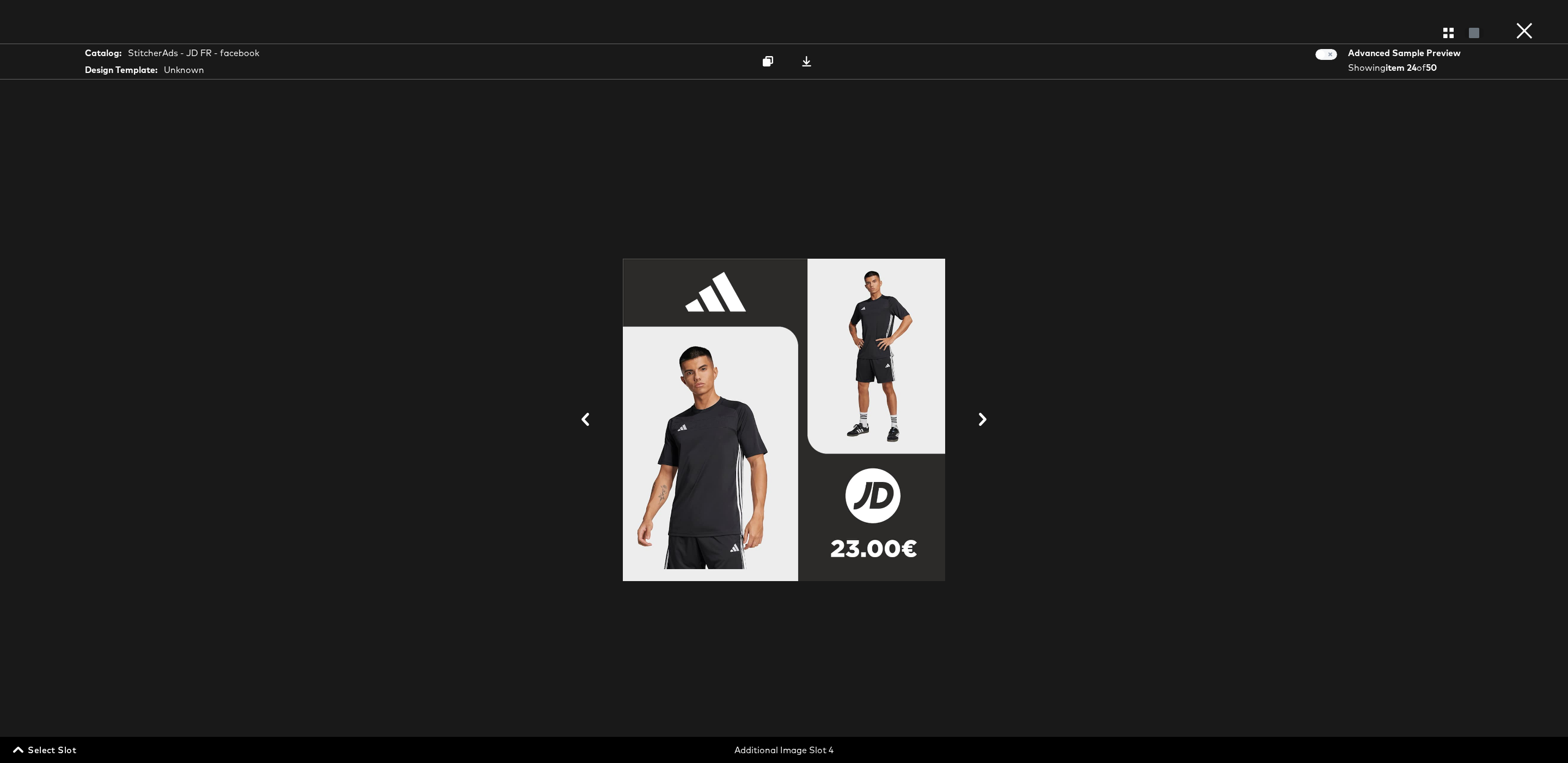
click at [989, 424] on icon at bounding box center [982, 419] width 13 height 13
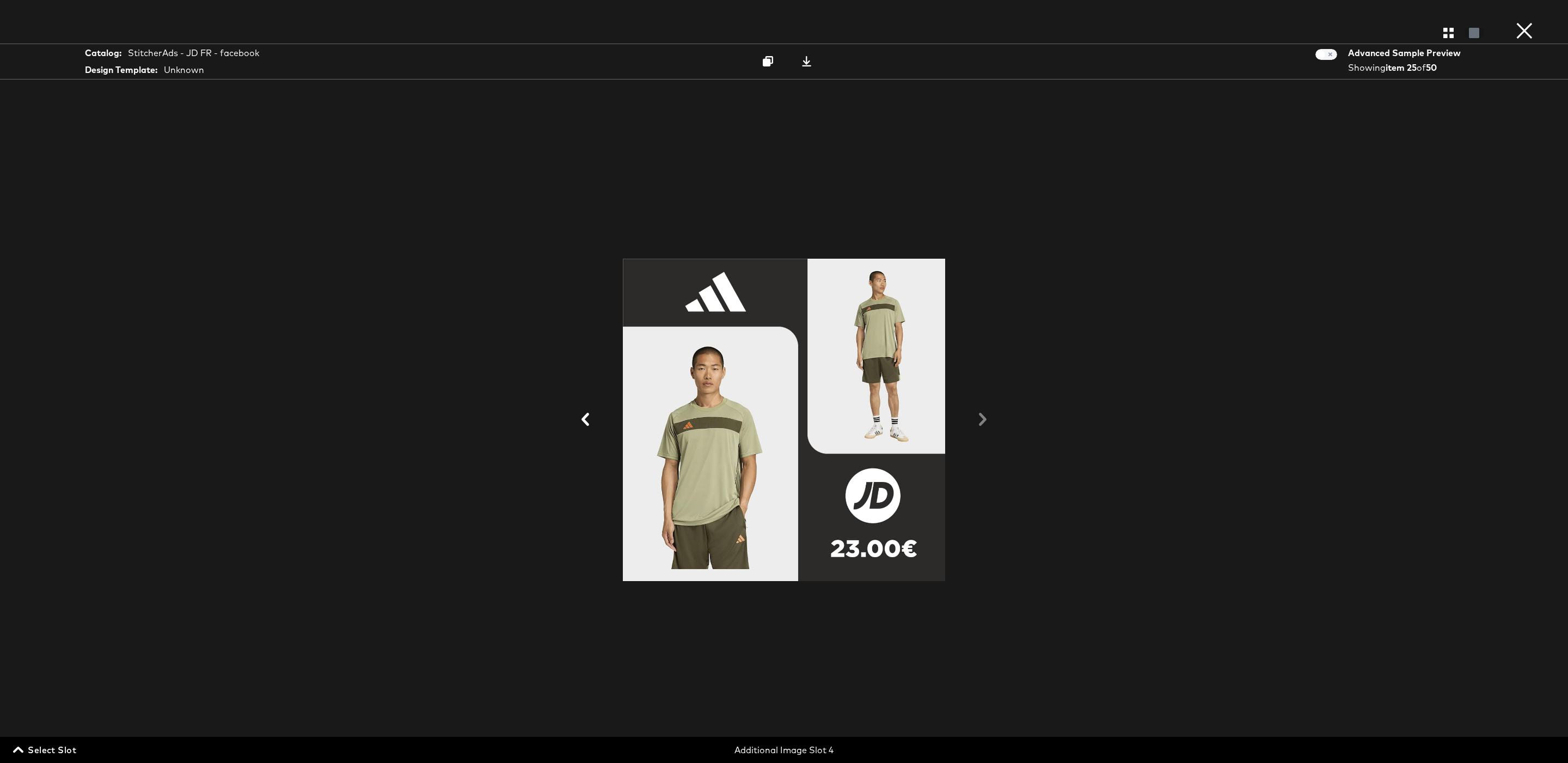
click at [989, 424] on div at bounding box center [784, 420] width 817 height 654
click at [1524, 22] on button "×" at bounding box center [1525, 11] width 22 height 22
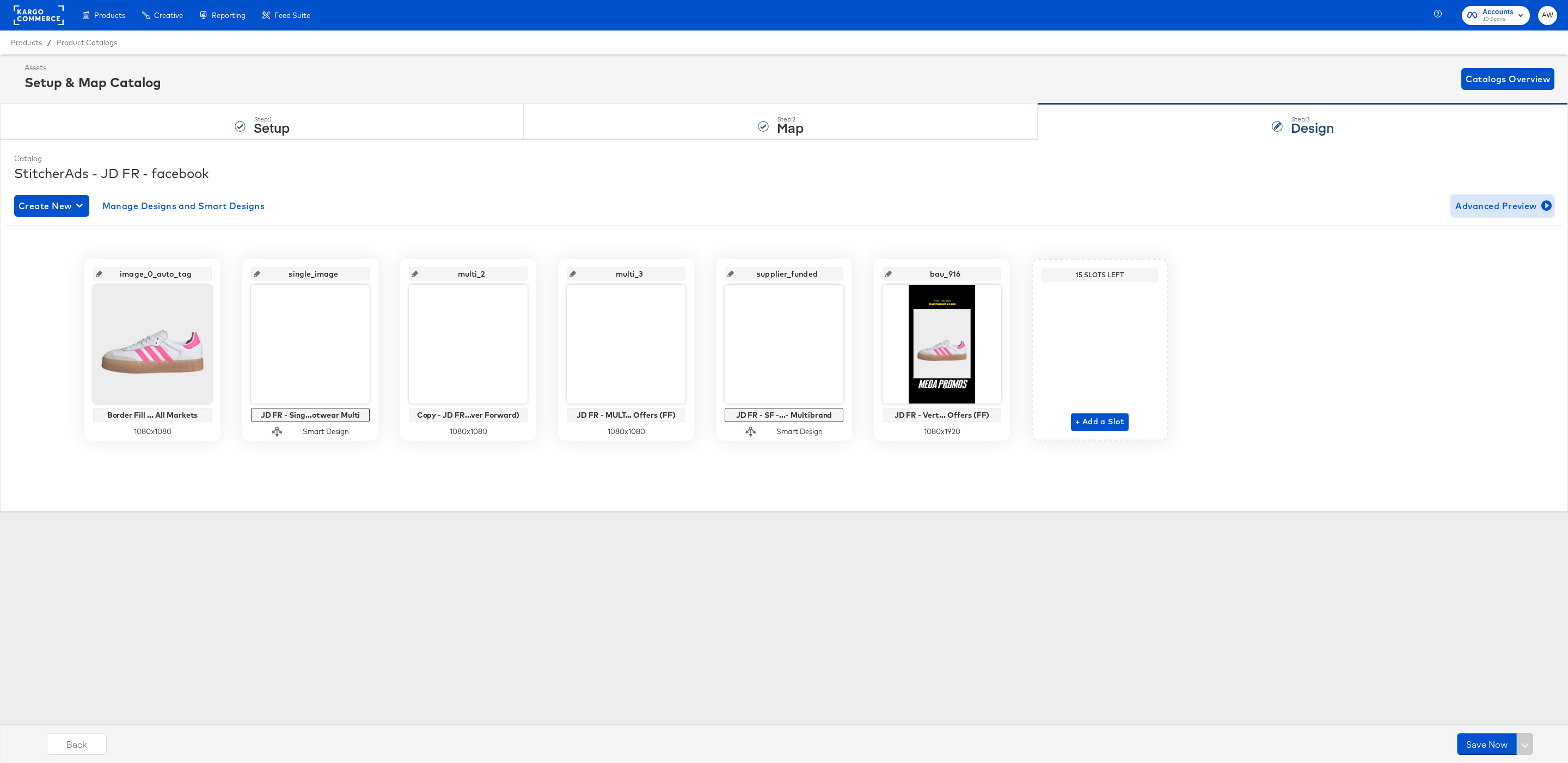
click at [1524, 210] on span "Advanced Preview" at bounding box center [1502, 206] width 94 height 15
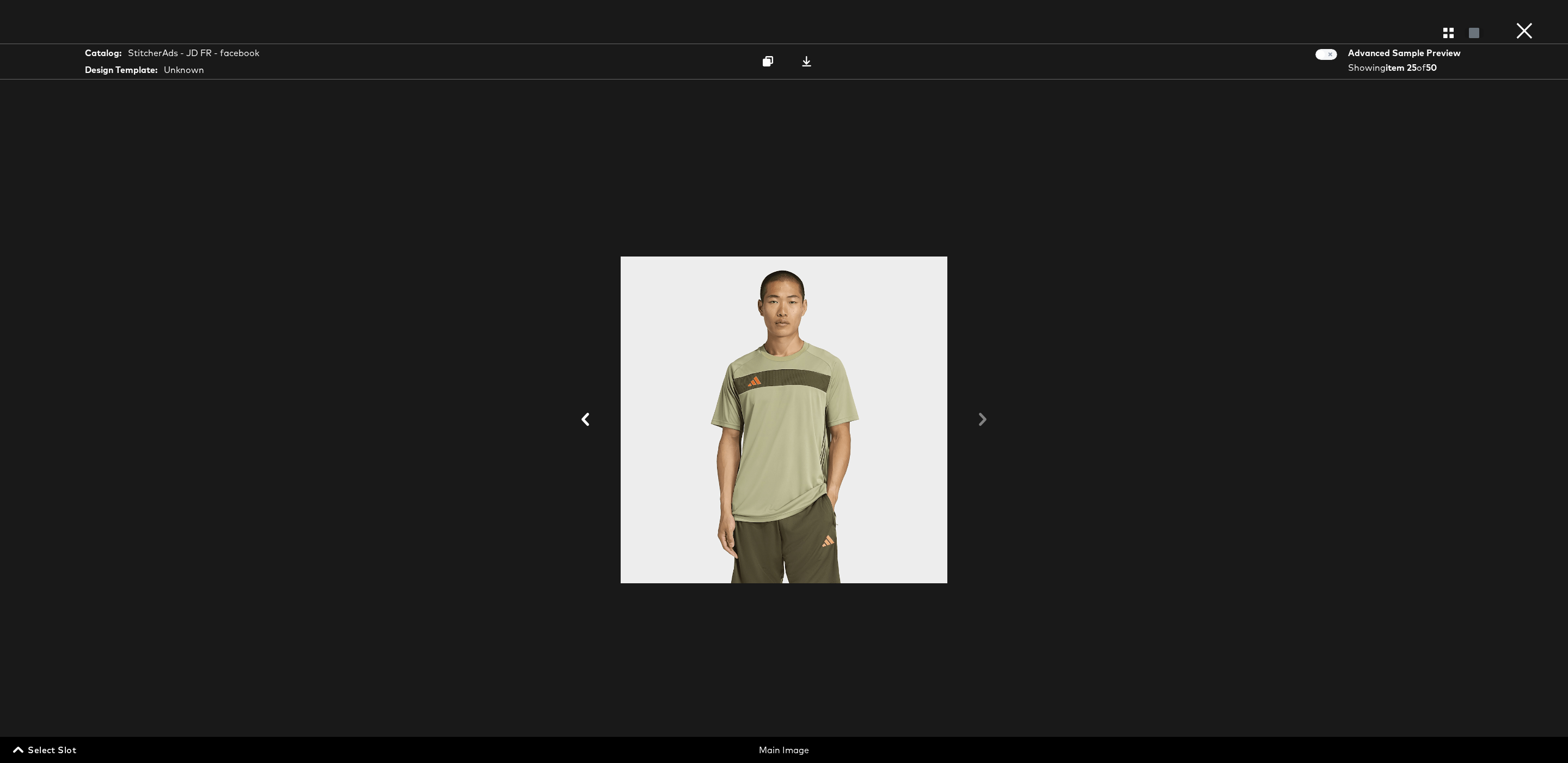
click at [56, 751] on span "Select Slot" at bounding box center [45, 750] width 61 height 15
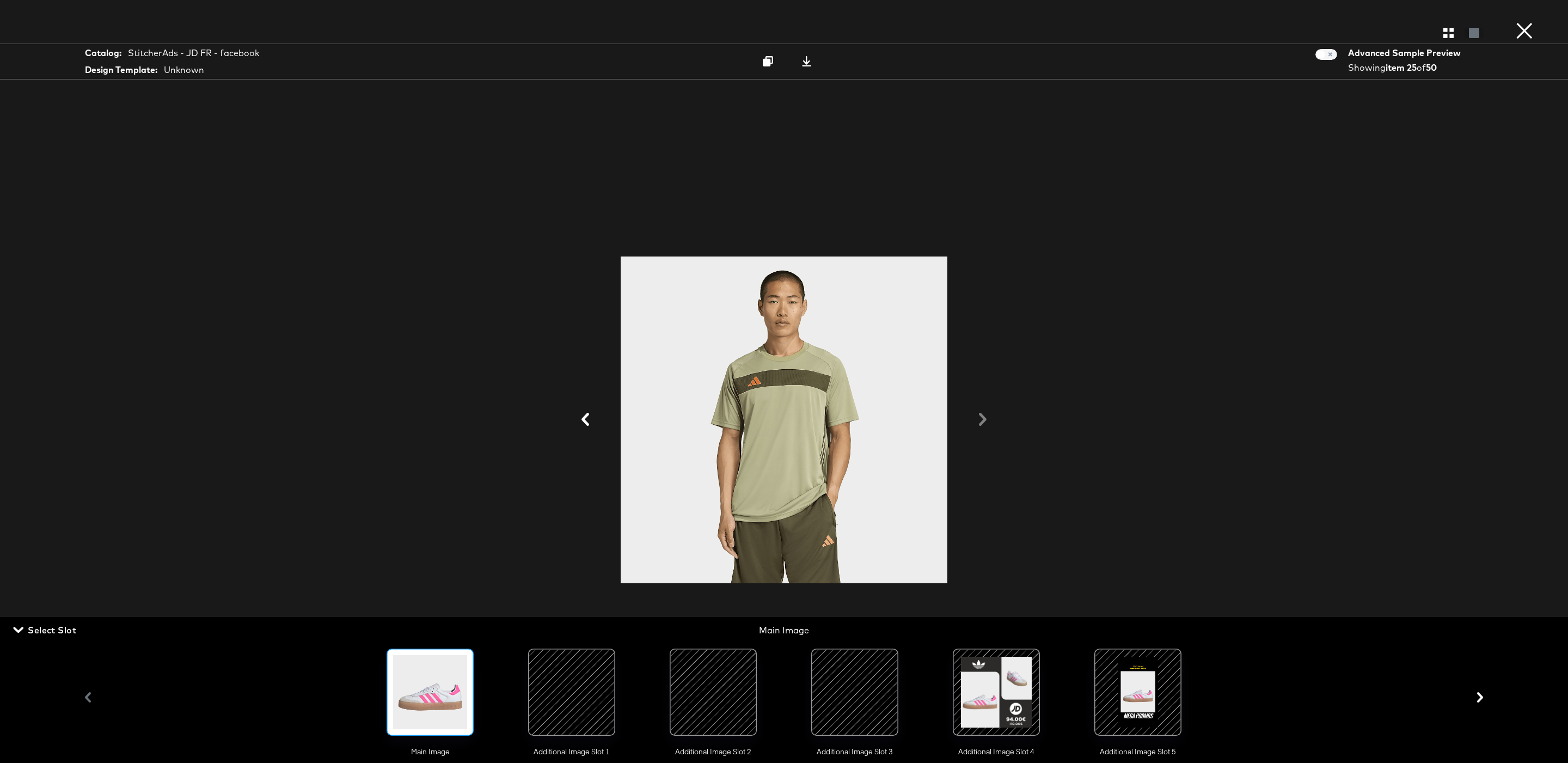
click at [989, 701] on div at bounding box center [997, 692] width 74 height 74
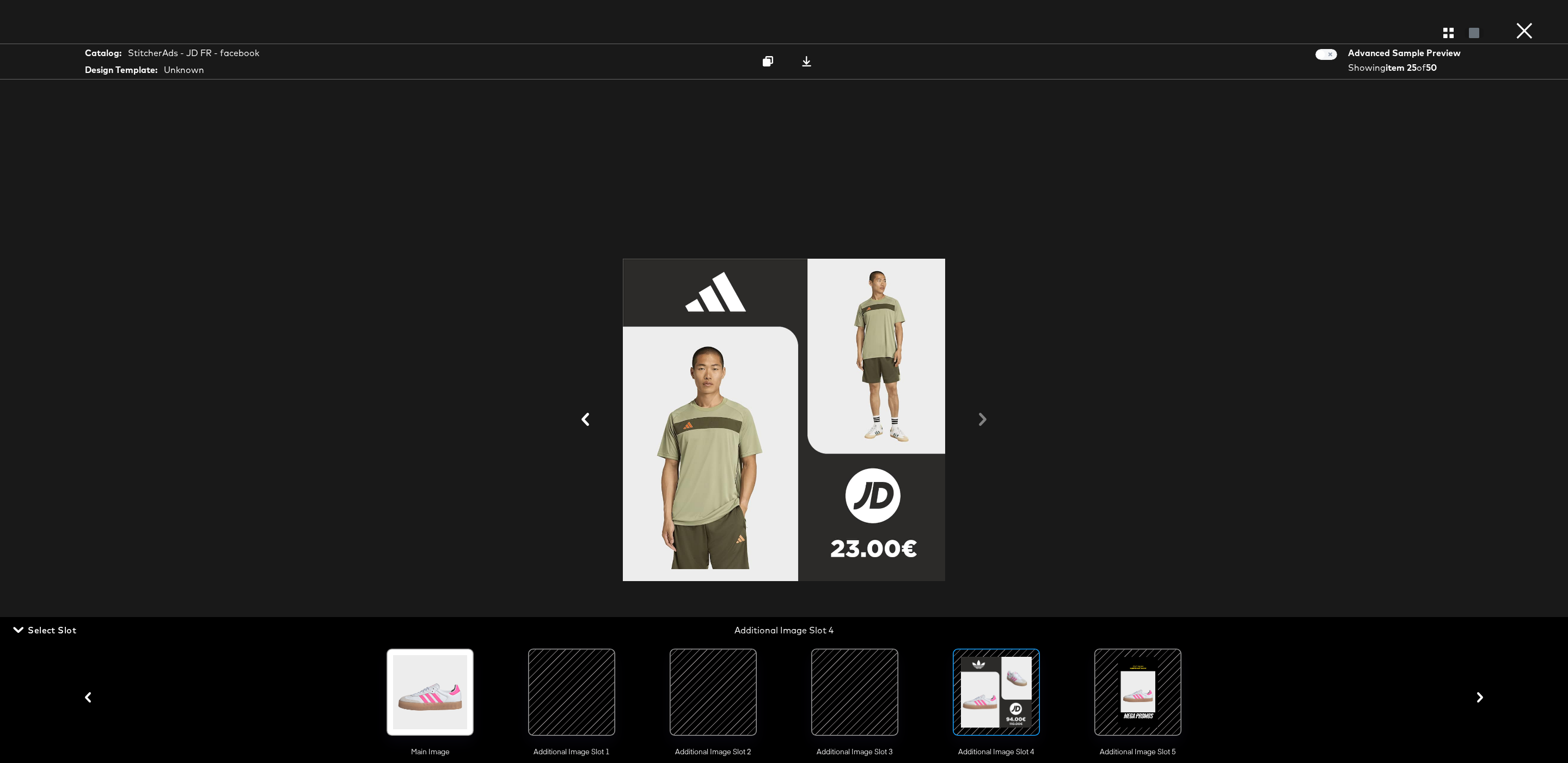
click at [1438, 41] on div at bounding box center [784, 33] width 1568 height 22
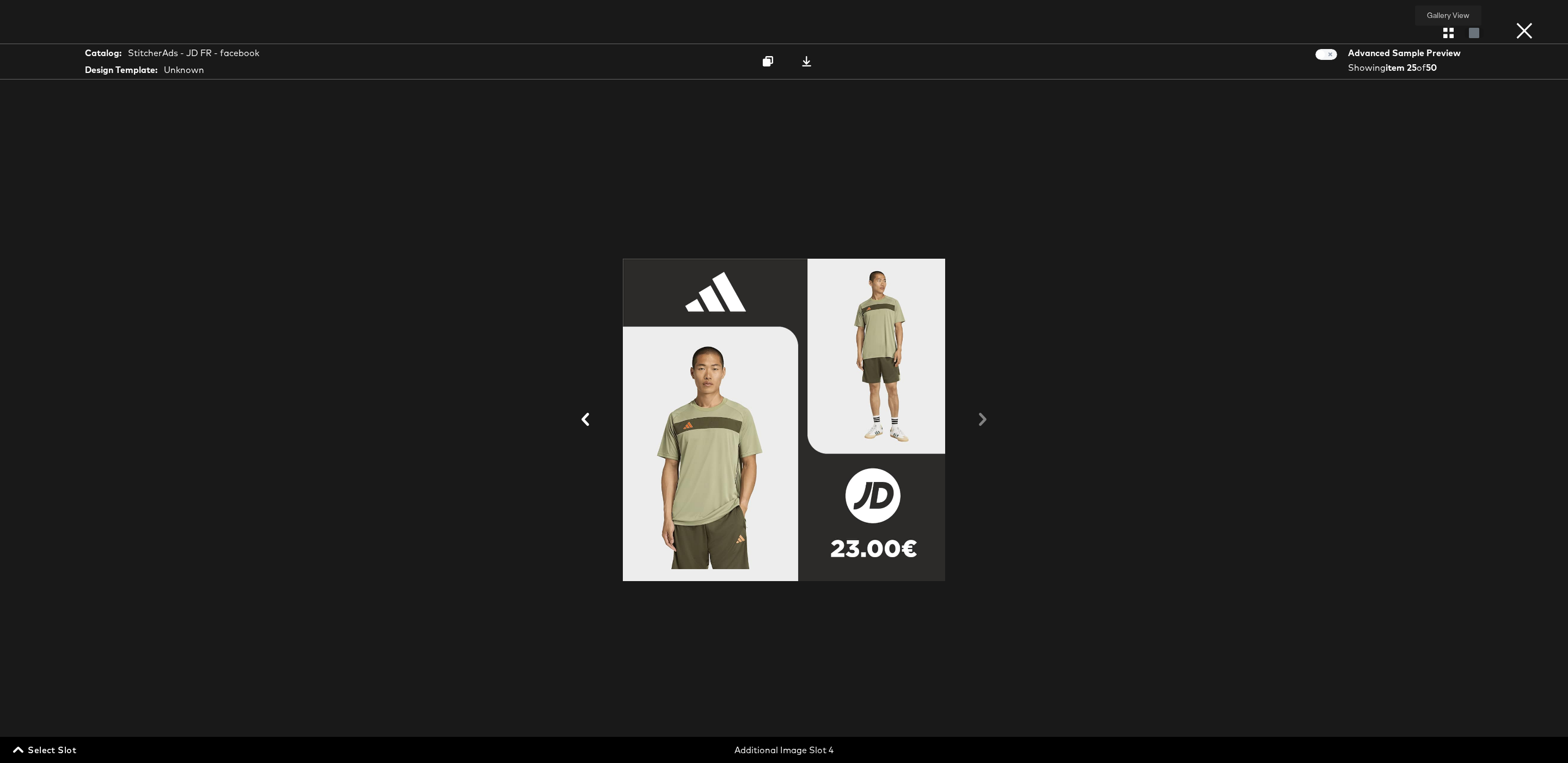
click at [1448, 38] on icon "button" at bounding box center [1448, 32] width 10 height 10
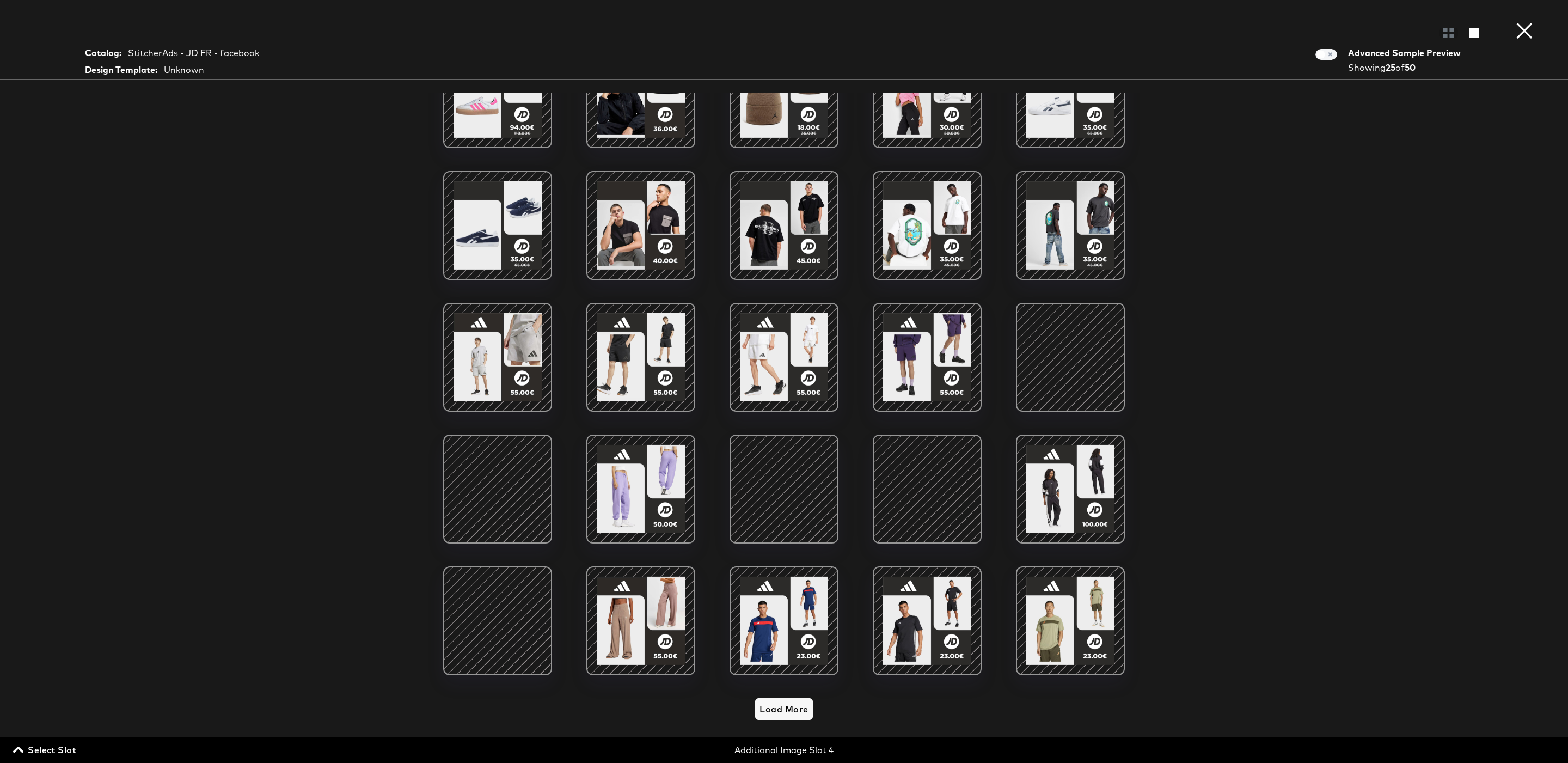
scroll to position [53, 0]
click at [771, 712] on span "Load More" at bounding box center [783, 710] width 49 height 15
drag, startPoint x: 793, startPoint y: 719, endPoint x: 686, endPoint y: 110, distance: 618.3
click at [793, 719] on button "Load More" at bounding box center [783, 709] width 57 height 22
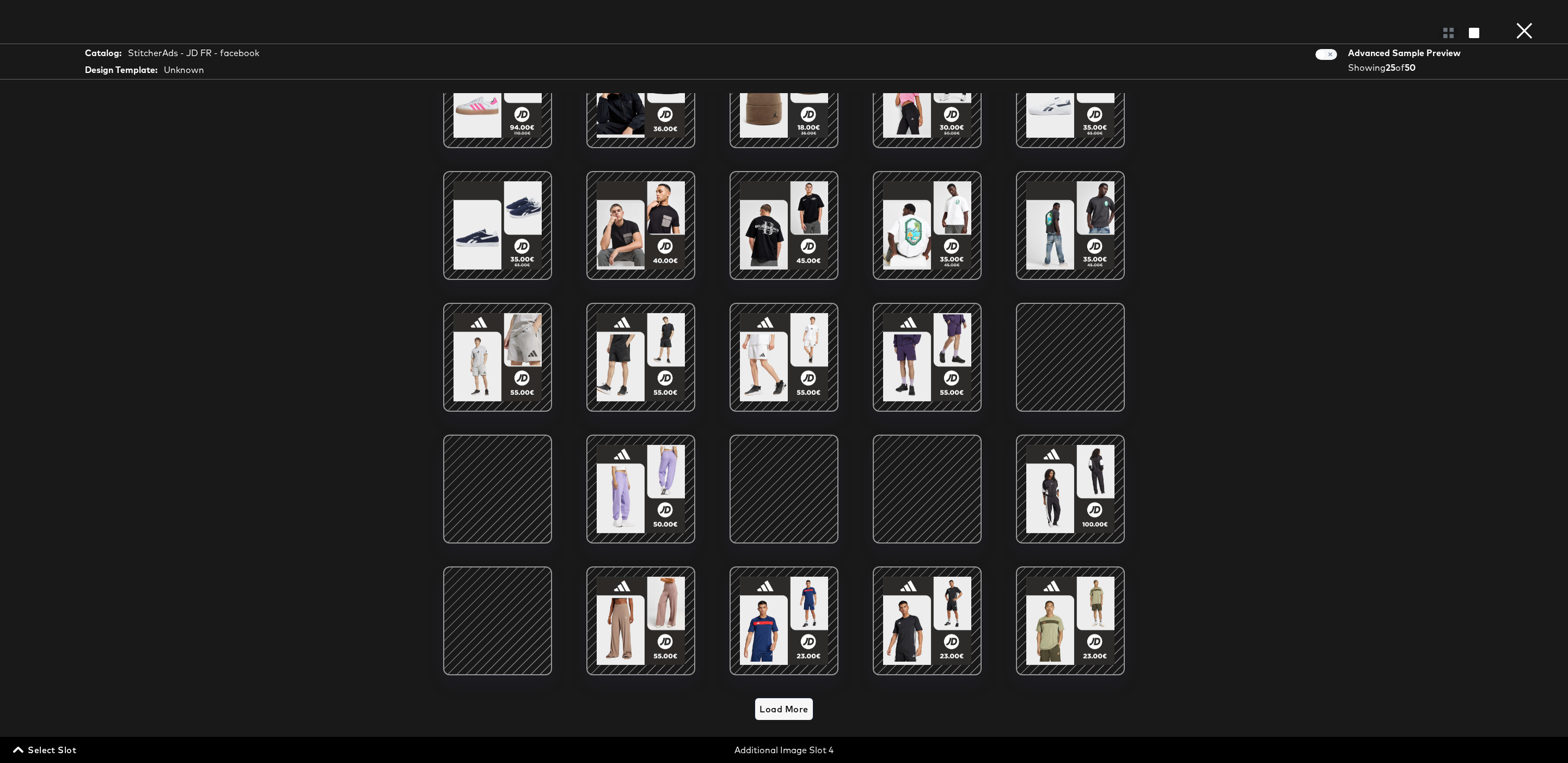
click at [785, 708] on span "Load More" at bounding box center [783, 709] width 49 height 15
